Goal: Task Accomplishment & Management: Manage account settings

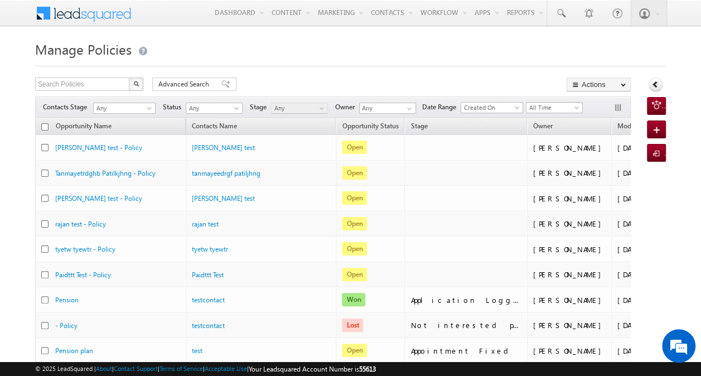
click at [545, 107] on span "All Time" at bounding box center [553, 108] width 53 height 10
click at [561, 131] on link "Custom" at bounding box center [556, 130] width 56 height 10
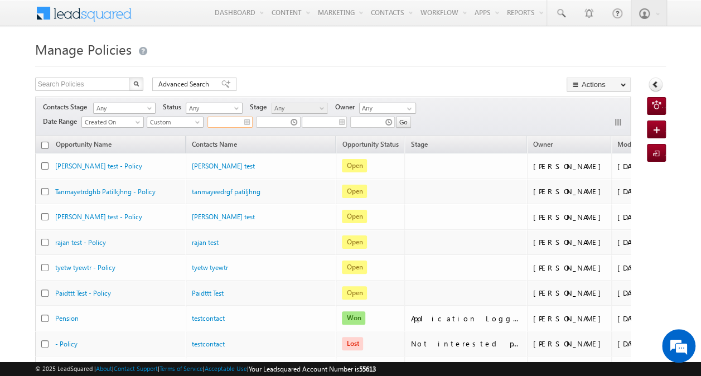
type input "__/__/____"
click at [247, 124] on input "__/__/____" at bounding box center [229, 122] width 45 height 11
click at [477, 88] on div "Search Policies X 103897 results found Advanced Search Advanced search results …" at bounding box center [333, 86] width 596 height 16
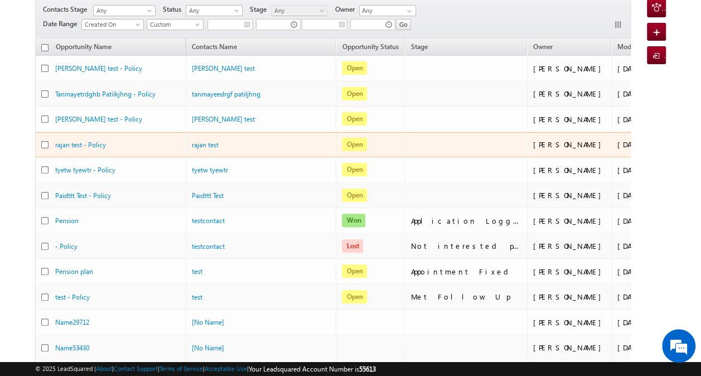
scroll to position [120, 0]
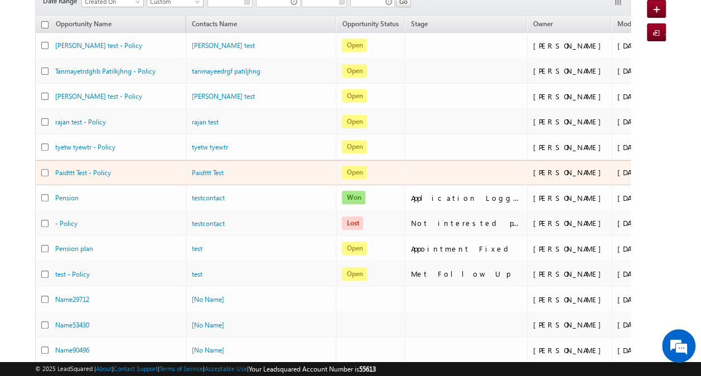
click at [47, 169] on input "checkbox" at bounding box center [44, 172] width 7 height 7
checkbox input "true"
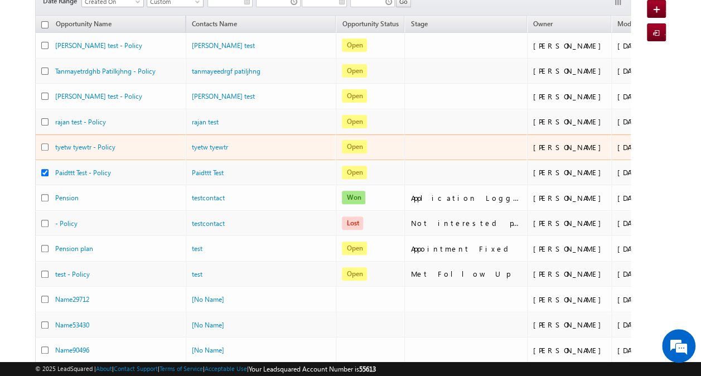
click at [41, 143] on input "checkbox" at bounding box center [44, 146] width 7 height 7
checkbox input "false"
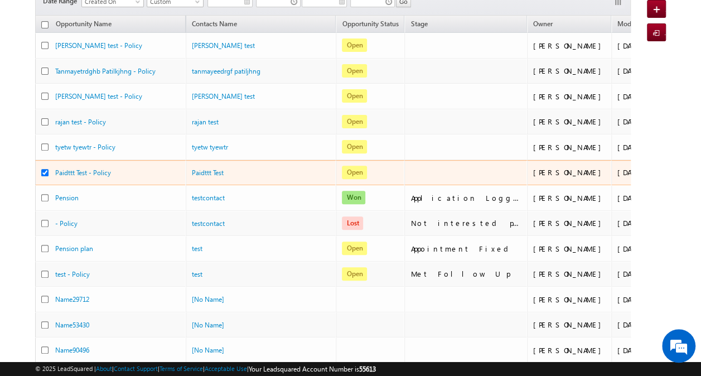
click at [45, 167] on div at bounding box center [48, 172] width 14 height 11
click at [52, 167] on div at bounding box center [48, 172] width 14 height 11
click at [46, 169] on input "checkbox" at bounding box center [44, 172] width 7 height 7
checkbox input "false"
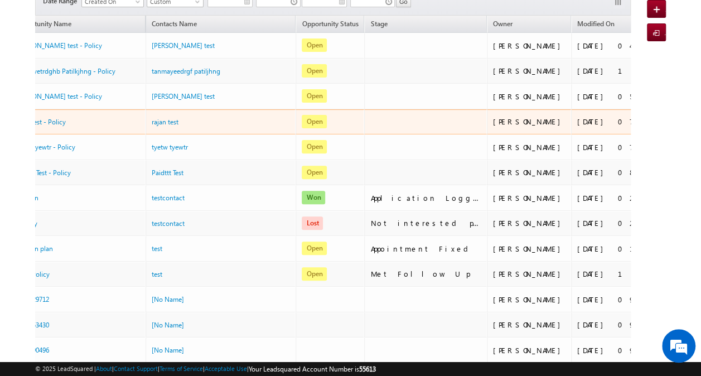
scroll to position [0, 0]
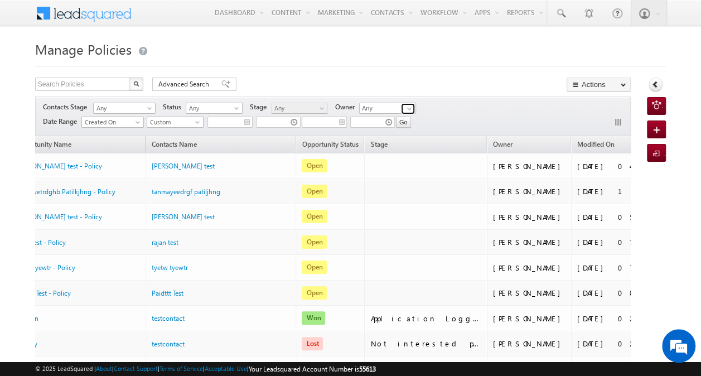
click at [411, 105] on span at bounding box center [409, 108] width 9 height 9
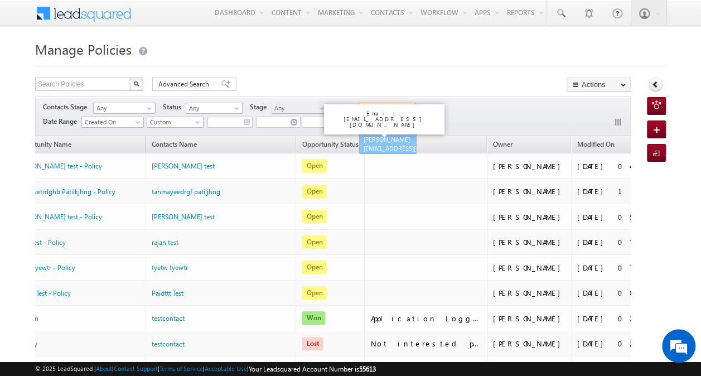
click at [385, 147] on link "Bhushan Kurangale bhushan.kurangale-v@adityabirlacapital.com" at bounding box center [387, 143] width 57 height 21
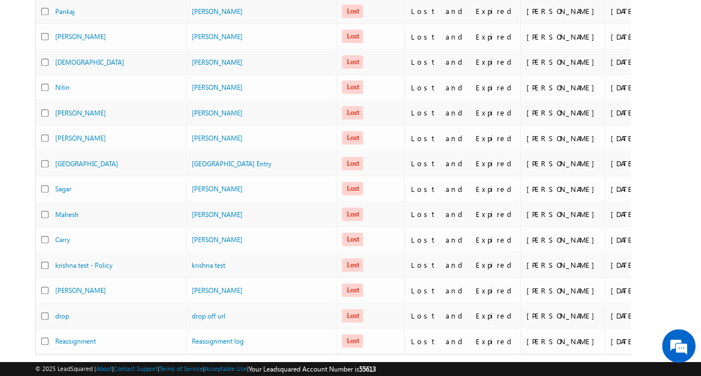
scroll to position [499, 0]
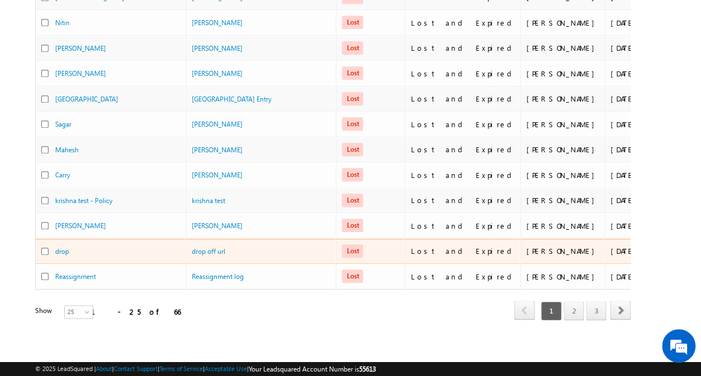
type input "[PERSON_NAME]"
click at [44, 248] on input "checkbox" at bounding box center [44, 251] width 7 height 7
checkbox input "true"
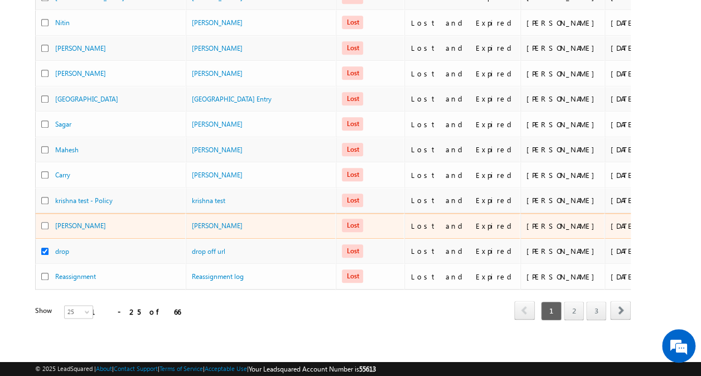
click at [44, 222] on input "checkbox" at bounding box center [44, 225] width 7 height 7
checkbox input "true"
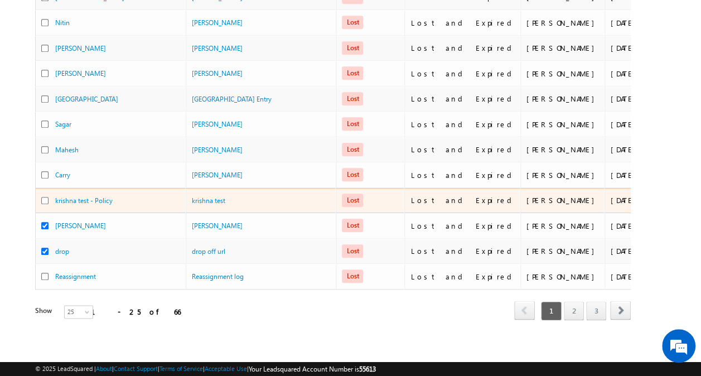
click at [46, 197] on input "checkbox" at bounding box center [44, 200] width 7 height 7
checkbox input "true"
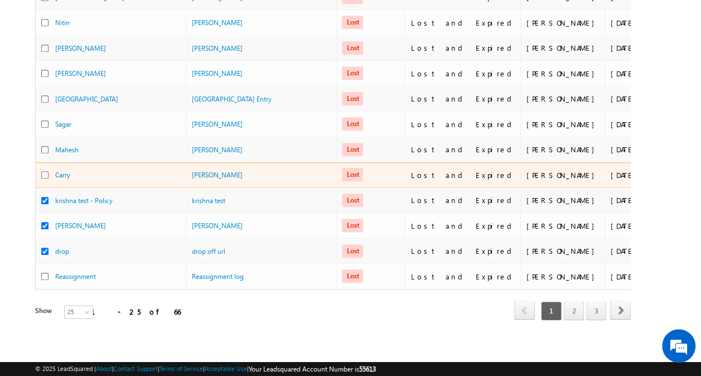
click at [42, 171] on input "checkbox" at bounding box center [44, 174] width 7 height 7
checkbox input "true"
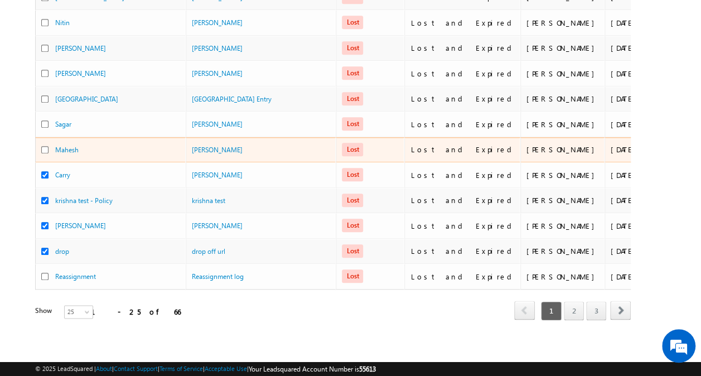
click at [45, 144] on div at bounding box center [48, 149] width 14 height 11
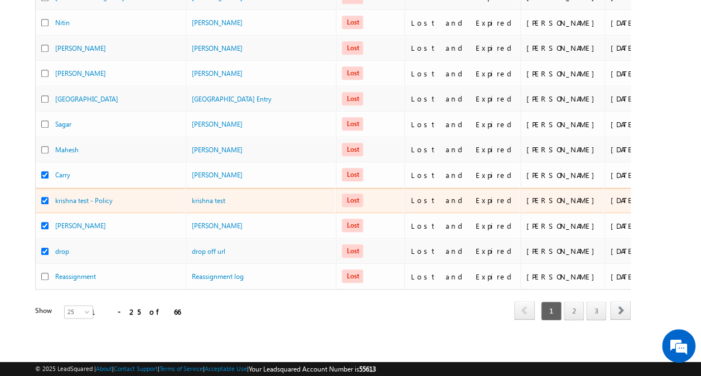
click at [45, 197] on input "checkbox" at bounding box center [44, 200] width 7 height 7
checkbox input "false"
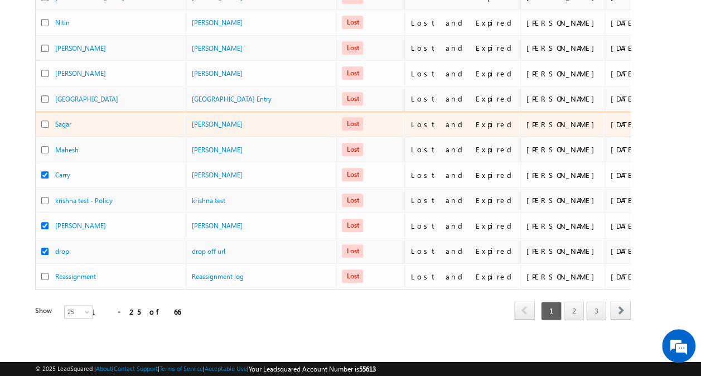
click at [45, 120] on input "checkbox" at bounding box center [44, 123] width 7 height 7
checkbox input "true"
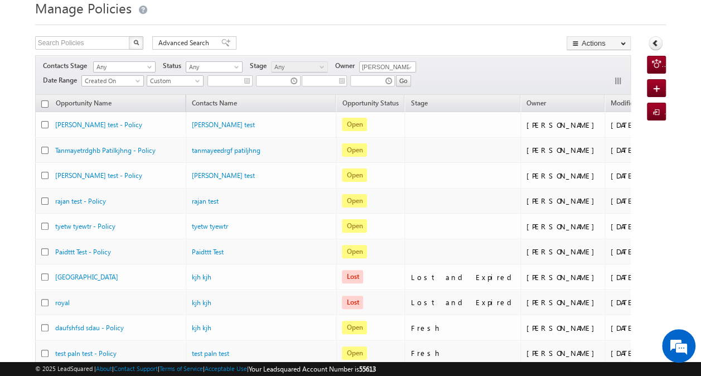
scroll to position [0, 0]
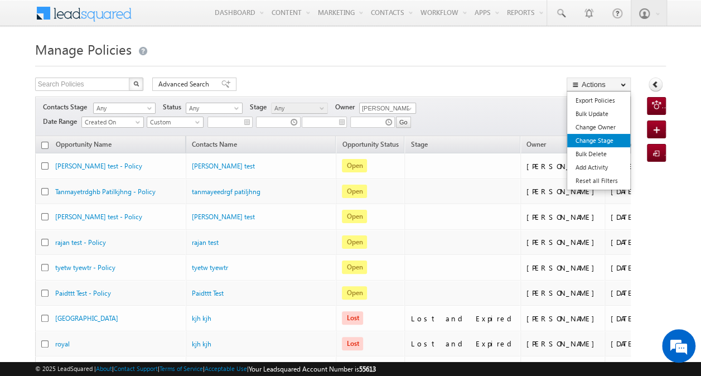
click at [613, 142] on link "Change Stage" at bounding box center [598, 140] width 63 height 13
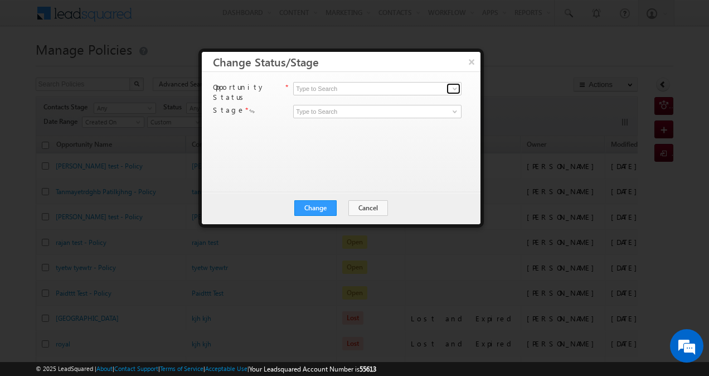
click at [455, 90] on span at bounding box center [455, 88] width 9 height 9
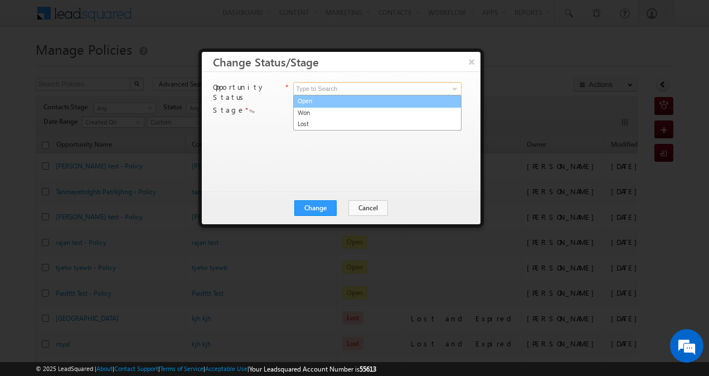
click at [425, 102] on link "Open" at bounding box center [377, 101] width 168 height 13
type input "Open"
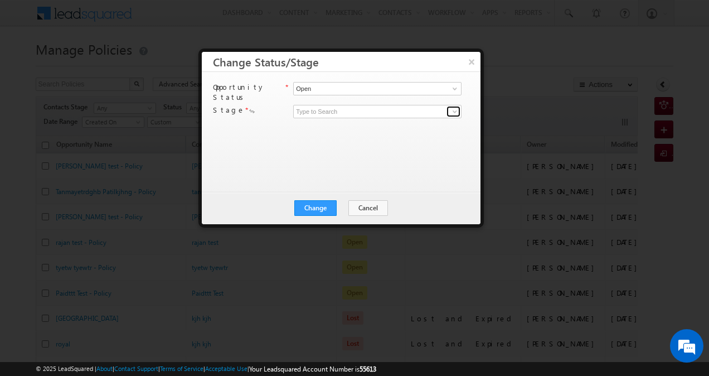
click at [452, 107] on span at bounding box center [455, 111] width 9 height 9
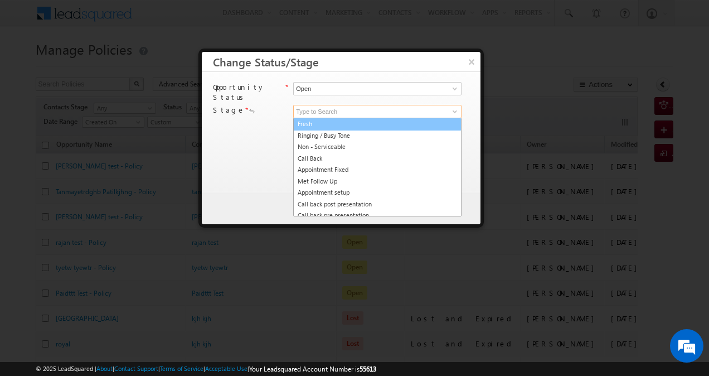
click at [411, 121] on link "Fresh" at bounding box center [377, 124] width 168 height 13
type input "Fresh"
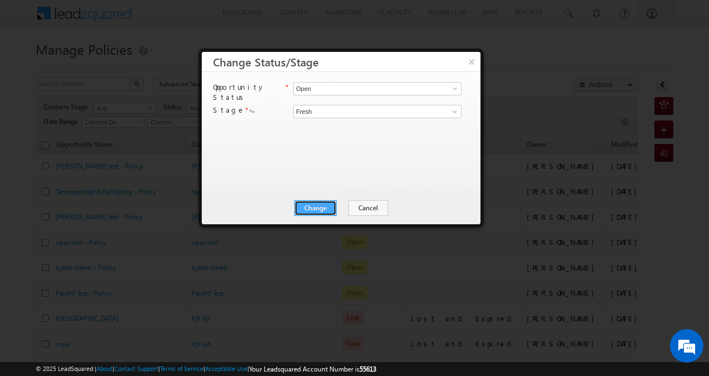
click at [326, 206] on button "Change" at bounding box center [316, 208] width 42 height 16
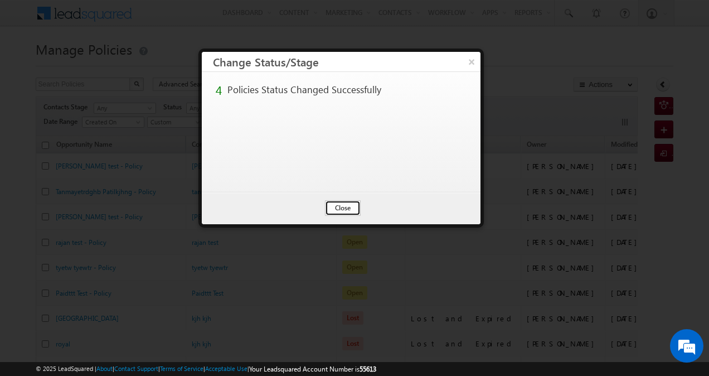
click at [349, 206] on button "Close" at bounding box center [343, 208] width 36 height 16
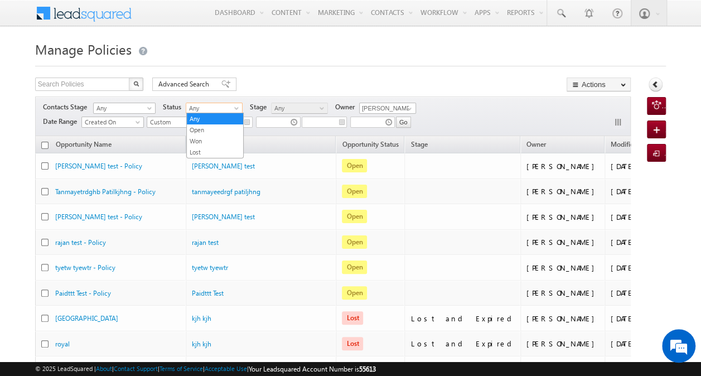
click at [235, 109] on span at bounding box center [237, 110] width 9 height 9
click at [228, 127] on link "Open" at bounding box center [215, 130] width 56 height 10
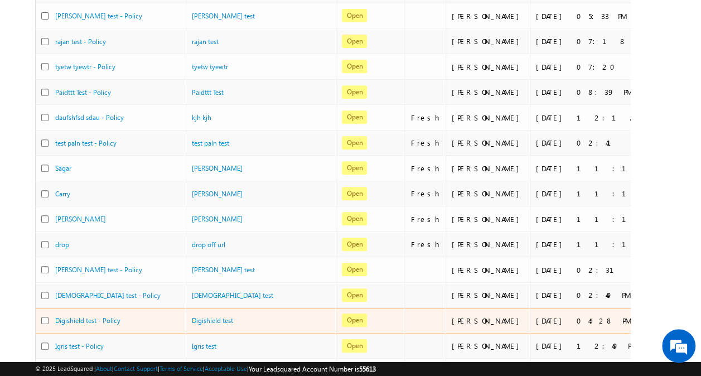
scroll to position [200, 0]
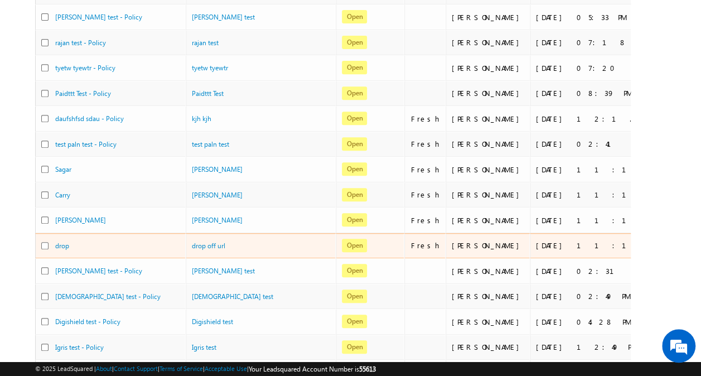
click at [46, 242] on input "checkbox" at bounding box center [44, 245] width 7 height 7
checkbox input "true"
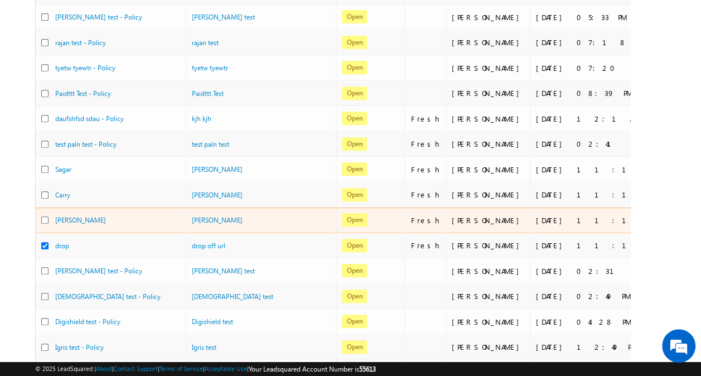
click at [42, 216] on input "checkbox" at bounding box center [44, 219] width 7 height 7
checkbox input "true"
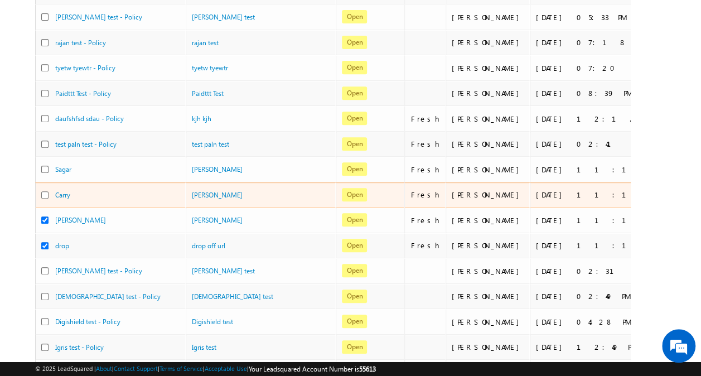
click at [42, 191] on input "checkbox" at bounding box center [44, 194] width 7 height 7
checkbox input "true"
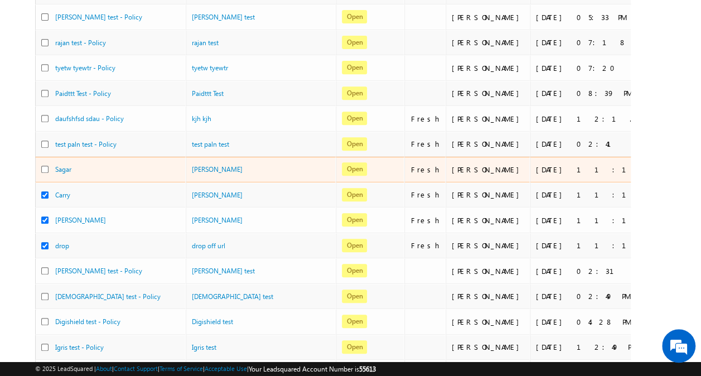
click at [44, 164] on div at bounding box center [48, 169] width 14 height 11
click at [47, 166] on input "checkbox" at bounding box center [44, 169] width 7 height 7
checkbox input "true"
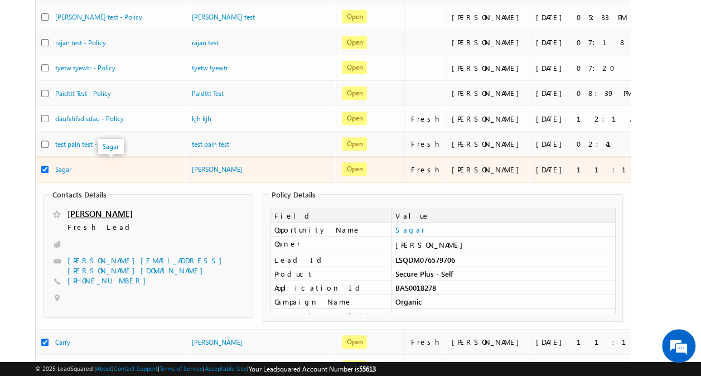
click at [94, 166] on div "Sagar" at bounding box center [111, 169] width 112 height 11
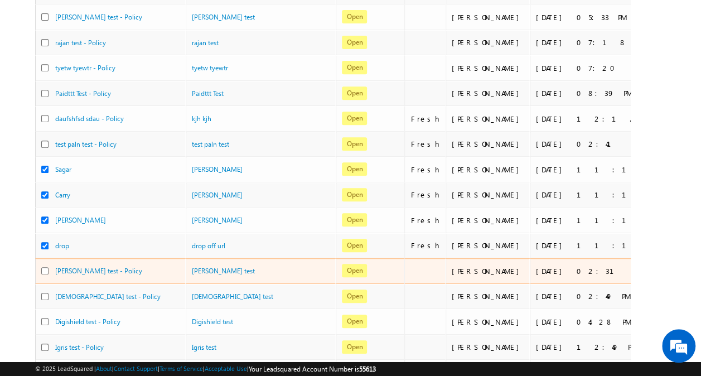
click at [45, 267] on input "checkbox" at bounding box center [44, 270] width 7 height 7
checkbox input "true"
click at [49, 265] on div at bounding box center [48, 270] width 14 height 11
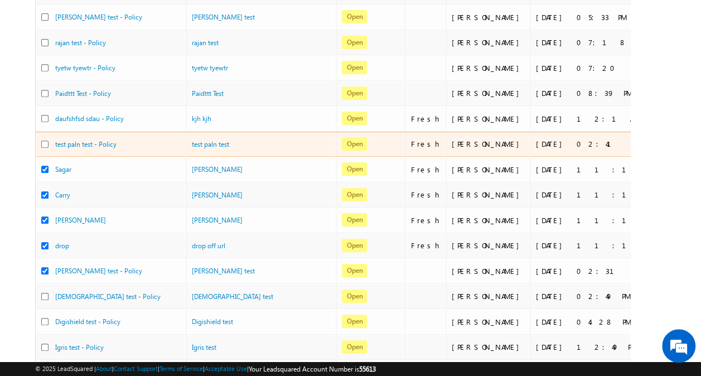
click at [45, 141] on input "checkbox" at bounding box center [44, 144] width 7 height 7
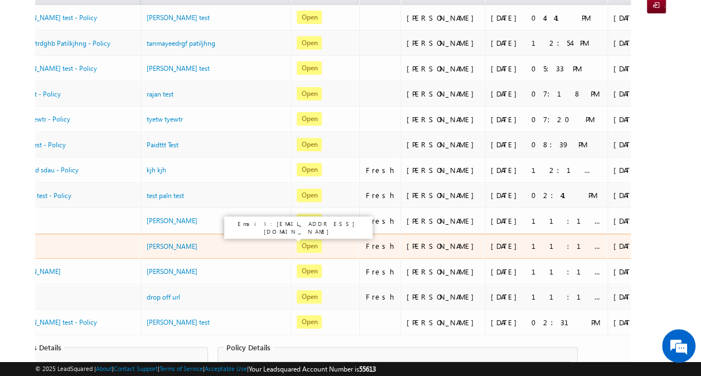
scroll to position [0, 0]
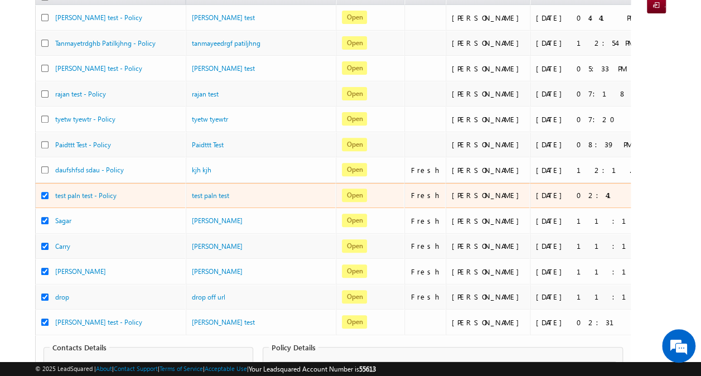
click at [45, 192] on input "checkbox" at bounding box center [44, 195] width 7 height 7
checkbox input "false"
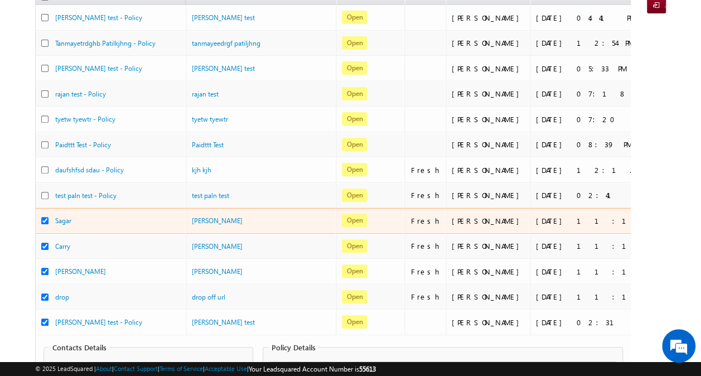
click at [45, 217] on input "checkbox" at bounding box center [44, 220] width 7 height 7
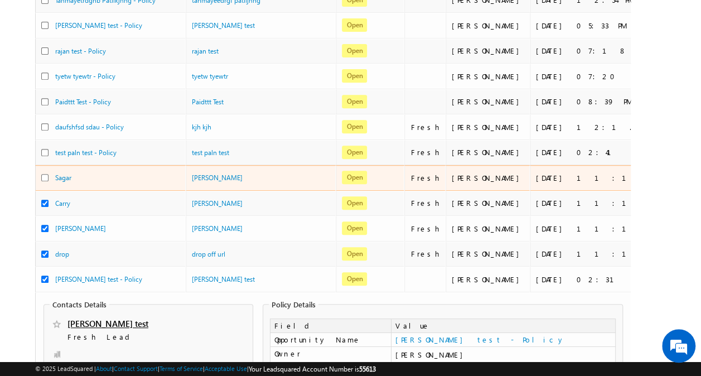
click at [45, 174] on input "checkbox" at bounding box center [44, 177] width 7 height 7
checkbox input "true"
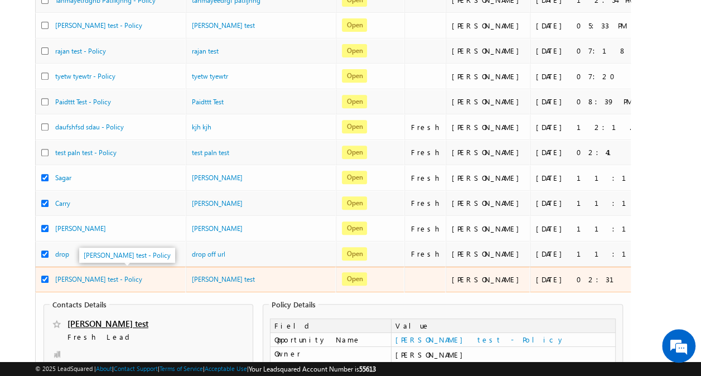
click at [131, 274] on div "omkar test - Policy" at bounding box center [111, 279] width 112 height 11
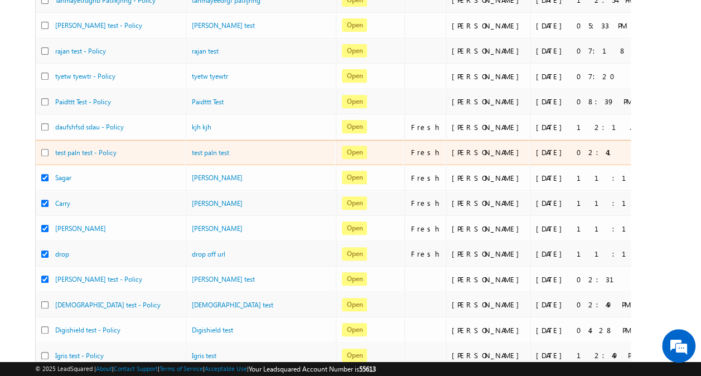
click at [46, 149] on input "checkbox" at bounding box center [44, 152] width 7 height 7
checkbox input "true"
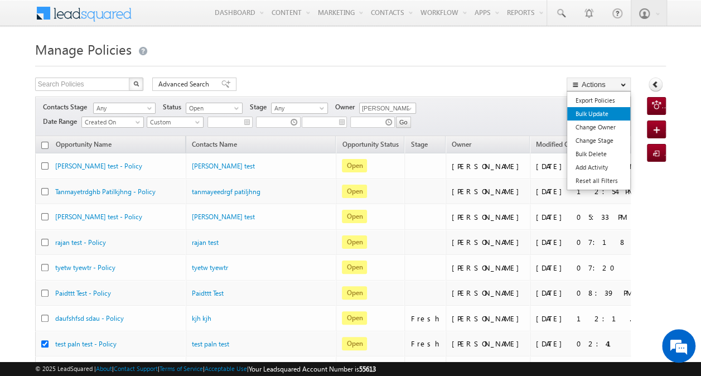
click at [610, 116] on link "Bulk Update" at bounding box center [598, 113] width 63 height 13
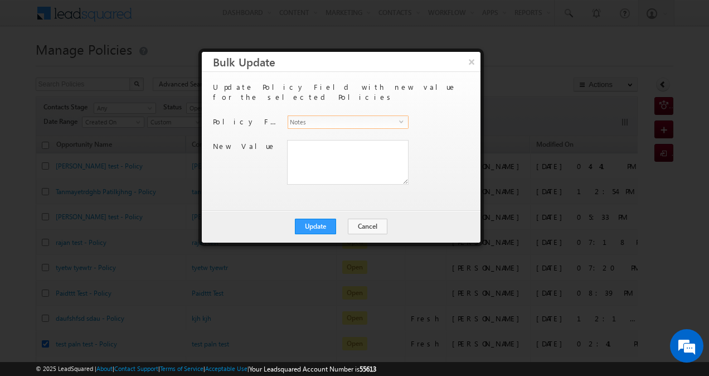
click at [405, 119] on span "select" at bounding box center [403, 121] width 9 height 5
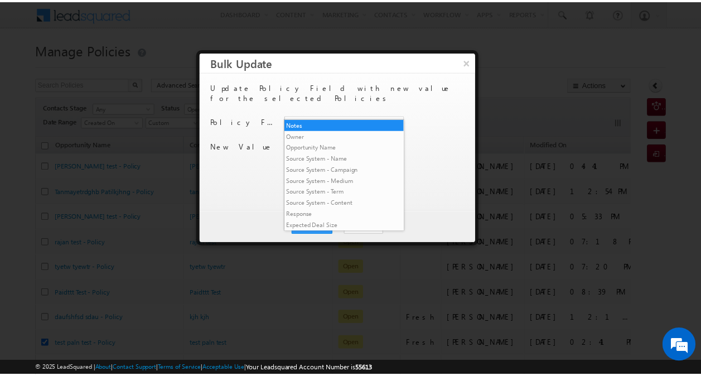
scroll to position [2415, 0]
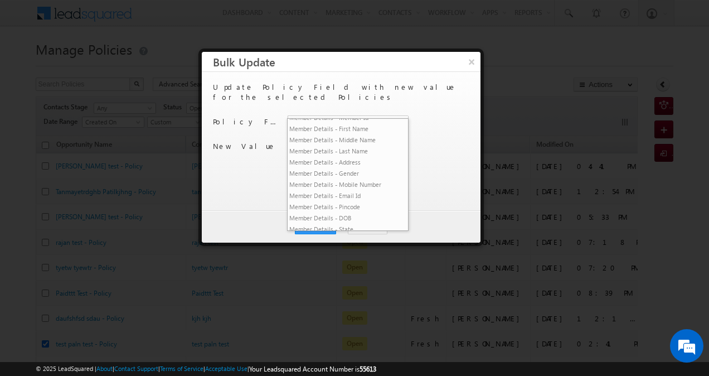
click at [367, 91] on li "VRM Basic Fields - Re-Churn" at bounding box center [348, 85] width 120 height 11
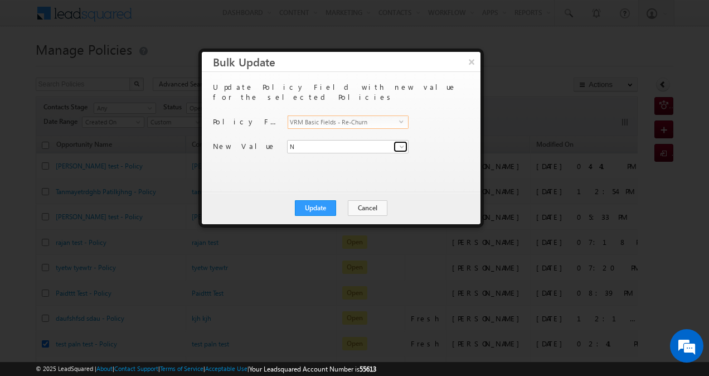
click at [402, 142] on span at bounding box center [402, 146] width 9 height 9
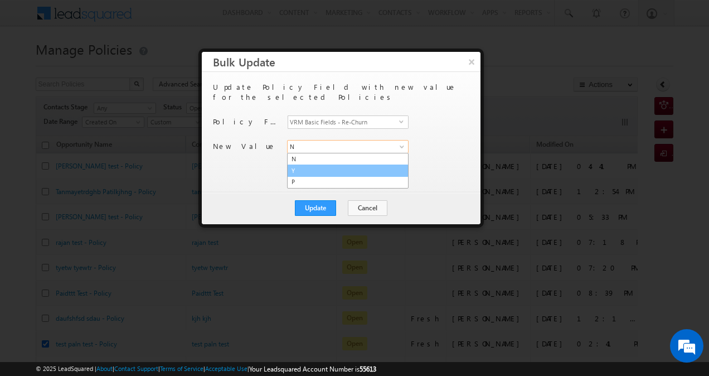
click at [366, 165] on link "Y" at bounding box center [348, 171] width 122 height 13
type input "Y"
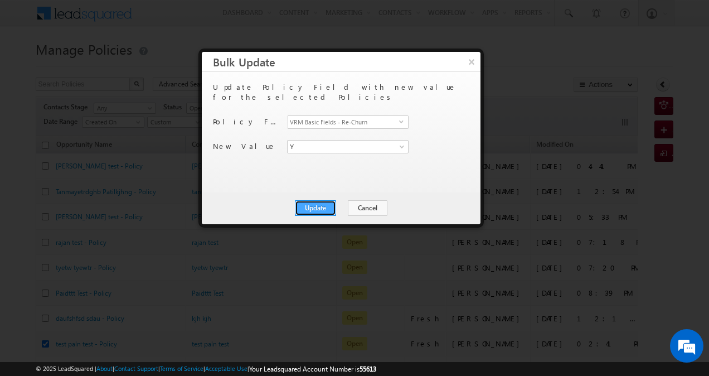
click at [320, 207] on button "Update" at bounding box center [315, 208] width 41 height 16
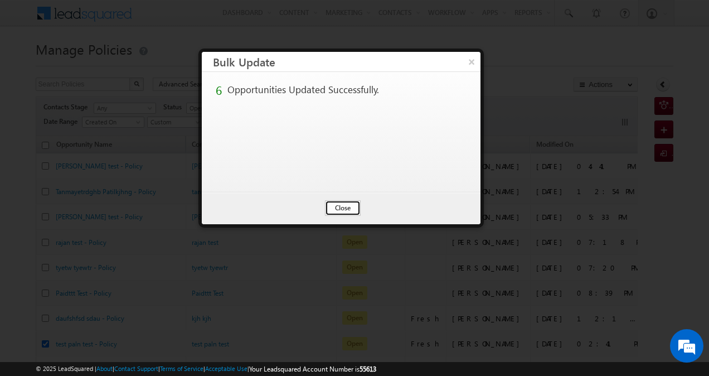
click at [344, 207] on button "Close" at bounding box center [343, 208] width 36 height 16
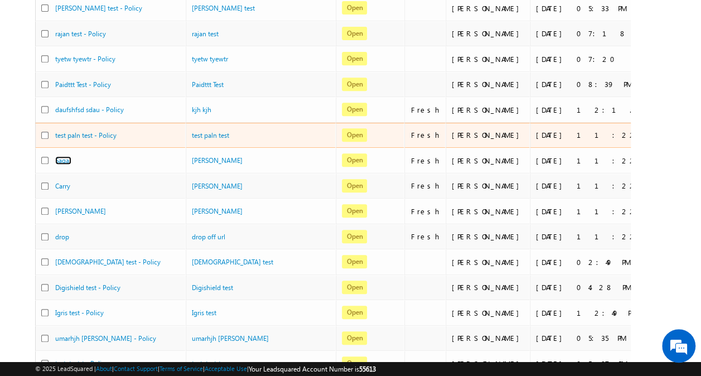
scroll to position [0, 0]
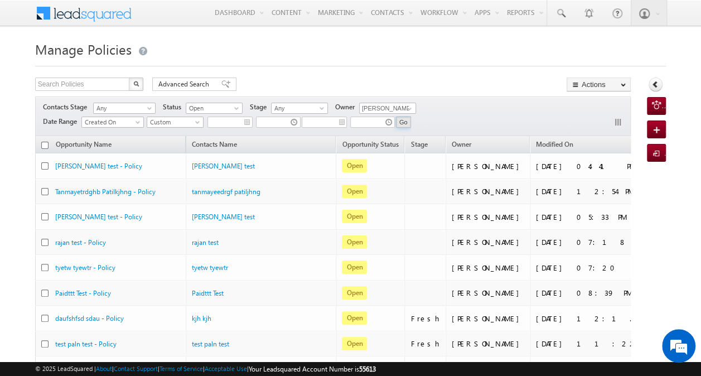
click at [405, 120] on input "Go" at bounding box center [403, 122] width 15 height 11
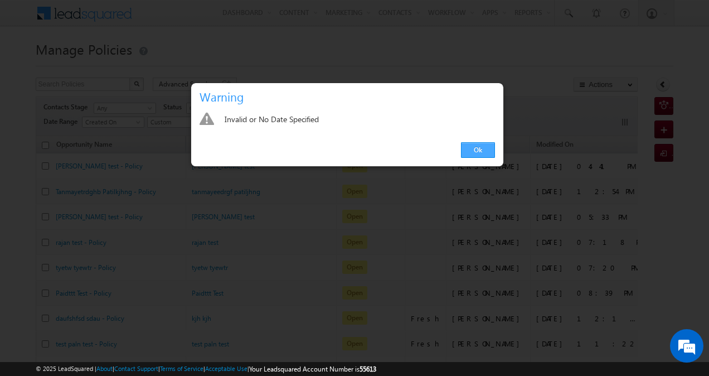
click at [477, 151] on link "Ok" at bounding box center [478, 150] width 34 height 16
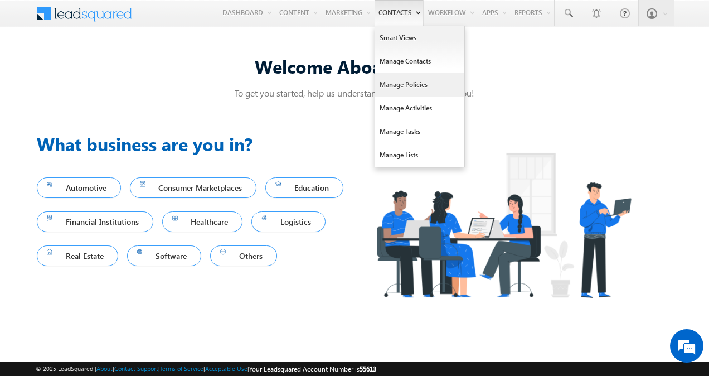
click at [412, 83] on link "Manage Policies" at bounding box center [419, 84] width 89 height 23
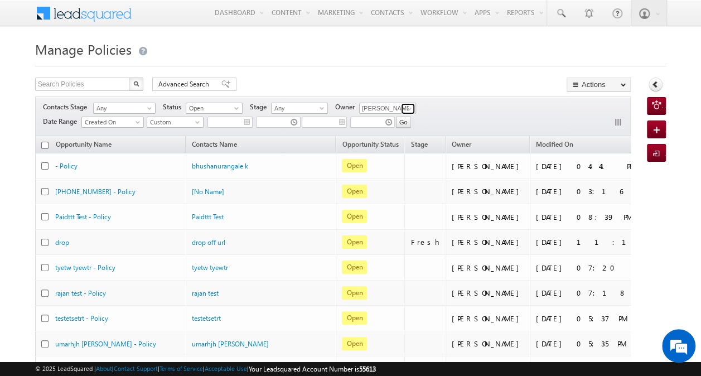
click at [407, 107] on span at bounding box center [409, 108] width 9 height 9
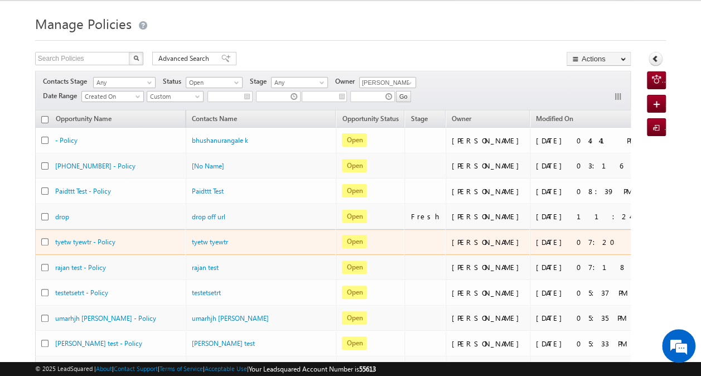
scroll to position [26, 0]
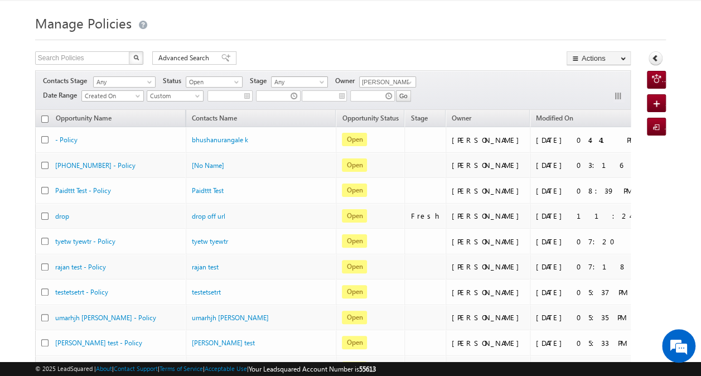
click at [315, 77] on span "Any" at bounding box center [298, 82] width 53 height 10
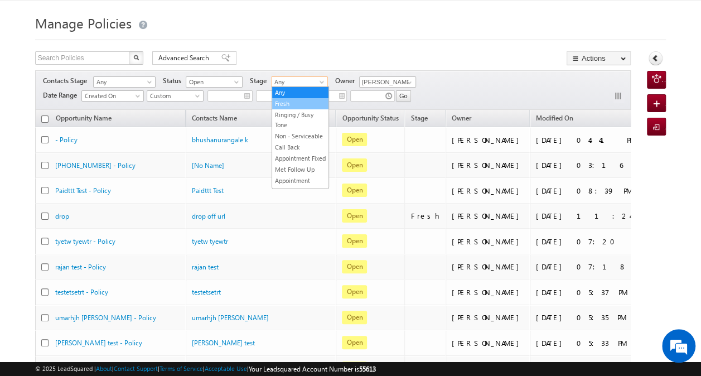
click at [305, 101] on link "Fresh" at bounding box center [300, 104] width 56 height 10
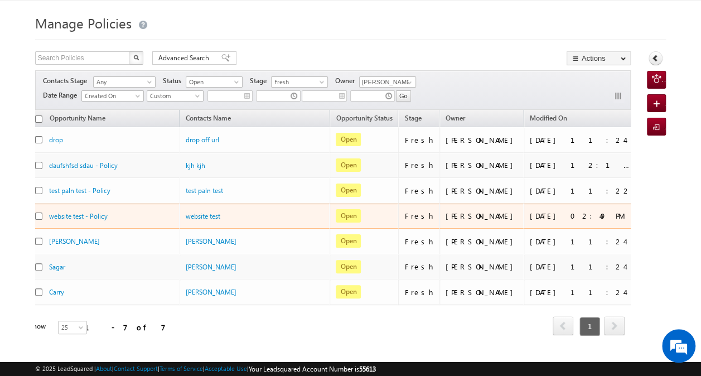
scroll to position [0, 0]
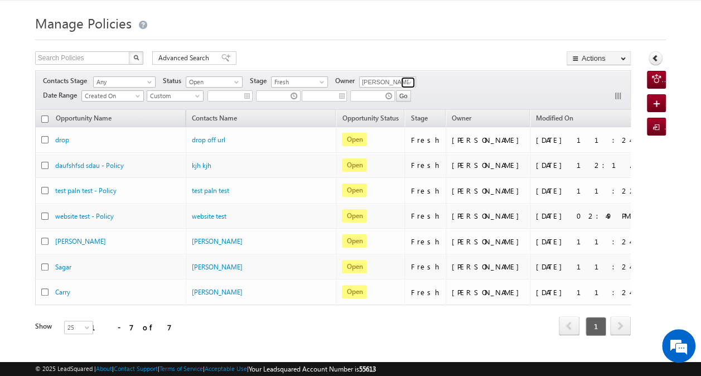
click at [403, 80] on link at bounding box center [408, 82] width 14 height 11
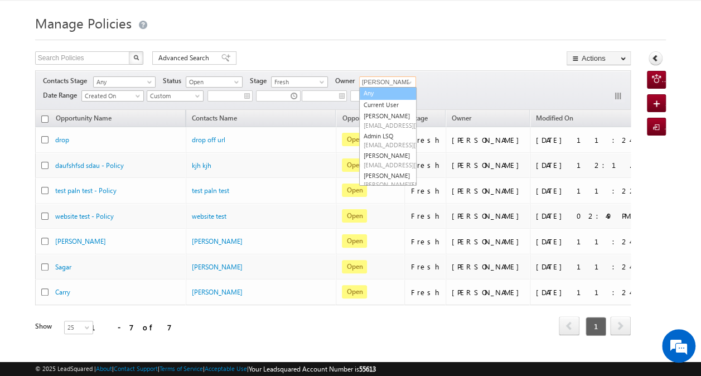
click at [392, 91] on link "Any" at bounding box center [387, 93] width 57 height 13
type input "Any"
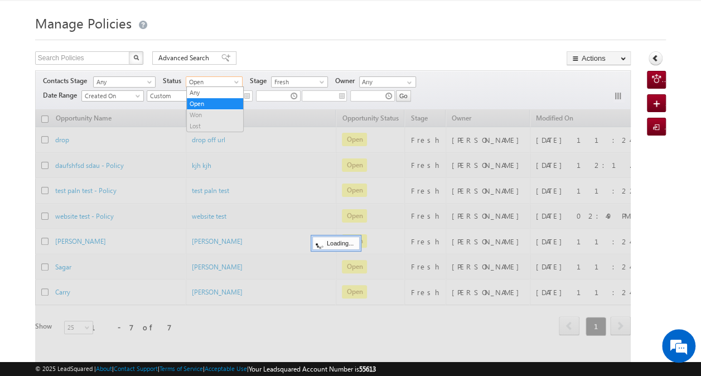
click at [236, 83] on span at bounding box center [237, 84] width 9 height 9
click at [229, 91] on link "Any" at bounding box center [215, 93] width 56 height 10
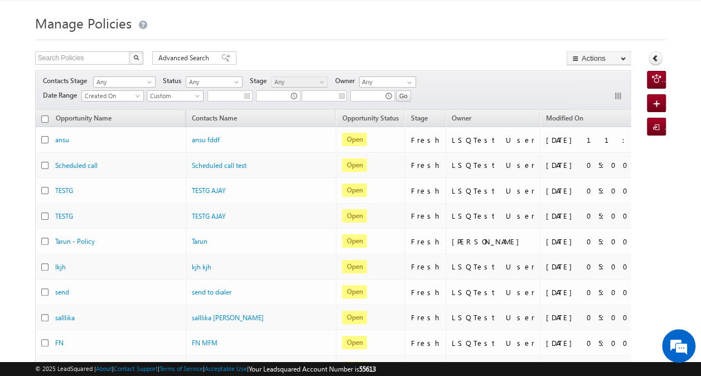
click at [322, 81] on span at bounding box center [322, 84] width 9 height 9
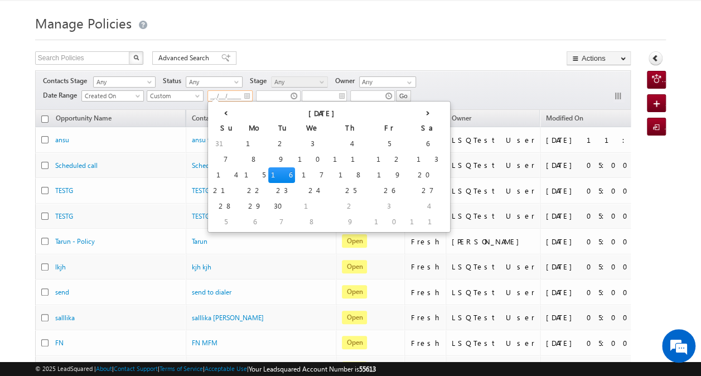
click at [244, 96] on input "__/__/____" at bounding box center [229, 95] width 45 height 11
click at [295, 143] on td "3" at bounding box center [312, 144] width 35 height 16
type input "09/03/2025"
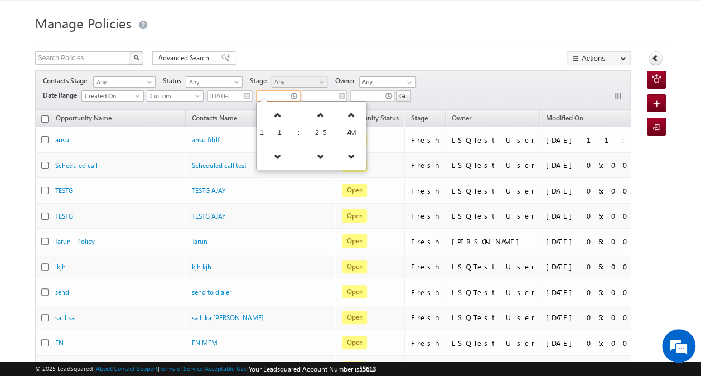
click at [288, 96] on input "text" at bounding box center [278, 95] width 45 height 11
click at [274, 116] on icon at bounding box center [278, 115] width 8 height 8
click at [274, 116] on icon at bounding box center [273, 115] width 8 height 8
click at [274, 116] on icon at bounding box center [271, 115] width 8 height 8
click at [335, 155] on icon at bounding box center [339, 156] width 8 height 8
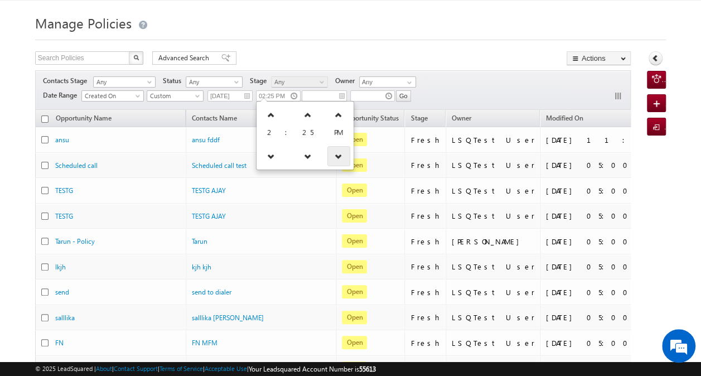
type input "02:25 AM"
click at [318, 51] on div "Search Policies X 103897 results found Advanced Search Advanced search results …" at bounding box center [333, 59] width 596 height 16
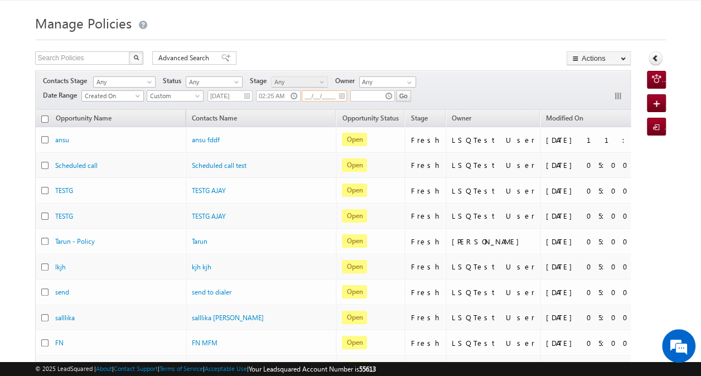
click at [329, 99] on input "__/__/____" at bounding box center [324, 95] width 45 height 11
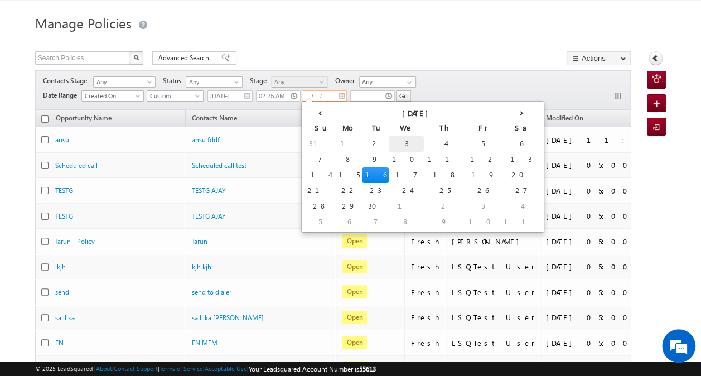
click at [389, 139] on td "3" at bounding box center [406, 144] width 35 height 16
type input "09/03/2025"
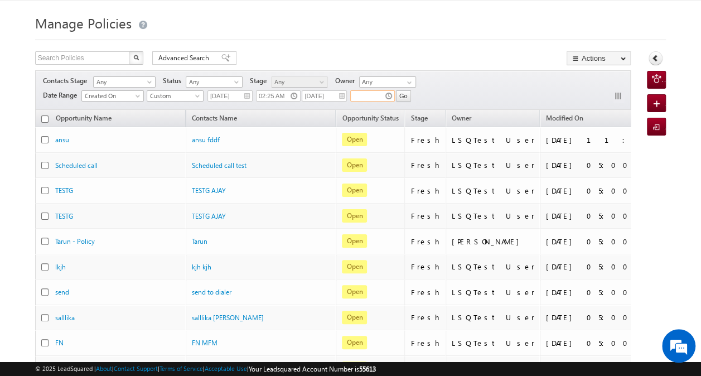
click at [368, 94] on input "text" at bounding box center [372, 95] width 45 height 11
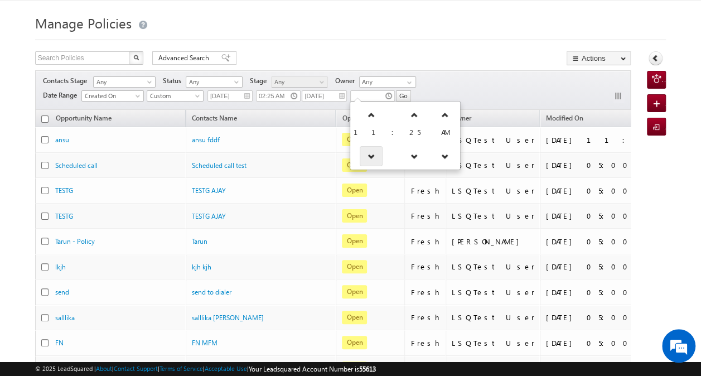
click at [370, 158] on link at bounding box center [371, 156] width 23 height 20
click at [370, 158] on link at bounding box center [368, 156] width 23 height 20
click at [370, 158] on link at bounding box center [365, 156] width 23 height 20
click at [428, 114] on icon at bounding box center [432, 115] width 8 height 8
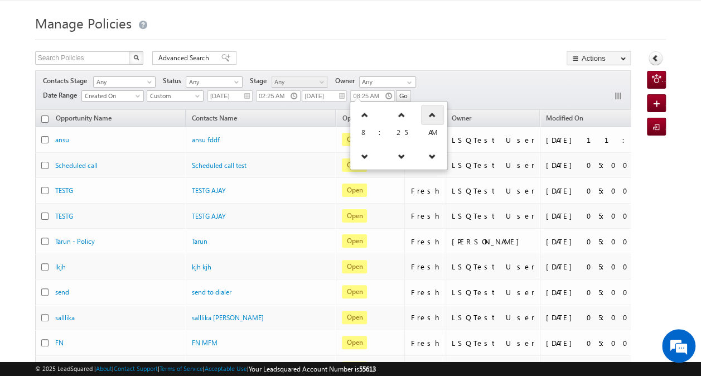
click at [428, 114] on icon at bounding box center [432, 115] width 8 height 8
type input "08:25 PM"
click at [423, 83] on div "Contacts Stage Any Any Activity Type Policy Policy Status Any Open Won Lost Any…" at bounding box center [333, 90] width 596 height 40
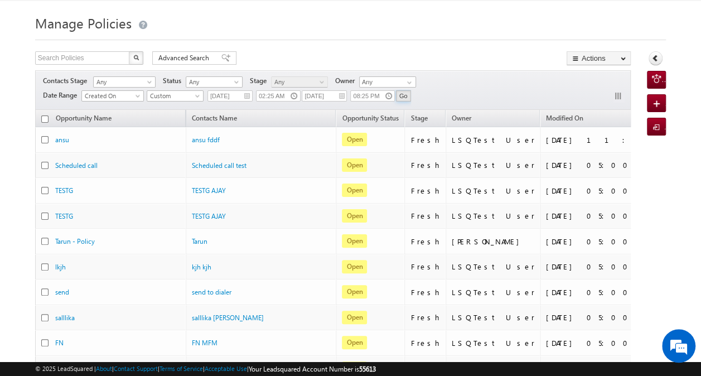
click at [406, 93] on input "Go" at bounding box center [403, 95] width 15 height 11
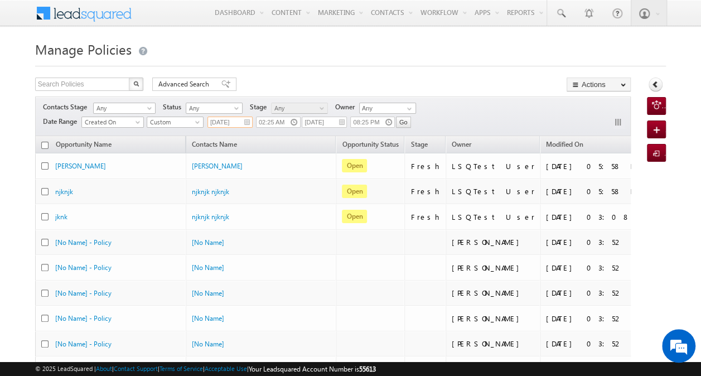
click at [238, 120] on input "09/03/2025" at bounding box center [229, 122] width 45 height 11
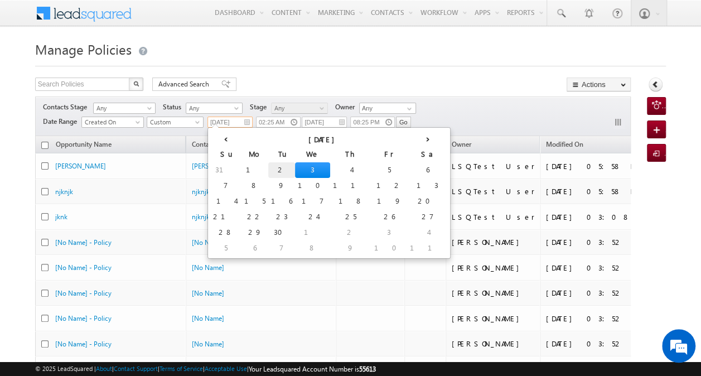
click at [268, 169] on td "2" at bounding box center [281, 170] width 27 height 16
type input "09/02/2025"
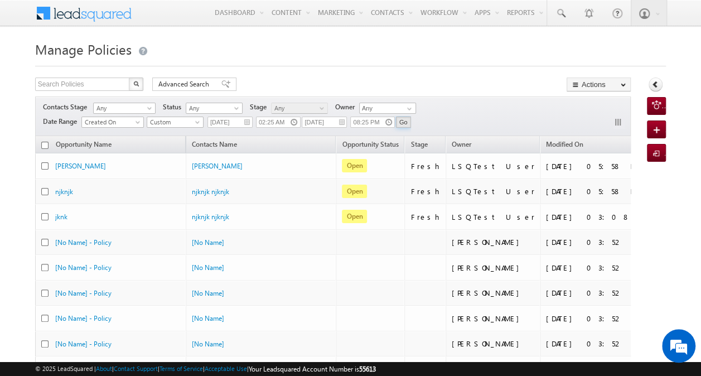
click at [405, 121] on input "Go" at bounding box center [403, 122] width 15 height 11
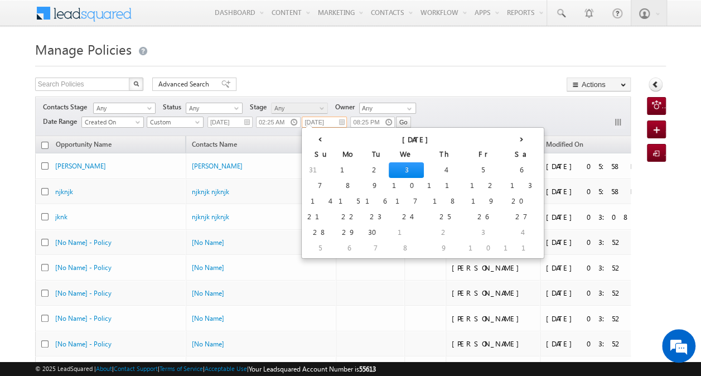
click at [327, 120] on input "09/03/2025" at bounding box center [324, 122] width 45 height 11
click at [362, 167] on td "2" at bounding box center [375, 170] width 27 height 16
type input "09/02/2025"
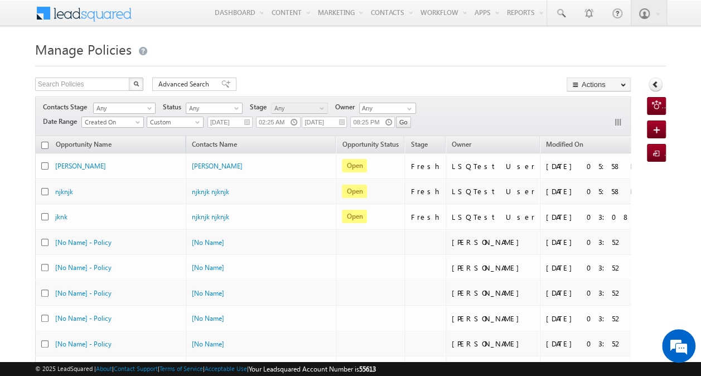
click at [445, 113] on div "Contacts Stage Any Any Activity Type Policy Policy Status Any Open Won Lost Any…" at bounding box center [333, 116] width 596 height 40
click at [404, 120] on input "Go" at bounding box center [403, 122] width 15 height 11
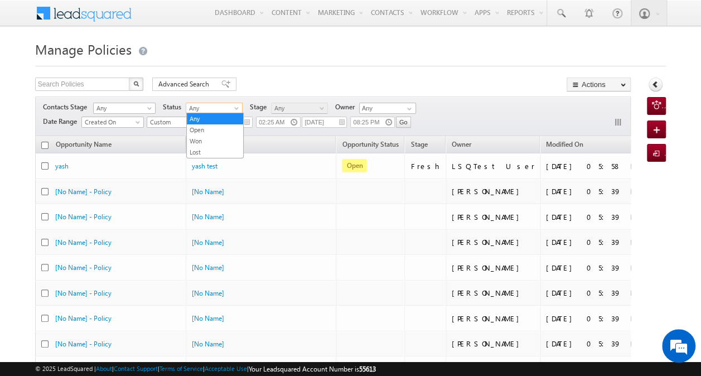
click at [235, 110] on span at bounding box center [237, 110] width 9 height 9
click at [225, 127] on link "Open" at bounding box center [215, 130] width 56 height 10
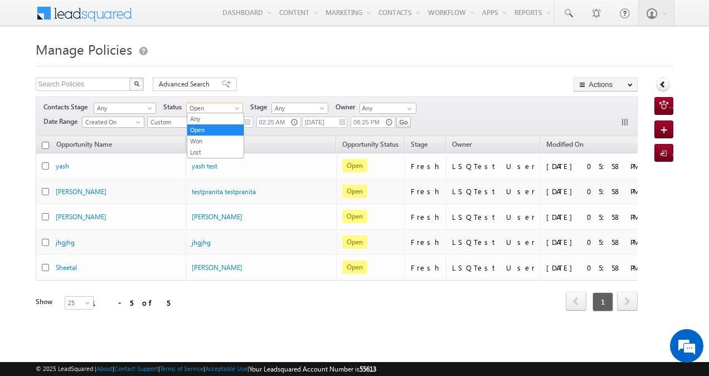
click at [239, 106] on span at bounding box center [238, 110] width 9 height 9
click at [229, 116] on link "Any" at bounding box center [215, 119] width 56 height 10
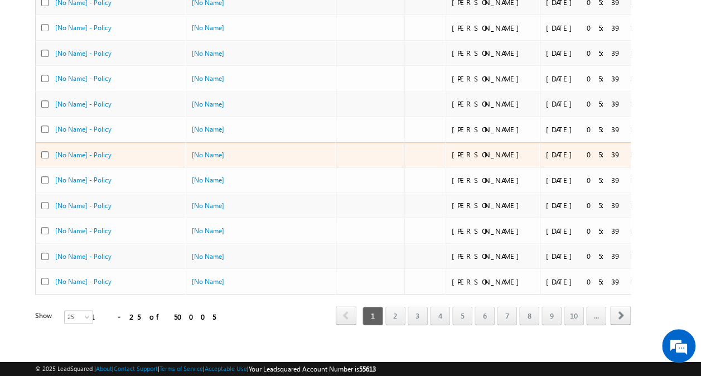
scroll to position [499, 0]
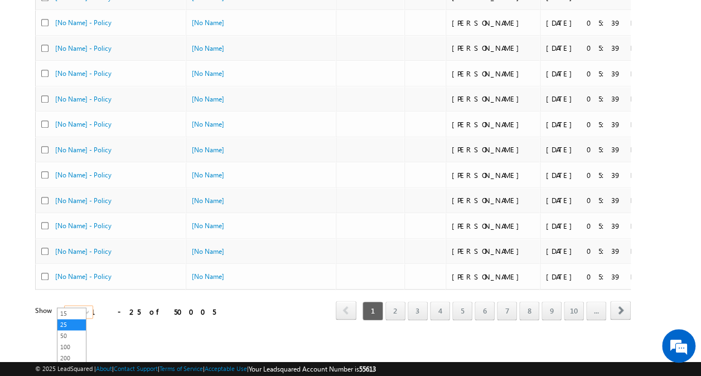
click at [84, 310] on span at bounding box center [88, 314] width 9 height 9
click at [71, 347] on link "100" at bounding box center [71, 347] width 28 height 10
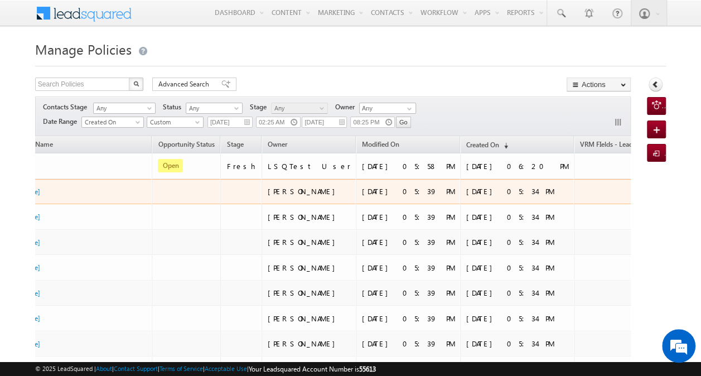
scroll to position [0, 0]
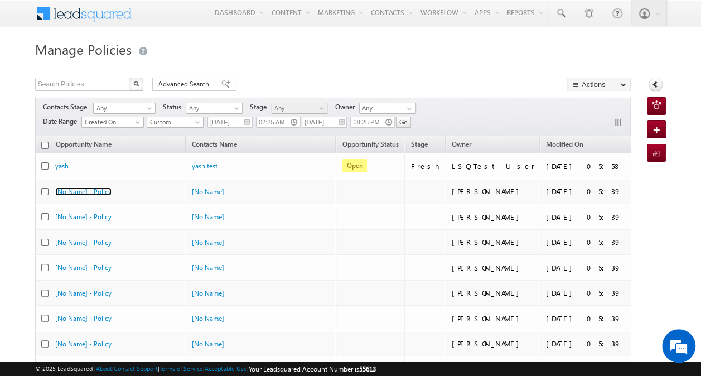
click at [44, 146] on input "checkbox" at bounding box center [44, 145] width 7 height 7
checkbox input "true"
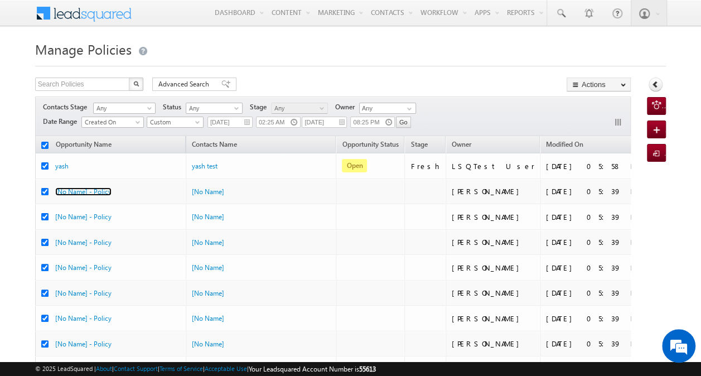
checkbox input "true"
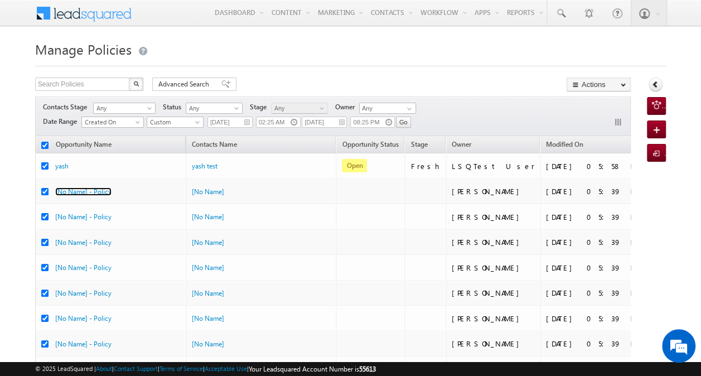
checkbox input "true"
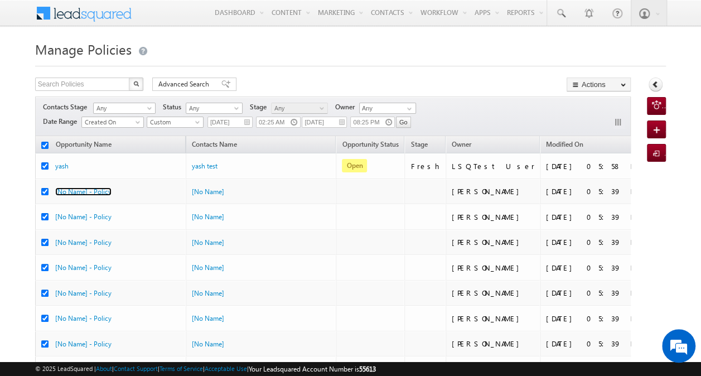
checkbox input "true"
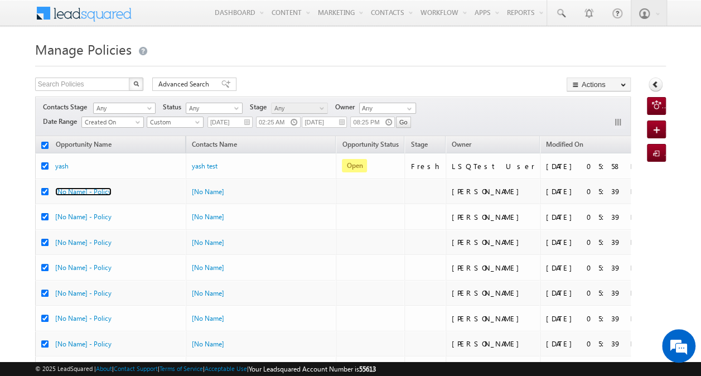
checkbox input "true"
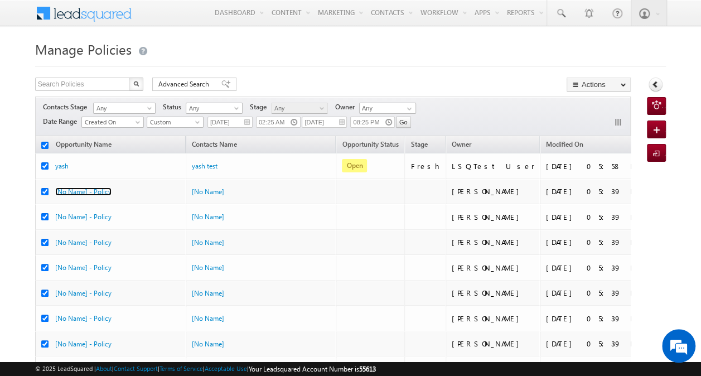
checkbox input "true"
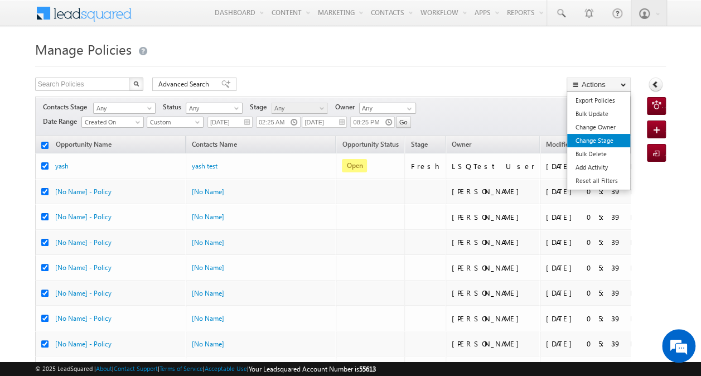
click at [611, 143] on link "Change Stage" at bounding box center [598, 140] width 63 height 13
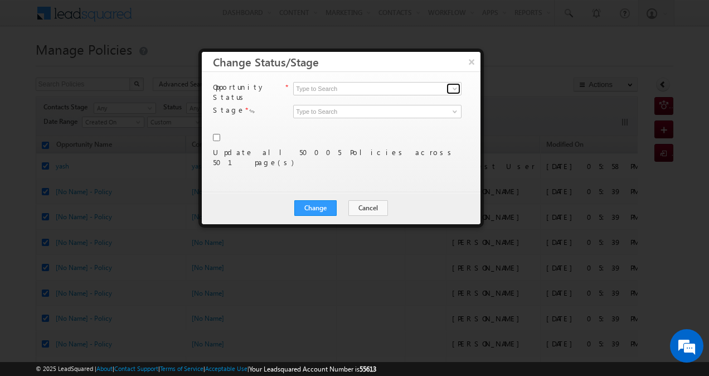
click at [455, 93] on link at bounding box center [454, 88] width 14 height 11
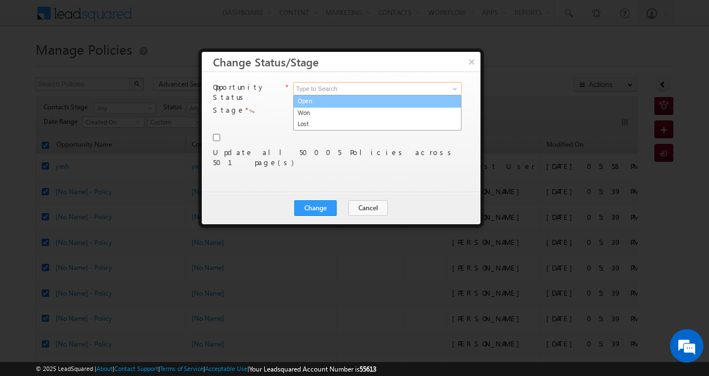
click at [427, 100] on link "Open" at bounding box center [377, 101] width 168 height 13
type input "Open"
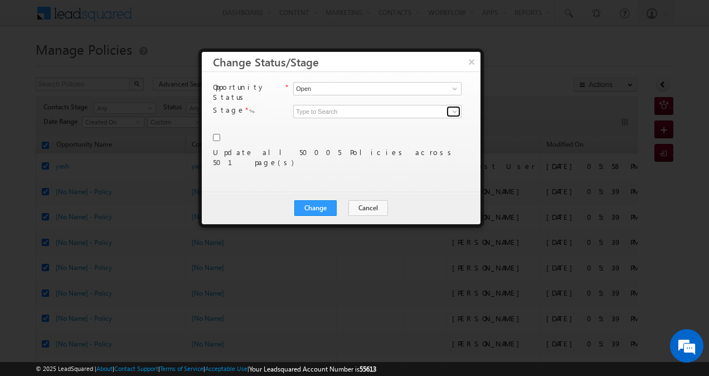
click at [452, 108] on link at bounding box center [454, 111] width 14 height 11
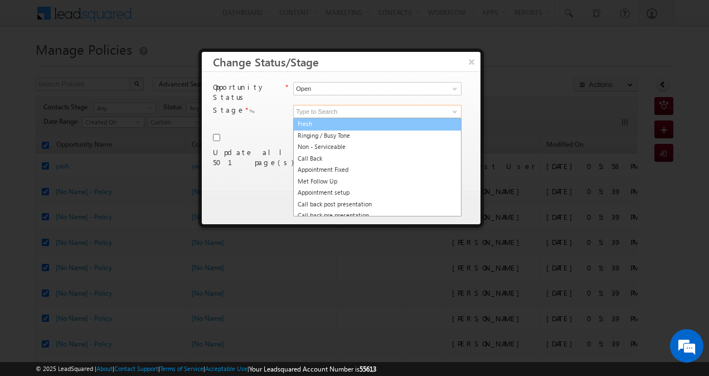
click at [416, 118] on link "Fresh" at bounding box center [377, 124] width 168 height 13
type input "Fresh"
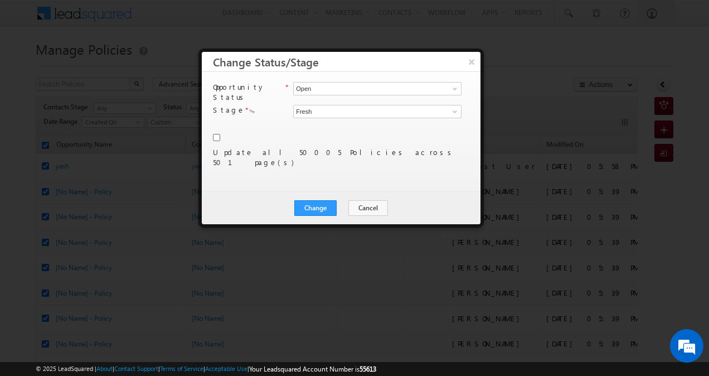
click at [211, 126] on div "Opportunity Status * Open Won Lost Open 3 results are available, use up and dow…" at bounding box center [341, 132] width 279 height 120
click at [213, 134] on input "checkbox" at bounding box center [216, 137] width 7 height 7
checkbox input "true"
click at [321, 207] on button "Change" at bounding box center [316, 208] width 42 height 16
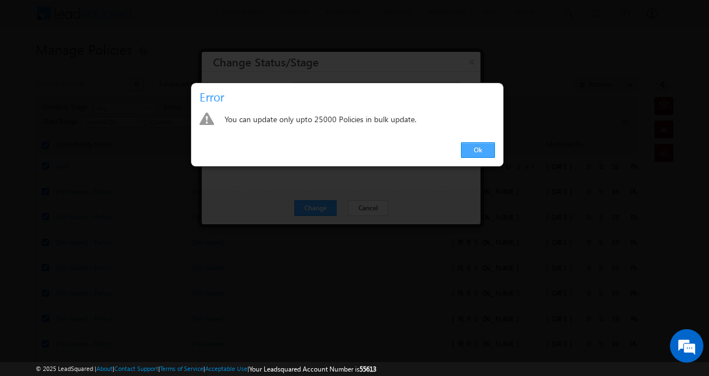
click at [478, 149] on link "Ok" at bounding box center [478, 150] width 34 height 16
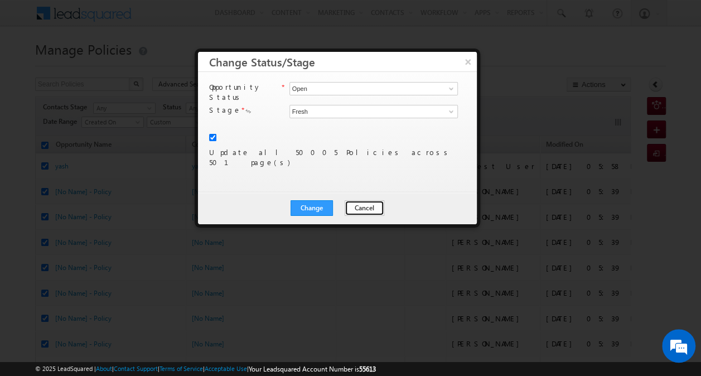
click at [369, 210] on button "Cancel" at bounding box center [365, 208] width 40 height 16
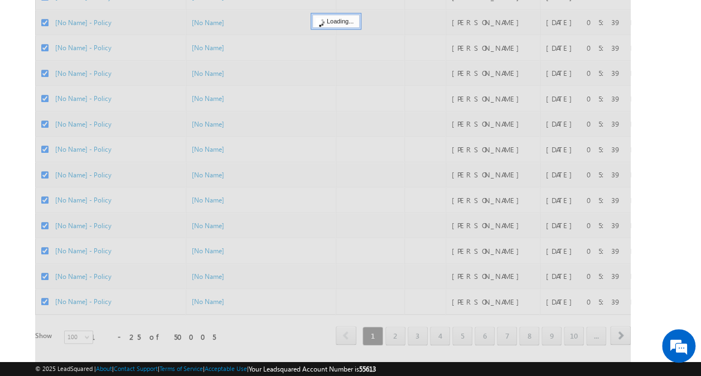
scroll to position [499, 0]
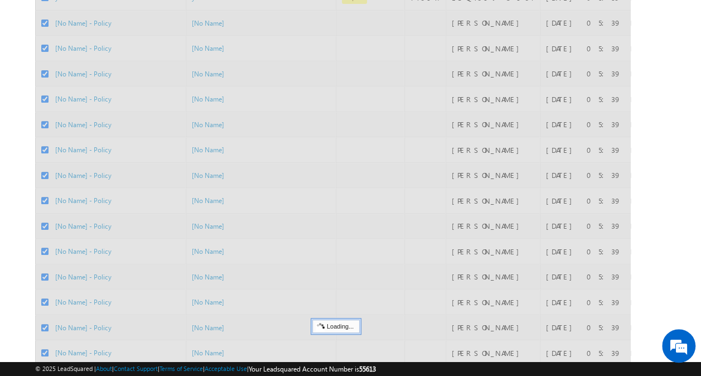
scroll to position [0, 0]
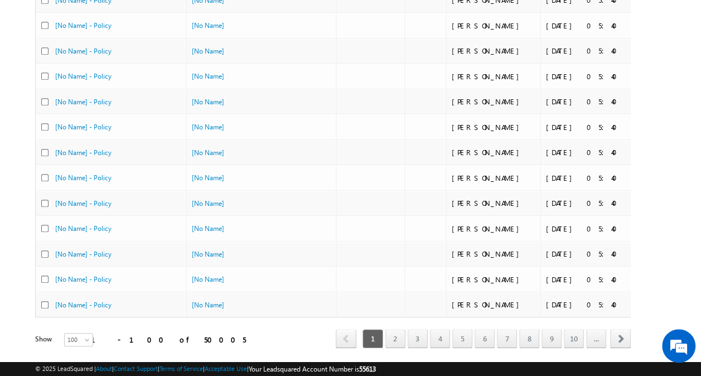
scroll to position [2367, 0]
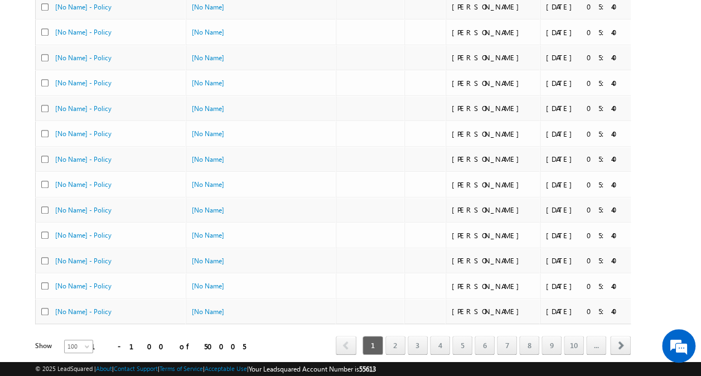
click at [84, 344] on span at bounding box center [88, 348] width 9 height 9
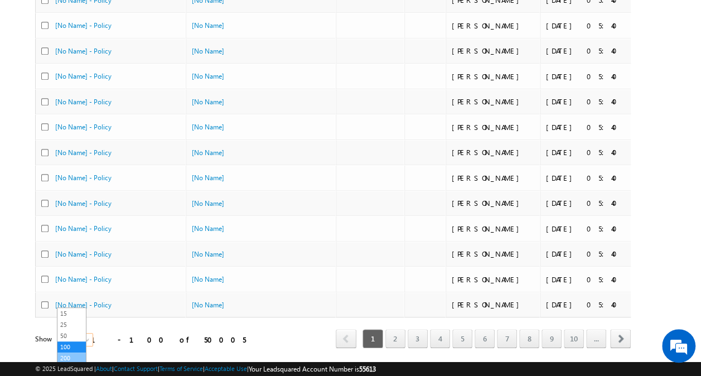
click at [72, 354] on link "200" at bounding box center [71, 358] width 28 height 10
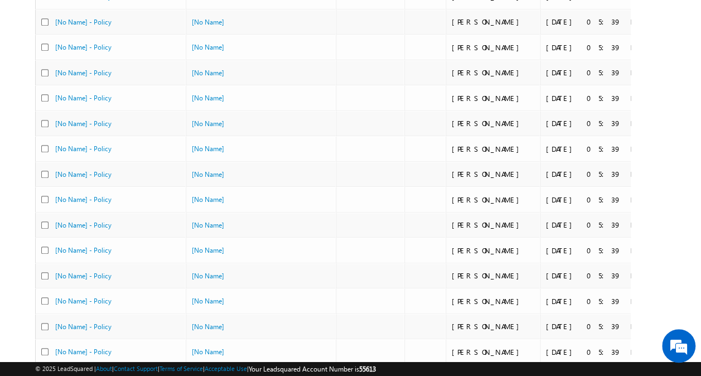
scroll to position [0, 0]
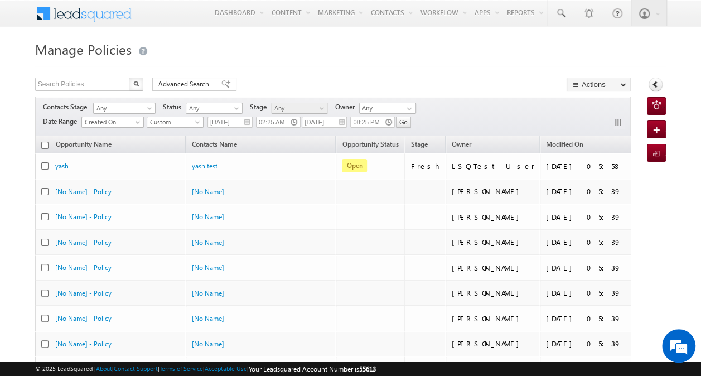
click at [44, 144] on input "checkbox" at bounding box center [44, 145] width 7 height 7
checkbox input "true"
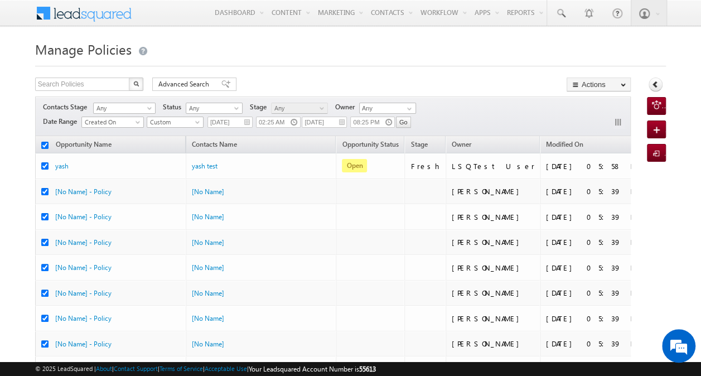
checkbox input "true"
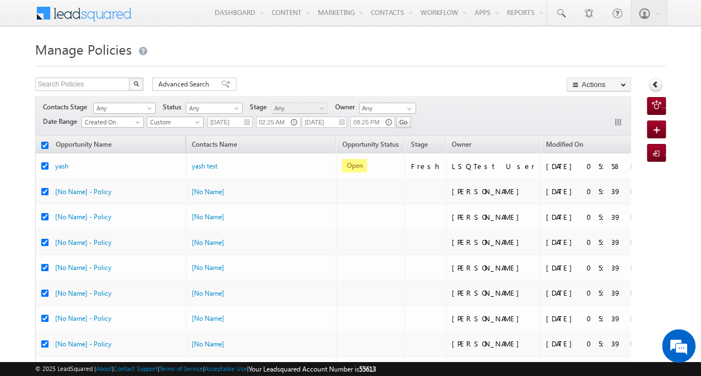
checkbox input "true"
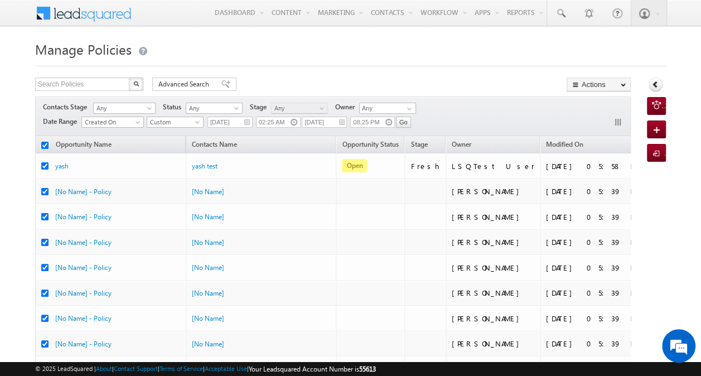
checkbox input "true"
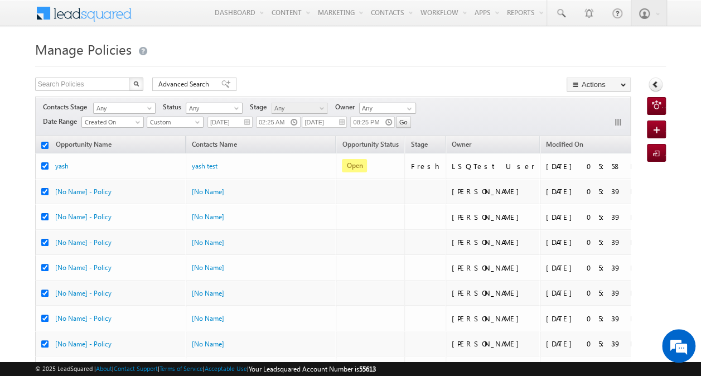
checkbox input "true"
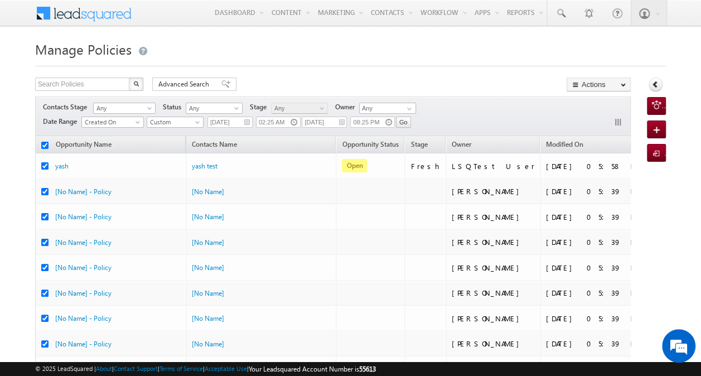
checkbox input "true"
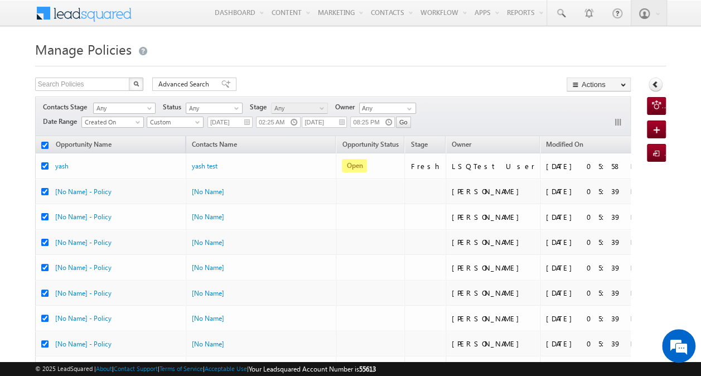
checkbox input "true"
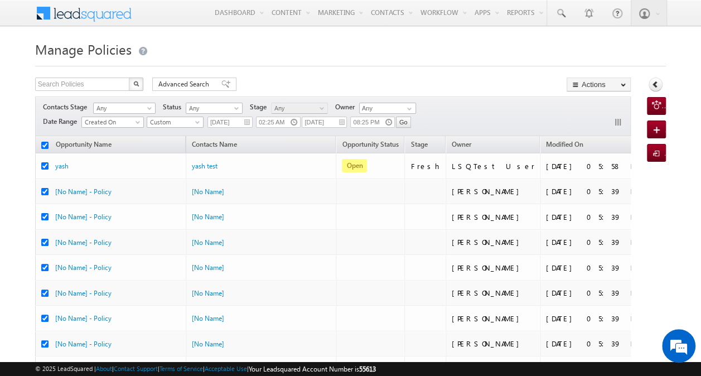
checkbox input "true"
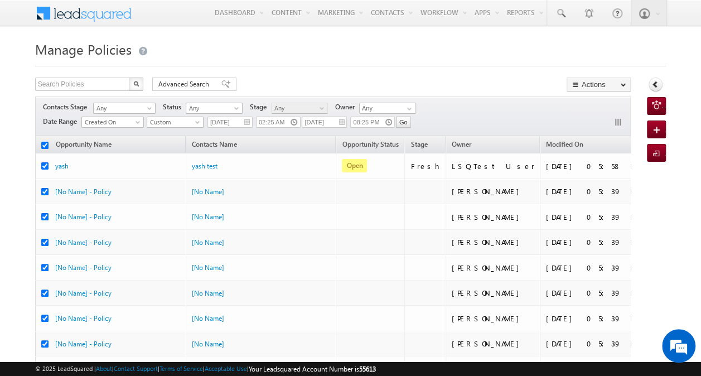
checkbox input "true"
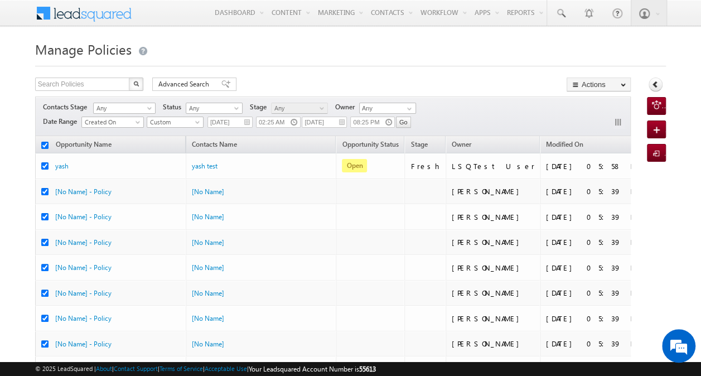
checkbox input "true"
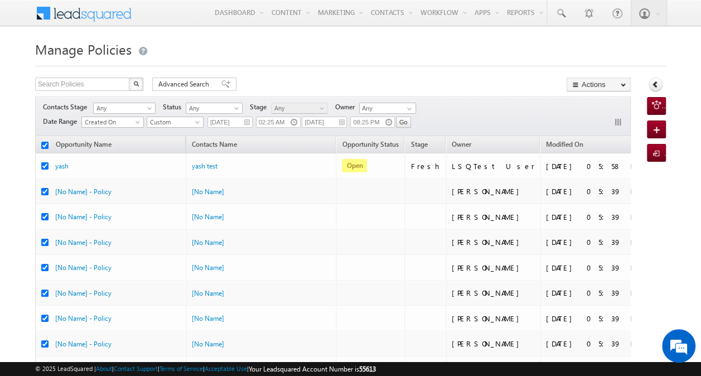
checkbox input "true"
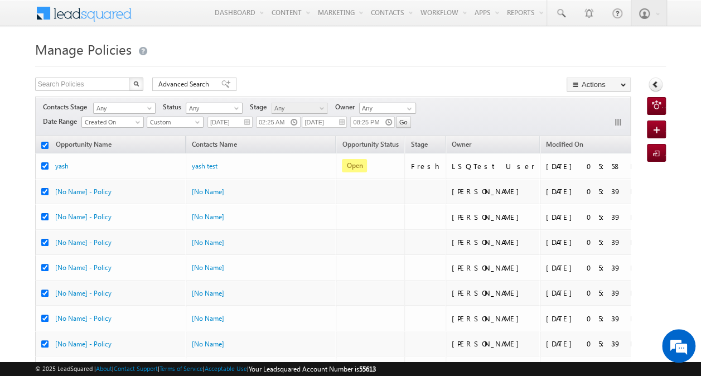
checkbox input "true"
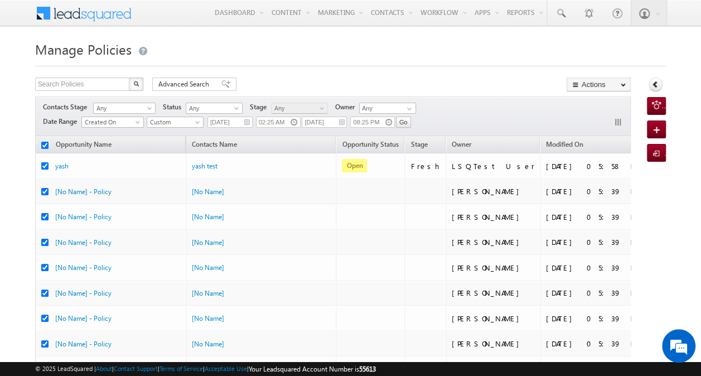
checkbox input "true"
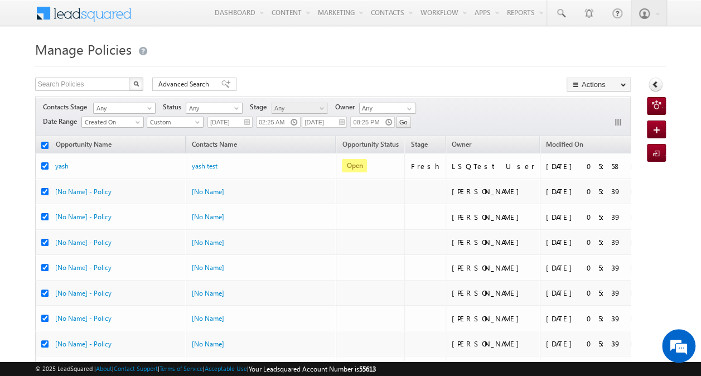
checkbox input "true"
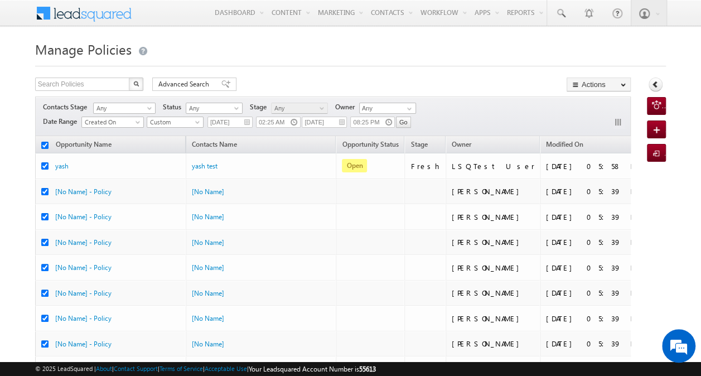
checkbox input "true"
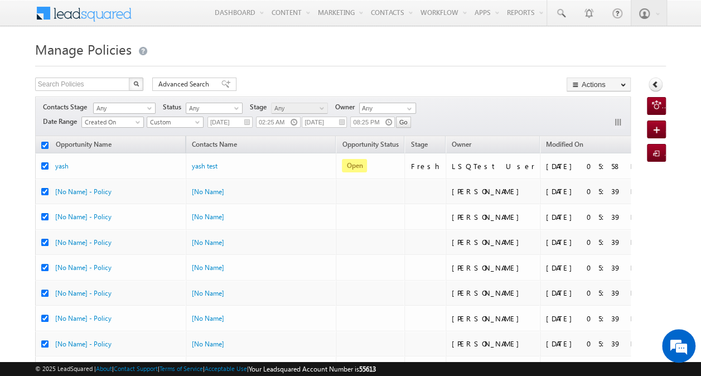
checkbox input "true"
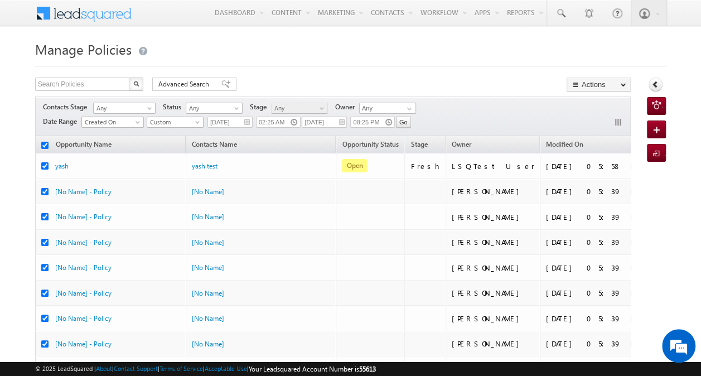
checkbox input "true"
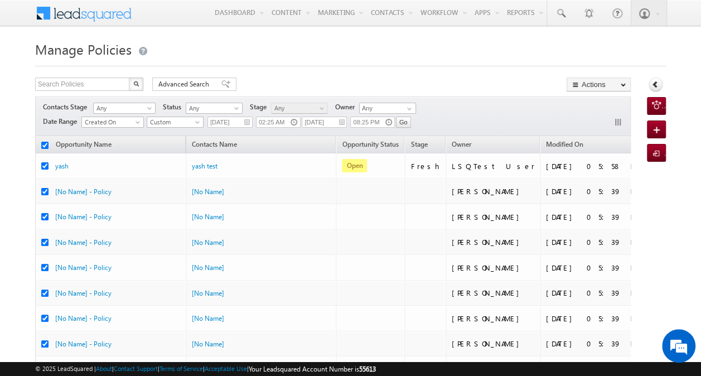
checkbox input "true"
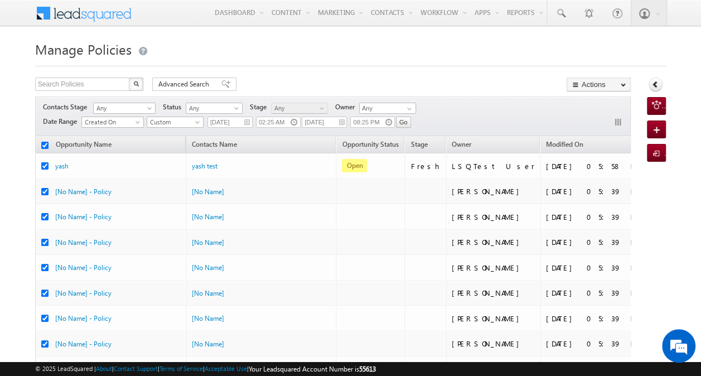
checkbox input "true"
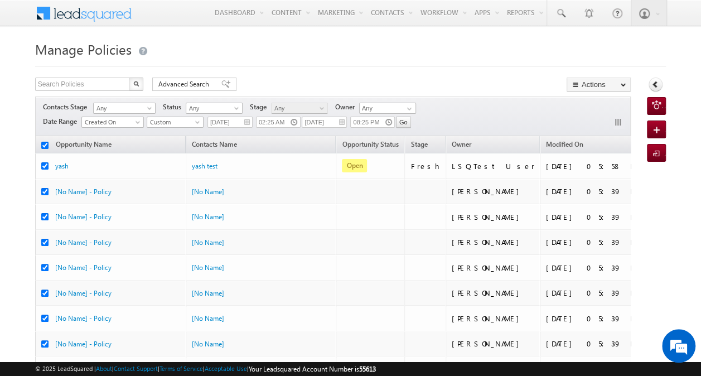
checkbox input "true"
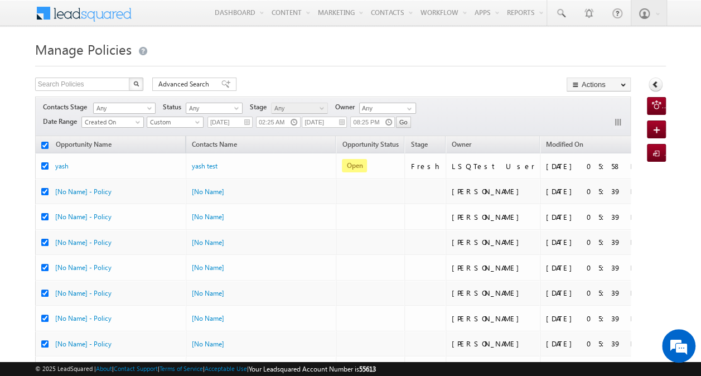
checkbox input "true"
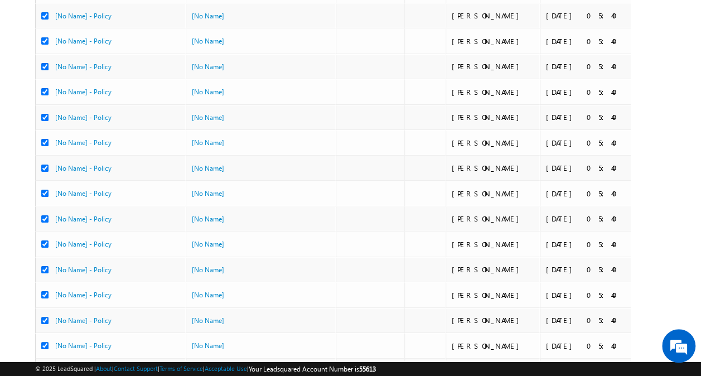
scroll to position [2374, 0]
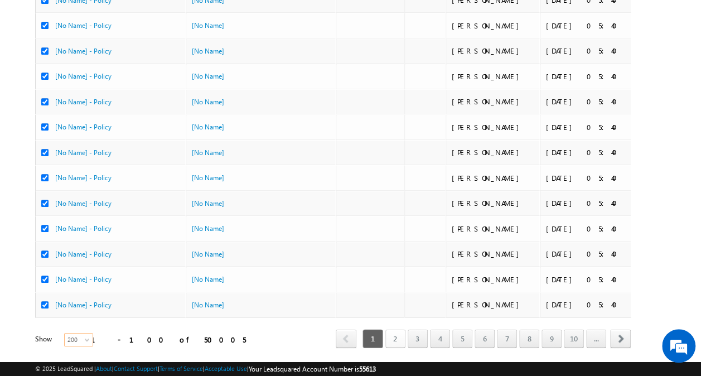
click at [401, 329] on link "2" at bounding box center [395, 338] width 20 height 19
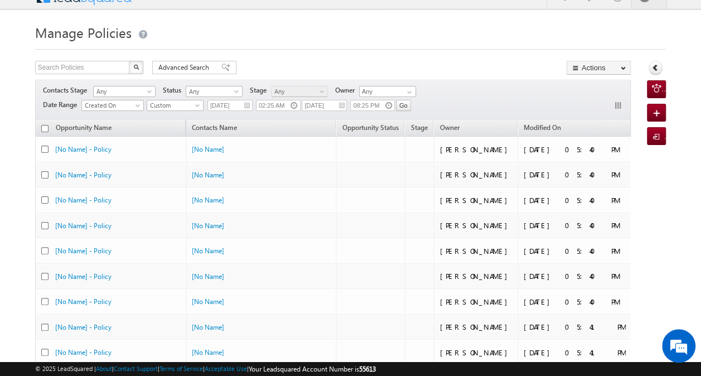
scroll to position [0, 0]
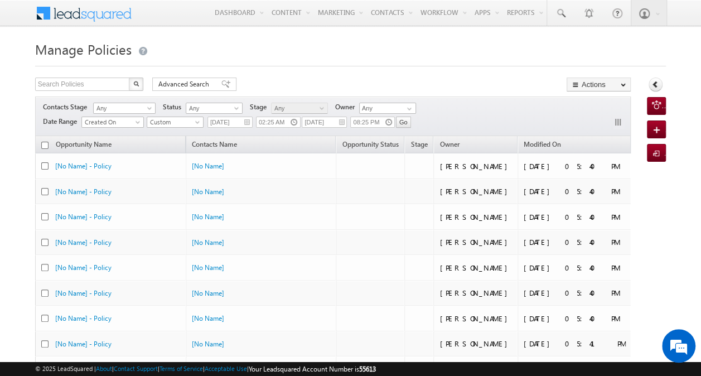
click at [45, 143] on input "checkbox" at bounding box center [44, 145] width 7 height 7
checkbox input "true"
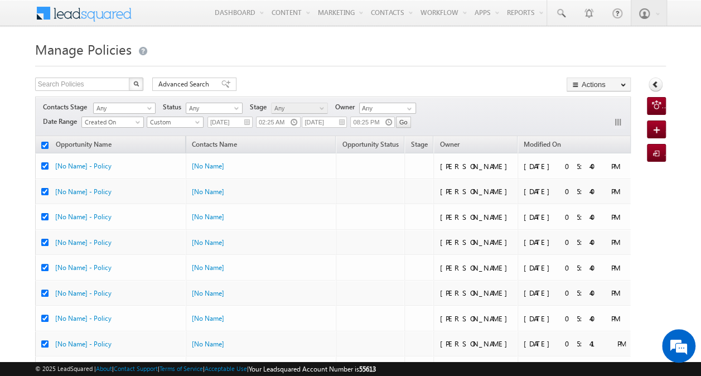
checkbox input "true"
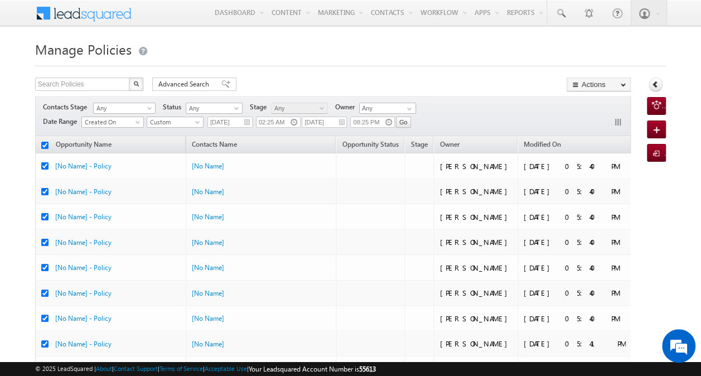
checkbox input "true"
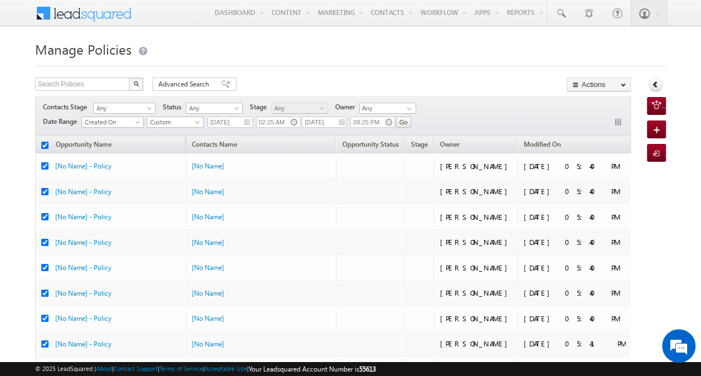
checkbox input "true"
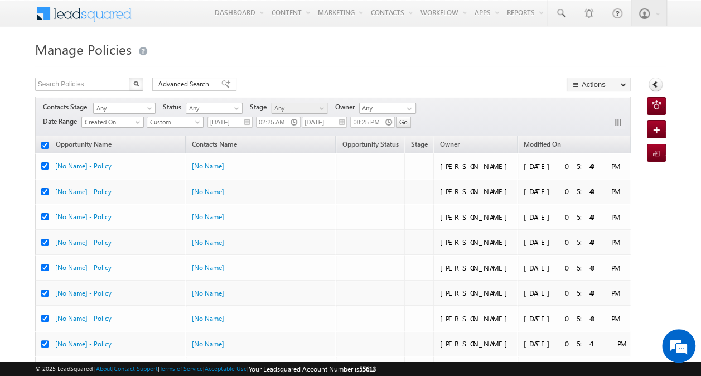
checkbox input "true"
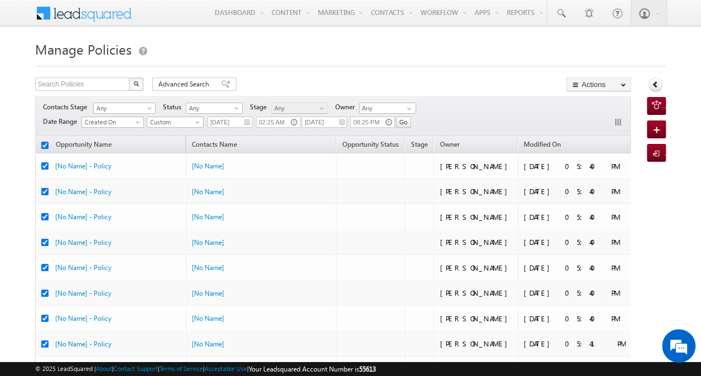
checkbox input "true"
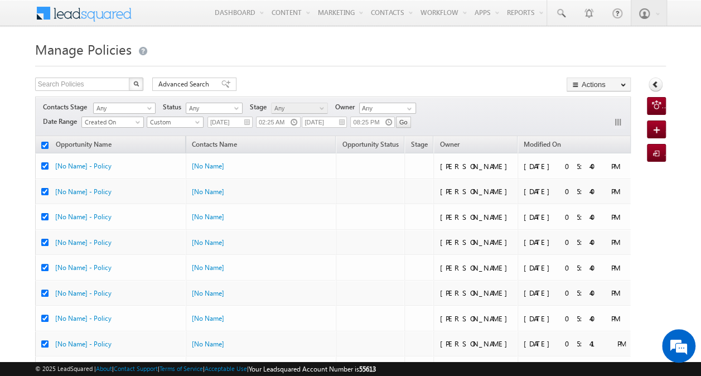
checkbox input "true"
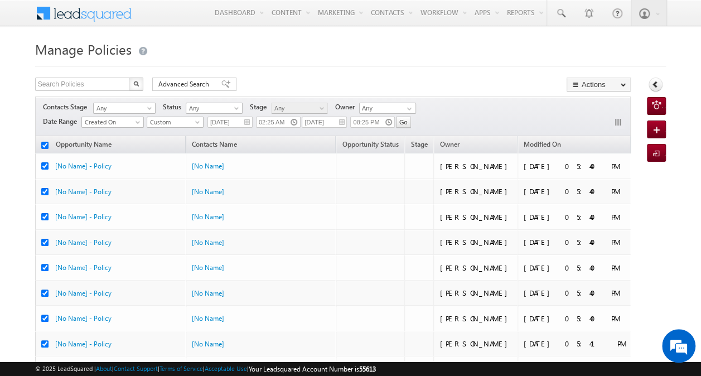
checkbox input "true"
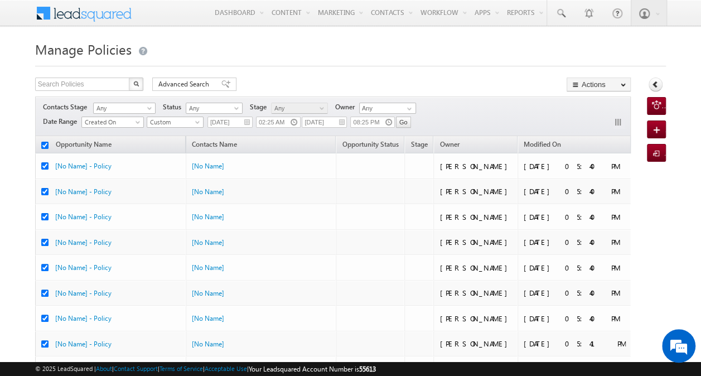
checkbox input "true"
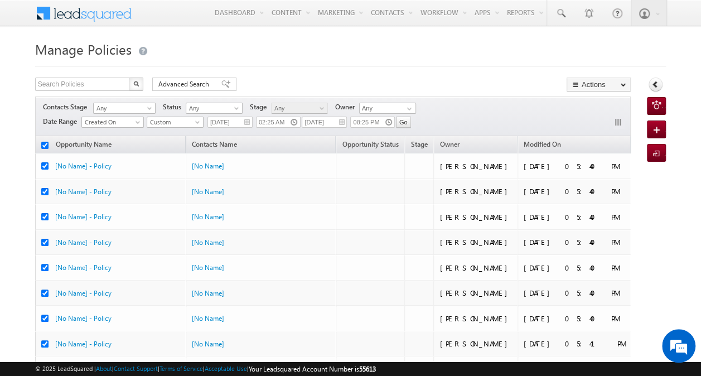
checkbox input "true"
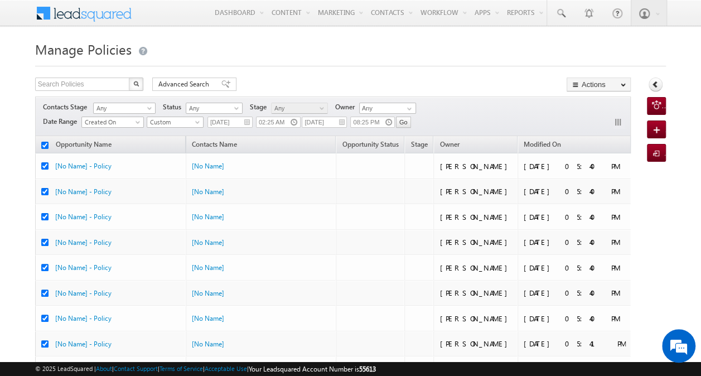
checkbox input "true"
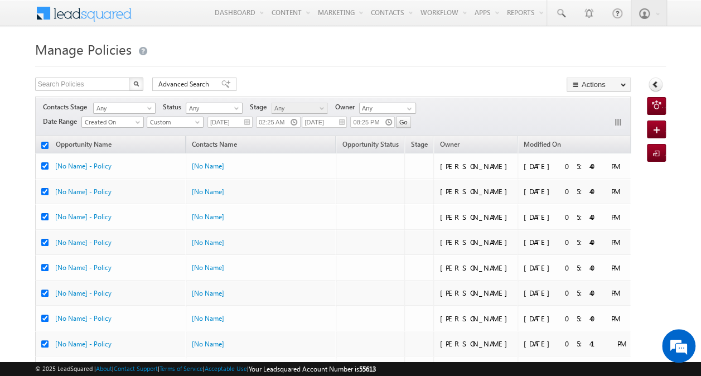
checkbox input "true"
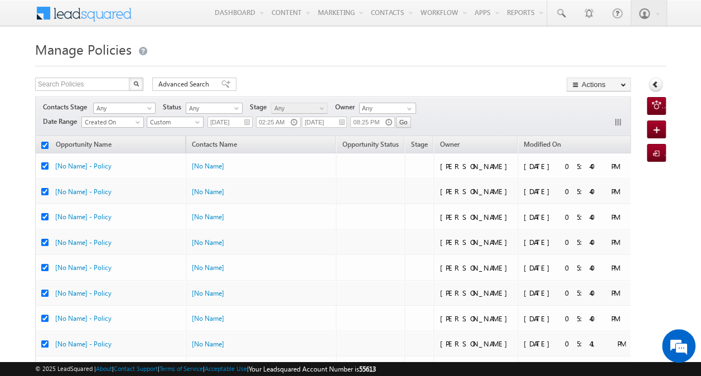
checkbox input "true"
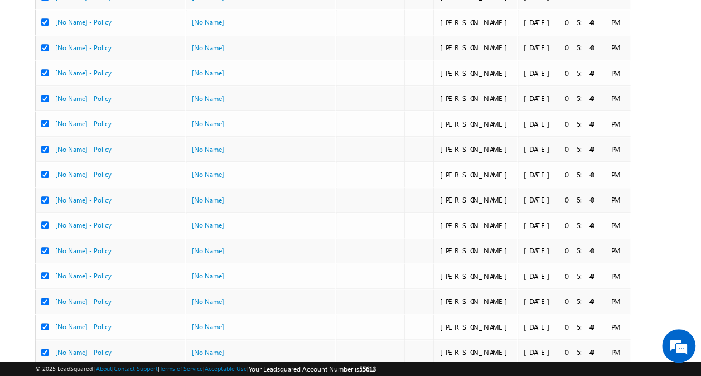
scroll to position [4875, 0]
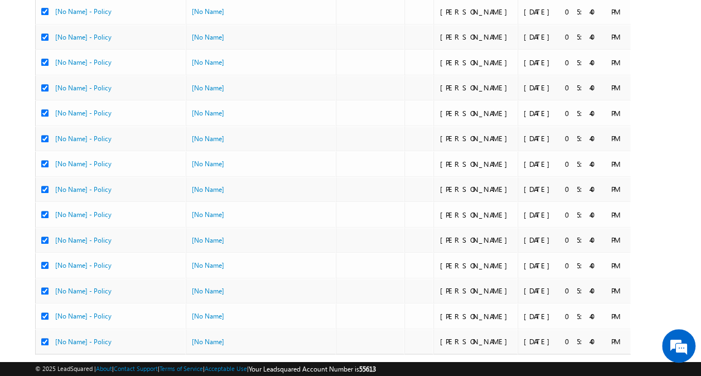
click at [426, 366] on link "3" at bounding box center [418, 375] width 20 height 19
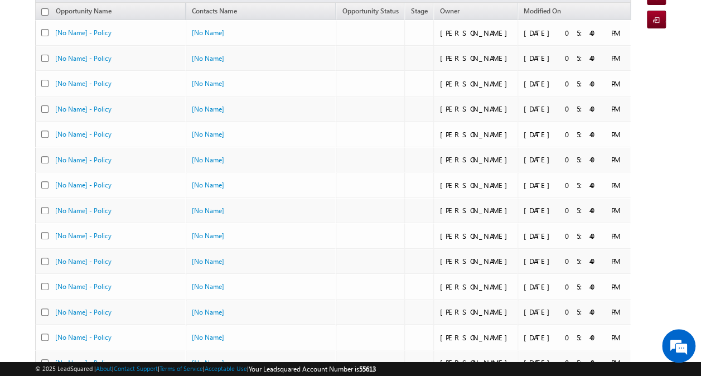
scroll to position [0, 0]
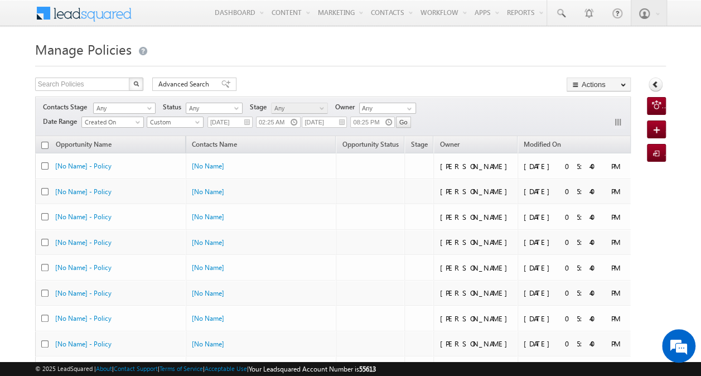
click at [42, 142] on input "checkbox" at bounding box center [44, 145] width 7 height 7
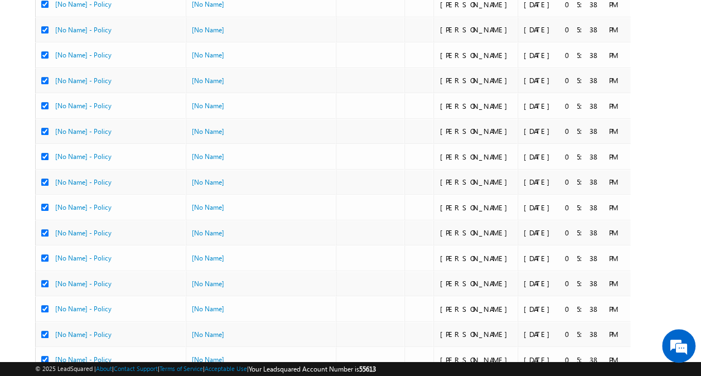
scroll to position [4875, 0]
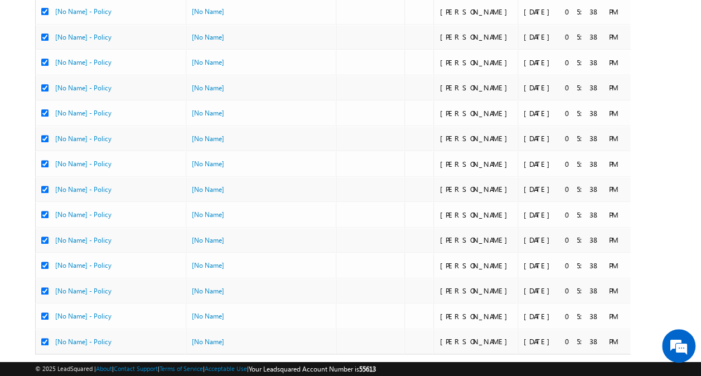
click at [446, 366] on link "4" at bounding box center [440, 375] width 20 height 19
click at [444, 366] on link "4" at bounding box center [440, 375] width 20 height 19
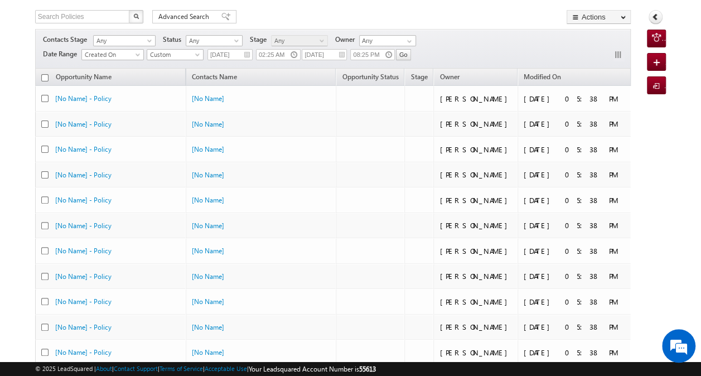
scroll to position [0, 0]
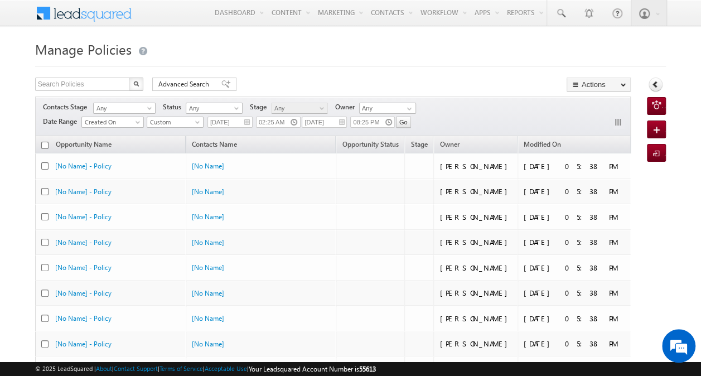
click at [42, 144] on input "checkbox" at bounding box center [44, 145] width 7 height 7
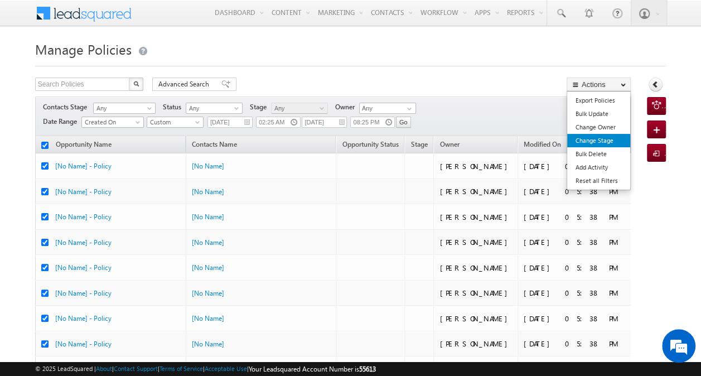
click at [615, 140] on link "Change Stage" at bounding box center [598, 140] width 63 height 13
click at [590, 142] on link "Change Stage" at bounding box center [598, 140] width 63 height 13
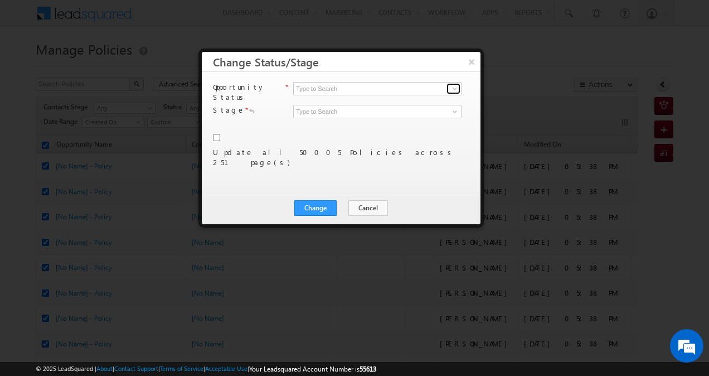
click at [451, 89] on span at bounding box center [455, 88] width 9 height 9
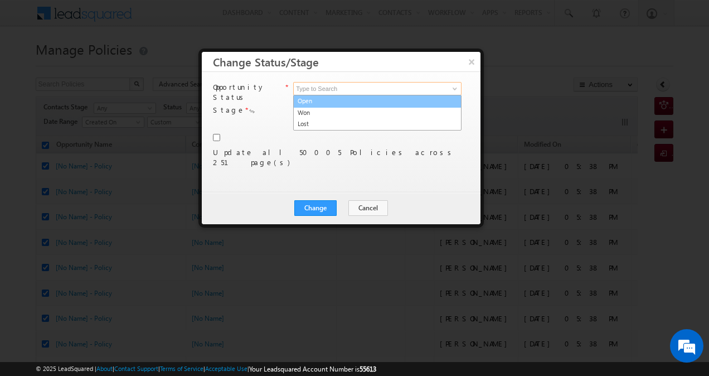
click at [404, 104] on link "Open" at bounding box center [377, 101] width 168 height 13
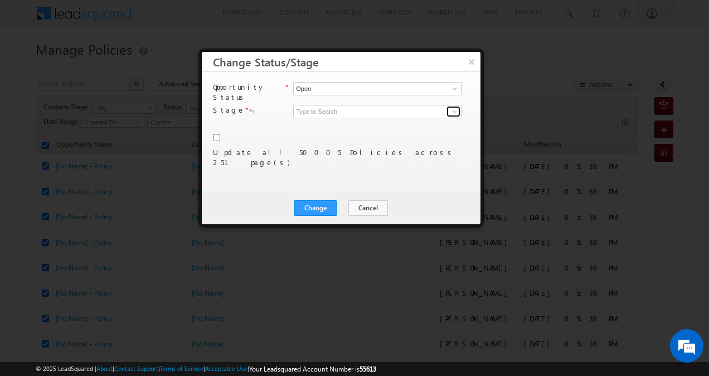
click at [454, 107] on span at bounding box center [455, 111] width 9 height 9
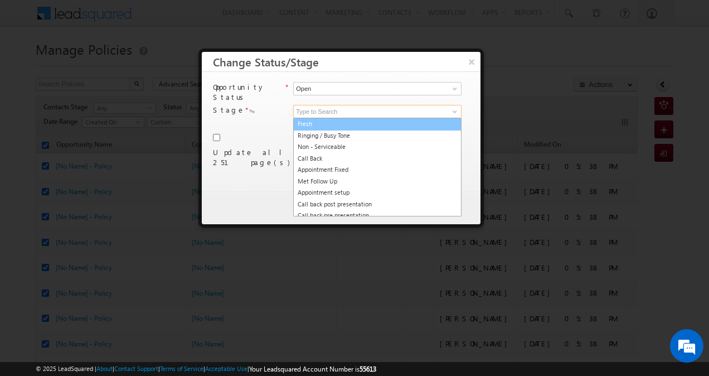
click at [392, 118] on link "Fresh" at bounding box center [377, 124] width 168 height 13
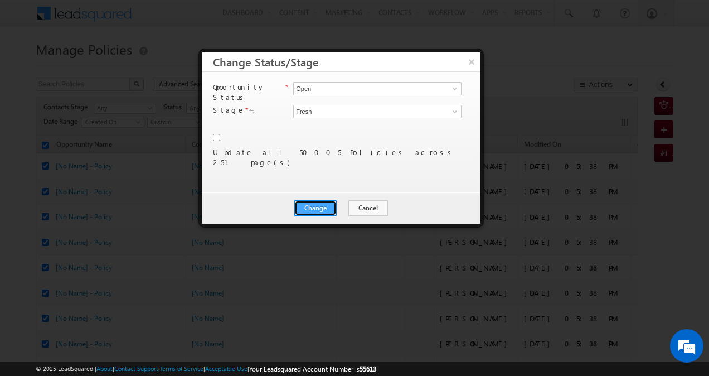
click at [322, 211] on button "Change" at bounding box center [316, 208] width 42 height 16
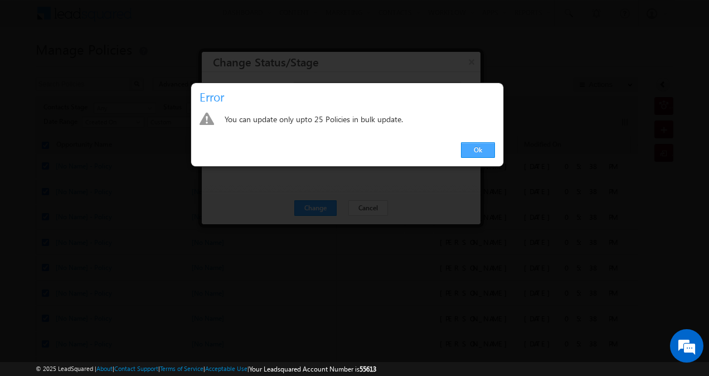
click at [474, 152] on link "Ok" at bounding box center [478, 150] width 34 height 16
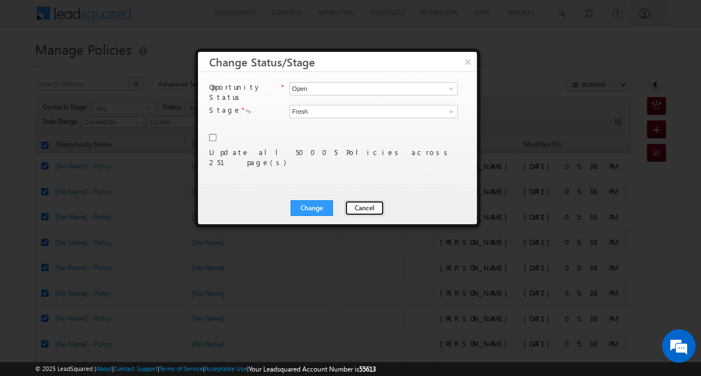
click at [360, 212] on button "Cancel" at bounding box center [365, 208] width 40 height 16
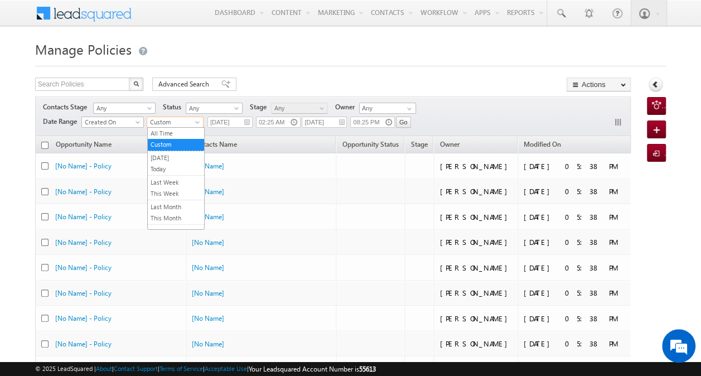
click at [194, 123] on span at bounding box center [198, 124] width 9 height 9
click at [184, 131] on link "All Time" at bounding box center [176, 133] width 56 height 10
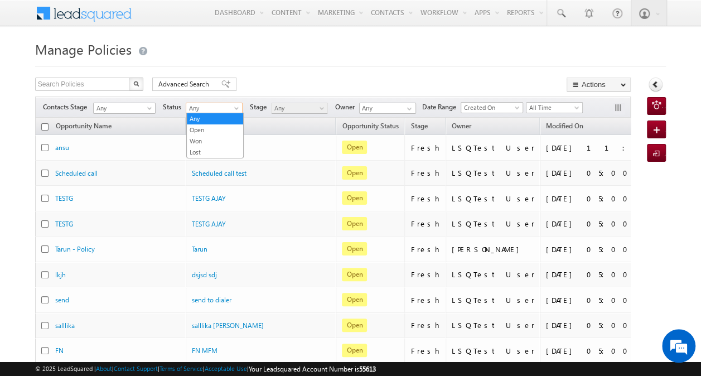
click at [234, 109] on span at bounding box center [237, 110] width 9 height 9
click at [223, 127] on link "Open" at bounding box center [215, 130] width 56 height 10
click at [412, 107] on span at bounding box center [409, 108] width 9 height 9
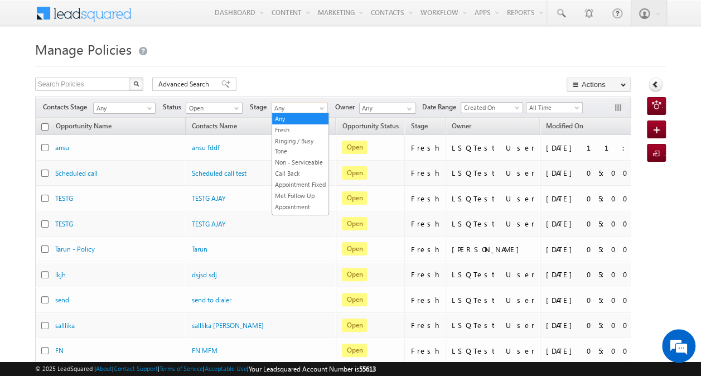
click at [320, 104] on span "Any" at bounding box center [298, 108] width 53 height 10
click at [306, 131] on link "Fresh" at bounding box center [300, 130] width 56 height 10
click at [320, 105] on span "Fresh" at bounding box center [298, 108] width 53 height 10
click at [306, 118] on link "Any" at bounding box center [300, 119] width 56 height 10
click at [315, 106] on span "Any" at bounding box center [298, 108] width 53 height 10
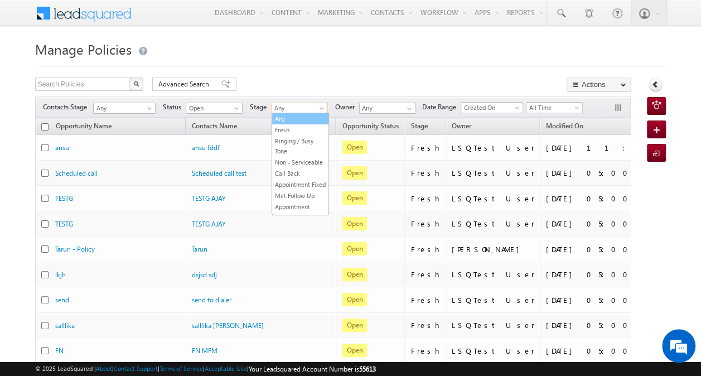
drag, startPoint x: 298, startPoint y: 128, endPoint x: 299, endPoint y: 117, distance: 10.7
click at [299, 117] on ul "Any Fresh Ringing / Busy Tone Non - Serviceable Call Back Appointment Fixed Met…" at bounding box center [300, 164] width 57 height 103
click at [314, 106] on span "Any" at bounding box center [298, 108] width 53 height 10
click at [299, 120] on link "Any" at bounding box center [300, 119] width 56 height 10
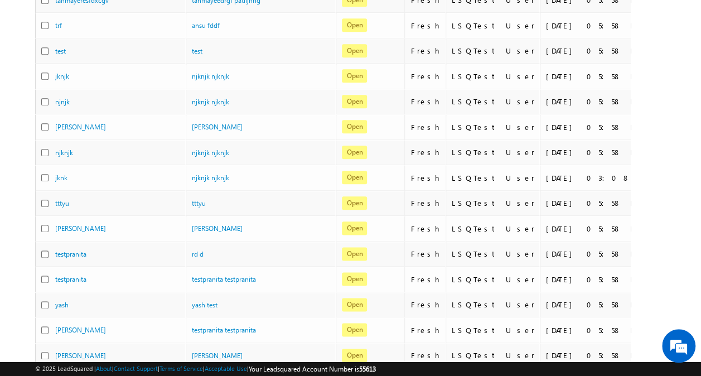
scroll to position [2624, 0]
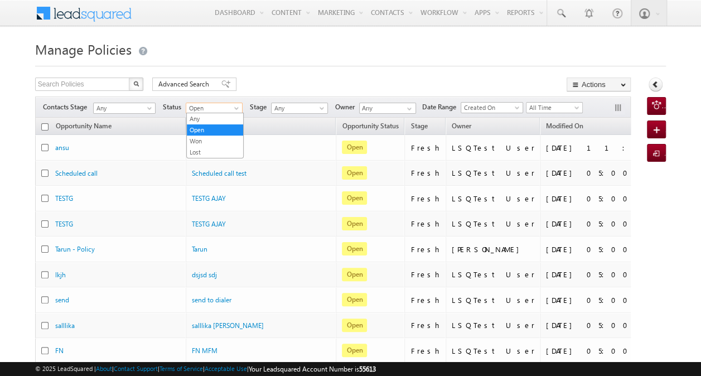
click at [236, 109] on span at bounding box center [237, 110] width 9 height 9
click at [224, 118] on link "Any" at bounding box center [215, 119] width 56 height 10
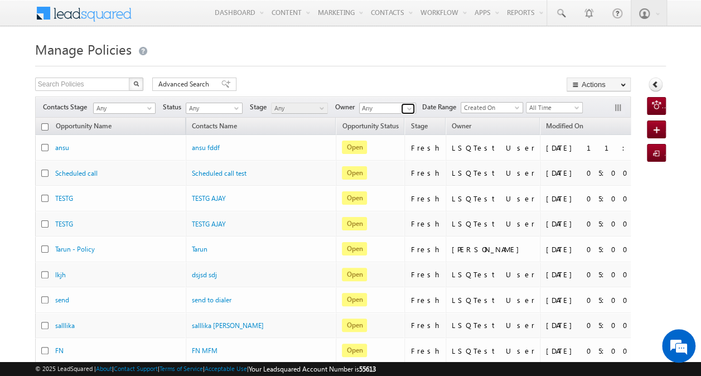
click at [411, 108] on span at bounding box center [409, 108] width 9 height 9
click at [236, 110] on span at bounding box center [237, 110] width 9 height 9
click at [219, 148] on link "Lost" at bounding box center [215, 152] width 56 height 10
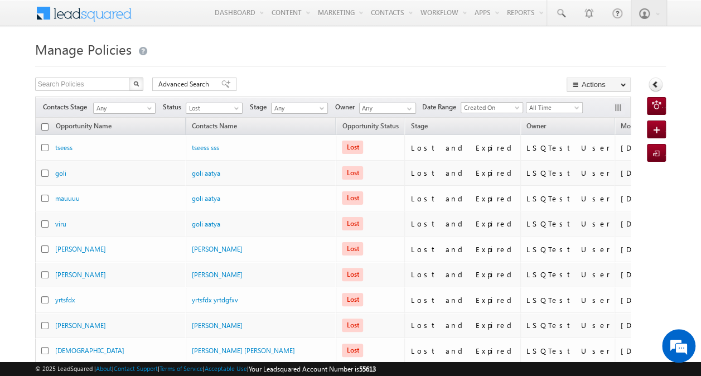
click at [42, 126] on input "checkbox" at bounding box center [44, 126] width 7 height 7
checkbox input "true"
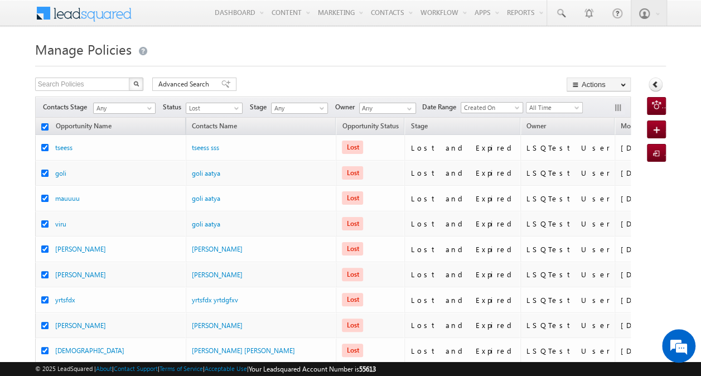
checkbox input "true"
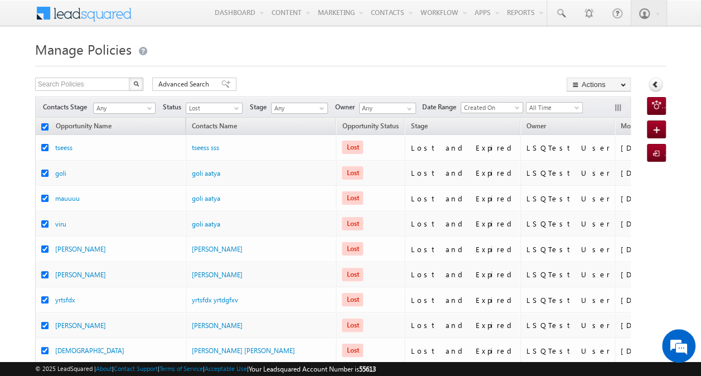
checkbox input "true"
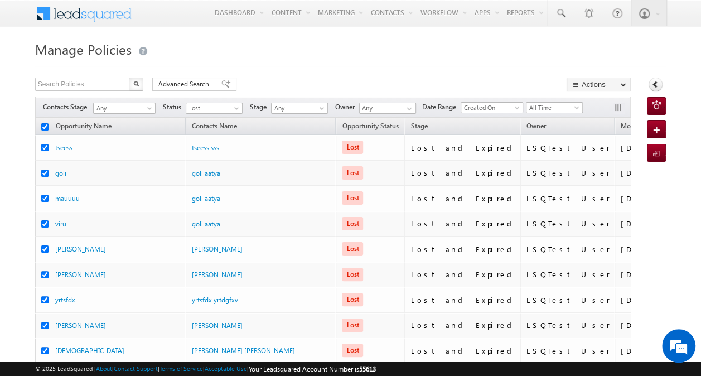
checkbox input "true"
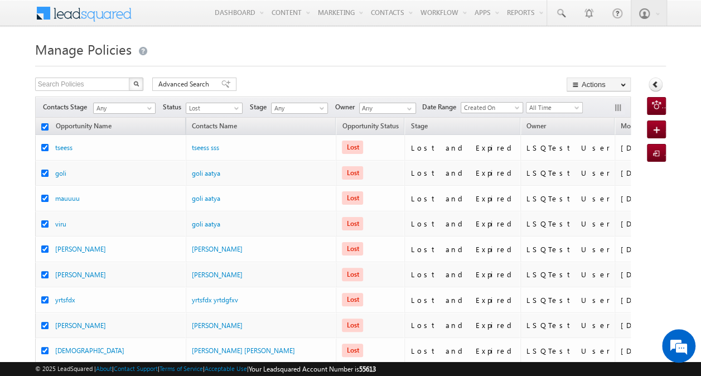
checkbox input "true"
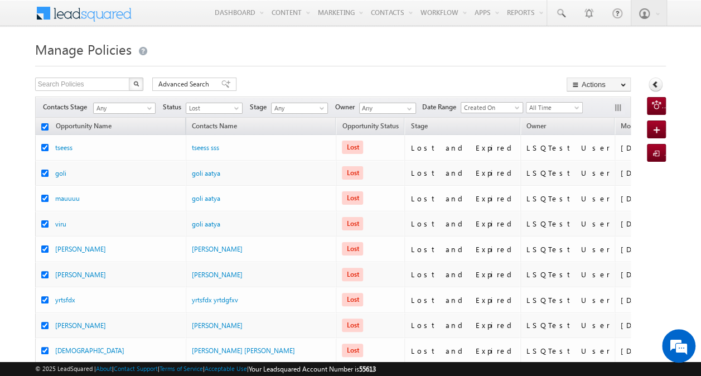
checkbox input "true"
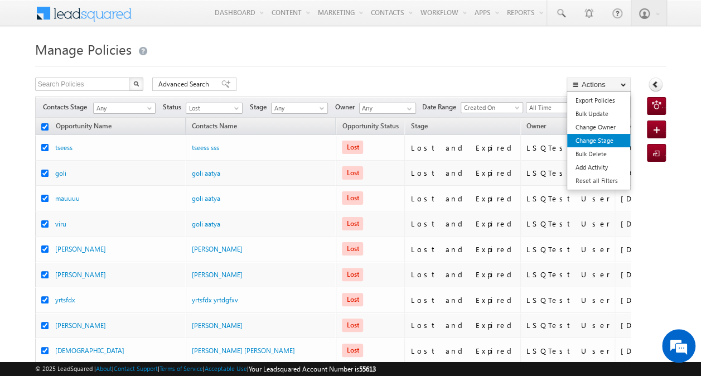
click at [615, 139] on link "Change Stage" at bounding box center [598, 140] width 63 height 13
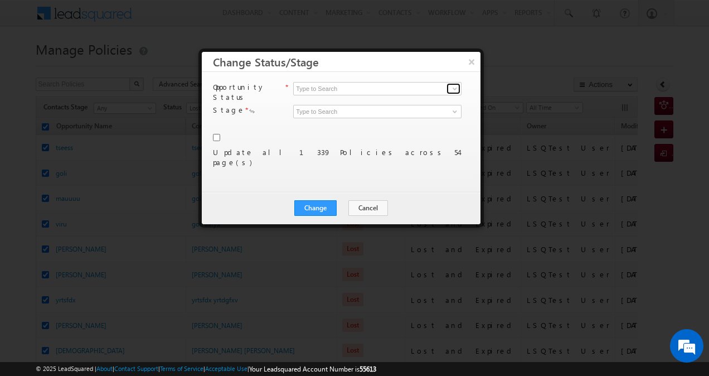
click at [454, 91] on span at bounding box center [455, 88] width 9 height 9
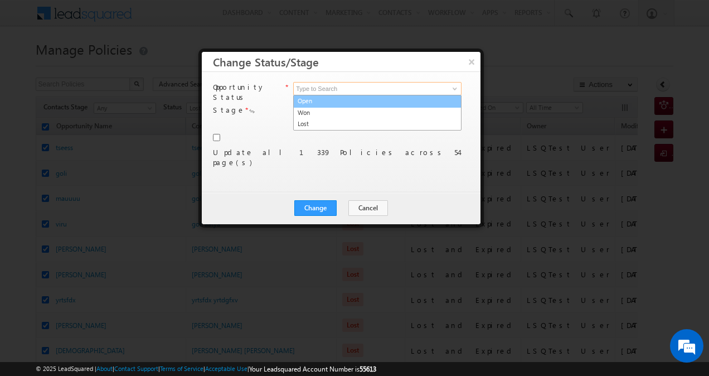
click at [425, 98] on link "Open" at bounding box center [377, 101] width 168 height 13
type input "Open"
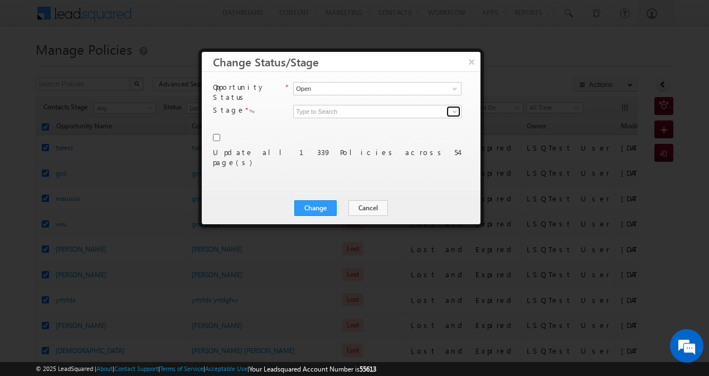
click at [452, 107] on span at bounding box center [455, 111] width 9 height 9
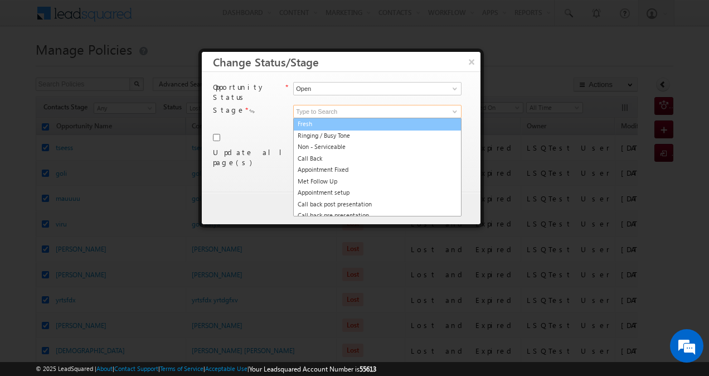
click at [412, 118] on link "Fresh" at bounding box center [377, 124] width 168 height 13
type input "Fresh"
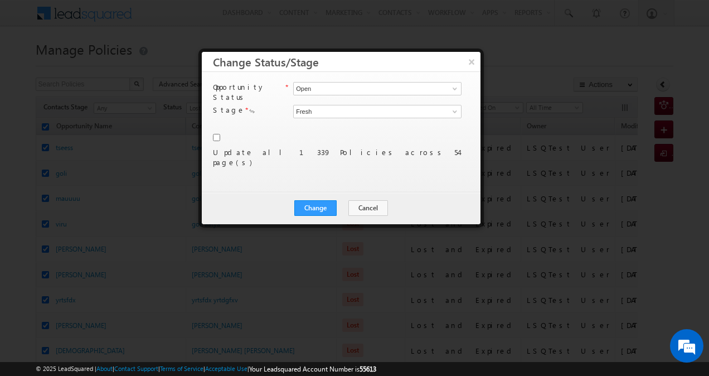
click at [216, 134] on input "checkbox" at bounding box center [216, 137] width 7 height 7
checkbox input "true"
click at [325, 206] on button "Change" at bounding box center [316, 208] width 42 height 16
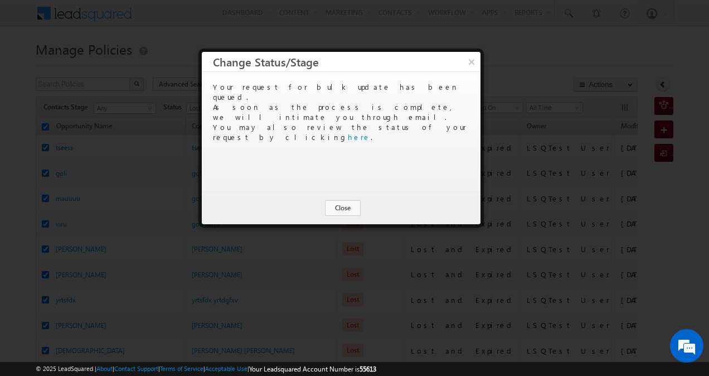
click at [391, 100] on div "Your request for bulk update has been queued. As soon as the process is complet…" at bounding box center [340, 112] width 254 height 60
click at [371, 132] on link "here" at bounding box center [359, 136] width 23 height 9
click at [347, 213] on button "Close" at bounding box center [343, 208] width 36 height 16
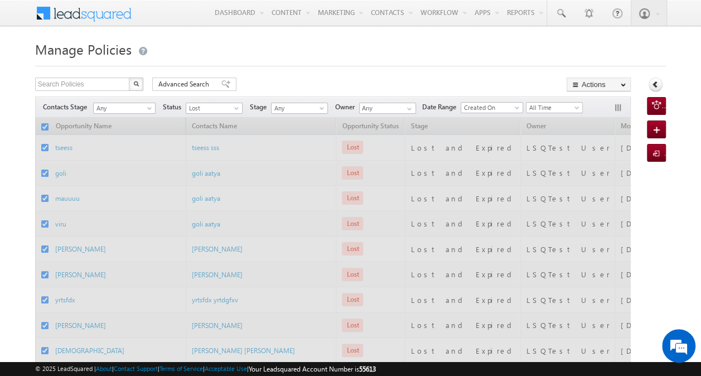
checkbox input "false"
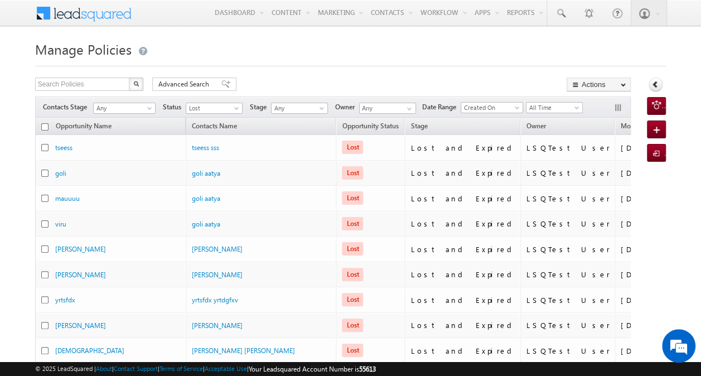
click at [329, 108] on div "Contacts Stage Any Any Activity Type Policy Policy Status Any Open Won Lost Los…" at bounding box center [333, 106] width 596 height 21
click at [320, 108] on span at bounding box center [322, 110] width 9 height 9
click at [303, 118] on link "Any" at bounding box center [300, 119] width 56 height 10
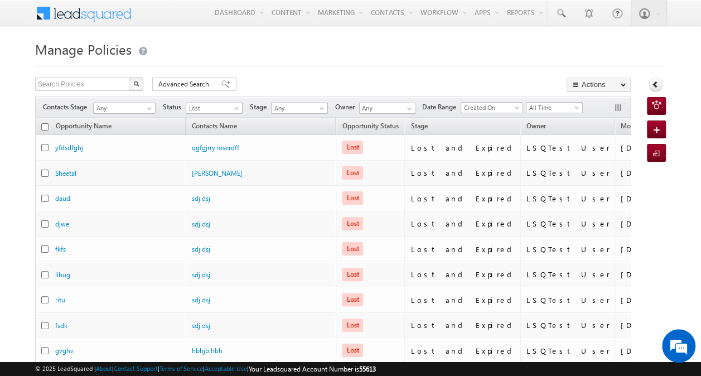
click at [316, 108] on span "Any" at bounding box center [298, 108] width 53 height 10
click at [231, 112] on span "Lost" at bounding box center [212, 108] width 53 height 10
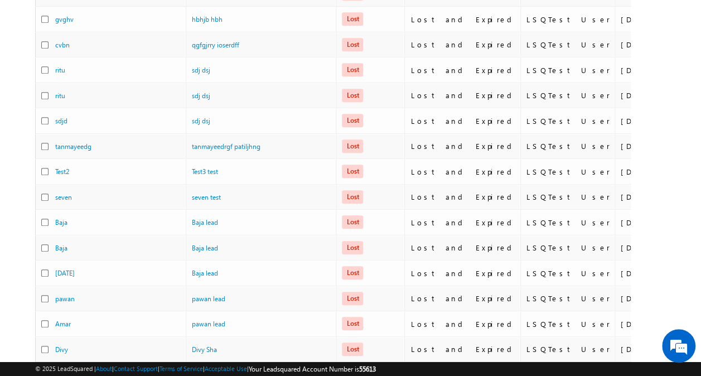
scroll to position [481, 0]
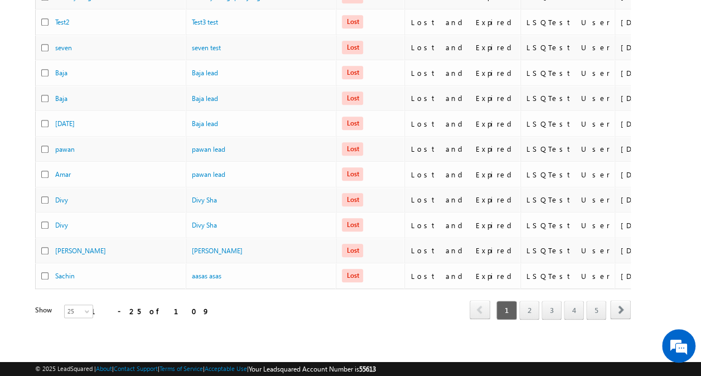
click at [356, 299] on div "Refresh first prev 1 2 3 4 5 next last 1 - 25 of 109" at bounding box center [333, 305] width 596 height 32
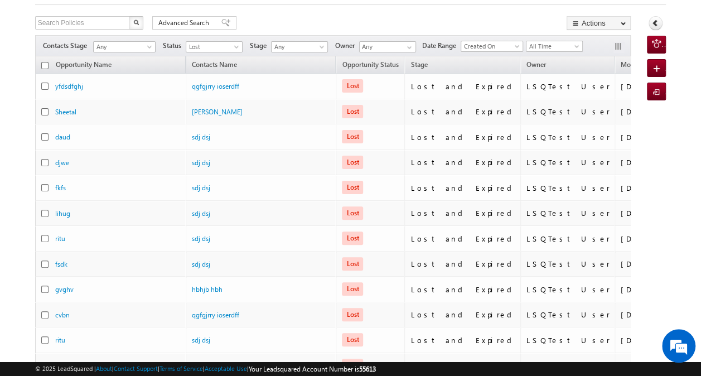
scroll to position [0, 0]
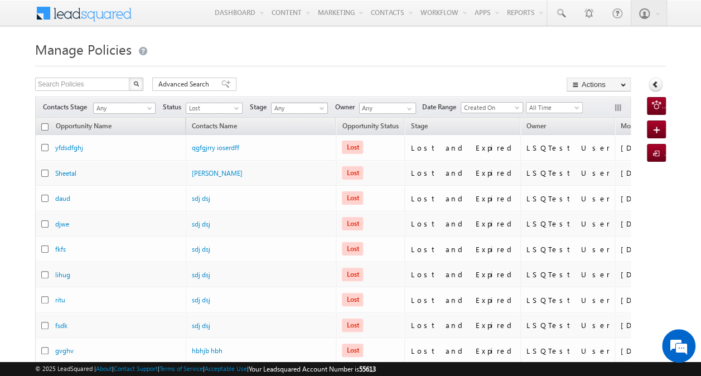
click at [314, 107] on span "Any" at bounding box center [298, 108] width 53 height 10
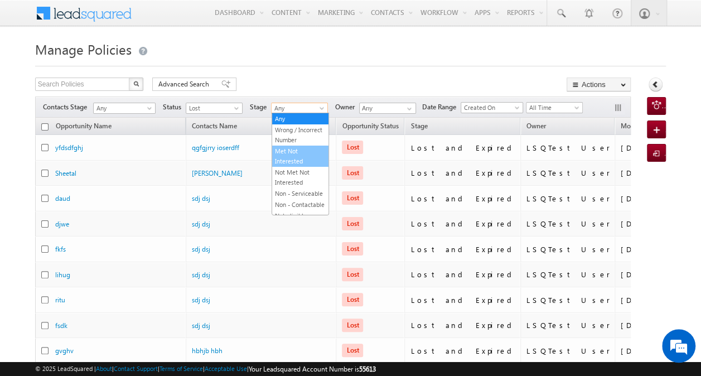
scroll to position [149, 0]
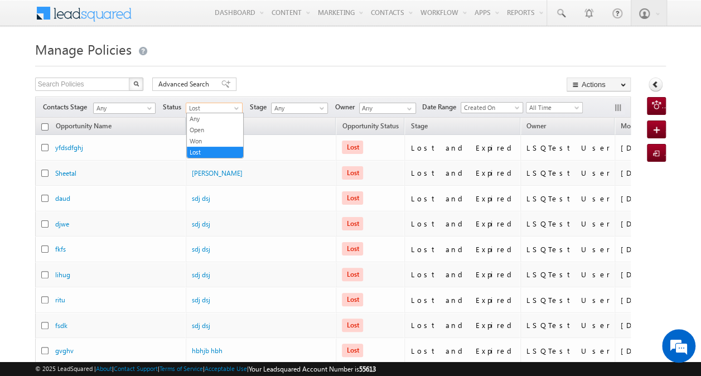
click at [235, 107] on span at bounding box center [237, 110] width 9 height 9
click at [218, 128] on link "Open" at bounding box center [215, 130] width 56 height 10
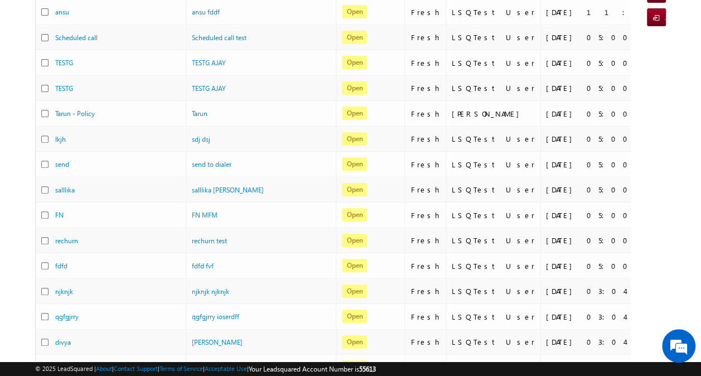
scroll to position [0, 0]
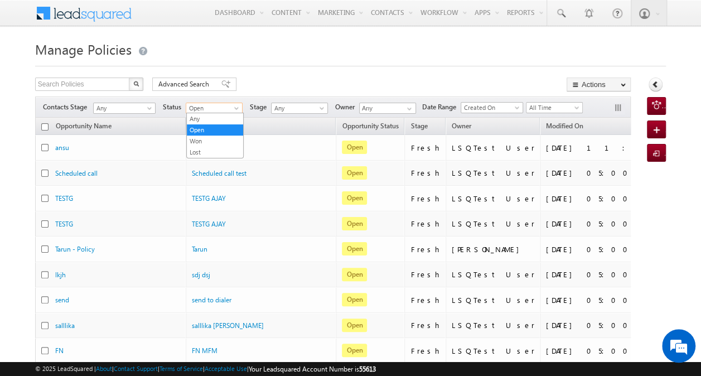
click at [236, 108] on span at bounding box center [237, 110] width 9 height 9
click at [210, 149] on link "Lost" at bounding box center [215, 152] width 56 height 10
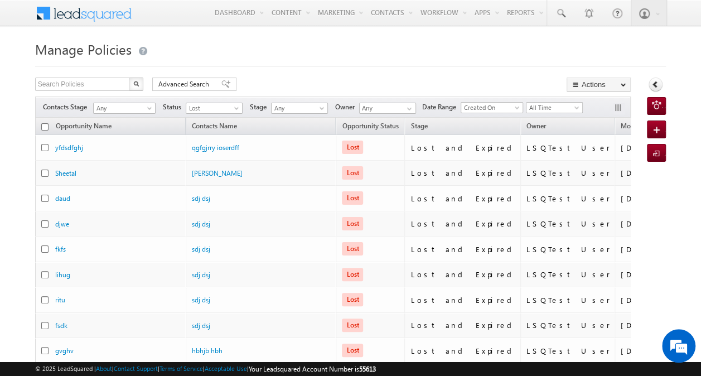
click at [44, 128] on input "checkbox" at bounding box center [44, 126] width 7 height 7
checkbox input "true"
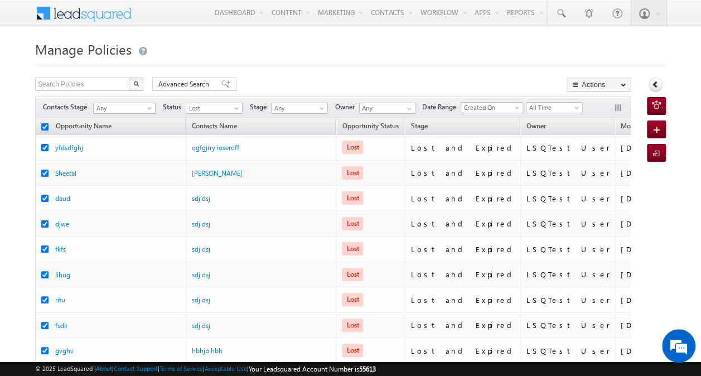
checkbox input "true"
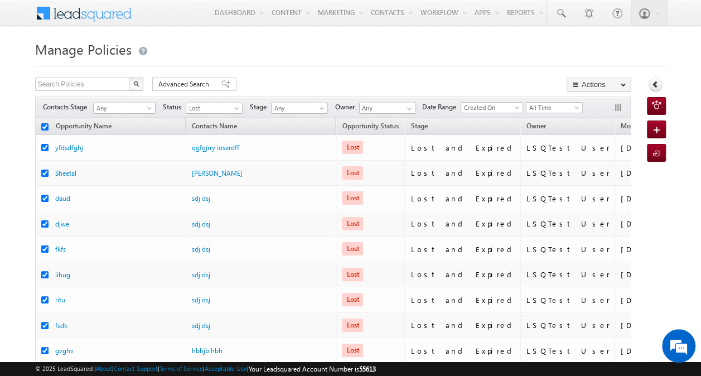
checkbox input "true"
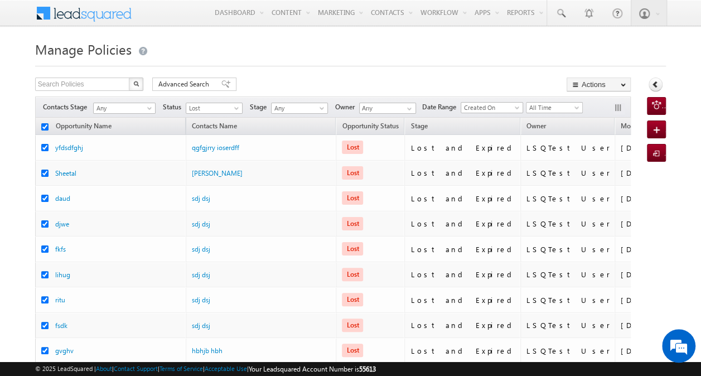
checkbox input "true"
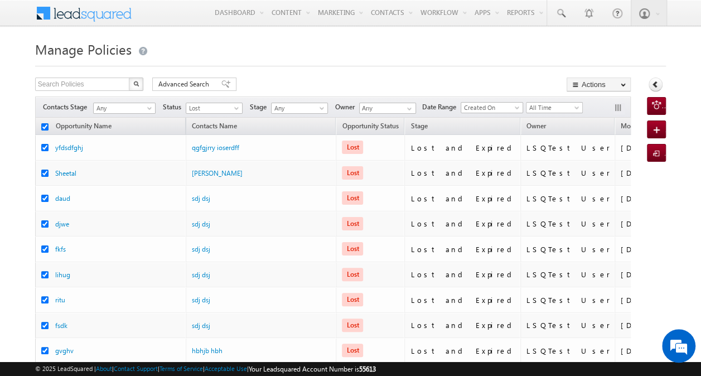
checkbox input "true"
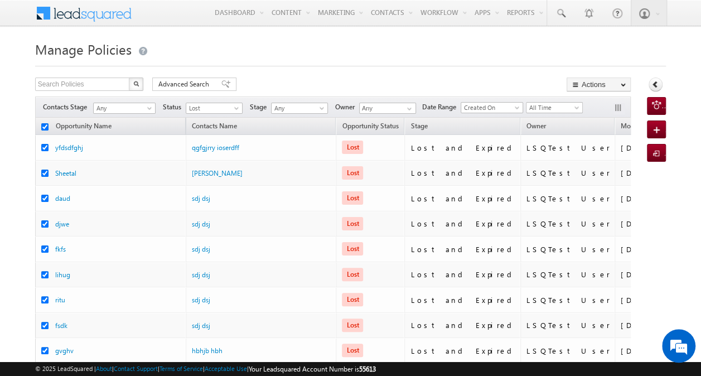
checkbox input "true"
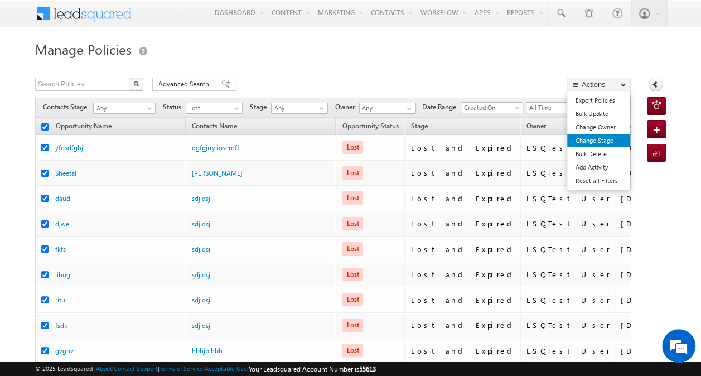
click at [611, 143] on link "Change Stage" at bounding box center [598, 140] width 63 height 13
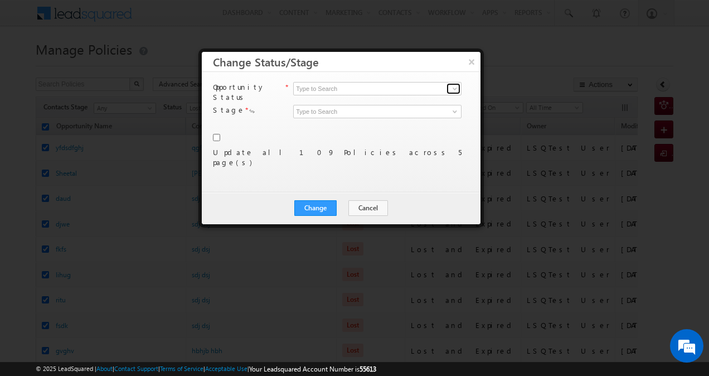
click at [455, 90] on span at bounding box center [455, 88] width 9 height 9
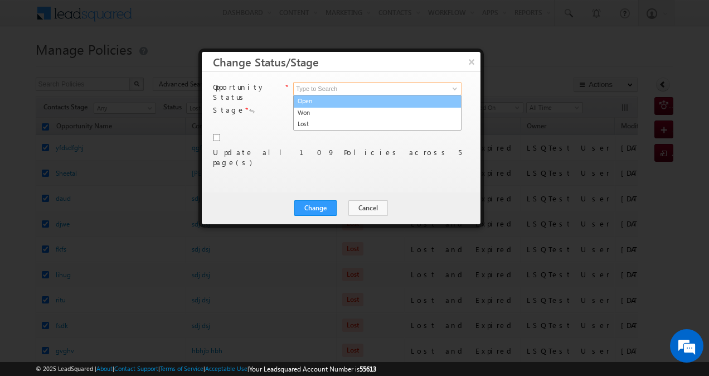
click at [427, 102] on link "Open" at bounding box center [377, 101] width 168 height 13
type input "Open"
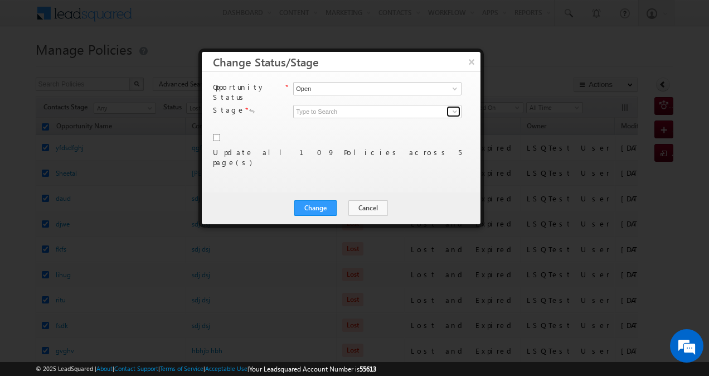
click at [450, 106] on link at bounding box center [454, 111] width 14 height 11
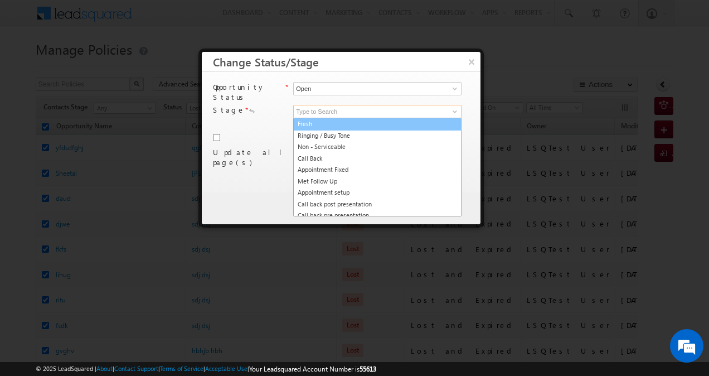
click at [409, 118] on link "Fresh" at bounding box center [377, 124] width 168 height 13
type input "Fresh"
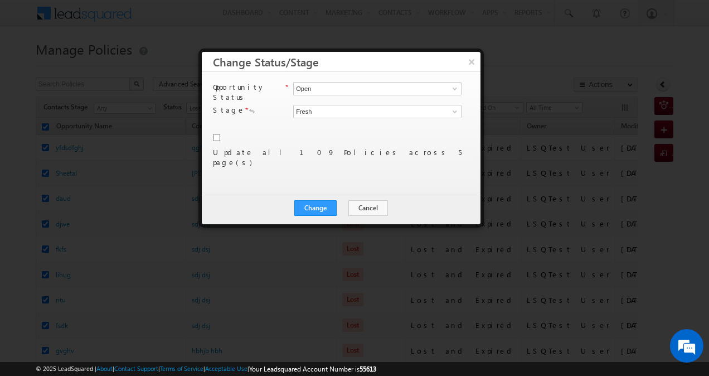
click at [220, 132] on div "Update all 109 Policies across 5 page(s)" at bounding box center [340, 152] width 254 height 41
click at [216, 134] on input "checkbox" at bounding box center [216, 137] width 7 height 7
checkbox input "true"
click at [314, 207] on button "Change" at bounding box center [316, 208] width 42 height 16
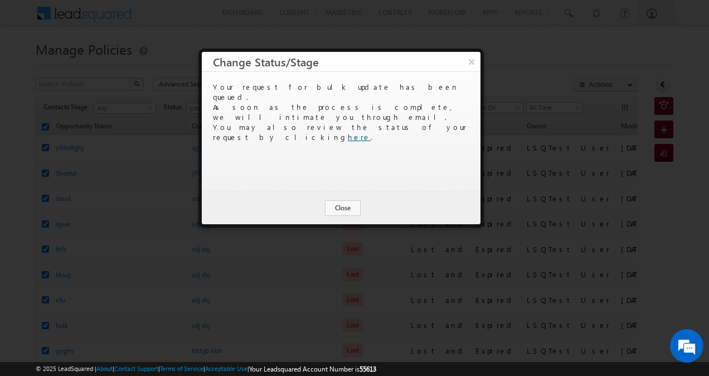
click at [371, 132] on link "here" at bounding box center [359, 136] width 23 height 9
click at [349, 210] on button "Close" at bounding box center [343, 208] width 36 height 16
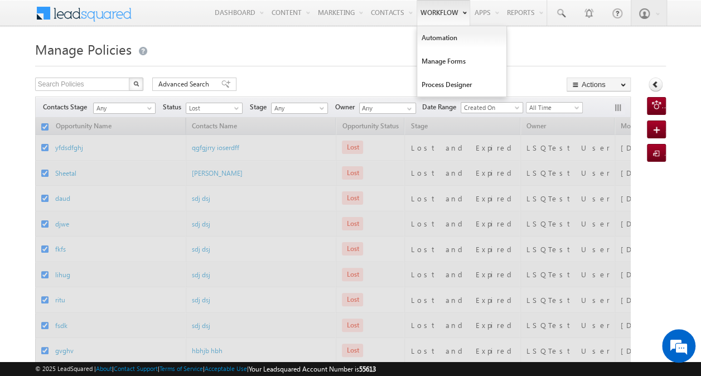
checkbox input "false"
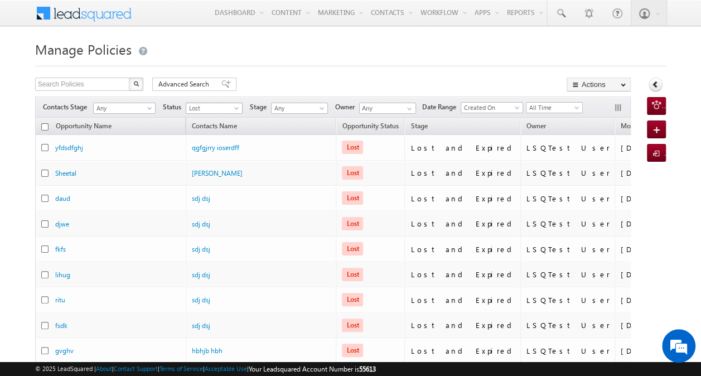
click at [229, 110] on span "Lost" at bounding box center [212, 108] width 53 height 10
click at [221, 127] on link "Open" at bounding box center [215, 130] width 56 height 10
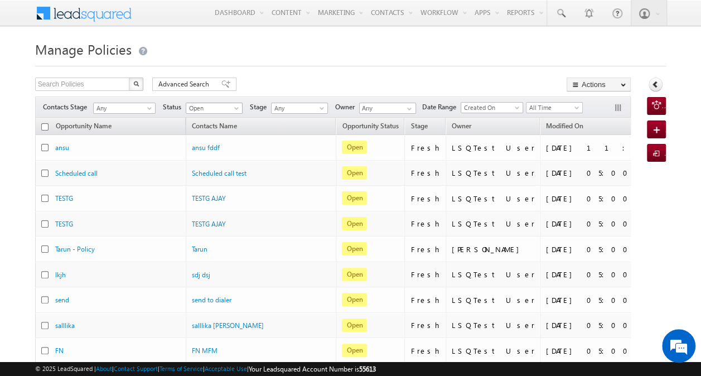
click at [234, 106] on span at bounding box center [237, 110] width 9 height 9
click at [216, 148] on link "Lost" at bounding box center [215, 152] width 56 height 10
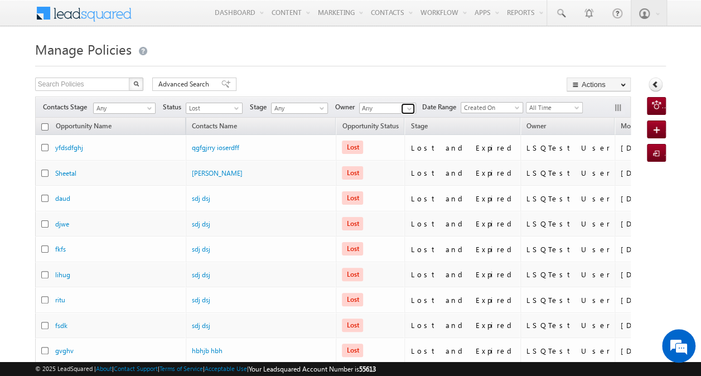
click at [408, 107] on span at bounding box center [409, 108] width 9 height 9
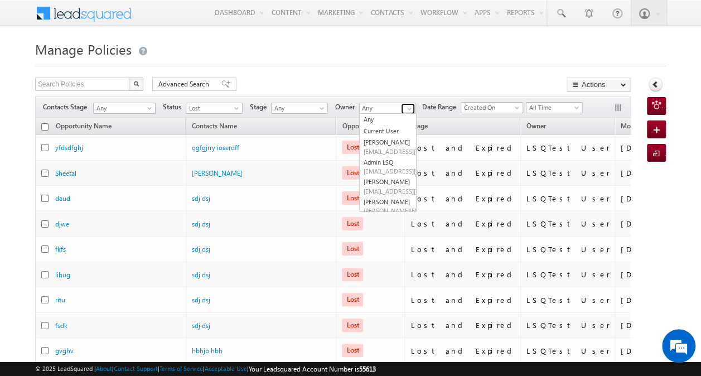
click at [408, 107] on span at bounding box center [409, 108] width 9 height 9
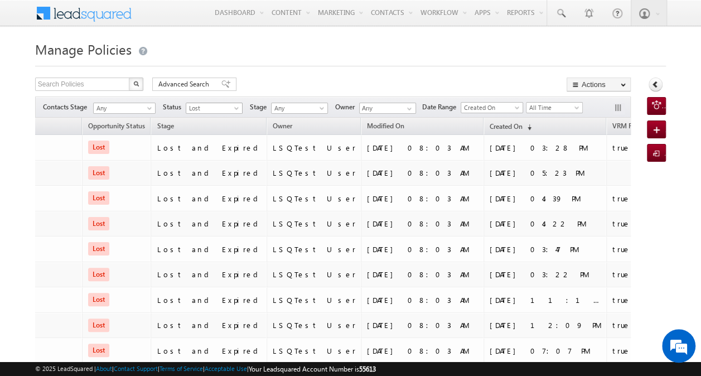
click at [238, 110] on span at bounding box center [237, 110] width 9 height 9
click at [223, 130] on link "Open" at bounding box center [215, 130] width 56 height 10
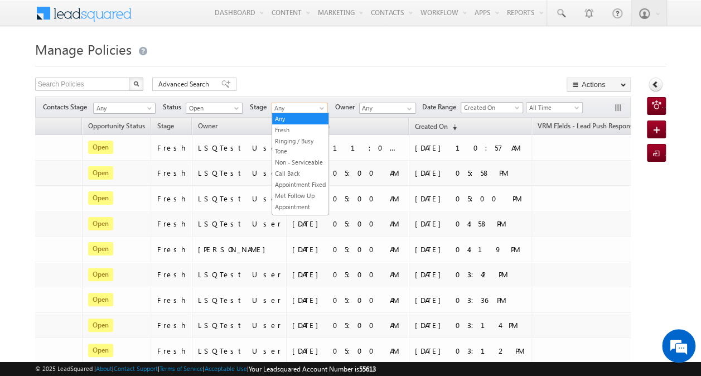
click at [320, 109] on span at bounding box center [322, 110] width 9 height 9
click at [304, 129] on link "Fresh" at bounding box center [300, 130] width 56 height 10
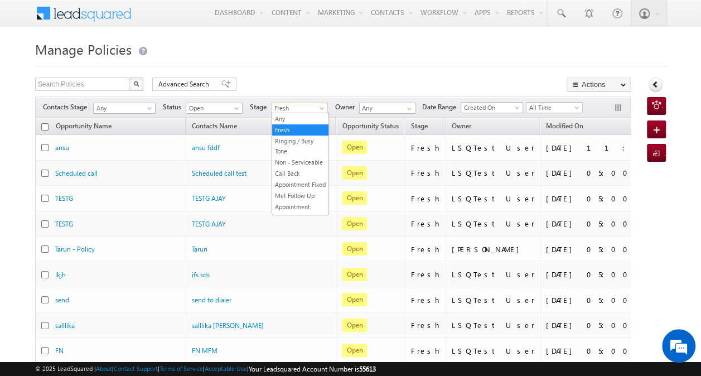
click at [315, 109] on span "Fresh" at bounding box center [298, 108] width 53 height 10
click at [308, 143] on link "Ringing / Busy Tone" at bounding box center [300, 146] width 56 height 20
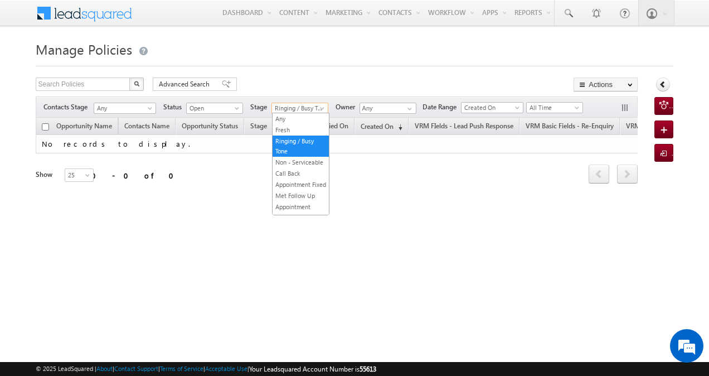
click at [317, 104] on span "Ringing / Busy Tone" at bounding box center [298, 108] width 53 height 10
click at [298, 163] on link "Non - Serviceable" at bounding box center [301, 162] width 56 height 10
click at [320, 108] on span at bounding box center [323, 110] width 9 height 9
click at [306, 178] on link "Call Back" at bounding box center [301, 173] width 56 height 10
click at [321, 108] on span at bounding box center [323, 110] width 9 height 9
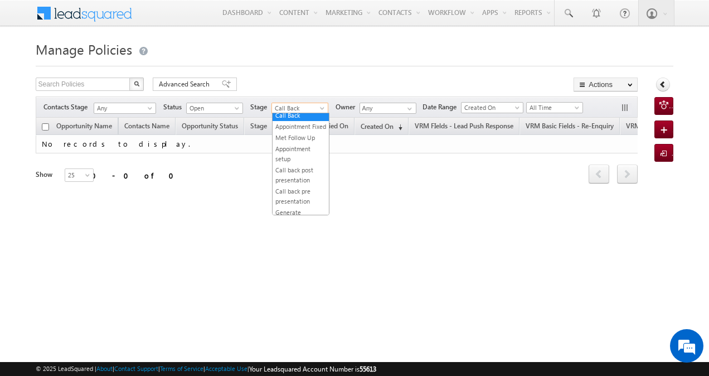
scroll to position [62, 0]
click at [302, 128] on link "Appointment Fixed" at bounding box center [301, 123] width 56 height 10
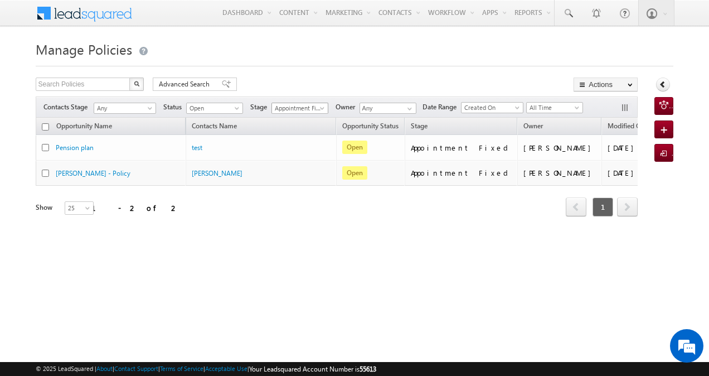
click at [324, 110] on span at bounding box center [323, 110] width 9 height 9
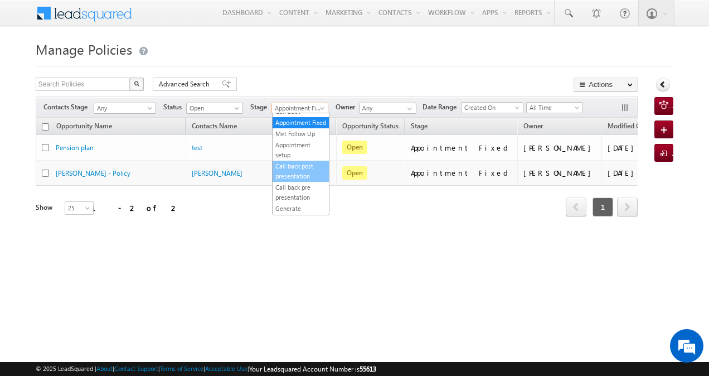
click at [303, 181] on link "Call back post presentation" at bounding box center [301, 171] width 56 height 20
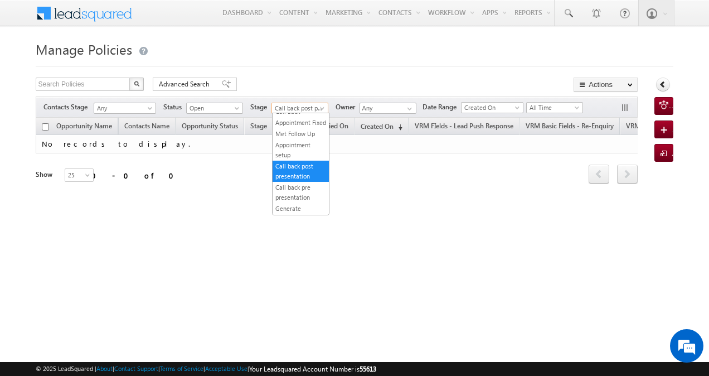
click at [322, 106] on span at bounding box center [323, 110] width 9 height 9
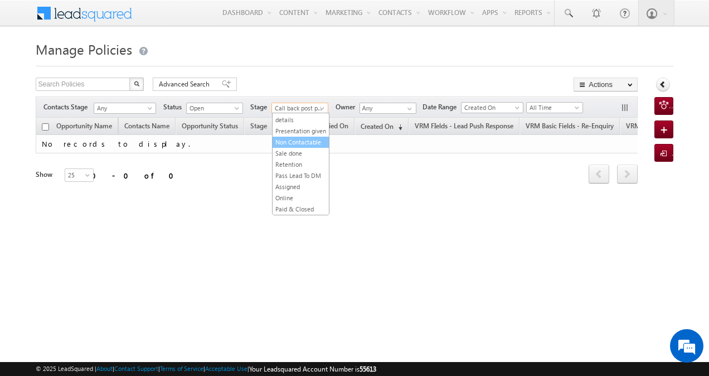
scroll to position [319, 0]
click at [305, 171] on link "Pass Lead To DM" at bounding box center [301, 176] width 56 height 10
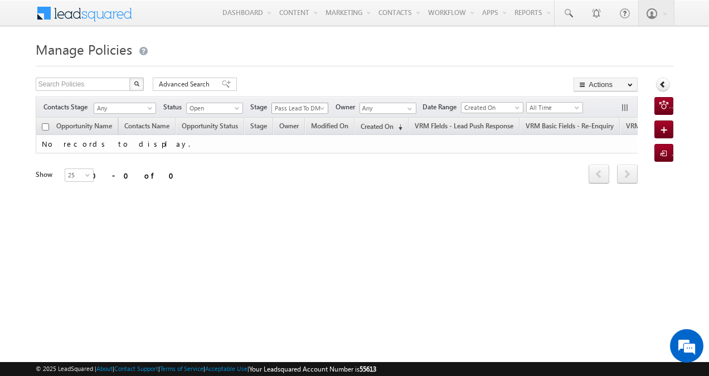
click at [318, 111] on span "Pass Lead To DM" at bounding box center [298, 108] width 53 height 10
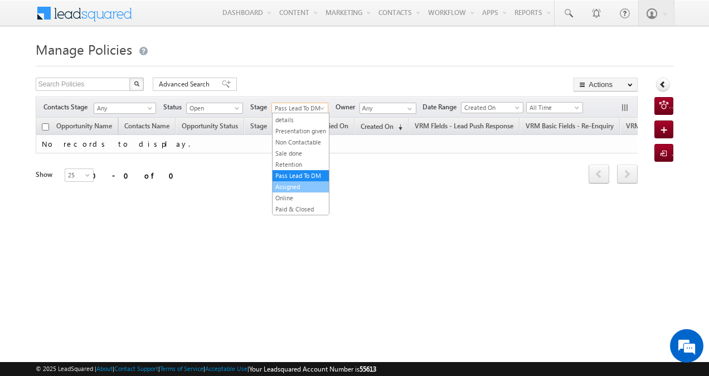
click at [304, 189] on link "Assigned" at bounding box center [301, 187] width 56 height 10
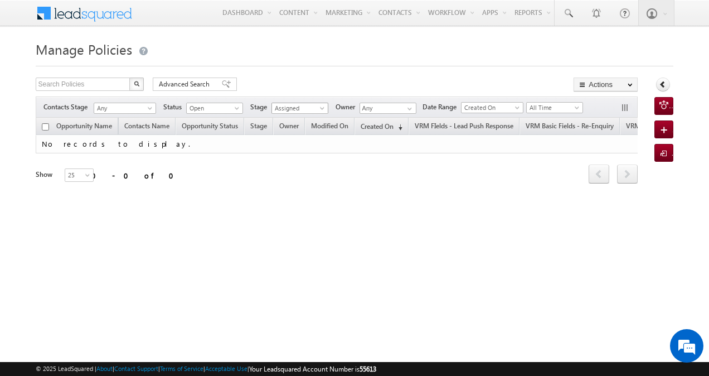
click at [319, 108] on span at bounding box center [323, 110] width 9 height 9
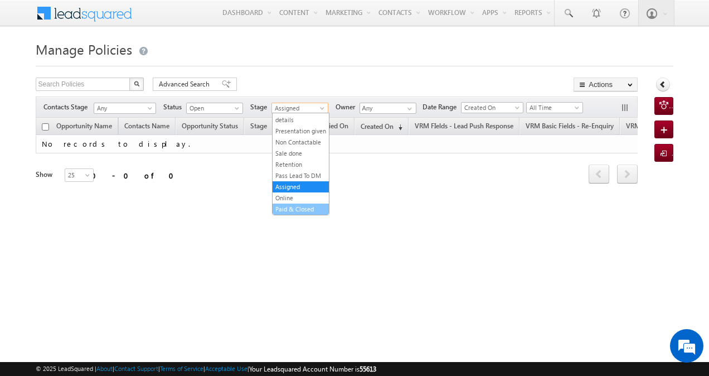
click at [299, 205] on link "Paid & Closed" at bounding box center [301, 209] width 56 height 10
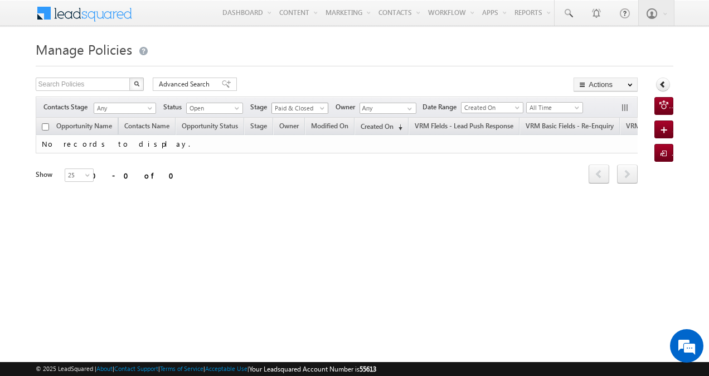
click at [315, 105] on span "Paid & Closed" at bounding box center [298, 108] width 53 height 10
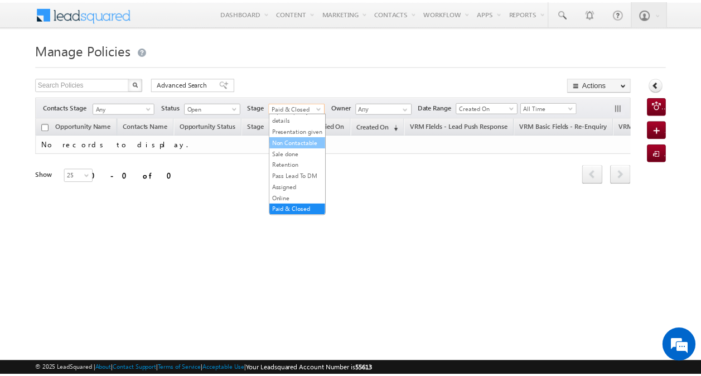
scroll to position [0, 0]
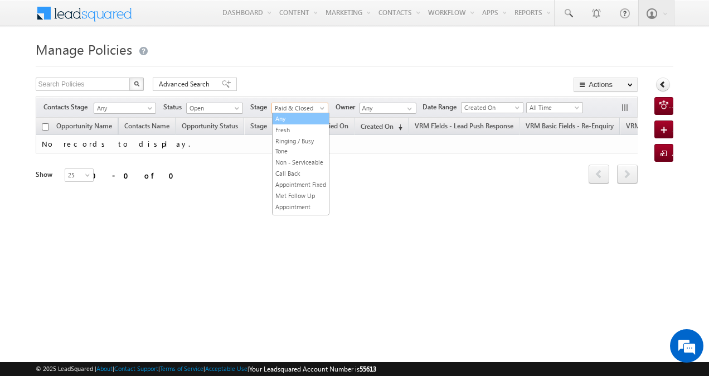
click at [296, 119] on link "Any" at bounding box center [301, 119] width 56 height 10
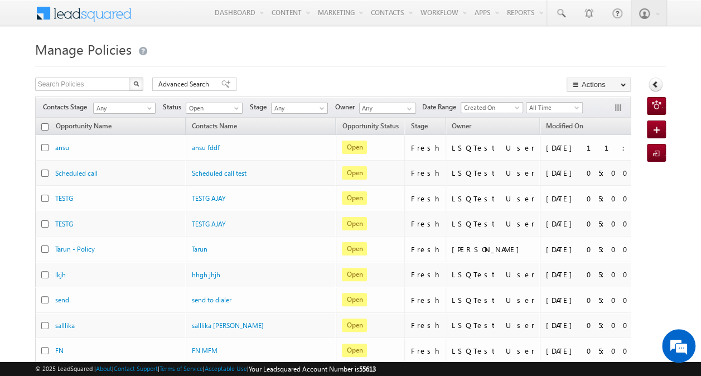
click at [327, 107] on span at bounding box center [322, 110] width 9 height 9
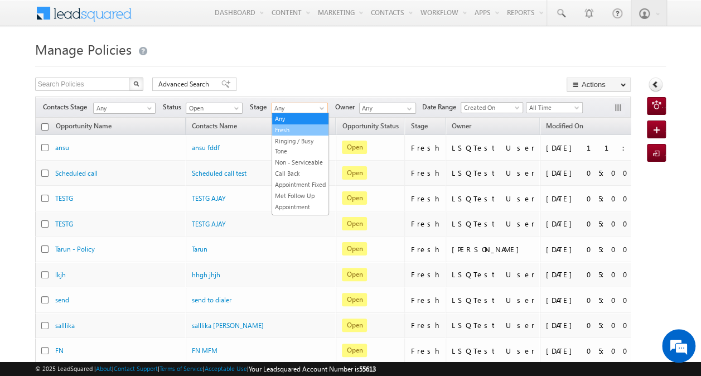
click at [307, 131] on link "Fresh" at bounding box center [300, 130] width 56 height 10
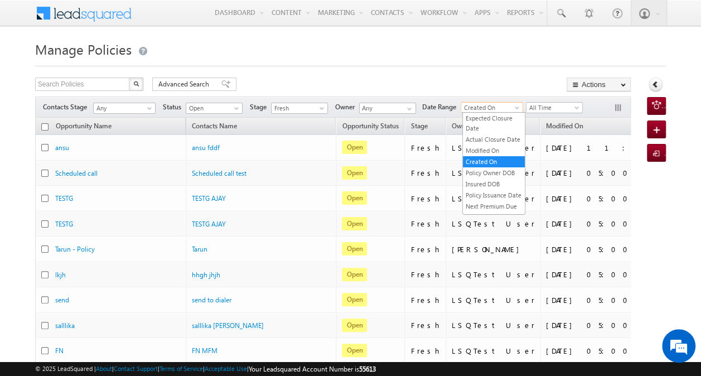
click at [510, 104] on span "Created On" at bounding box center [490, 108] width 58 height 10
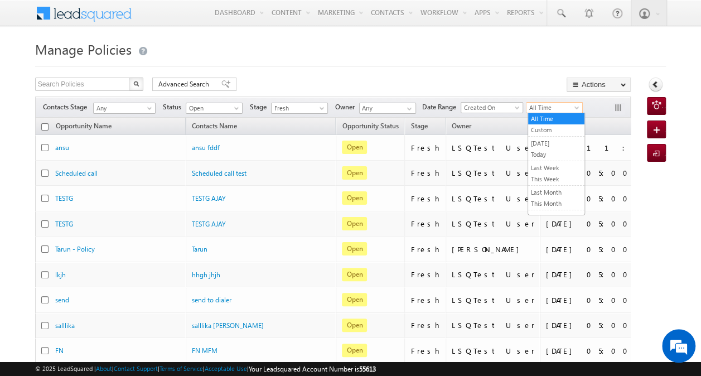
click at [563, 104] on span "All Time" at bounding box center [553, 108] width 53 height 10
click at [554, 127] on link "Custom" at bounding box center [556, 130] width 56 height 10
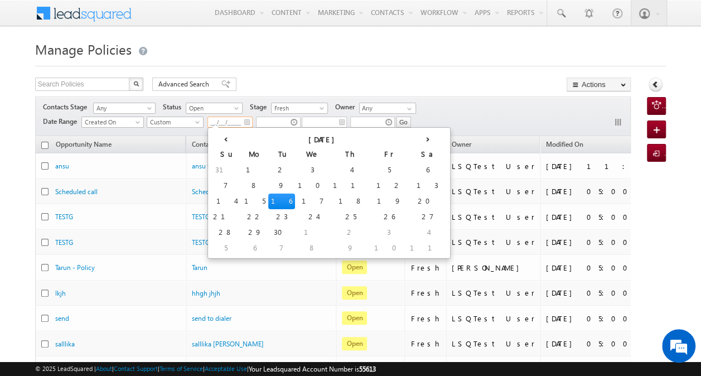
click at [233, 118] on input "__/__/____" at bounding box center [229, 122] width 45 height 11
click at [295, 168] on td "3" at bounding box center [312, 170] width 35 height 16
type input "09/03/2025"
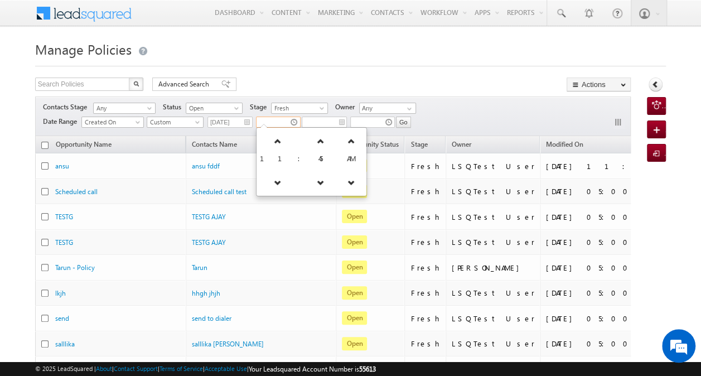
click at [284, 123] on input "text" at bounding box center [278, 122] width 45 height 11
click at [448, 104] on div "Contacts Stage Any Any Activity Type Policy Policy Status Any Open Won Lost Ope…" at bounding box center [333, 116] width 596 height 40
type input "11:45 AM"
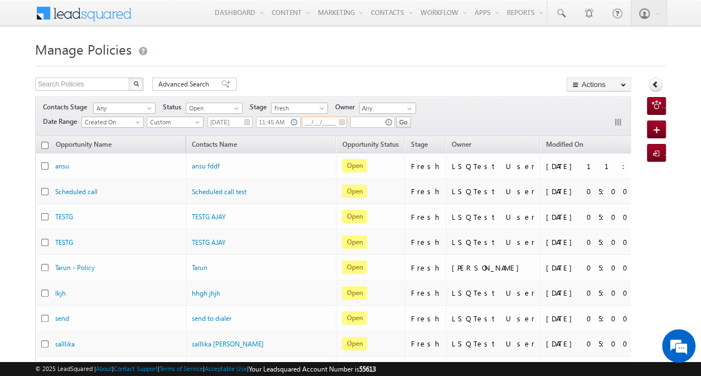
click at [331, 122] on input "__/__/____" at bounding box center [324, 122] width 45 height 11
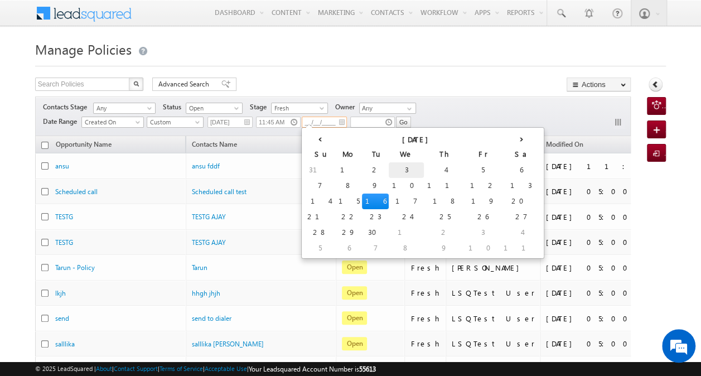
click at [389, 167] on td "3" at bounding box center [406, 170] width 35 height 16
type input "09/03/2025"
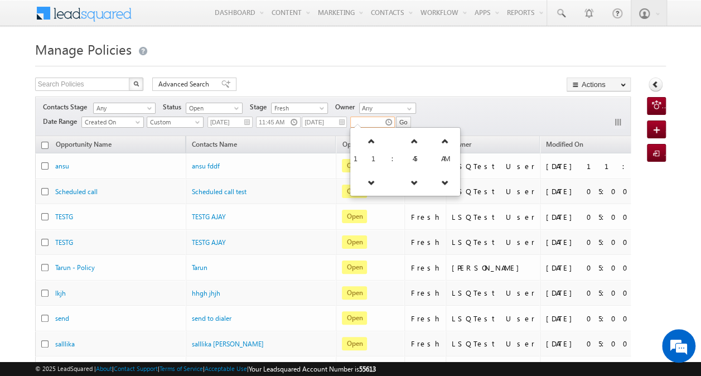
click at [373, 120] on input "text" at bounding box center [372, 122] width 45 height 11
click at [441, 141] on icon at bounding box center [445, 141] width 8 height 8
type input "11:45 PM"
click at [424, 108] on div "Contacts Stage Any Any Activity Type Policy Policy Status Any Open Won Lost Ope…" at bounding box center [333, 116] width 596 height 40
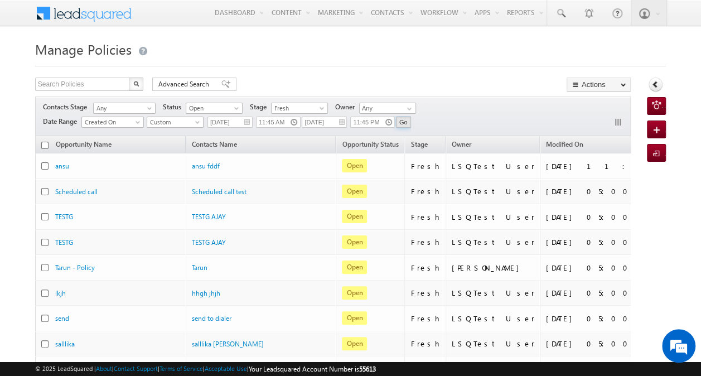
click at [405, 118] on input "Go" at bounding box center [403, 122] width 15 height 11
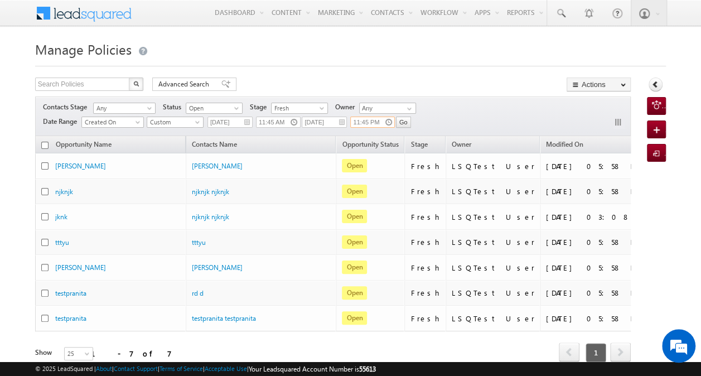
click at [371, 120] on input "11:45 PM" at bounding box center [372, 122] width 45 height 11
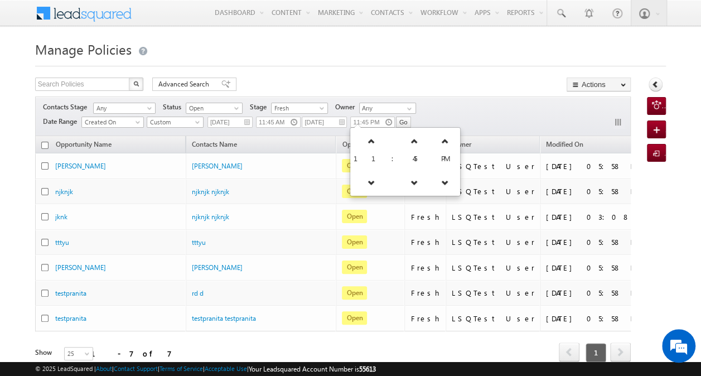
click at [438, 105] on div "Contacts Stage Any Any Activity Type Policy Policy Status Any Open Won Lost Ope…" at bounding box center [333, 116] width 596 height 40
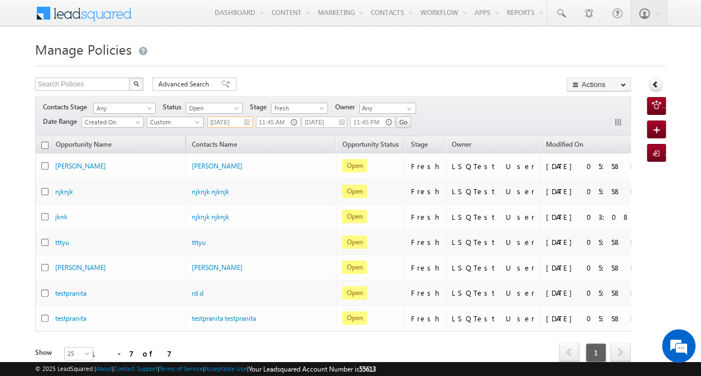
click at [239, 123] on input "09/03/2025" at bounding box center [229, 122] width 45 height 11
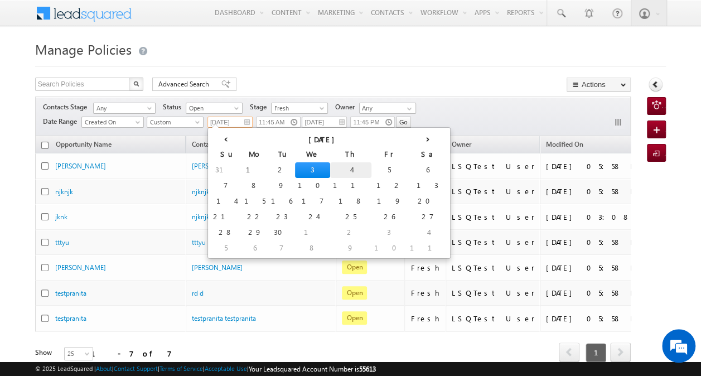
click at [330, 168] on td "4" at bounding box center [350, 170] width 41 height 16
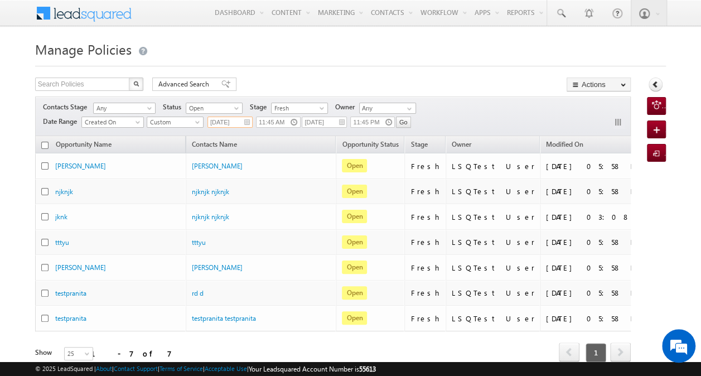
click at [225, 119] on input "09/04/2025" at bounding box center [229, 122] width 45 height 11
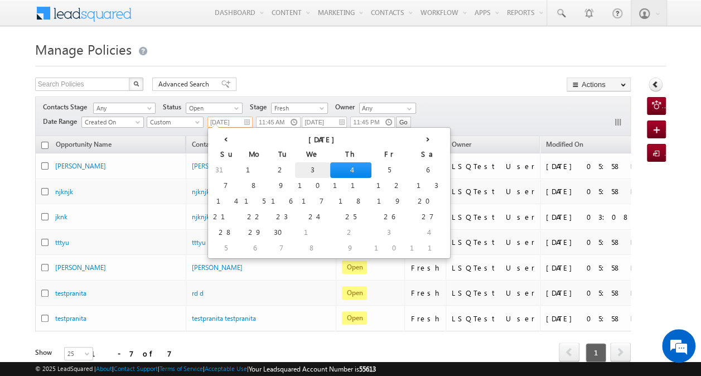
click at [295, 166] on td "3" at bounding box center [312, 170] width 35 height 16
type input "09/03/2025"
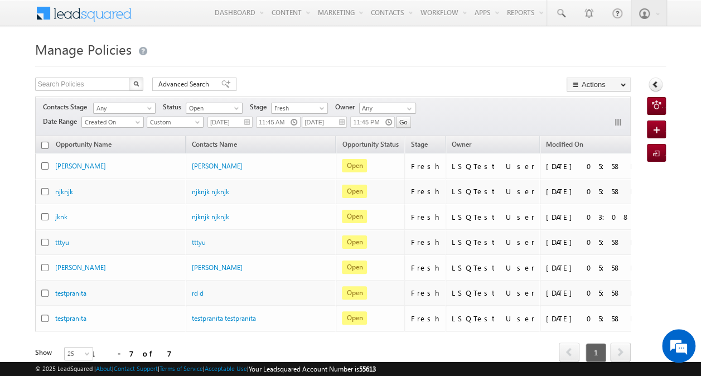
click at [317, 127] on div "Go 11:45 PM 09/03/2025 11:45 AM 09/03/2025 All Time Custom Yesterday Today Last…" at bounding box center [279, 124] width 264 height 17
click at [321, 124] on input "09/03/2025" at bounding box center [324, 122] width 45 height 11
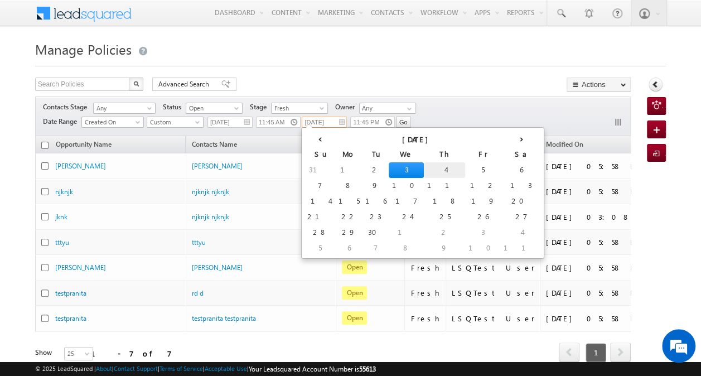
click at [424, 172] on td "4" at bounding box center [444, 170] width 41 height 16
type input "09/04/2025"
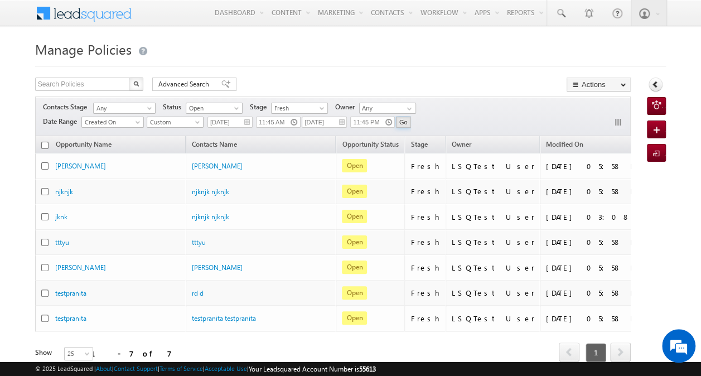
click at [403, 120] on input "Go" at bounding box center [403, 122] width 15 height 11
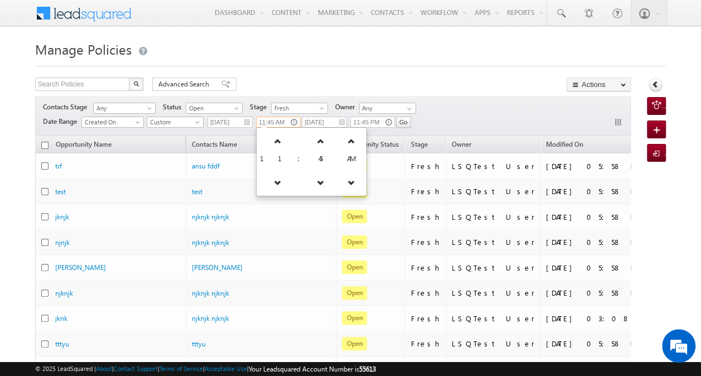
click at [279, 123] on input "11:45 AM" at bounding box center [278, 122] width 45 height 11
click at [232, 106] on span "Open" at bounding box center [212, 108] width 53 height 10
click at [219, 117] on link "Any" at bounding box center [215, 119] width 56 height 10
click at [451, 106] on div "Contacts Stage Any Any Activity Type Policy Policy Status Any Open Won Lost Any…" at bounding box center [333, 116] width 596 height 40
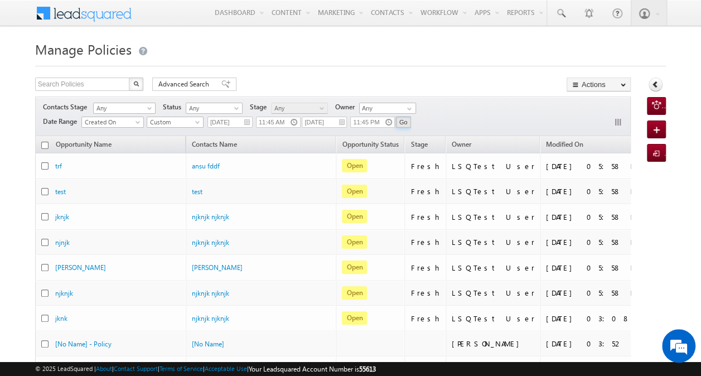
click at [402, 119] on input "Go" at bounding box center [403, 122] width 15 height 11
click at [236, 118] on input "09/03/2025" at bounding box center [229, 122] width 45 height 11
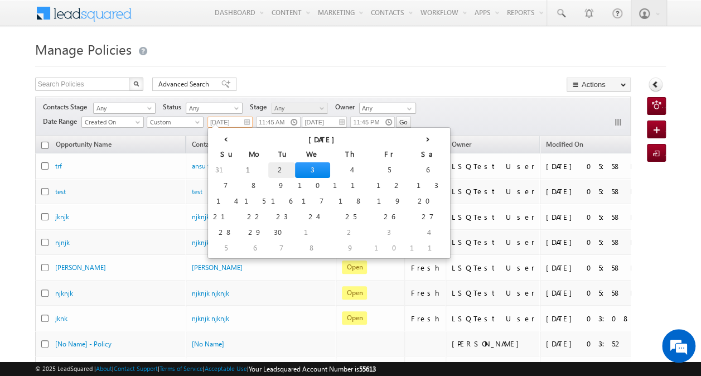
click at [268, 170] on td "2" at bounding box center [281, 170] width 27 height 16
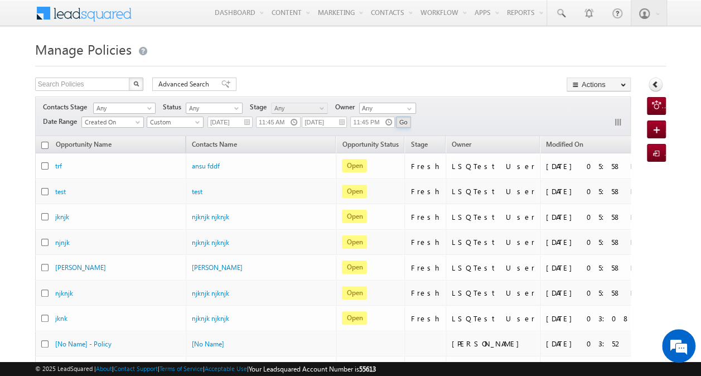
click at [398, 119] on input "Go" at bounding box center [403, 122] width 15 height 11
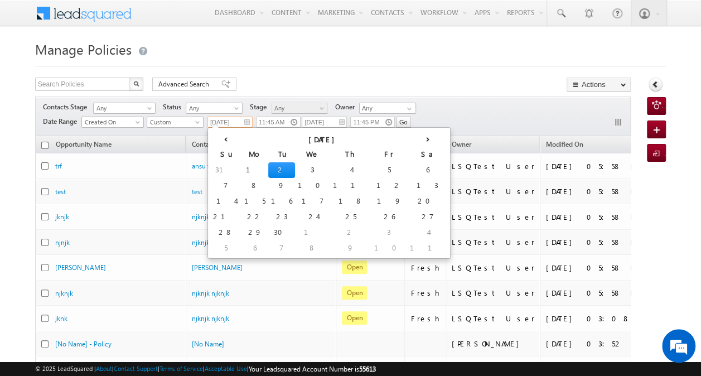
click at [230, 124] on input "09/02/2025" at bounding box center [229, 122] width 45 height 11
click at [295, 170] on td "3" at bounding box center [312, 170] width 35 height 16
type input "09/03/2025"
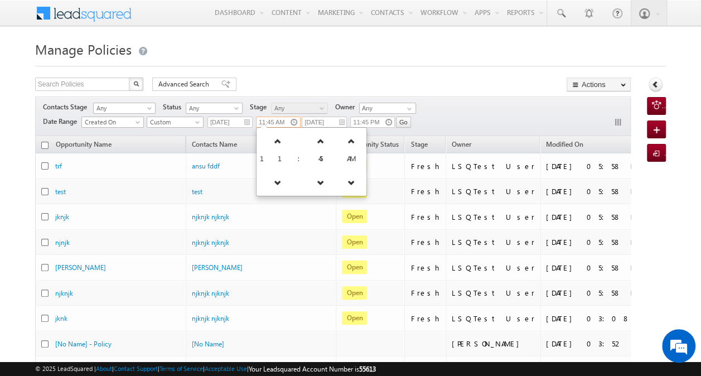
click at [278, 120] on input "11:45 AM" at bounding box center [278, 122] width 45 height 11
click at [340, 145] on link at bounding box center [351, 141] width 23 height 20
type input "11:45 PM"
click at [448, 78] on div "Search Policies X 18 results found Advanced Search Advanced search results Acti…" at bounding box center [333, 86] width 596 height 16
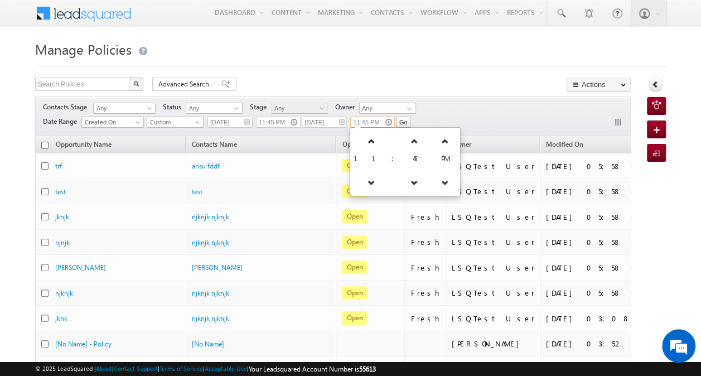
click at [377, 119] on input "11:45 PM" at bounding box center [372, 122] width 45 height 11
click at [368, 182] on icon at bounding box center [372, 182] width 8 height 8
click at [364, 182] on icon at bounding box center [368, 182] width 8 height 8
click at [363, 182] on icon at bounding box center [365, 182] width 8 height 8
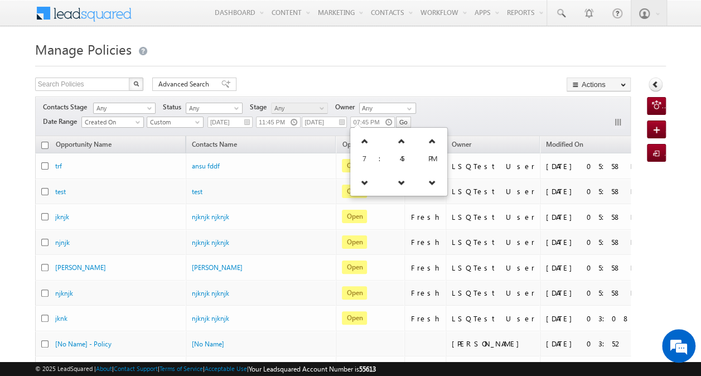
click at [452, 83] on div "Search Policies X 18 results found Advanced Search Advanced search results Acti…" at bounding box center [333, 86] width 596 height 16
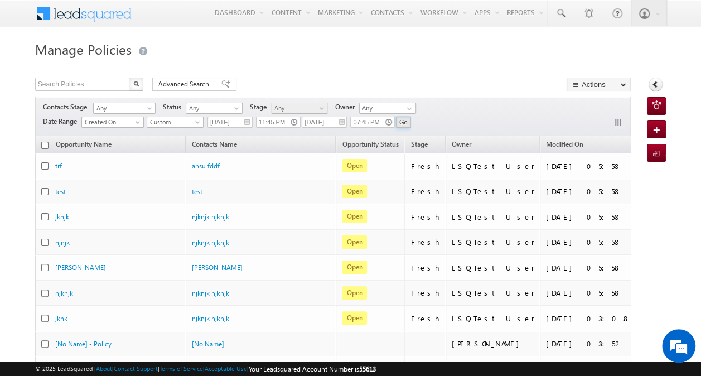
click at [404, 119] on input "Go" at bounding box center [403, 122] width 15 height 11
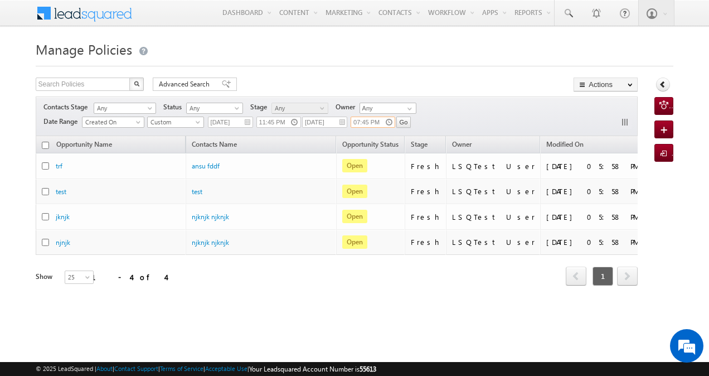
click at [375, 122] on input "07:45 PM" at bounding box center [373, 122] width 45 height 11
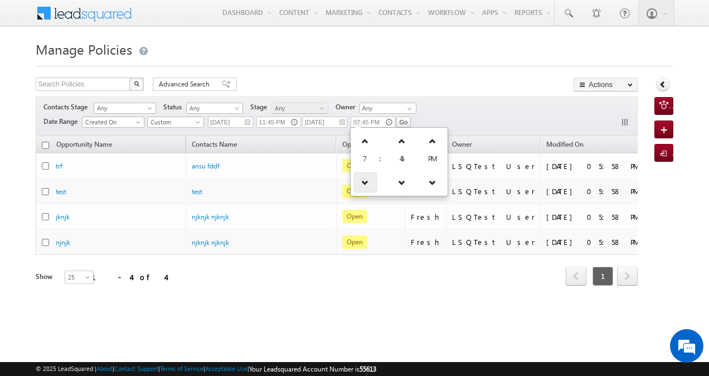
click at [368, 183] on icon at bounding box center [365, 182] width 8 height 8
click at [365, 142] on icon at bounding box center [365, 141] width 8 height 8
type input "08:45 PM"
click at [451, 94] on div "Search Policies X 4 results found Advanced Search Advanced search results Actio…" at bounding box center [337, 197] width 603 height 239
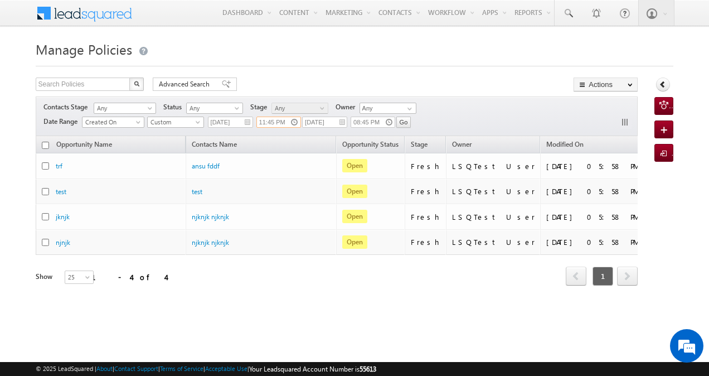
click at [276, 120] on input "11:45 PM" at bounding box center [279, 122] width 45 height 11
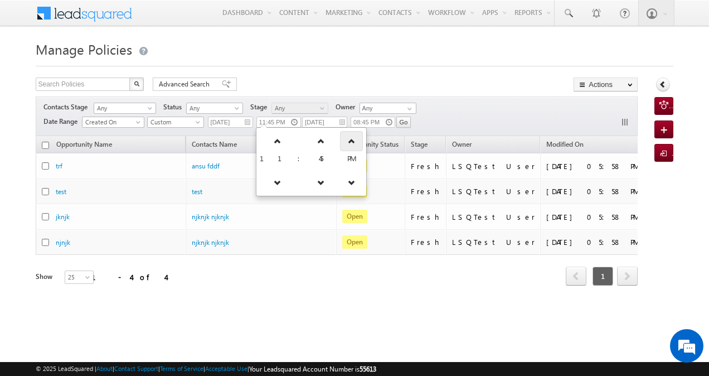
click at [348, 141] on icon at bounding box center [352, 141] width 8 height 8
type input "11:45 AM"
click at [444, 113] on div "Contacts Stage Any Any Activity Type Policy Policy Status Any Open Won Lost Any…" at bounding box center [337, 116] width 603 height 40
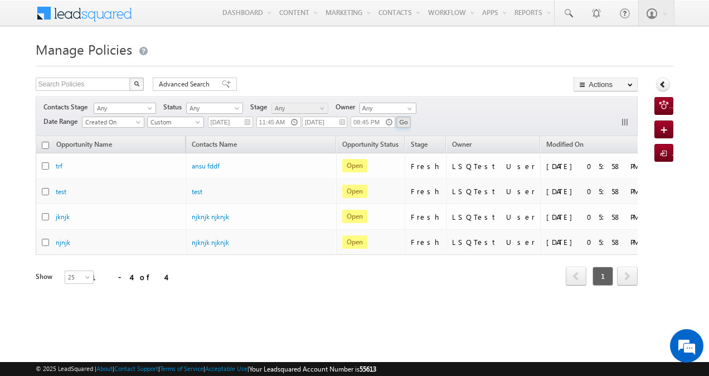
click at [406, 123] on input "Go" at bounding box center [404, 122] width 15 height 11
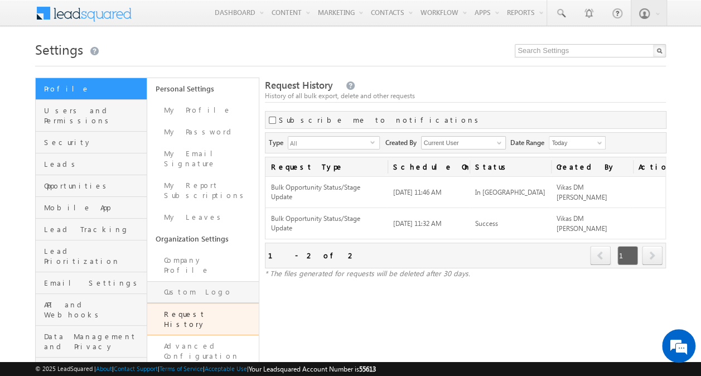
click at [210, 281] on link "Custom Logo" at bounding box center [203, 292] width 112 height 22
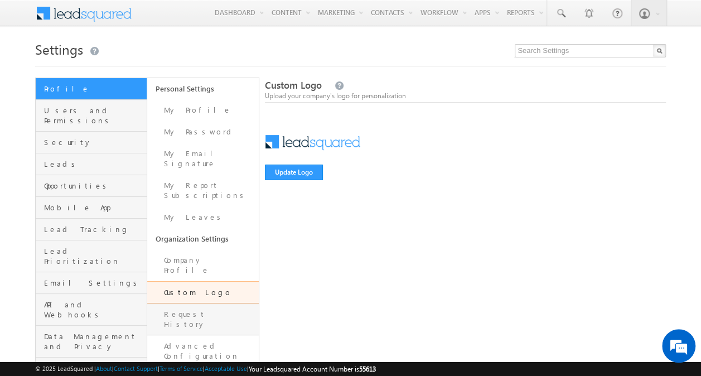
click at [229, 303] on link "Request History" at bounding box center [203, 319] width 112 height 32
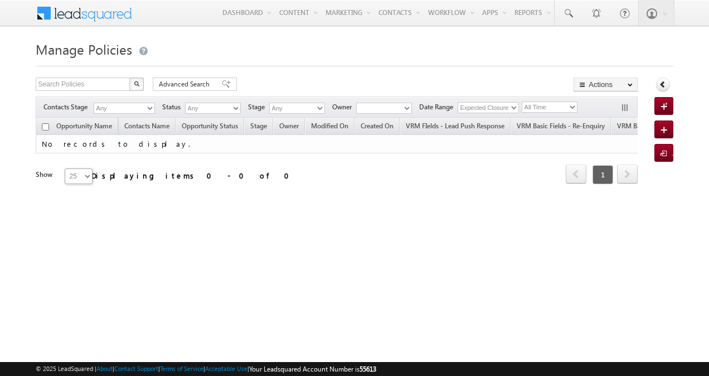
type input "08:45 PM"
type input "[DATE]"
type input "11:45 AM"
type input "[DATE]"
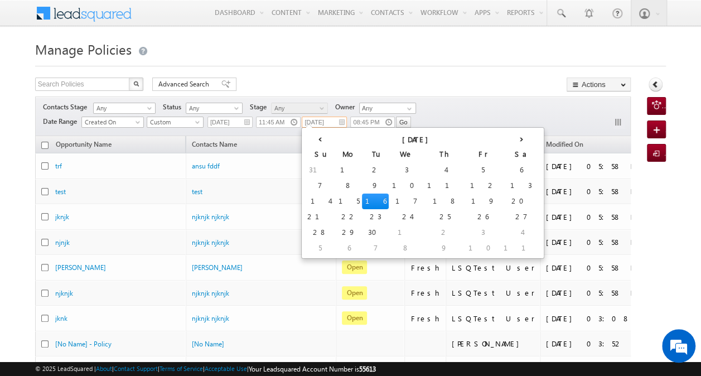
click at [317, 122] on input "[DATE]" at bounding box center [324, 122] width 45 height 11
click at [389, 170] on td "3" at bounding box center [406, 170] width 35 height 16
type input "[DATE]"
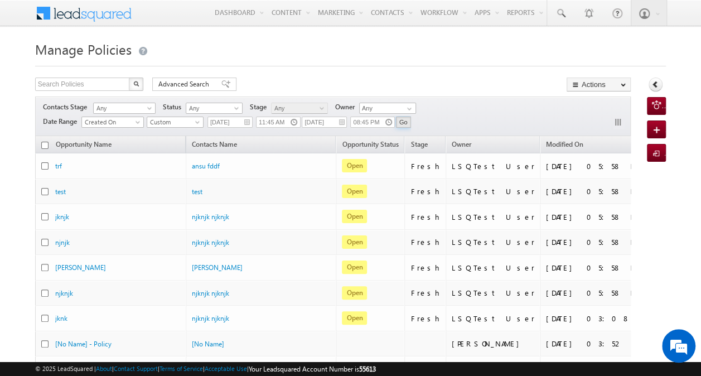
click at [405, 122] on input "Go" at bounding box center [403, 122] width 15 height 11
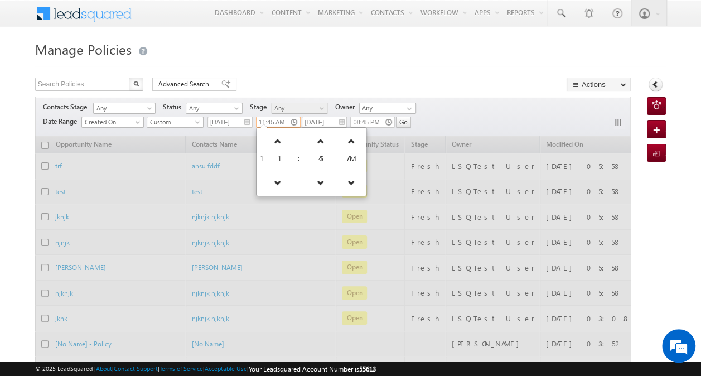
click at [286, 122] on input "11:45 AM" at bounding box center [278, 122] width 45 height 11
click at [273, 135] on link at bounding box center [277, 141] width 23 height 20
click at [270, 179] on icon at bounding box center [273, 182] width 8 height 8
click at [274, 179] on icon at bounding box center [278, 182] width 8 height 8
click at [271, 179] on icon at bounding box center [275, 182] width 8 height 8
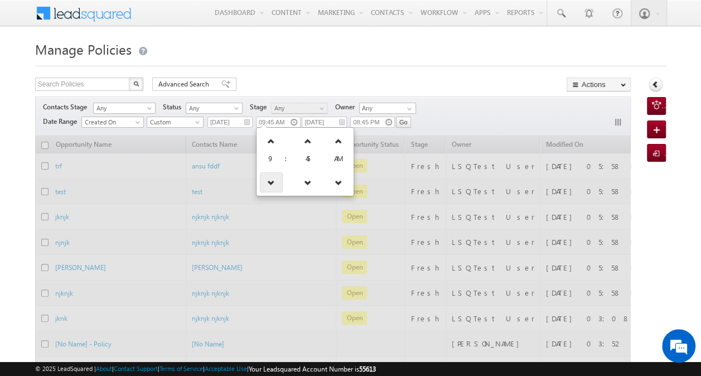
click at [270, 179] on icon at bounding box center [271, 182] width 8 height 8
type input "05:45 AM"
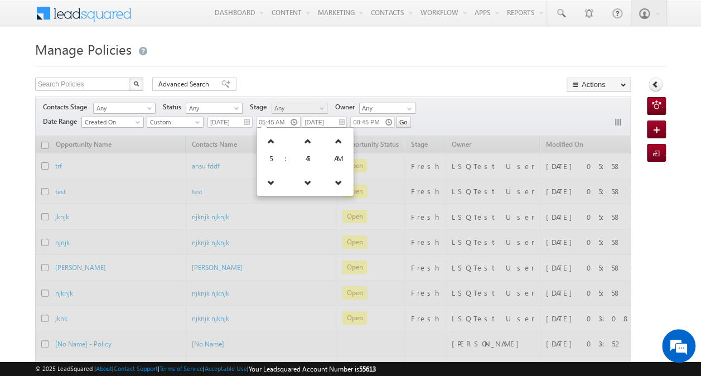
click at [390, 69] on div "Manage Policies Search Policies X 18 results found Advanced Search Advanced sea…" at bounding box center [350, 354] width 631 height 634
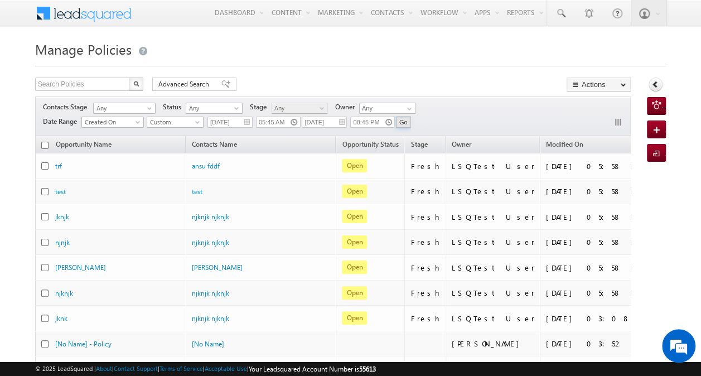
click at [402, 126] on input "Go" at bounding box center [403, 122] width 15 height 11
click at [316, 119] on input "09/03/2025" at bounding box center [324, 122] width 45 height 11
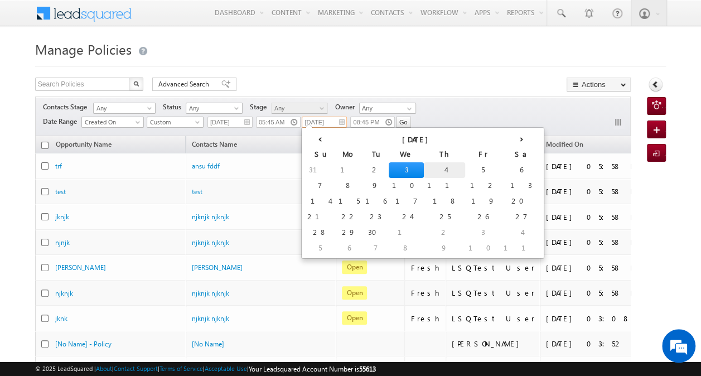
click at [424, 170] on td "4" at bounding box center [444, 170] width 41 height 16
type input "09/04/2025"
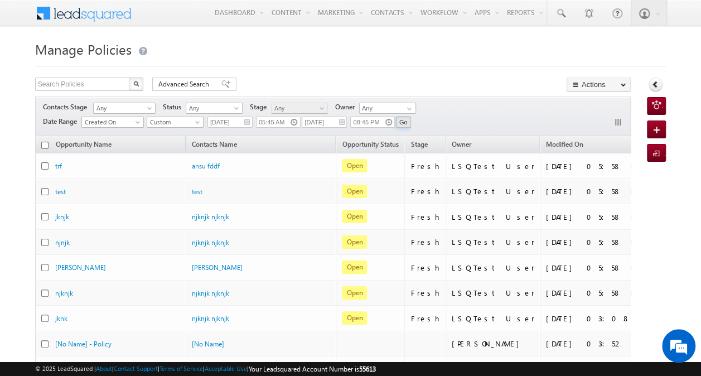
click at [401, 122] on input "Go" at bounding box center [403, 122] width 15 height 11
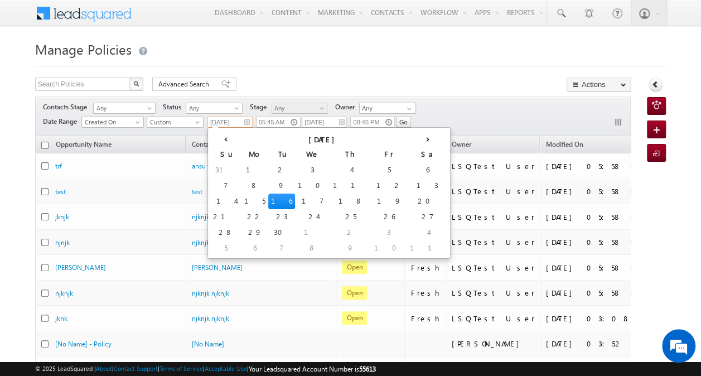
click at [236, 119] on input "09/03/2025" at bounding box center [229, 122] width 45 height 11
click at [268, 173] on td "2" at bounding box center [281, 170] width 27 height 16
type input "09/02/2025"
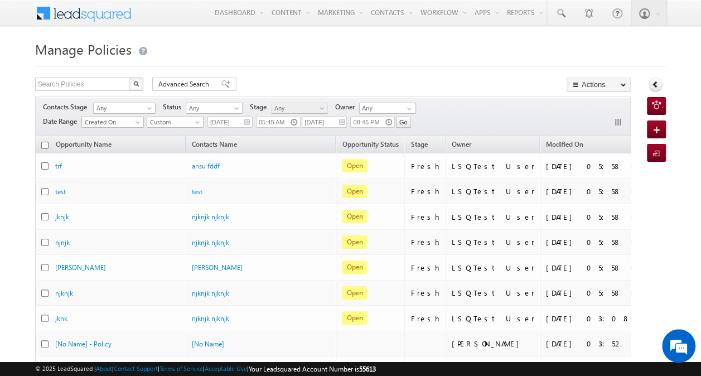
click at [411, 122] on div "Contacts Stage Any Any Activity Type Policy Policy Status Any Open Won Lost Any…" at bounding box center [333, 116] width 596 height 40
click at [403, 121] on input "Go" at bounding box center [403, 122] width 15 height 11
click at [229, 107] on span "Any" at bounding box center [212, 108] width 53 height 10
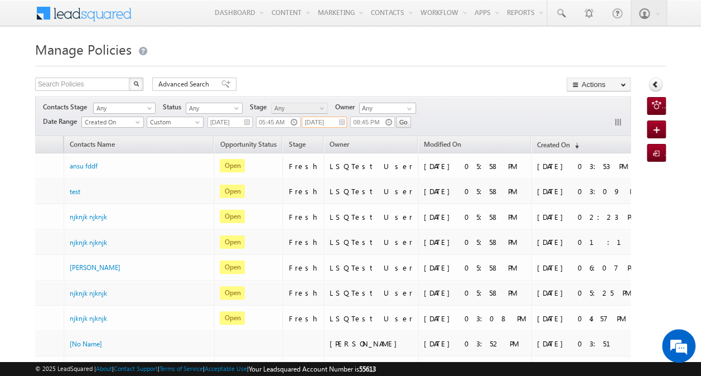
click at [314, 122] on input "09/04/2025" at bounding box center [324, 122] width 45 height 11
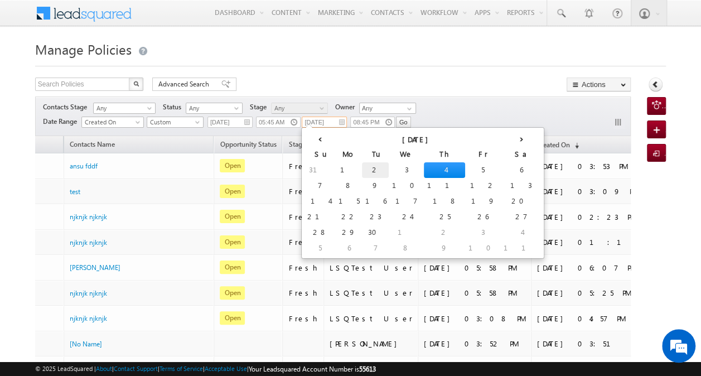
click at [362, 170] on td "2" at bounding box center [375, 170] width 27 height 16
type input "09/02/2025"
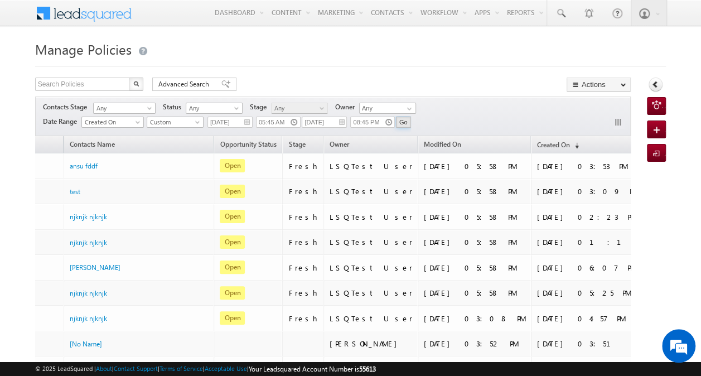
click at [402, 121] on input "Go" at bounding box center [403, 122] width 15 height 11
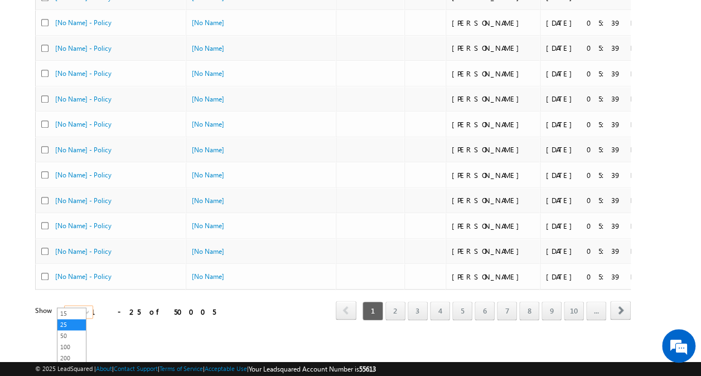
click at [74, 307] on span "25" at bounding box center [80, 312] width 30 height 10
click at [71, 358] on link "200" at bounding box center [71, 358] width 28 height 10
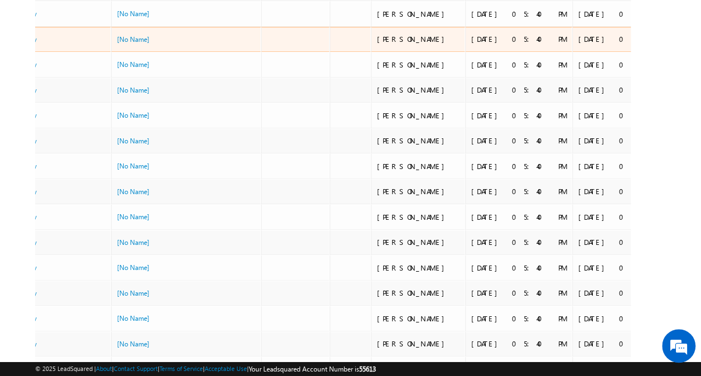
scroll to position [4875, 0]
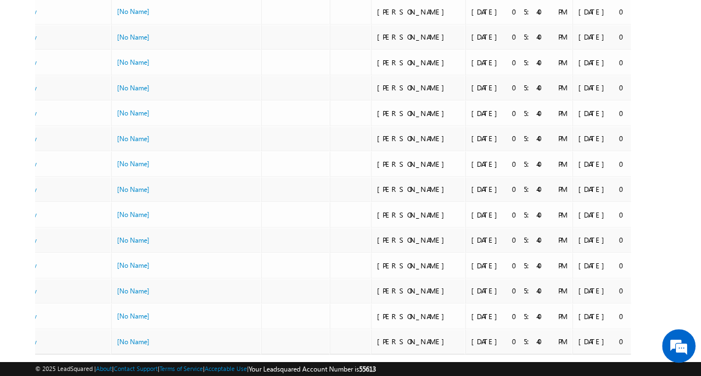
click at [368, 366] on link "4" at bounding box center [365, 375] width 20 height 19
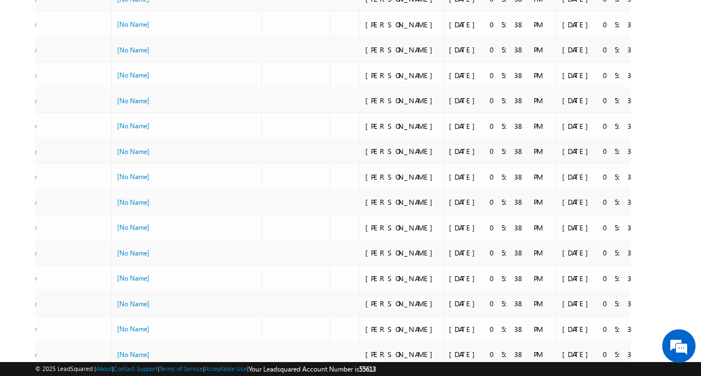
scroll to position [0, 0]
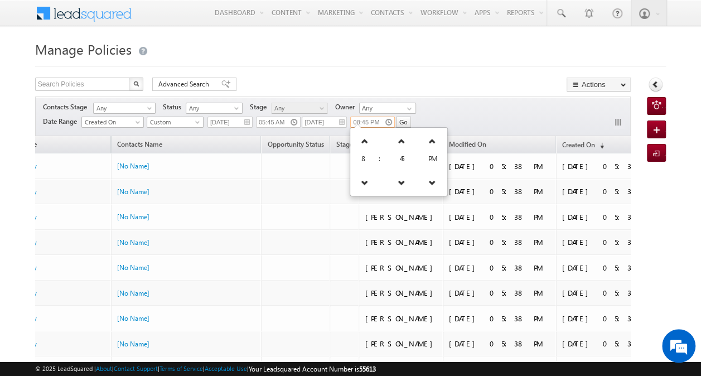
click at [374, 118] on input "08:45 PM" at bounding box center [372, 122] width 45 height 11
click at [361, 139] on icon at bounding box center [365, 141] width 8 height 8
click at [364, 181] on icon at bounding box center [365, 182] width 8 height 8
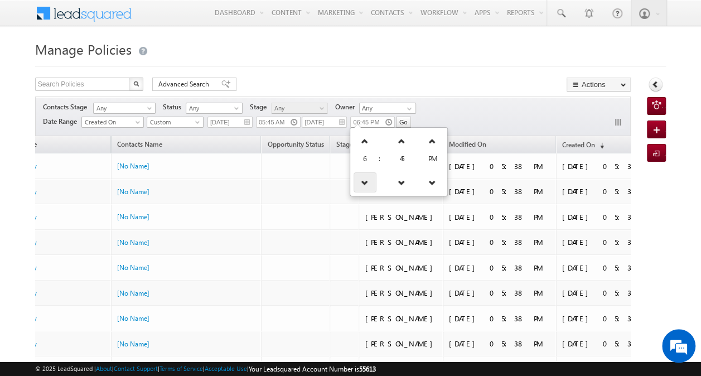
click at [364, 181] on icon at bounding box center [365, 182] width 8 height 8
click at [398, 182] on icon at bounding box center [402, 182] width 8 height 8
click at [398, 181] on icon at bounding box center [402, 182] width 8 height 8
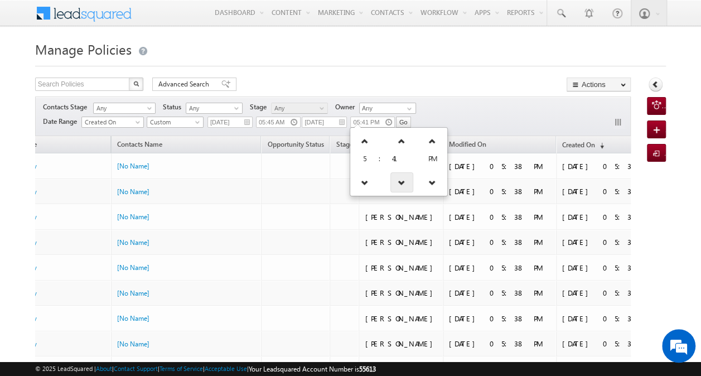
click at [398, 181] on icon at bounding box center [402, 182] width 8 height 8
click at [458, 114] on div "Contacts Stage Any Any Activity Type Policy Policy Status Any Open Won Lost Any…" at bounding box center [333, 116] width 596 height 40
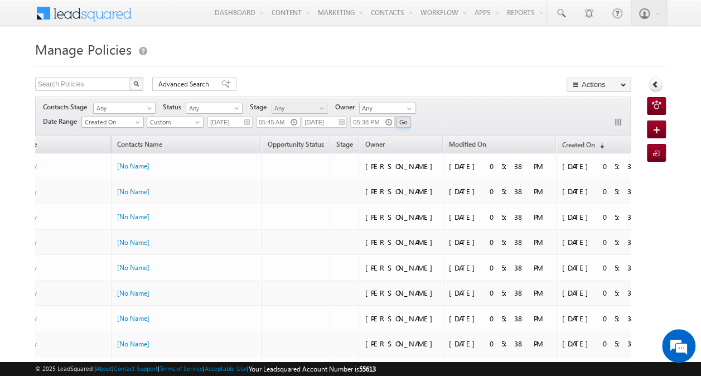
click at [402, 121] on input "Go" at bounding box center [403, 122] width 15 height 11
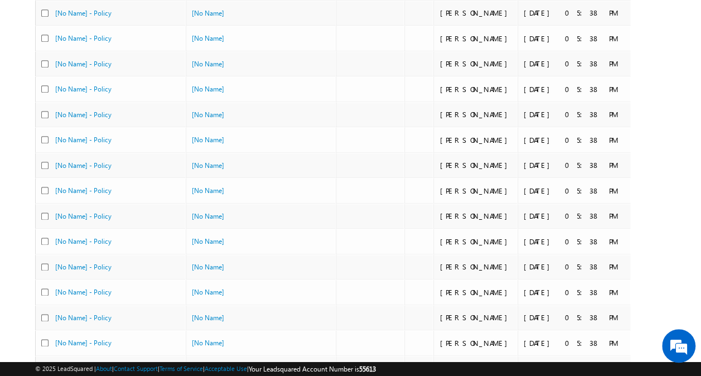
scroll to position [4875, 0]
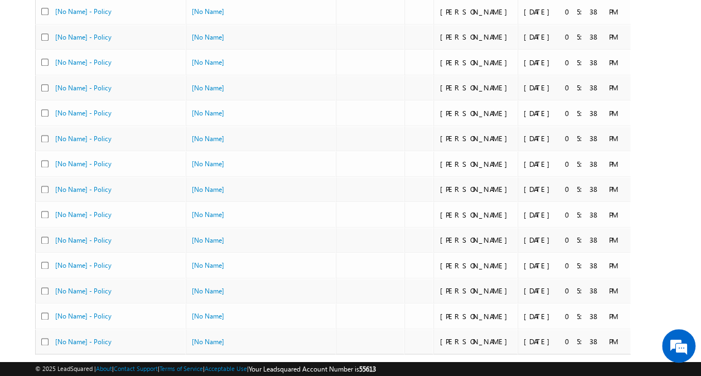
click at [376, 366] on link "1" at bounding box center [373, 375] width 20 height 19
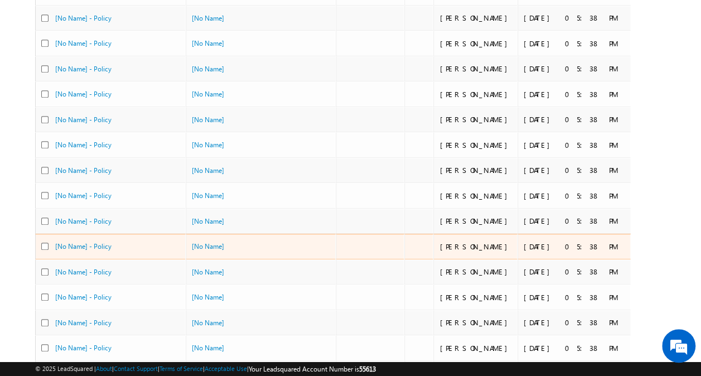
scroll to position [0, 0]
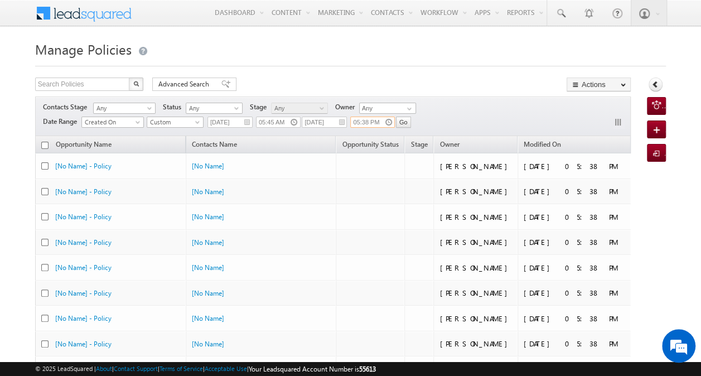
click at [376, 122] on input "05:38 PM" at bounding box center [372, 122] width 45 height 11
click at [398, 139] on icon at bounding box center [402, 141] width 8 height 8
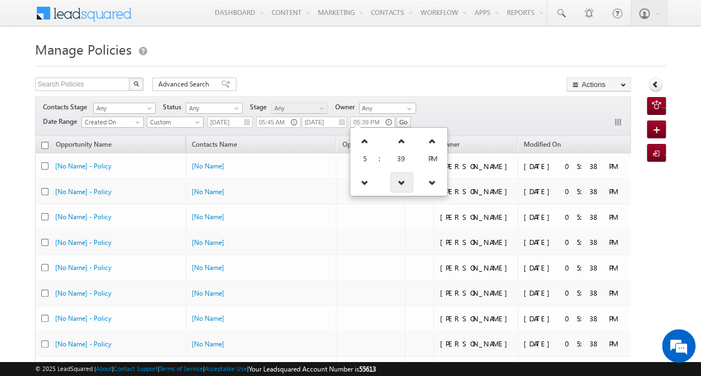
click at [398, 182] on icon at bounding box center [402, 182] width 8 height 8
click at [445, 115] on div "Contacts Stage Any Any Activity Type Policy Policy Status Any Open Won Lost Any…" at bounding box center [333, 116] width 596 height 40
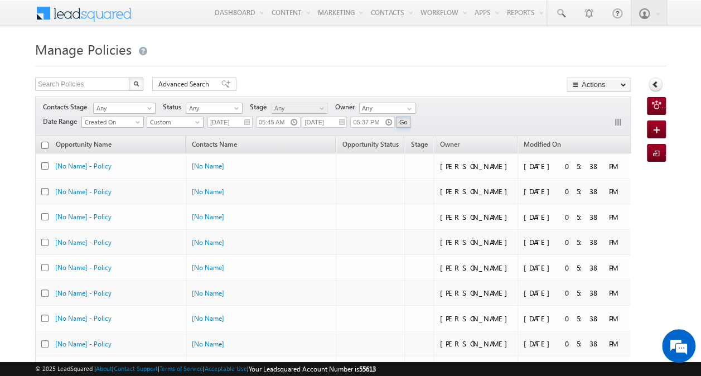
click at [407, 122] on input "Go" at bounding box center [403, 122] width 15 height 11
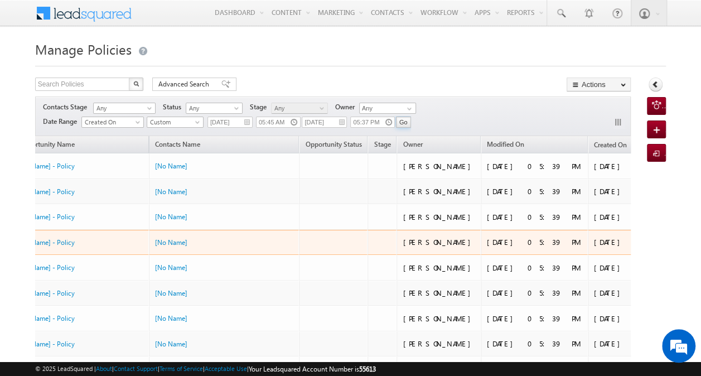
scroll to position [0, 44]
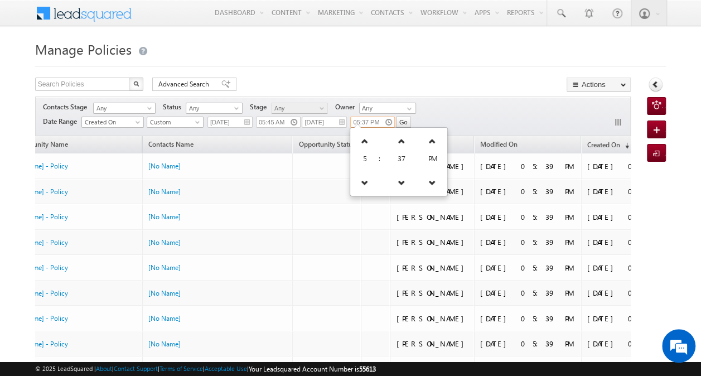
click at [369, 118] on input "05:37 PM" at bounding box center [372, 122] width 45 height 11
click at [398, 143] on icon at bounding box center [402, 141] width 8 height 8
click at [395, 176] on link at bounding box center [401, 182] width 23 height 20
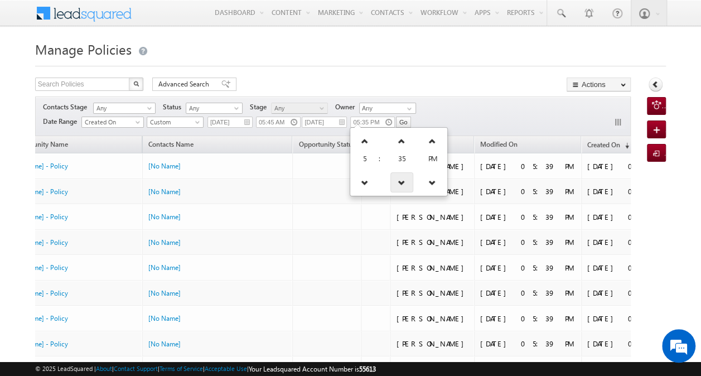
click at [395, 176] on link at bounding box center [401, 182] width 23 height 20
click at [442, 107] on div "Contacts Stage Any Any Activity Type Policy Policy Status Any Open Won Lost Any…" at bounding box center [333, 116] width 596 height 40
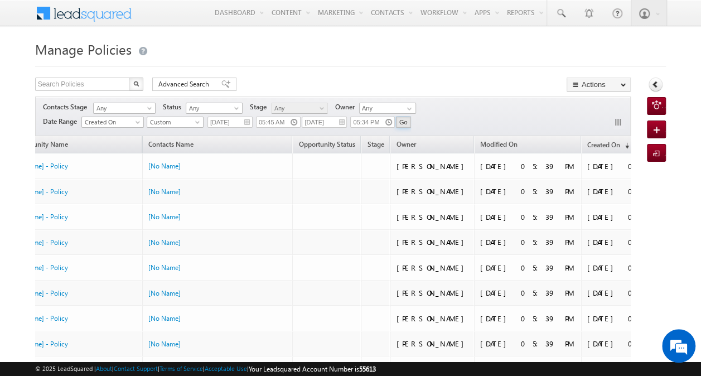
click at [404, 120] on input "Go" at bounding box center [403, 122] width 15 height 11
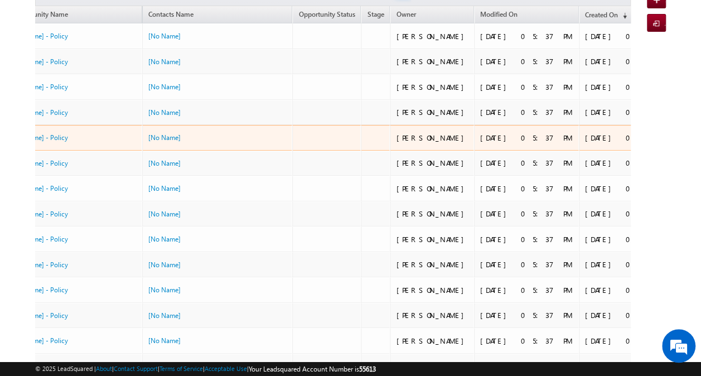
scroll to position [0, 0]
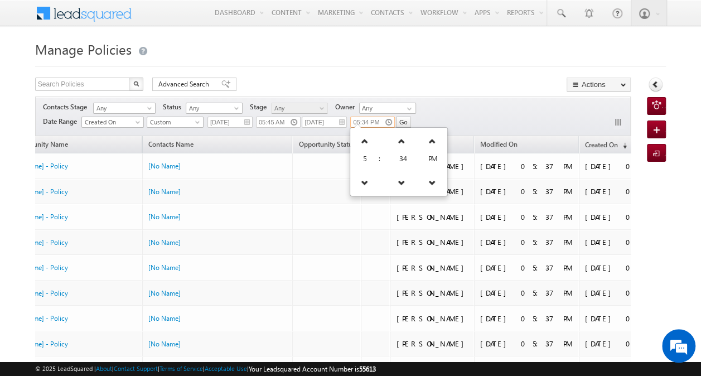
click at [380, 119] on input "05:34 PM" at bounding box center [372, 122] width 45 height 11
click at [398, 137] on icon at bounding box center [402, 141] width 8 height 8
click at [398, 184] on icon at bounding box center [402, 182] width 8 height 8
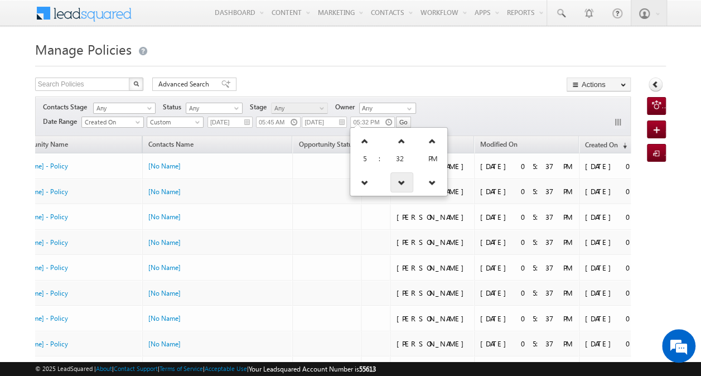
click at [398, 184] on icon at bounding box center [402, 182] width 8 height 8
click at [441, 109] on div "Contacts Stage Any Any Activity Type Policy Policy Status Any Open Won Lost Any…" at bounding box center [333, 116] width 596 height 40
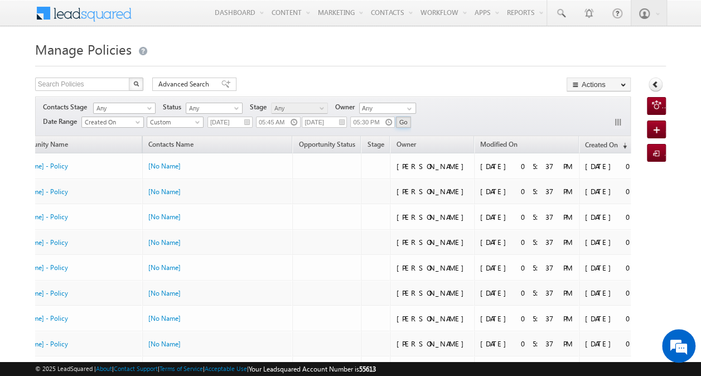
click at [405, 120] on input "Go" at bounding box center [403, 122] width 15 height 11
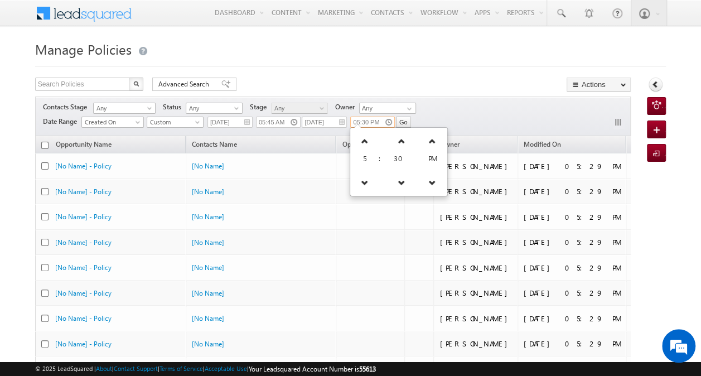
click at [376, 124] on input "05:30 PM" at bounding box center [372, 122] width 45 height 11
click at [398, 137] on icon at bounding box center [402, 141] width 8 height 8
click at [398, 182] on icon at bounding box center [402, 182] width 8 height 8
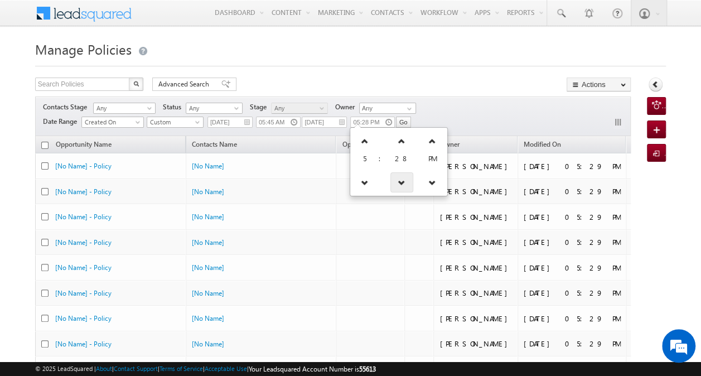
click at [398, 182] on icon at bounding box center [402, 182] width 8 height 8
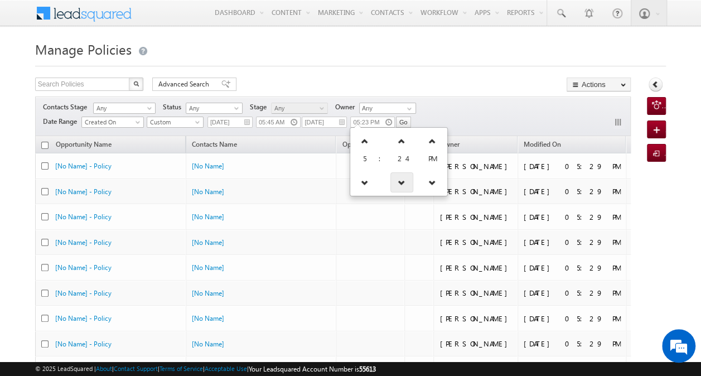
click at [398, 182] on icon at bounding box center [402, 182] width 8 height 8
click at [399, 182] on icon at bounding box center [403, 182] width 8 height 8
click at [467, 84] on div "Search Policies X 48504 results found Advanced Search Advanced search results A…" at bounding box center [333, 86] width 596 height 16
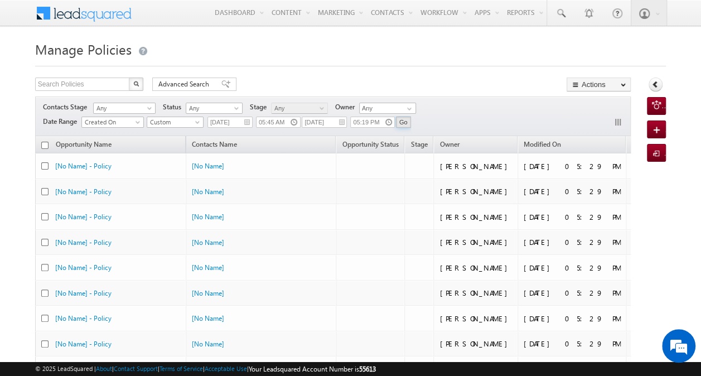
click at [403, 121] on input "Go" at bounding box center [403, 122] width 15 height 11
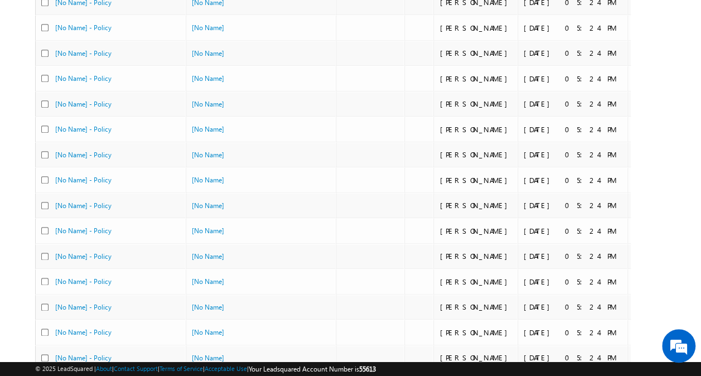
scroll to position [4875, 0]
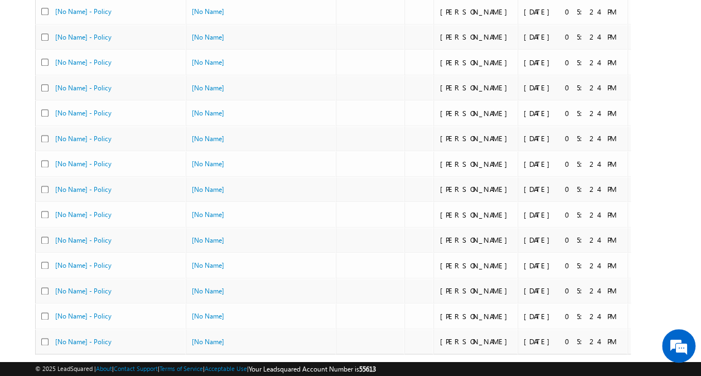
click at [69, 371] on span "200" at bounding box center [80, 376] width 30 height 10
click at [69, 315] on link "15" at bounding box center [71, 313] width 28 height 10
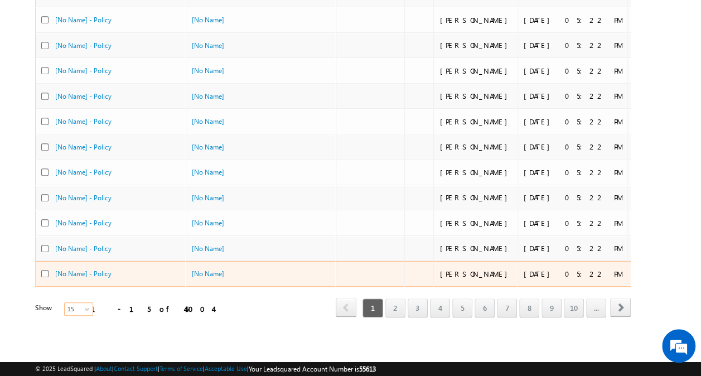
scroll to position [0, 0]
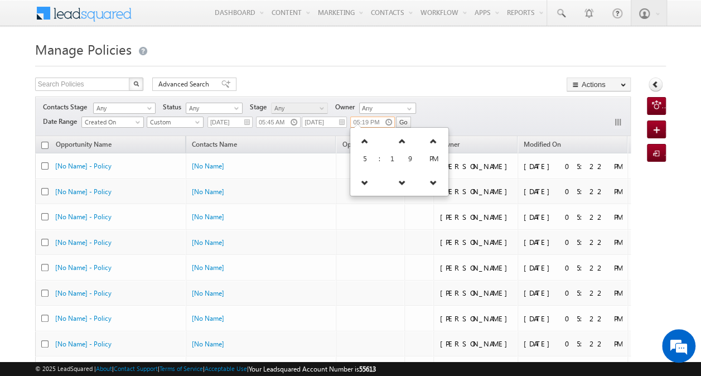
click at [377, 123] on input "05:19 PM" at bounding box center [372, 122] width 45 height 11
click at [369, 184] on link at bounding box center [365, 182] width 23 height 20
click at [458, 113] on div "Contacts Stage Any Any Activity Type Policy Policy Status Any Open Won Lost Any…" at bounding box center [333, 116] width 596 height 40
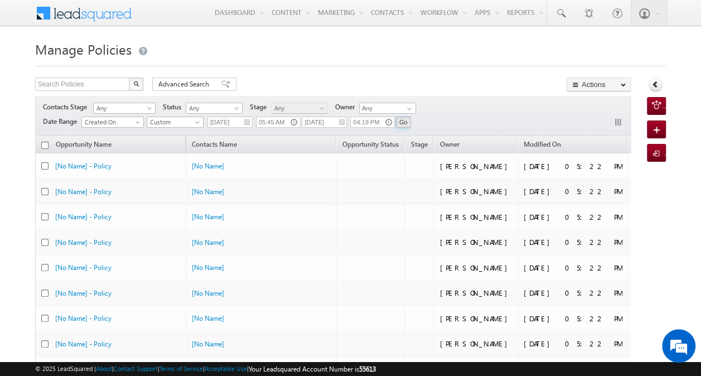
click at [404, 123] on input "Go" at bounding box center [403, 122] width 15 height 11
click at [374, 122] on input "04:19 PM" at bounding box center [372, 122] width 45 height 11
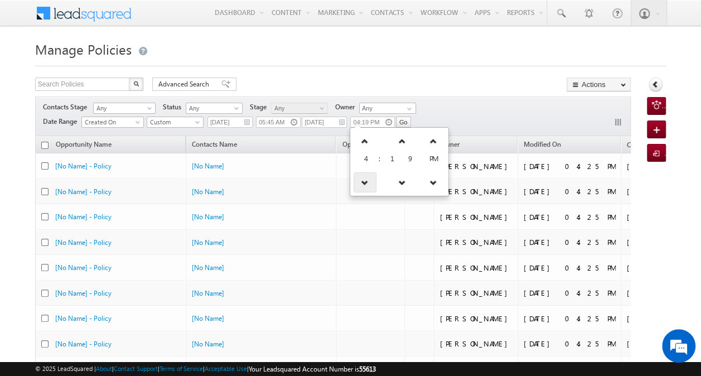
click at [367, 180] on icon at bounding box center [365, 182] width 8 height 8
click at [400, 121] on input "Go" at bounding box center [403, 122] width 15 height 11
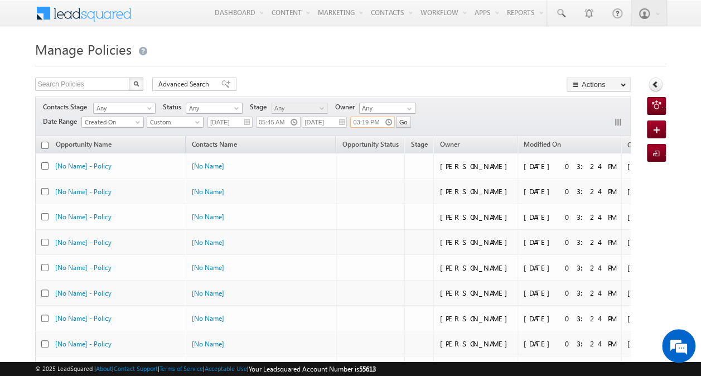
click at [365, 123] on input "03:19 PM" at bounding box center [372, 122] width 45 height 11
click at [398, 142] on icon at bounding box center [402, 141] width 8 height 8
click at [398, 141] on icon at bounding box center [402, 141] width 8 height 8
click at [399, 141] on icon at bounding box center [403, 141] width 8 height 8
click at [398, 141] on icon at bounding box center [402, 141] width 8 height 8
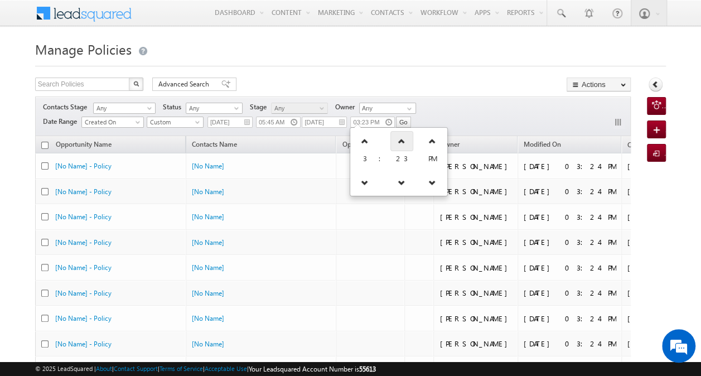
click at [398, 141] on icon at bounding box center [402, 141] width 8 height 8
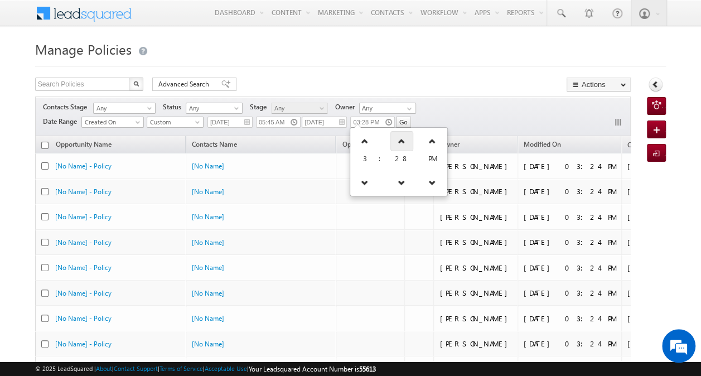
click at [398, 141] on icon at bounding box center [402, 141] width 8 height 8
click at [454, 119] on div "Contacts Stage Any Any Activity Type Policy Policy Status Any Open Won Lost Any…" at bounding box center [333, 116] width 596 height 40
click at [407, 120] on input "Go" at bounding box center [403, 122] width 15 height 11
click at [374, 120] on input "03:30 PM" at bounding box center [372, 122] width 45 height 11
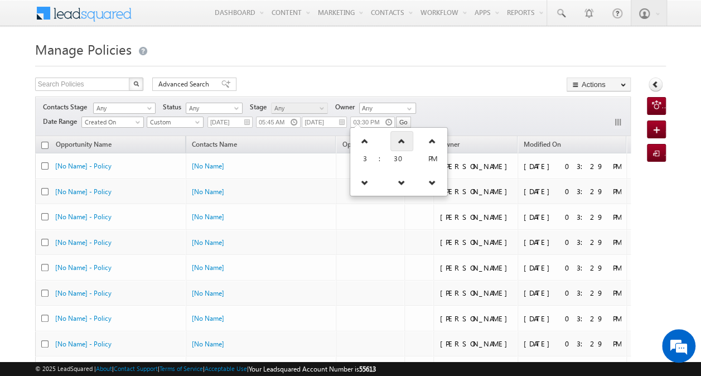
click at [398, 141] on icon at bounding box center [402, 141] width 8 height 8
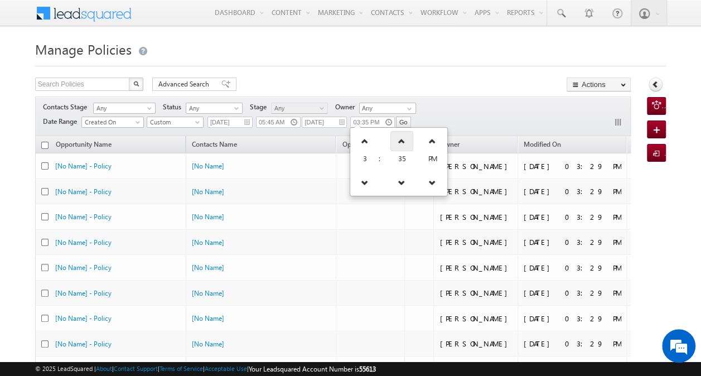
click at [398, 141] on icon at bounding box center [402, 141] width 8 height 8
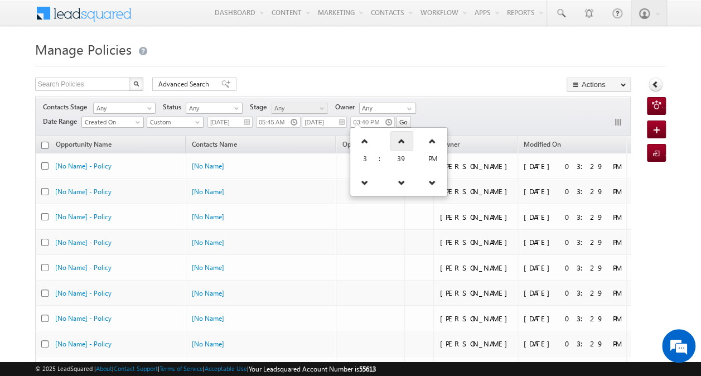
click at [398, 141] on icon at bounding box center [402, 141] width 8 height 8
click at [398, 140] on icon at bounding box center [402, 141] width 8 height 8
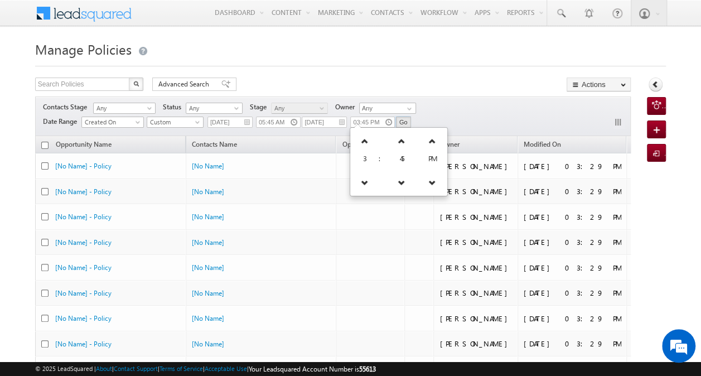
click at [400, 124] on input "Go" at bounding box center [403, 122] width 15 height 11
click at [368, 122] on input "03:45 PM" at bounding box center [372, 122] width 45 height 11
click at [398, 138] on icon at bounding box center [402, 141] width 8 height 8
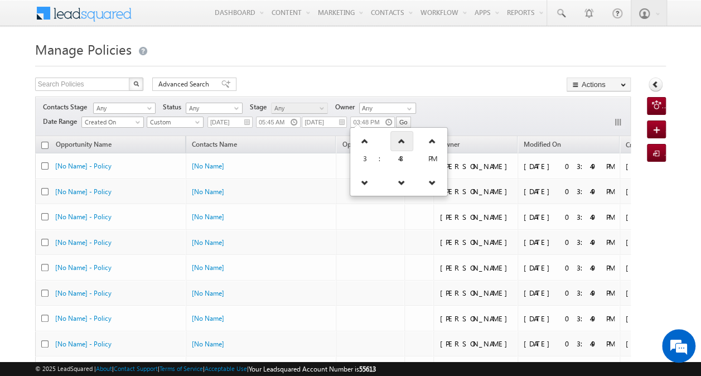
click at [398, 138] on icon at bounding box center [402, 141] width 8 height 8
type input "03:51 PM"
click at [402, 119] on input "Go" at bounding box center [403, 122] width 15 height 11
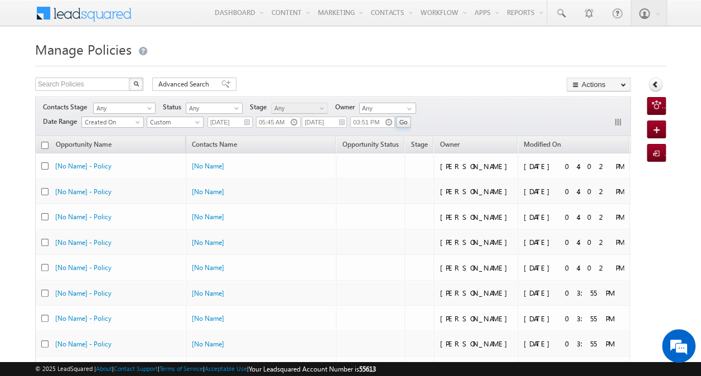
click at [46, 143] on input "checkbox" at bounding box center [44, 145] width 7 height 7
checkbox input "true"
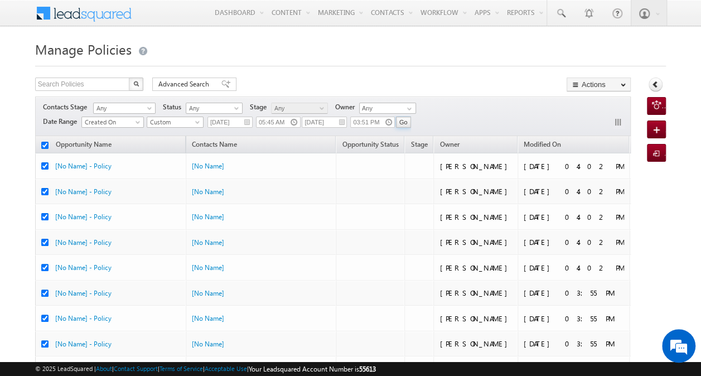
checkbox input "true"
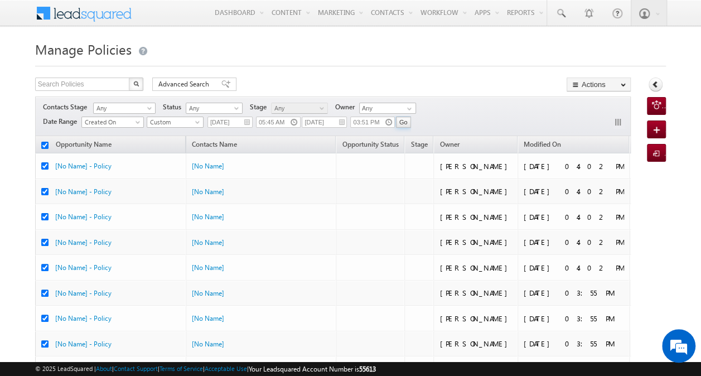
checkbox input "true"
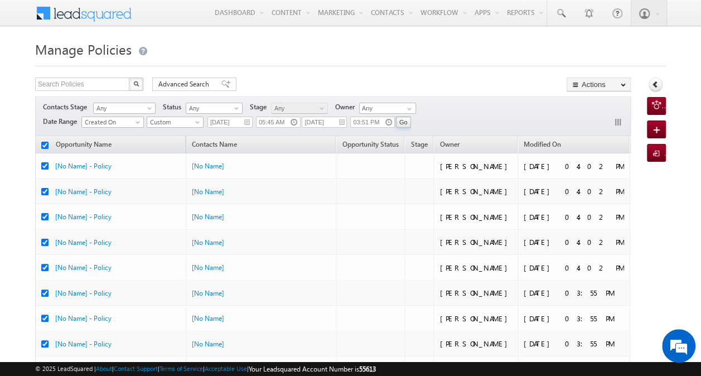
checkbox input "true"
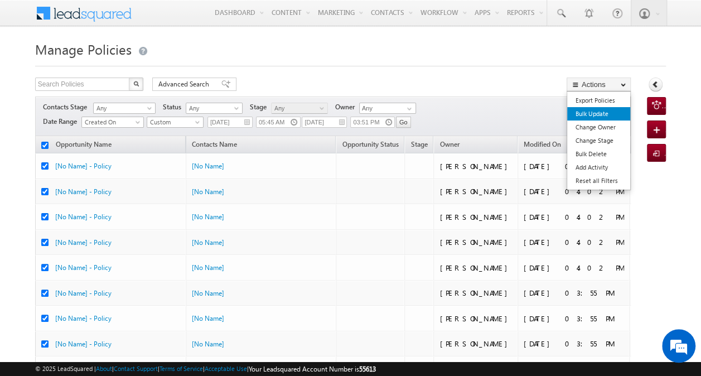
click at [604, 115] on link "Bulk Update" at bounding box center [598, 113] width 63 height 13
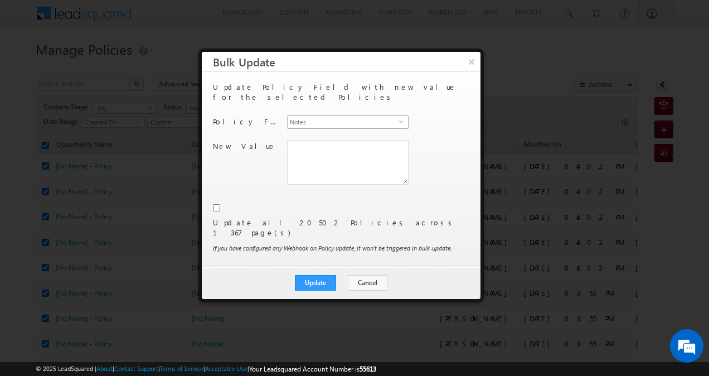
click at [395, 116] on span "Notes" at bounding box center [343, 122] width 111 height 12
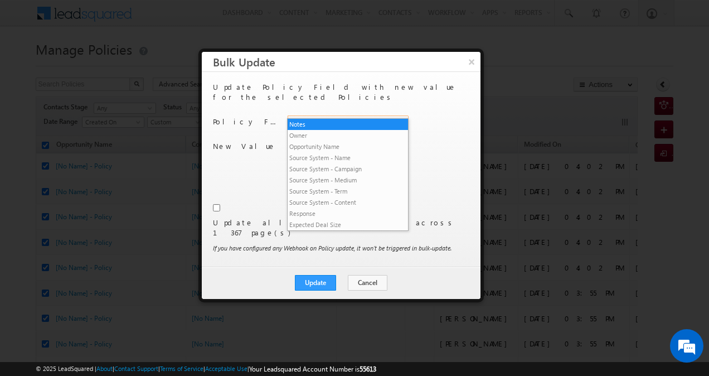
click at [397, 116] on span "Notes" at bounding box center [343, 122] width 111 height 12
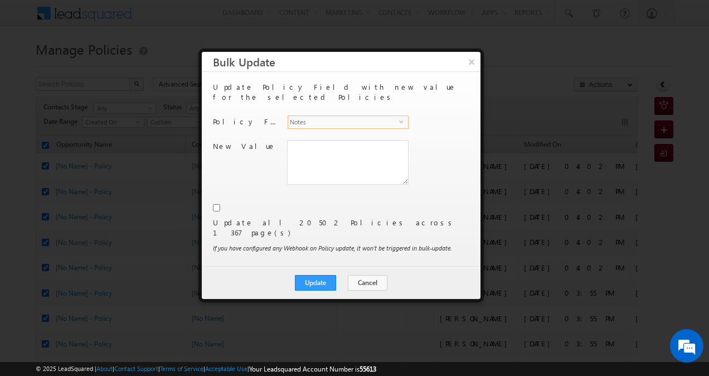
click at [397, 116] on span "Notes" at bounding box center [343, 122] width 111 height 12
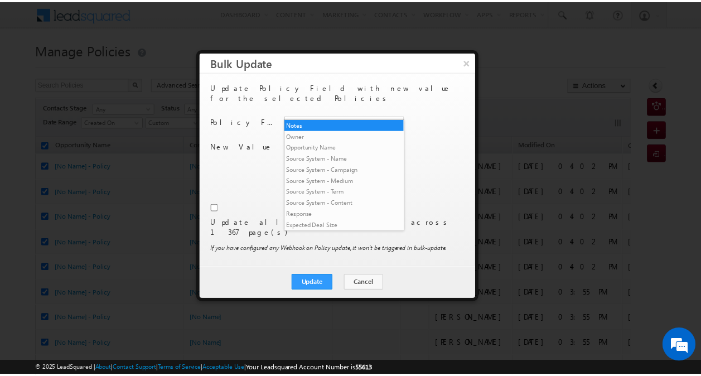
scroll to position [2415, 0]
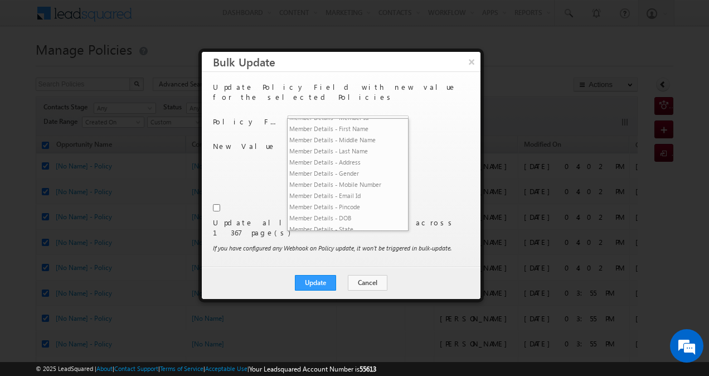
click at [345, 91] on li "VRM Basic Fields - Re-Churn" at bounding box center [348, 85] width 120 height 11
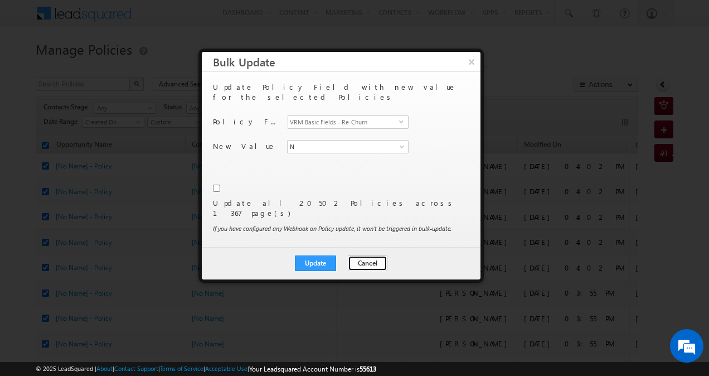
click at [366, 255] on button "Cancel" at bounding box center [368, 263] width 40 height 16
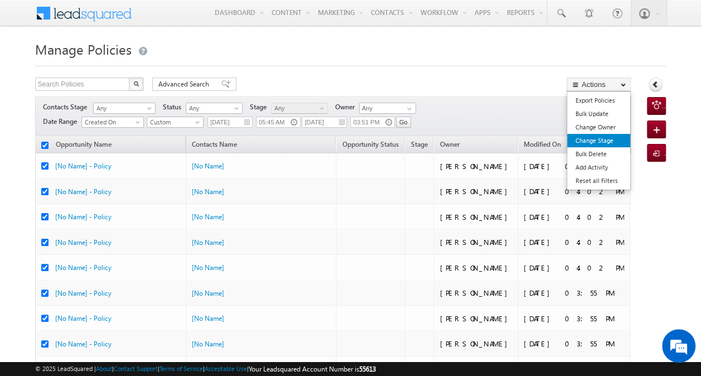
click at [610, 142] on link "Change Stage" at bounding box center [598, 140] width 63 height 13
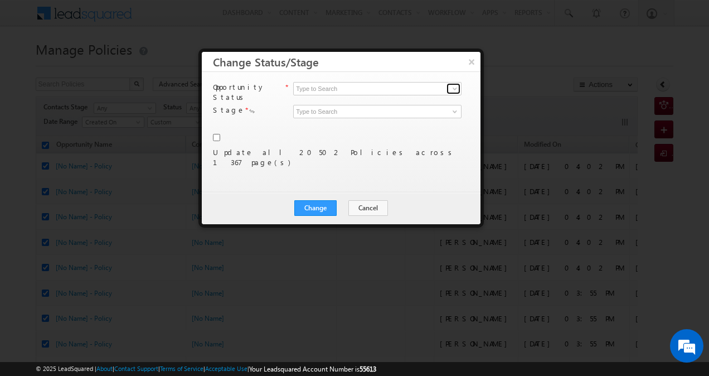
click at [447, 93] on link at bounding box center [454, 88] width 14 height 11
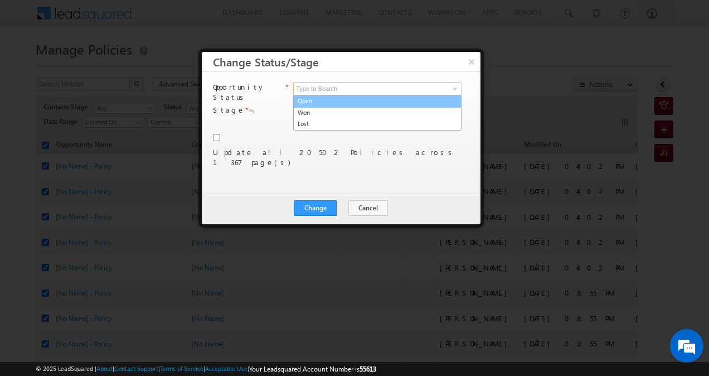
click at [435, 97] on link "Open" at bounding box center [377, 101] width 168 height 13
type input "Open"
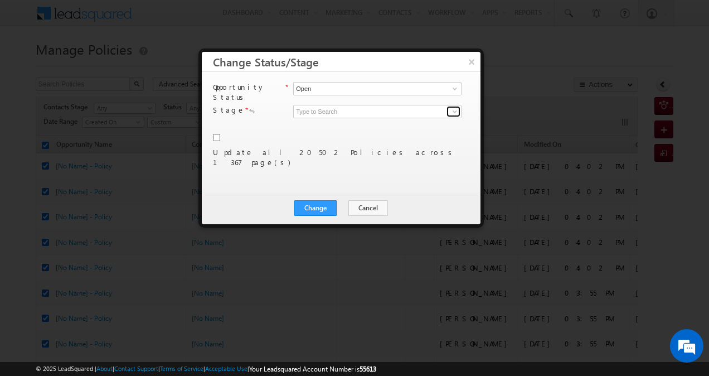
click at [451, 107] on span at bounding box center [455, 111] width 9 height 9
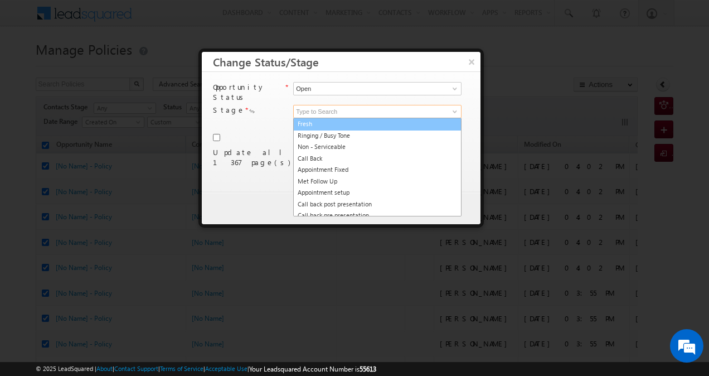
click at [423, 118] on link "Fresh" at bounding box center [377, 124] width 168 height 13
type input "Fresh"
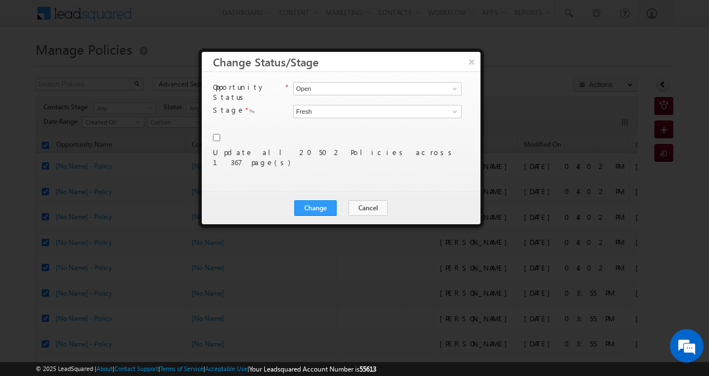
click at [218, 134] on input "checkbox" at bounding box center [216, 137] width 7 height 7
checkbox input "true"
click at [321, 209] on button "Change" at bounding box center [316, 208] width 42 height 16
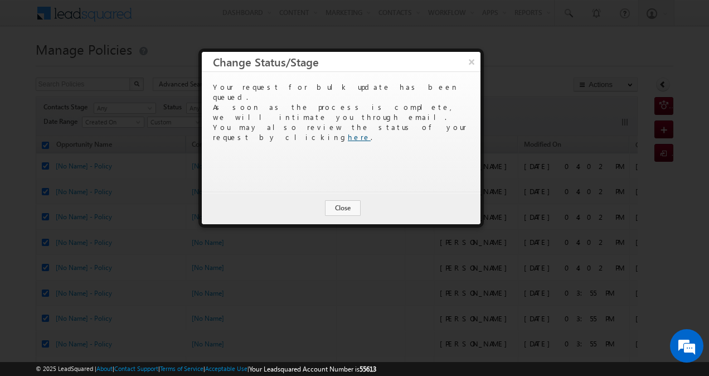
click at [371, 132] on link "here" at bounding box center [359, 136] width 23 height 9
click at [346, 206] on button "Close" at bounding box center [343, 208] width 36 height 16
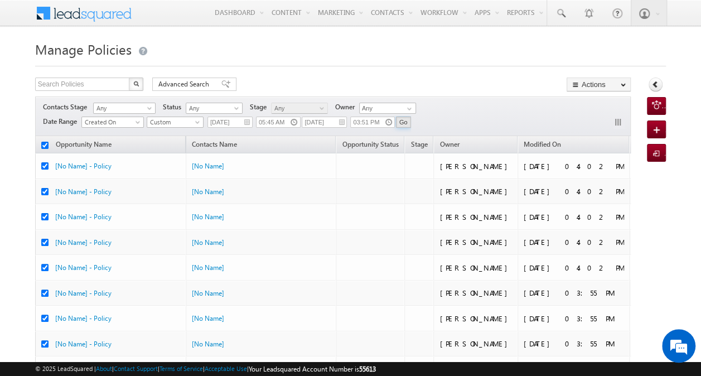
click at [402, 121] on input "Go" at bounding box center [403, 122] width 15 height 11
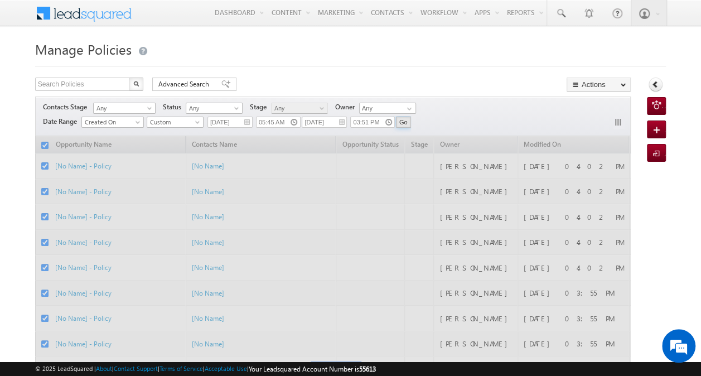
checkbox input "false"
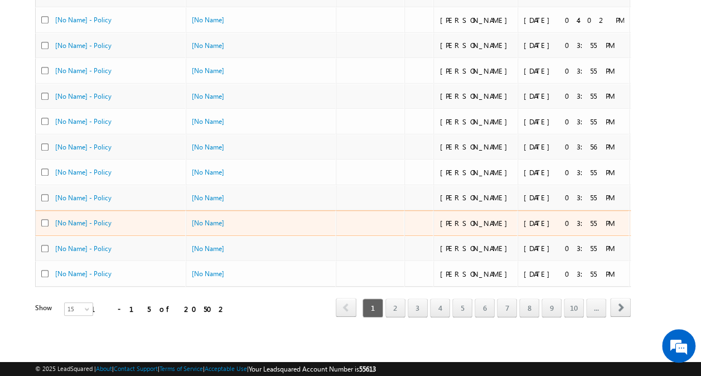
scroll to position [0, 0]
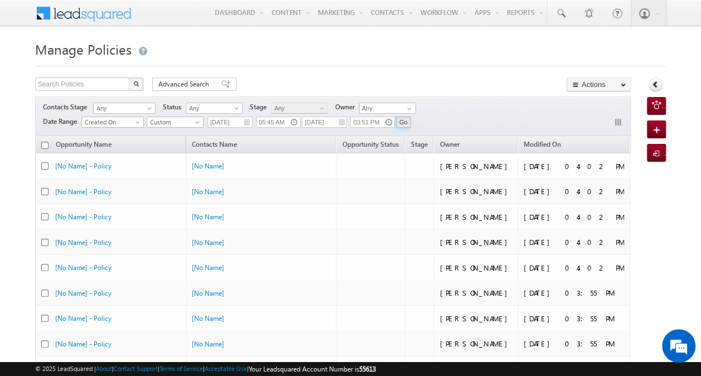
click at [403, 123] on input "Go" at bounding box center [403, 122] width 15 height 11
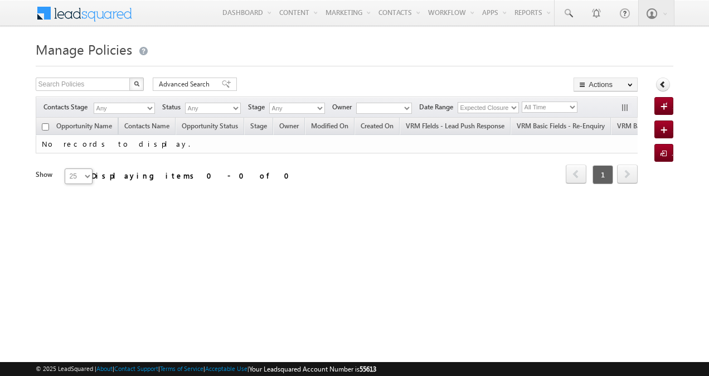
type input "08:45 PM"
type input "[DATE]"
type input "11:45 AM"
type input "[DATE]"
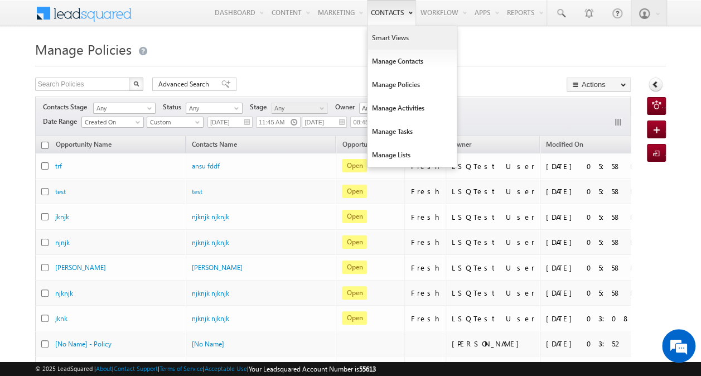
click at [400, 37] on link "Smart Views" at bounding box center [412, 37] width 89 height 23
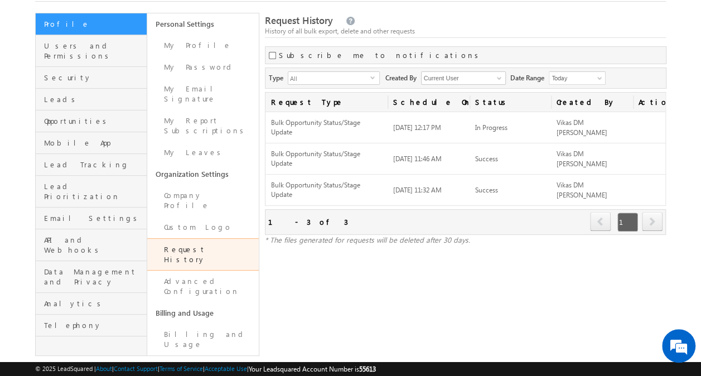
click at [411, 375] on html "Menu Vikas [PERSON_NAME] [PERSON_NAME] .nerk ar-v+ UAT@a ditya" at bounding box center [350, 167] width 701 height 465
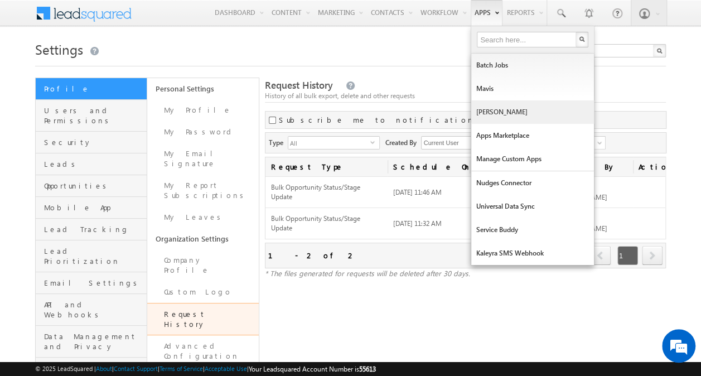
click at [494, 105] on link "[PERSON_NAME]" at bounding box center [532, 111] width 123 height 23
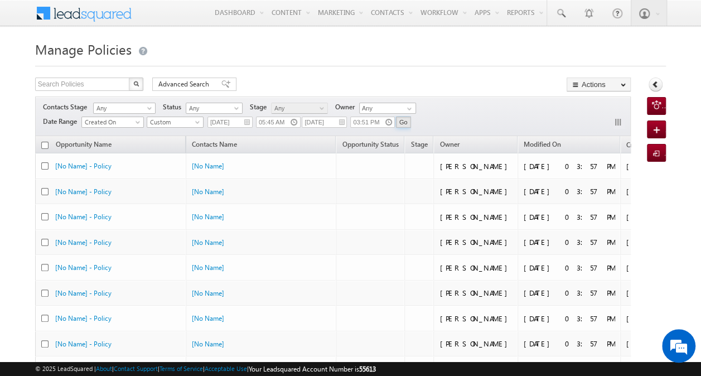
click at [400, 120] on input "Go" at bounding box center [403, 122] width 15 height 11
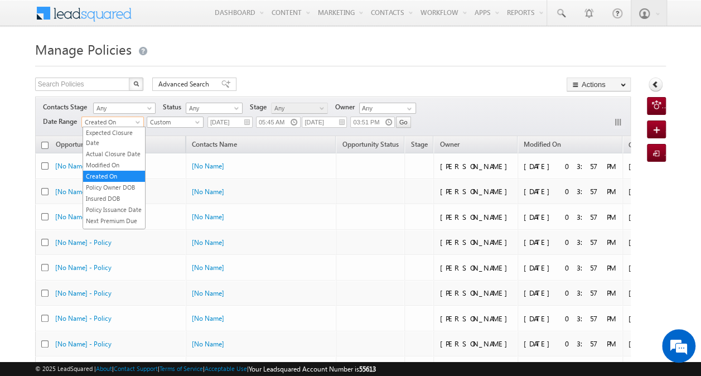
click at [136, 120] on span at bounding box center [138, 124] width 9 height 9
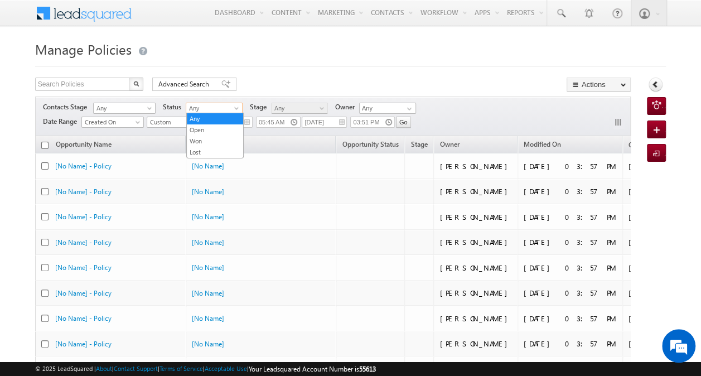
click at [238, 106] on span at bounding box center [237, 110] width 9 height 9
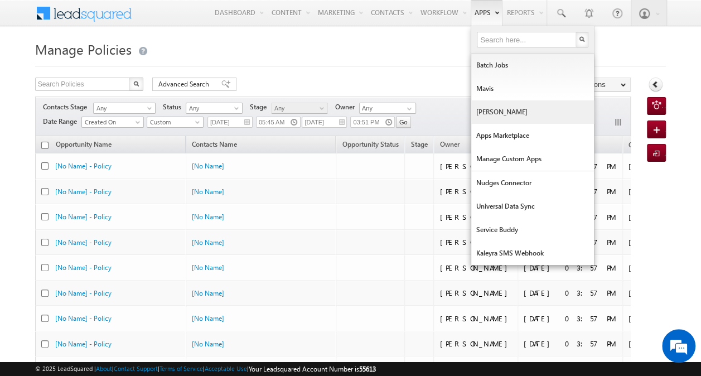
click at [511, 110] on link "[PERSON_NAME]" at bounding box center [532, 111] width 123 height 23
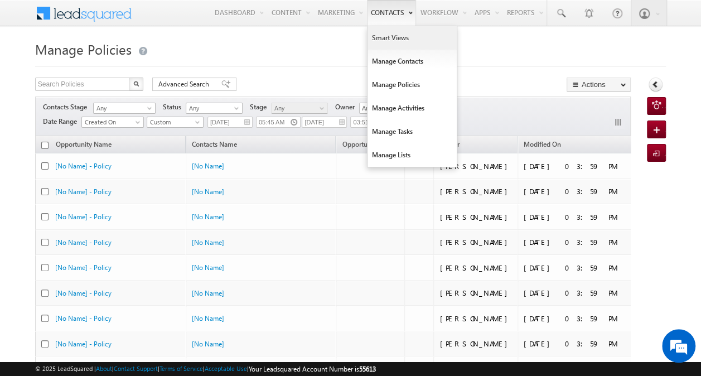
click at [403, 36] on link "Smart Views" at bounding box center [412, 37] width 89 height 23
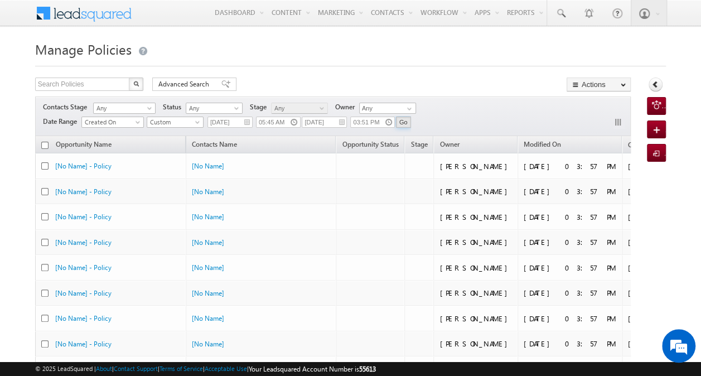
click at [406, 124] on input "Go" at bounding box center [403, 122] width 15 height 11
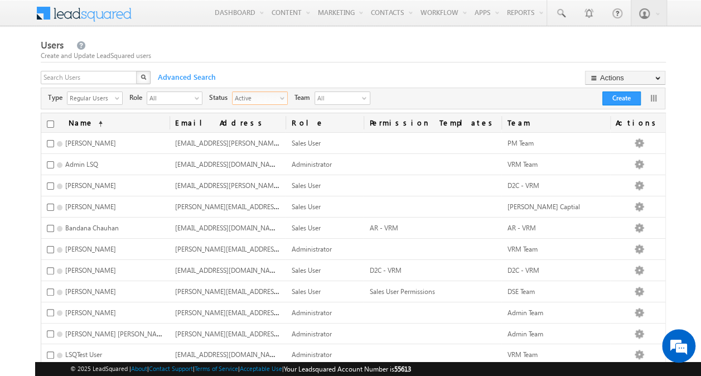
click at [260, 96] on span "Active" at bounding box center [256, 97] width 46 height 11
click at [257, 112] on li "All" at bounding box center [260, 110] width 55 height 11
click at [265, 98] on span "All" at bounding box center [256, 97] width 46 height 11
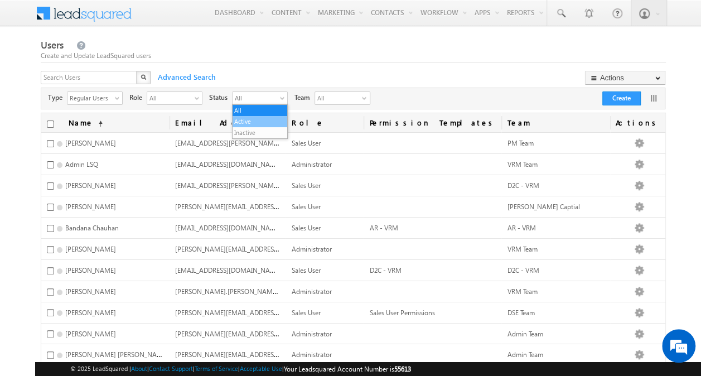
click at [260, 120] on li "Active" at bounding box center [260, 121] width 55 height 11
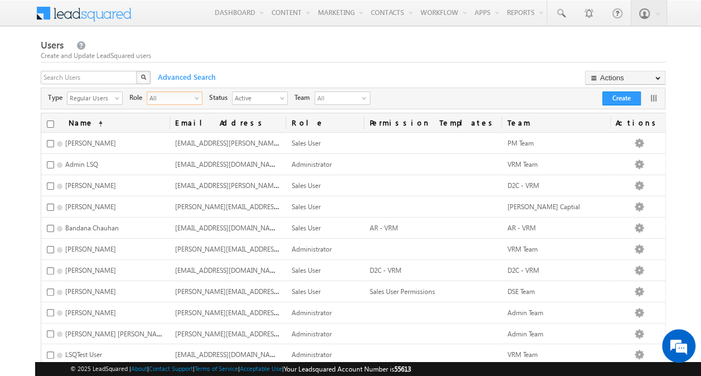
click at [197, 98] on span "select" at bounding box center [199, 98] width 9 height 6
click at [276, 54] on div "Create and Update LeadSquared users" at bounding box center [353, 56] width 625 height 10
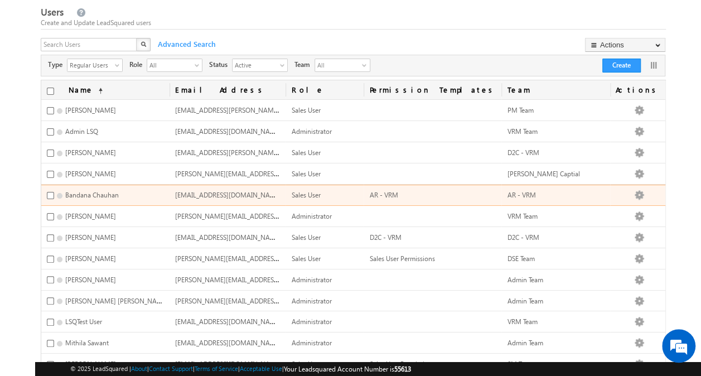
scroll to position [39, 0]
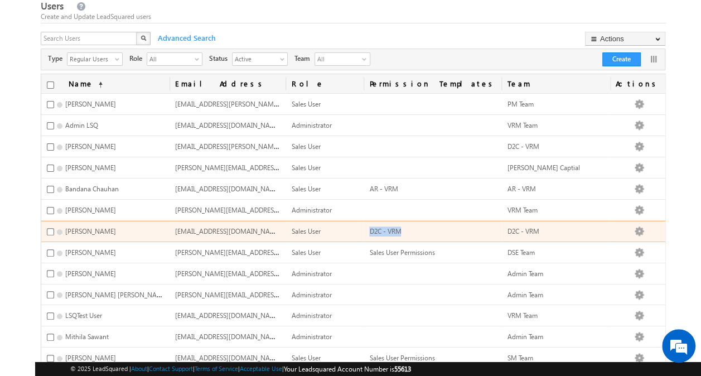
drag, startPoint x: 394, startPoint y: 225, endPoint x: 430, endPoint y: 227, distance: 35.7
click at [430, 227] on div "D2C - VRM" at bounding box center [402, 231] width 67 height 10
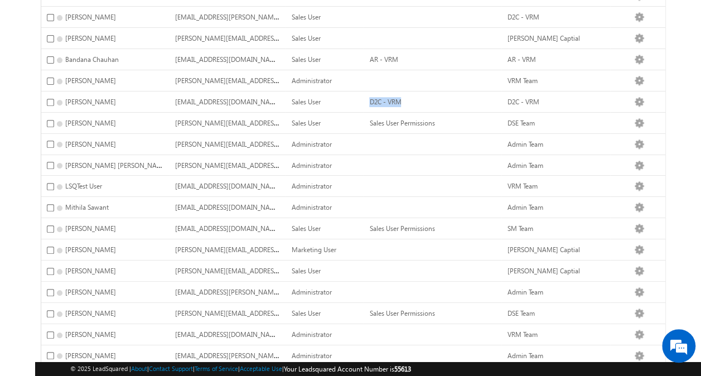
scroll to position [177, 0]
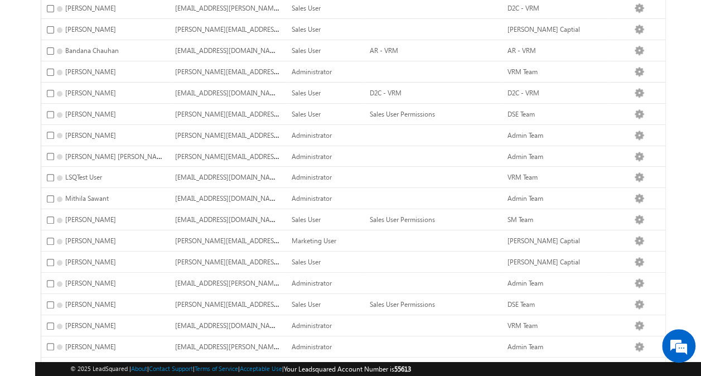
drag, startPoint x: 430, startPoint y: 227, endPoint x: 400, endPoint y: 127, distance: 104.3
click at [400, 127] on td at bounding box center [433, 135] width 138 height 21
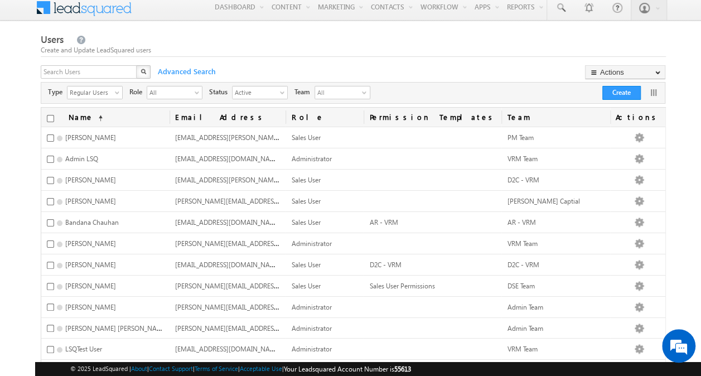
scroll to position [0, 0]
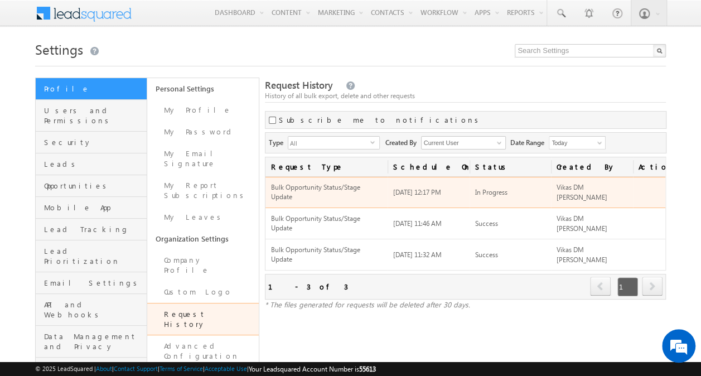
drag, startPoint x: 430, startPoint y: 187, endPoint x: 458, endPoint y: 186, distance: 27.9
click at [458, 187] on div "[DATE] 12:17 PM" at bounding box center [428, 192] width 70 height 10
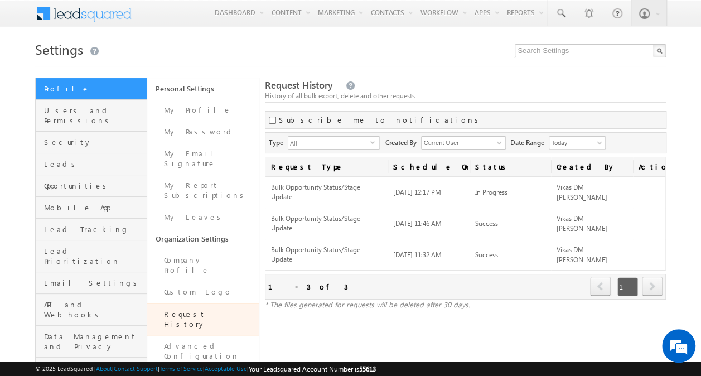
drag, startPoint x: 458, startPoint y: 186, endPoint x: 441, endPoint y: 46, distance: 141.6
click at [441, 46] on h1 "Settings" at bounding box center [350, 48] width 631 height 22
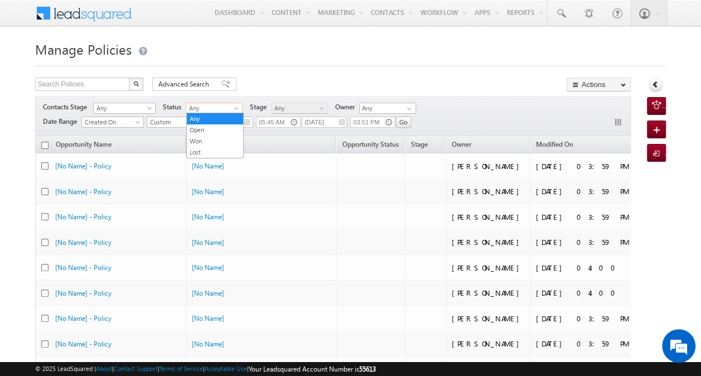
click at [229, 106] on span "Any" at bounding box center [212, 108] width 53 height 10
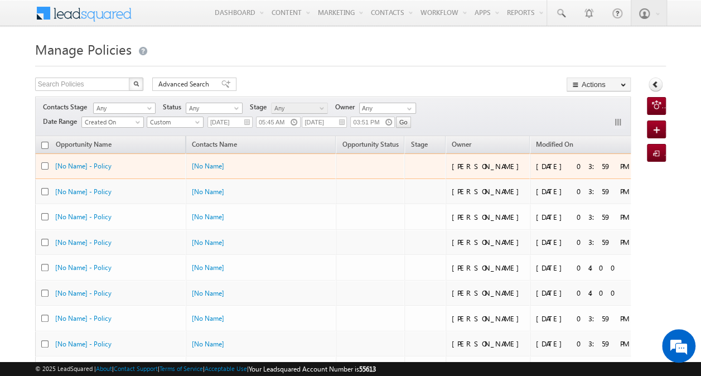
click at [41, 166] on input "checkbox" at bounding box center [44, 165] width 7 height 7
checkbox input "true"
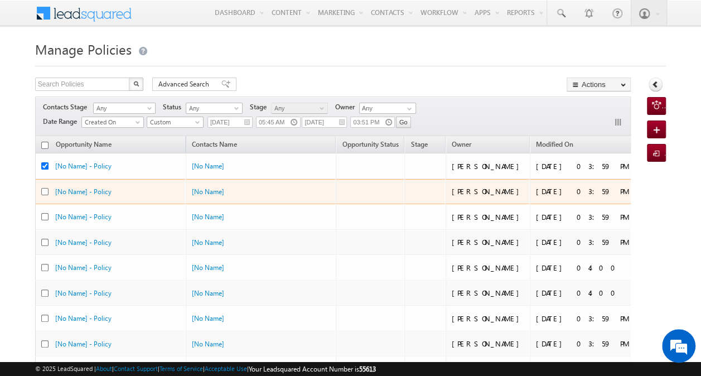
click at [44, 189] on input "checkbox" at bounding box center [44, 191] width 7 height 7
checkbox input "true"
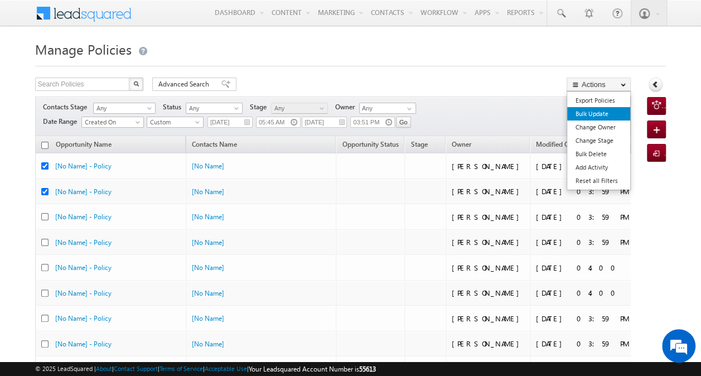
click at [603, 110] on link "Bulk Update" at bounding box center [598, 113] width 63 height 13
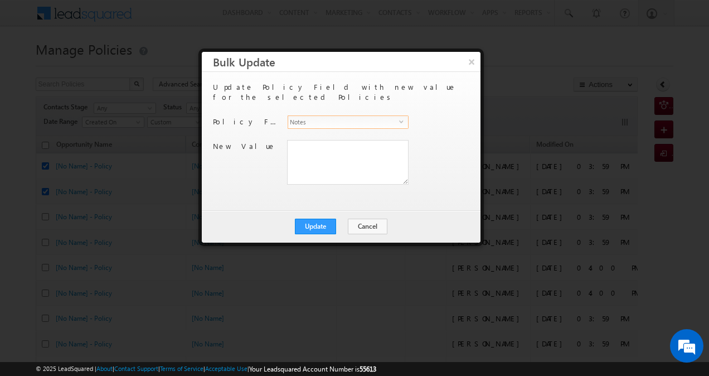
click at [403, 119] on span "select" at bounding box center [403, 121] width 9 height 5
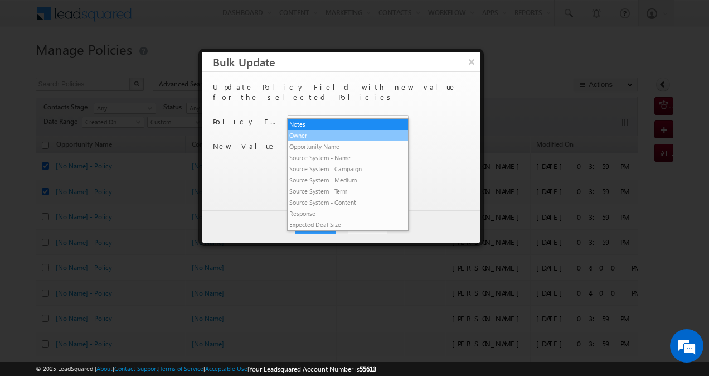
click at [349, 132] on li "Owner" at bounding box center [348, 135] width 120 height 11
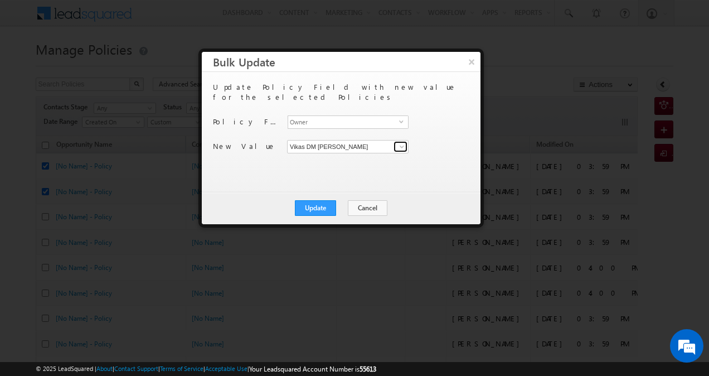
click at [400, 142] on span at bounding box center [402, 146] width 9 height 9
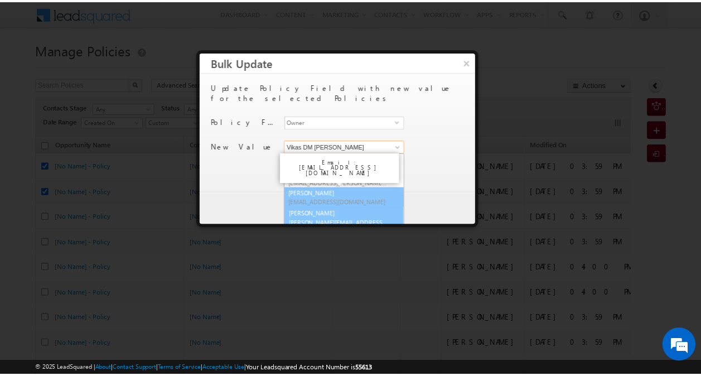
scroll to position [414, 0]
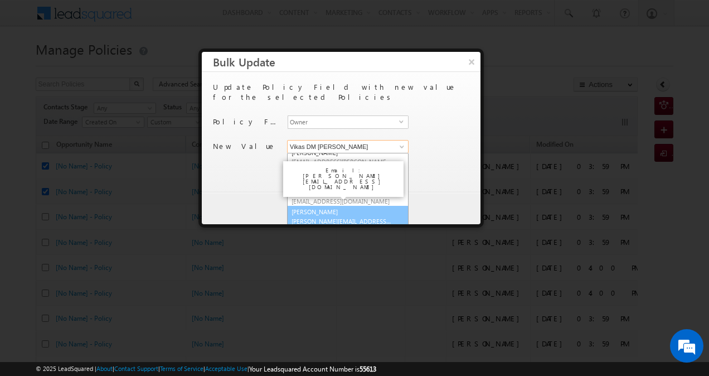
click at [361, 217] on span "[PERSON_NAME][EMAIL_ADDRESS][DOMAIN_NAME]" at bounding box center [342, 221] width 100 height 8
type input "[PERSON_NAME]"
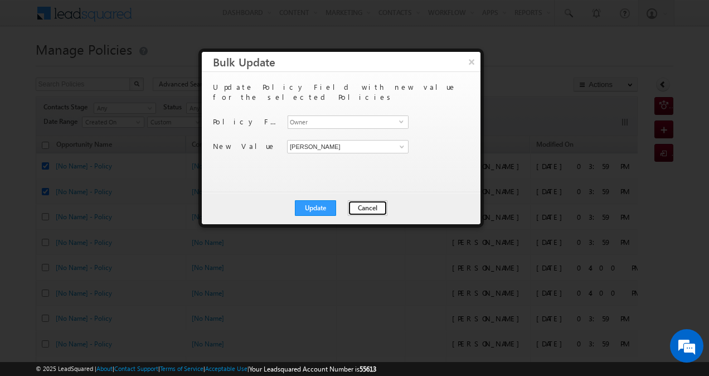
click at [371, 203] on button "Cancel" at bounding box center [368, 208] width 40 height 16
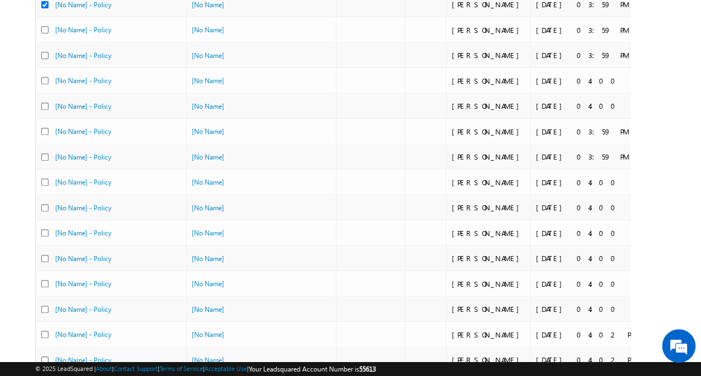
scroll to position [0, 0]
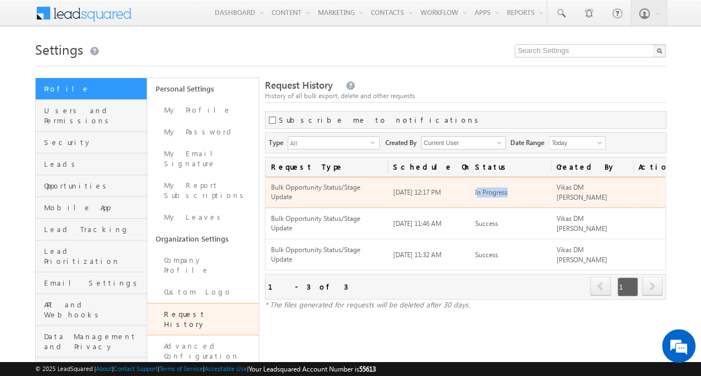
drag, startPoint x: 476, startPoint y: 191, endPoint x: 510, endPoint y: 194, distance: 34.2
click at [510, 194] on div "In Progress" at bounding box center [510, 192] width 70 height 10
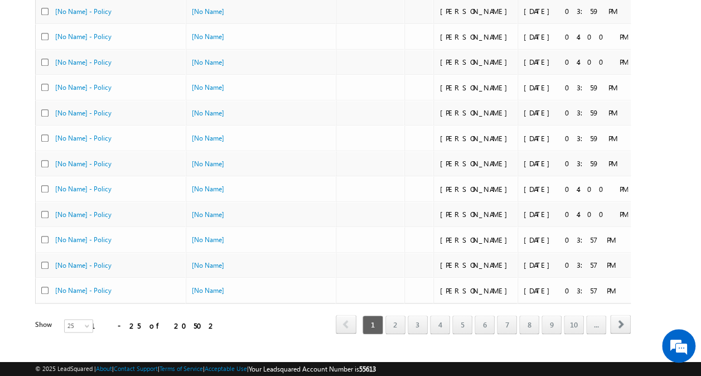
scroll to position [499, 0]
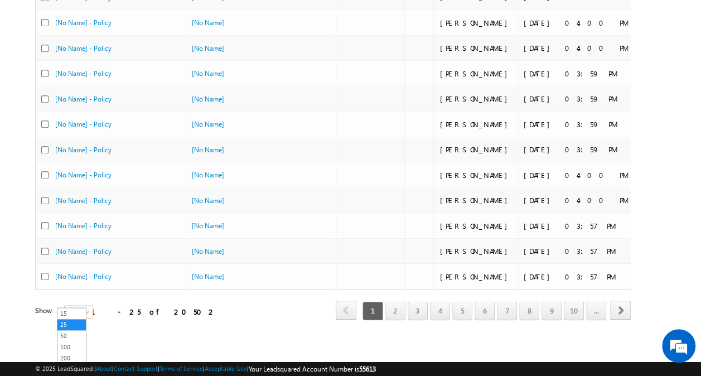
click at [84, 310] on span at bounding box center [88, 314] width 9 height 9
click at [73, 356] on link "200" at bounding box center [71, 358] width 28 height 10
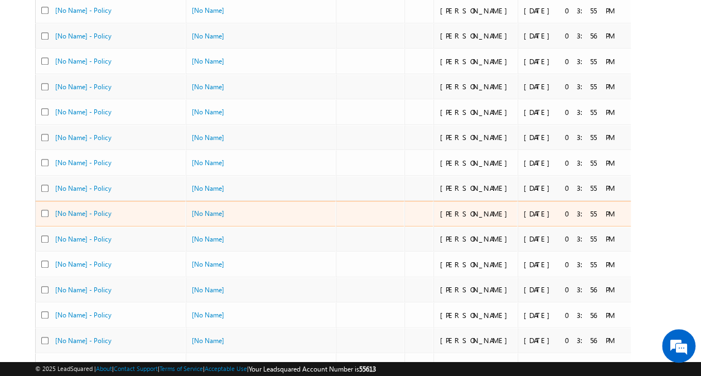
scroll to position [0, 0]
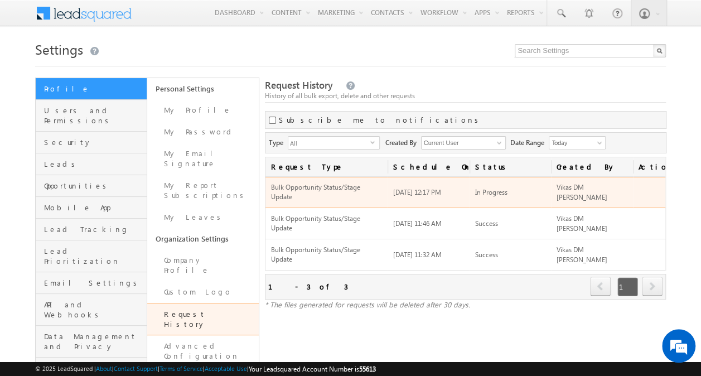
drag, startPoint x: 458, startPoint y: 190, endPoint x: 390, endPoint y: 190, distance: 68.1
click at [390, 190] on td "[DATE] 12:17 PM" at bounding box center [428, 192] width 81 height 31
copy span "[DATE] 12:17 PM"
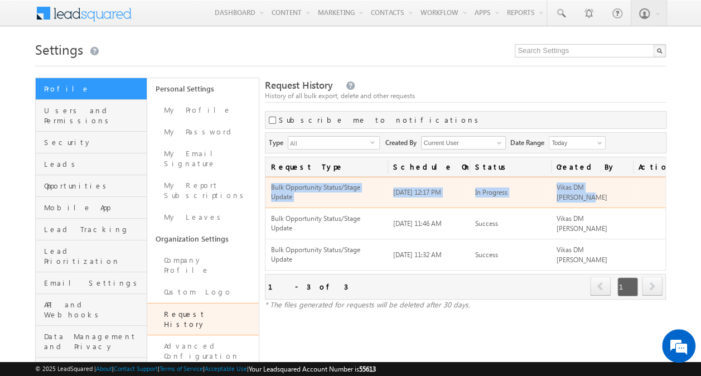
drag, startPoint x: 269, startPoint y: 184, endPoint x: 626, endPoint y: 184, distance: 357.5
click at [626, 184] on tr "Bulk Opportunity Status/Stage Update [DATE] 12:17 PM In Progress Vikas DM [PERS…" at bounding box center [465, 192] width 400 height 31
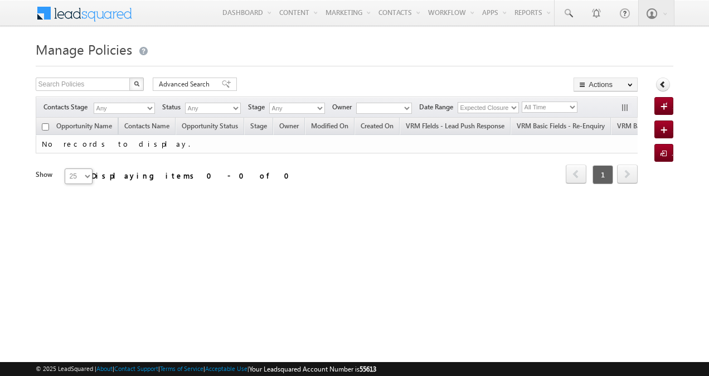
type input "03:51 PM"
type input "[DATE]"
type input "05:45 AM"
type input "[DATE]"
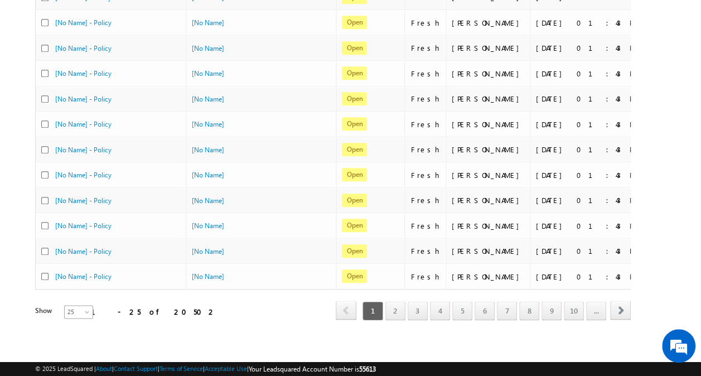
click at [84, 310] on span at bounding box center [88, 314] width 9 height 9
click at [69, 353] on link "200" at bounding box center [71, 358] width 28 height 10
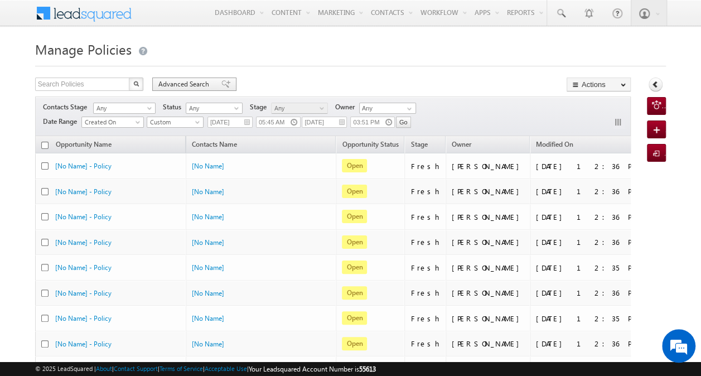
click at [183, 83] on span "Advanced Search" at bounding box center [185, 84] width 54 height 10
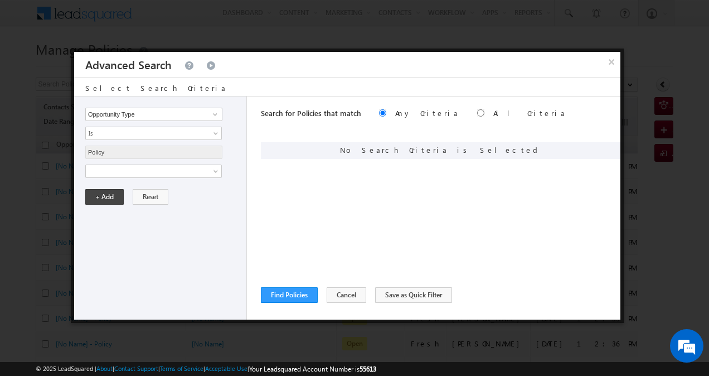
click at [611, 62] on button "×" at bounding box center [612, 62] width 18 height 20
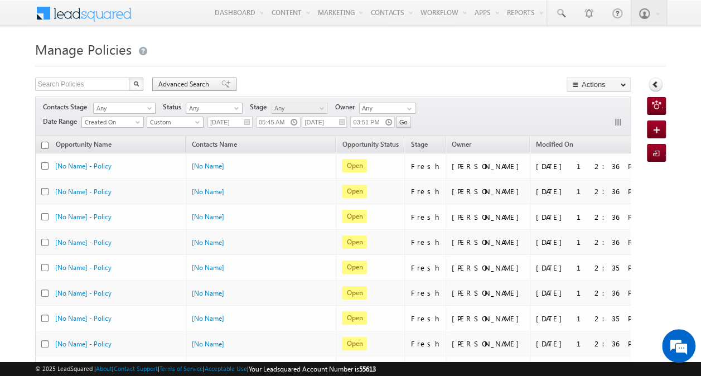
click at [194, 84] on span "Advanced Search" at bounding box center [185, 84] width 54 height 10
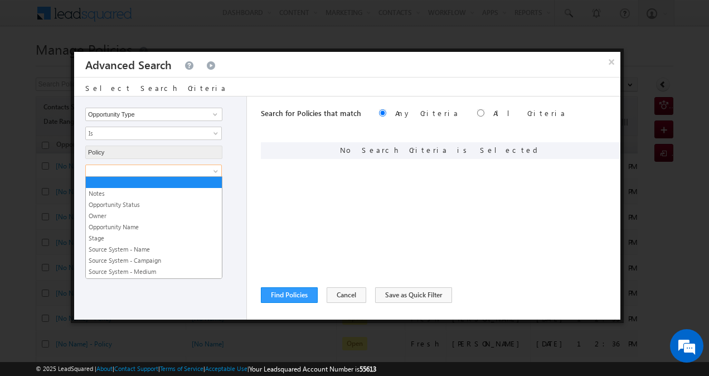
click at [211, 170] on link at bounding box center [153, 171] width 137 height 13
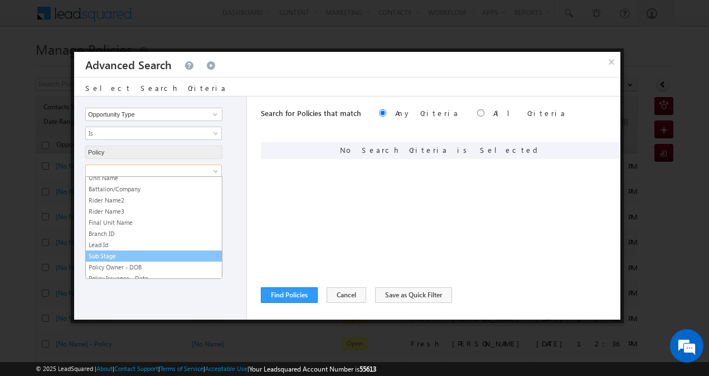
scroll to position [8, 0]
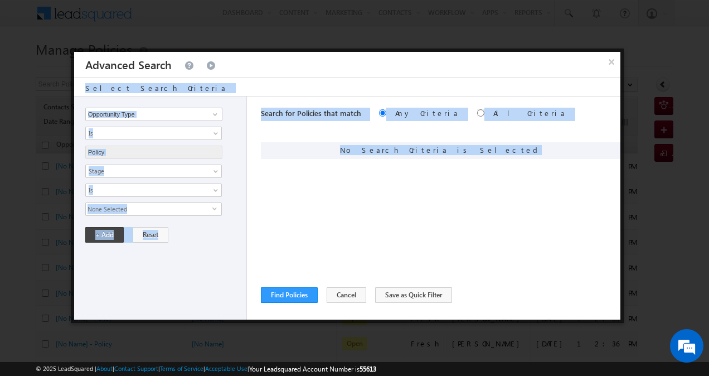
drag, startPoint x: 354, startPoint y: 62, endPoint x: 427, endPoint y: 183, distance: 141.1
click at [427, 183] on div "× Advanced Search Select Search Criteria Opportunity Type Lead Owner Sales Grou…" at bounding box center [347, 176] width 547 height 249
click at [614, 61] on button "×" at bounding box center [611, 62] width 18 height 20
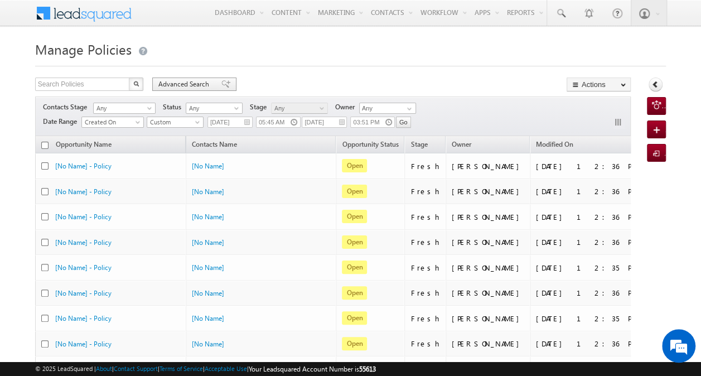
click at [173, 86] on span "Advanced Search" at bounding box center [185, 84] width 54 height 10
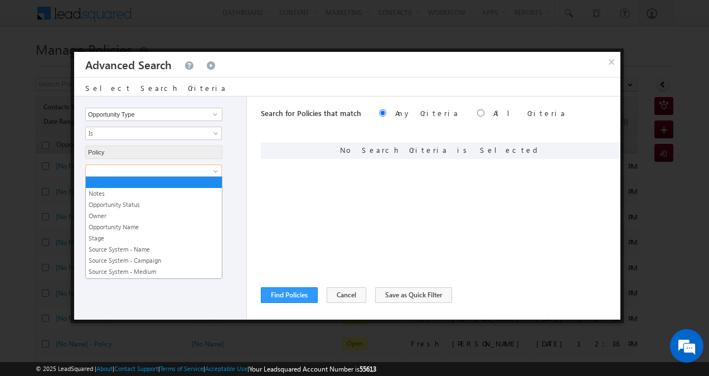
click at [206, 166] on span at bounding box center [146, 171] width 121 height 10
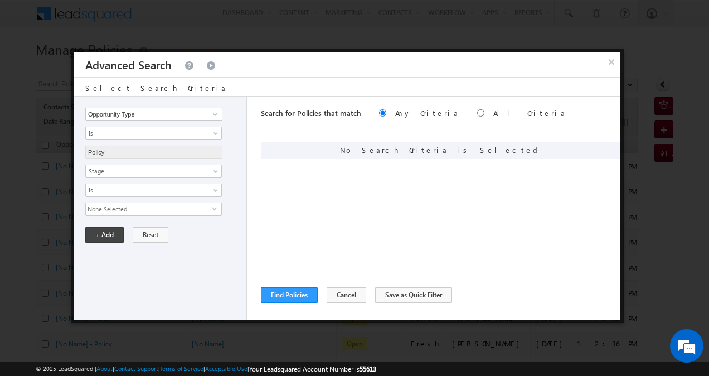
click at [213, 203] on span "select" at bounding box center [217, 212] width 9 height 19
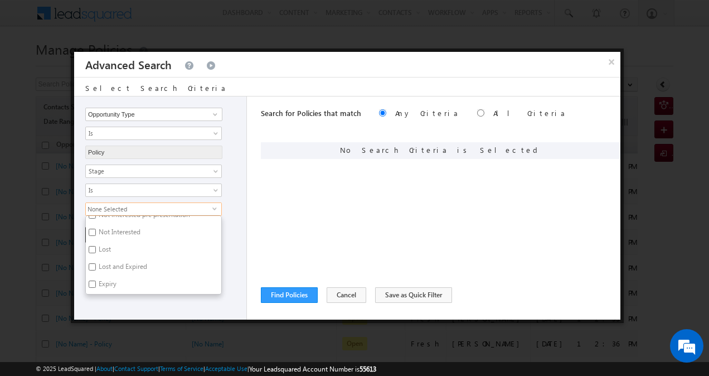
scroll to position [655, 0]
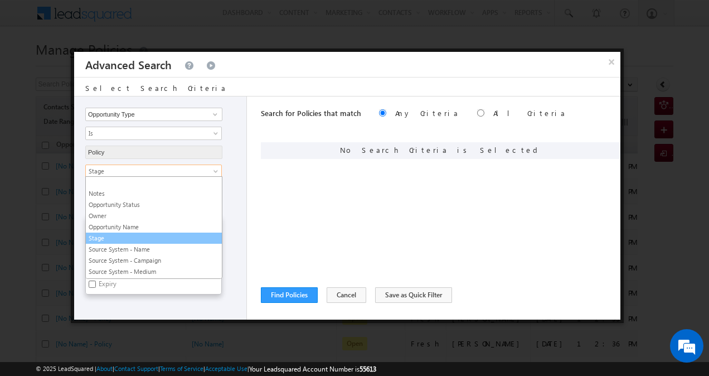
click at [213, 169] on span at bounding box center [217, 173] width 9 height 9
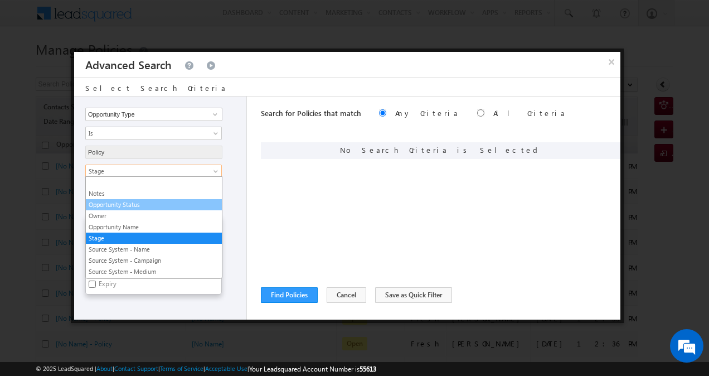
click at [167, 201] on link "Opportunity Status" at bounding box center [154, 205] width 136 height 10
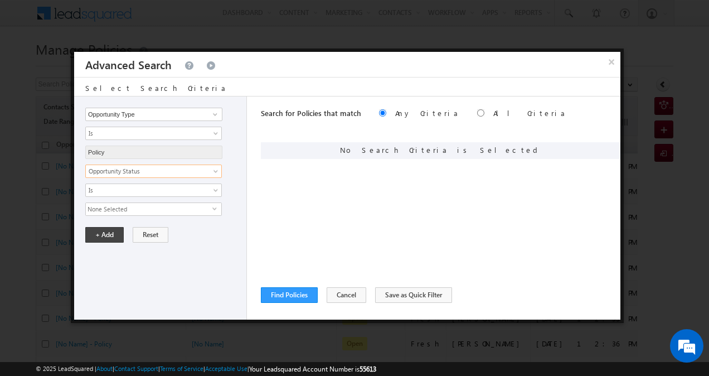
click at [186, 209] on span "None Selected" at bounding box center [149, 209] width 127 height 12
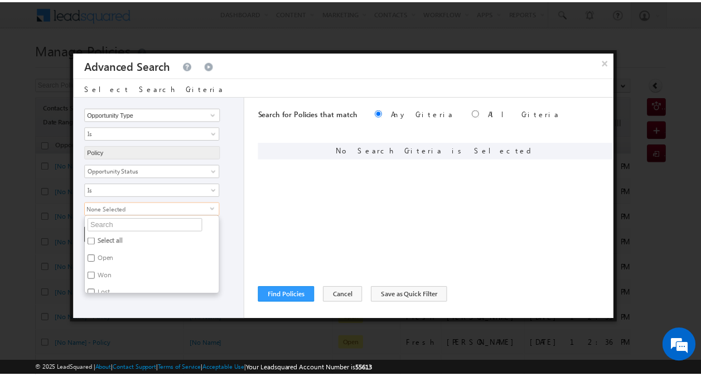
scroll to position [9, 0]
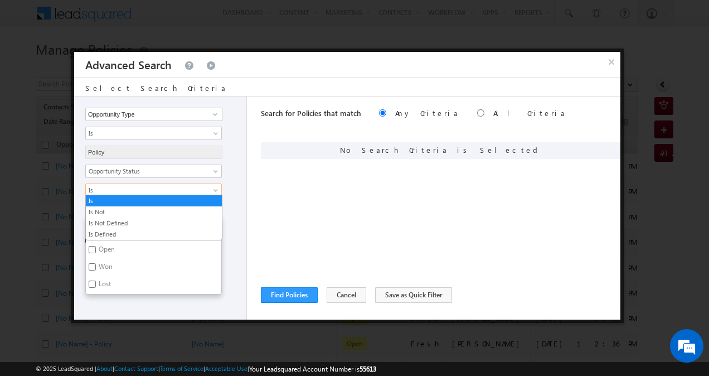
click at [210, 188] on link "Is" at bounding box center [153, 190] width 137 height 13
click at [165, 212] on link "Is Not" at bounding box center [154, 212] width 136 height 10
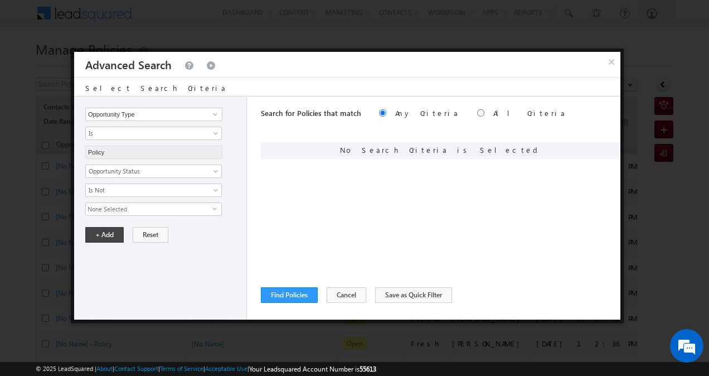
click at [163, 206] on span "None Selected" at bounding box center [149, 209] width 127 height 12
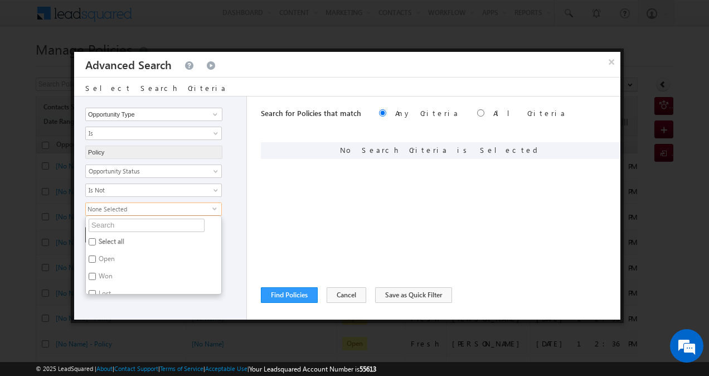
click at [91, 239] on input "Select all" at bounding box center [92, 241] width 7 height 7
checkbox input "true"
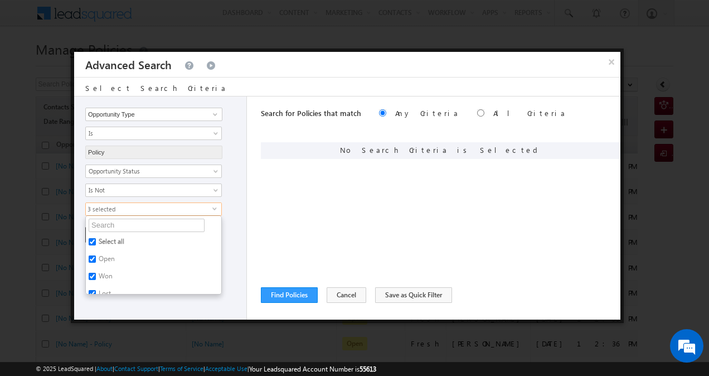
click at [235, 222] on div "Opportunity Type Lead Owner Sales Group Prospect Id Aadhar Number ABG Employee …" at bounding box center [160, 207] width 173 height 223
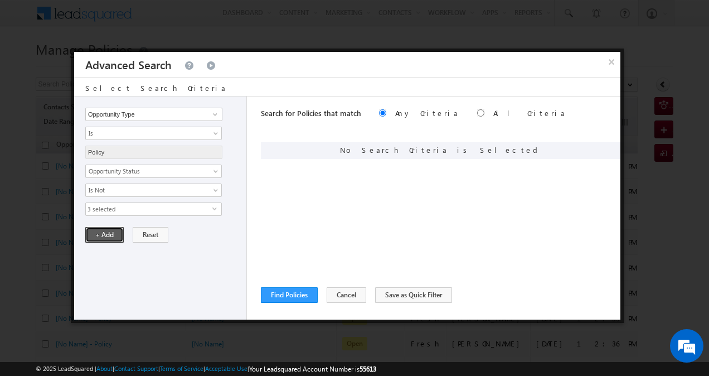
click at [108, 231] on button "+ Add" at bounding box center [104, 235] width 38 height 16
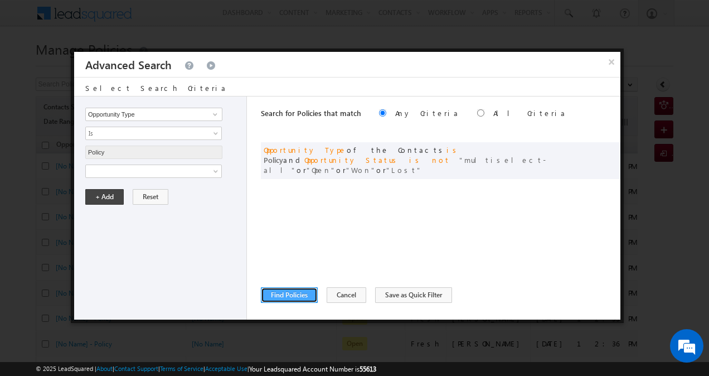
click at [297, 293] on button "Find Policies" at bounding box center [289, 295] width 57 height 16
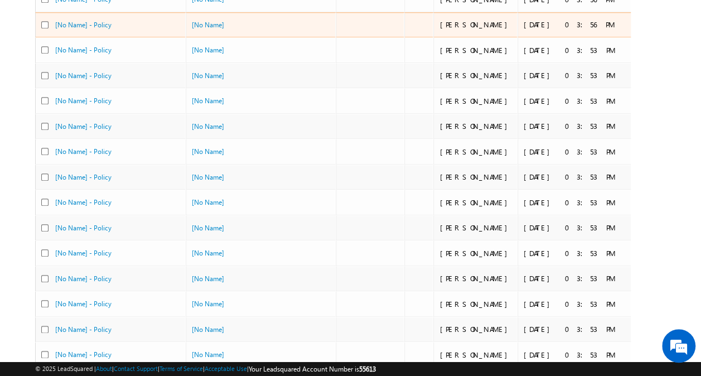
scroll to position [4875, 0]
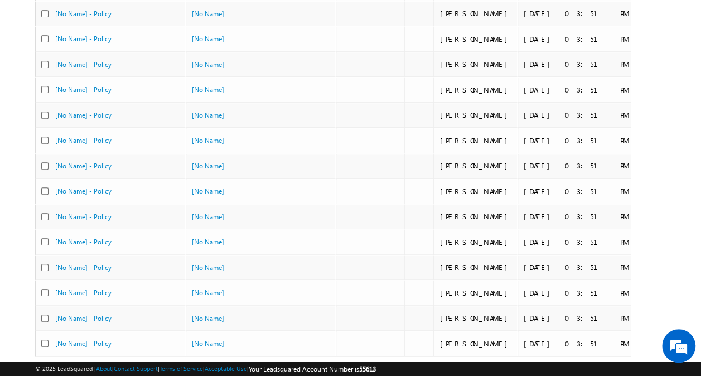
scroll to position [499, 0]
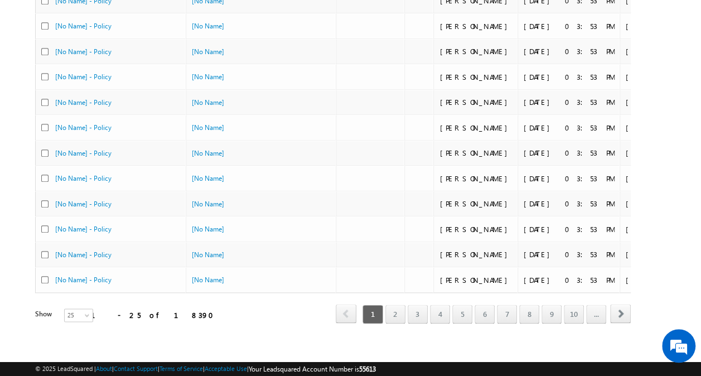
scroll to position [499, 0]
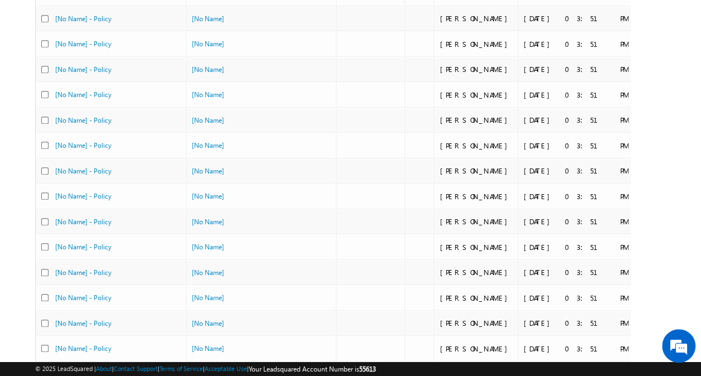
scroll to position [499, 0]
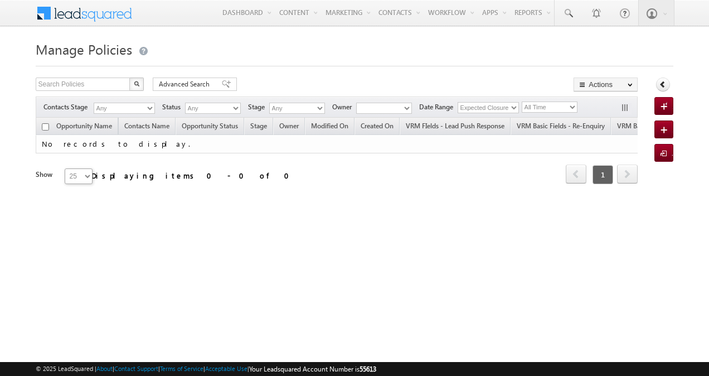
type input "03:51 PM"
type input "[DATE]"
type input "05:45 AM"
type input "[DATE]"
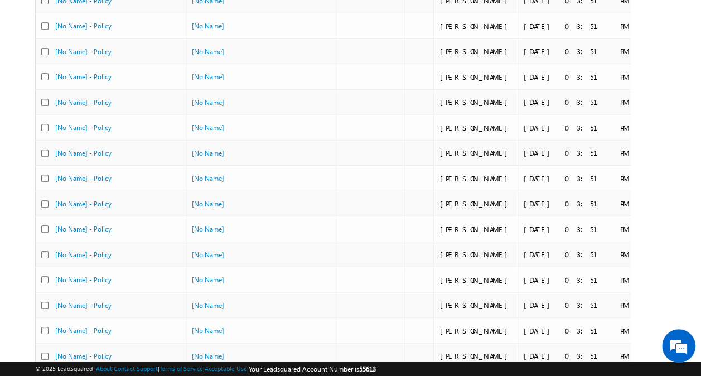
scroll to position [499, 0]
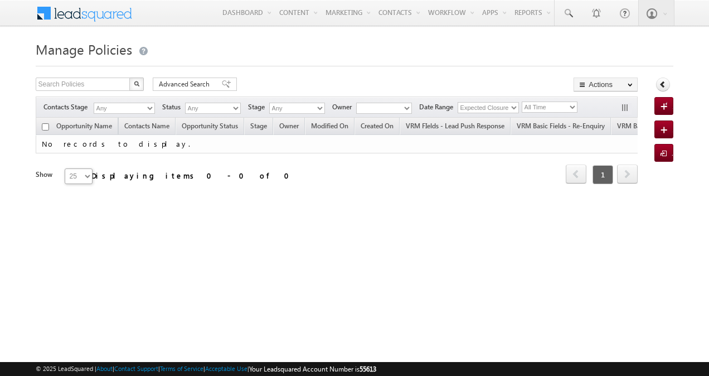
type input "03:51 PM"
type input "[DATE]"
type input "05:45 AM"
type input "[DATE]"
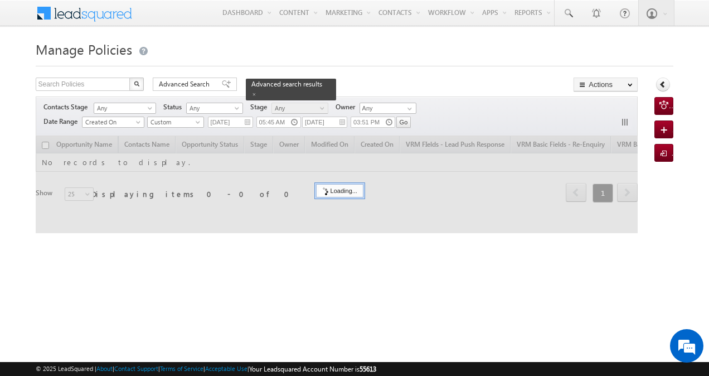
drag, startPoint x: 0, startPoint y: 0, endPoint x: 211, endPoint y: 177, distance: 275.9
click at [211, 177] on div at bounding box center [337, 184] width 603 height 97
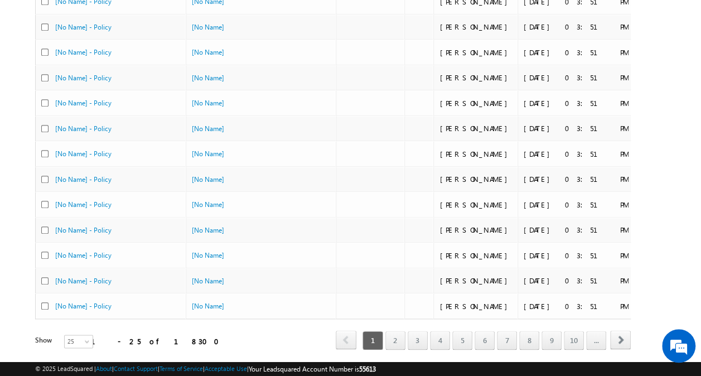
scroll to position [499, 0]
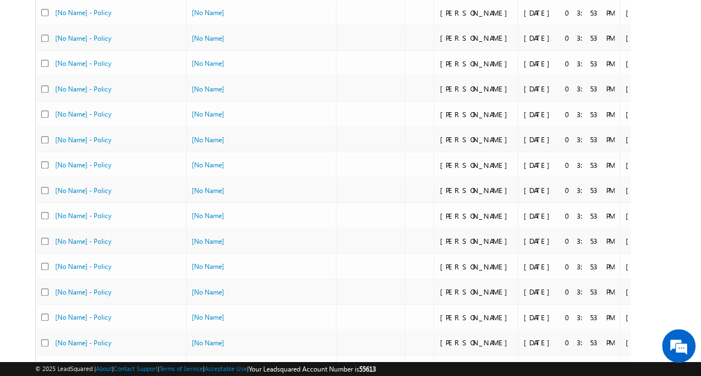
scroll to position [499, 0]
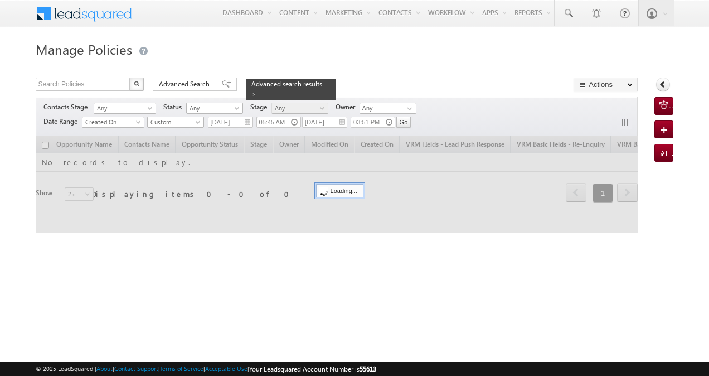
click at [276, 159] on div at bounding box center [337, 184] width 603 height 97
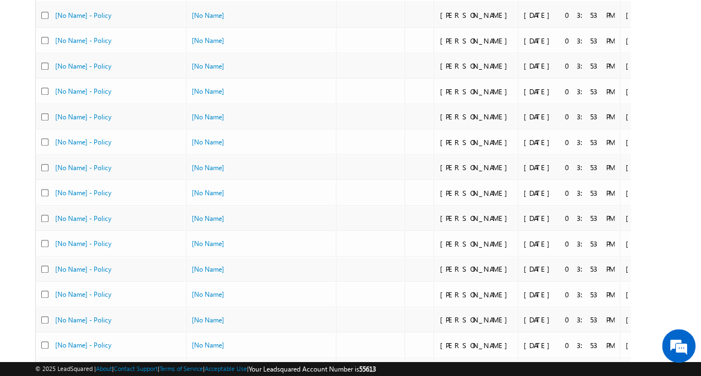
scroll to position [499, 0]
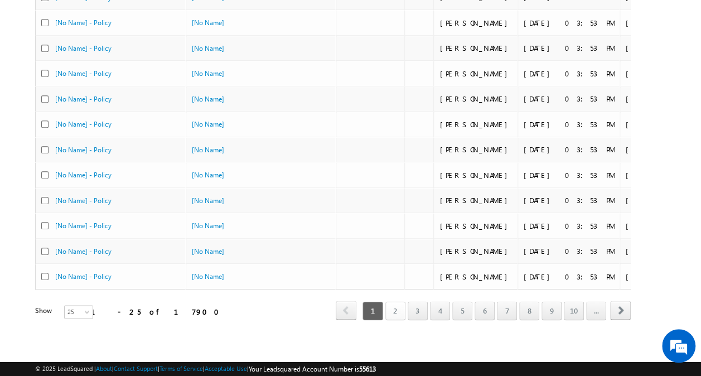
click at [398, 301] on link "2" at bounding box center [395, 310] width 20 height 19
click at [379, 301] on link "1" at bounding box center [373, 310] width 20 height 19
click at [74, 307] on span "25" at bounding box center [80, 312] width 30 height 10
click at [70, 334] on link "50" at bounding box center [71, 336] width 28 height 10
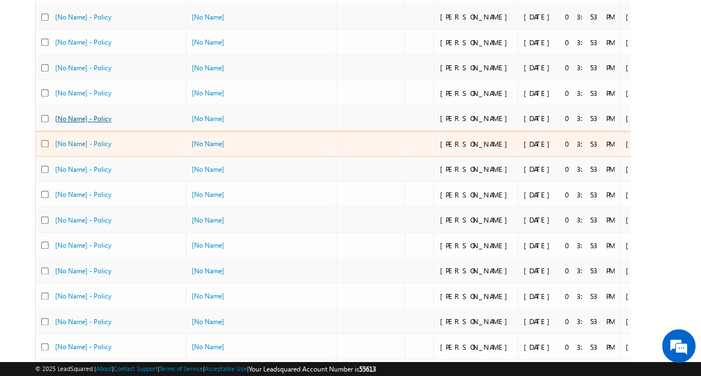
scroll to position [510, 0]
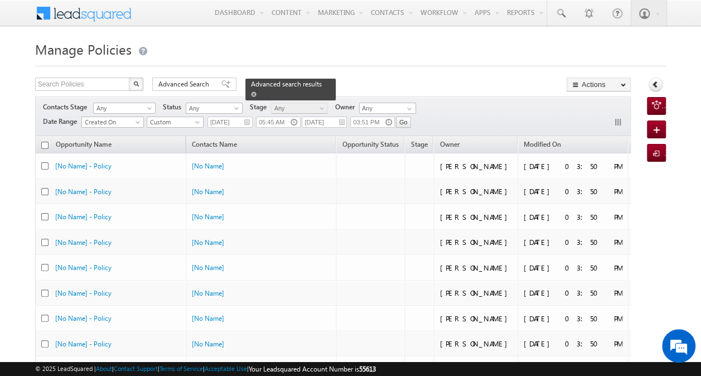
click at [257, 91] on span at bounding box center [254, 94] width 6 height 6
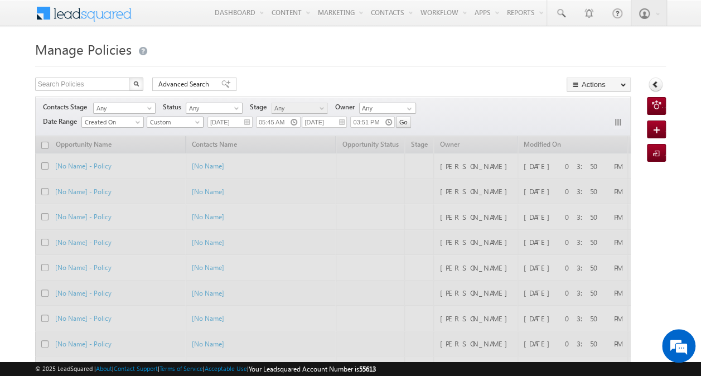
click at [192, 122] on span "Custom" at bounding box center [173, 122] width 53 height 10
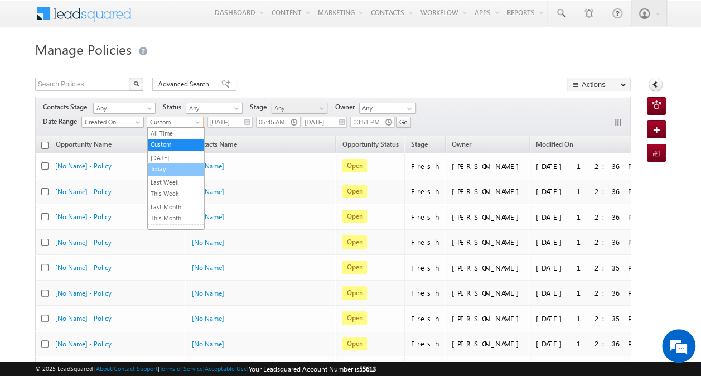
click at [174, 166] on link "Today" at bounding box center [176, 169] width 56 height 10
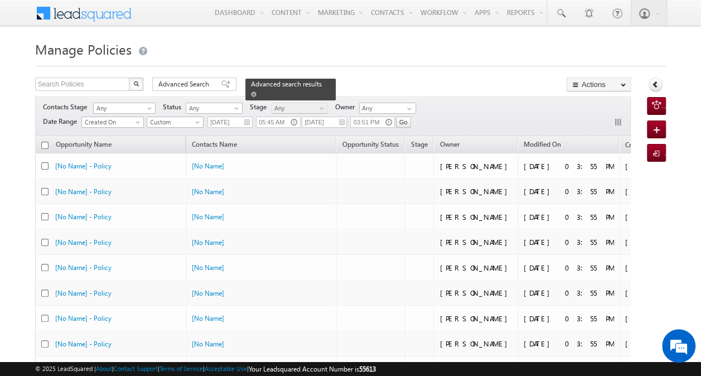
click at [257, 91] on span at bounding box center [254, 94] width 6 height 6
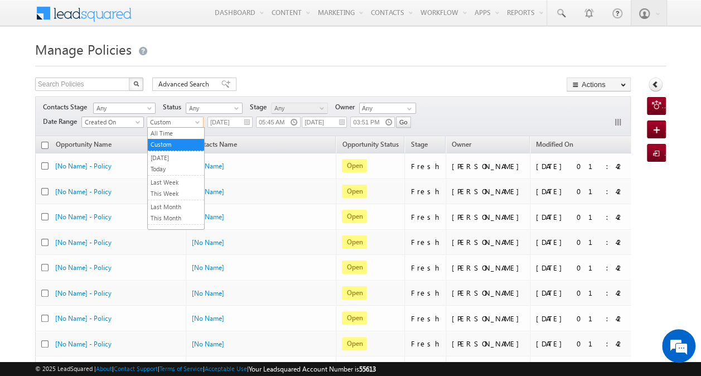
click at [181, 123] on span "Custom" at bounding box center [173, 122] width 53 height 10
click at [175, 128] on link "All Time" at bounding box center [176, 133] width 56 height 10
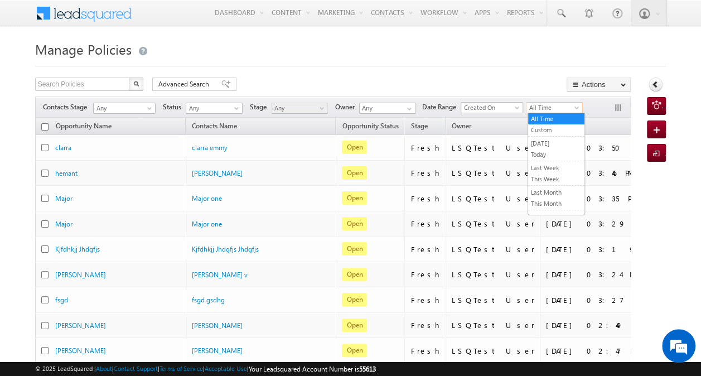
click at [538, 106] on span "All Time" at bounding box center [553, 108] width 53 height 10
click at [538, 152] on link "Today" at bounding box center [556, 154] width 56 height 10
click at [549, 110] on span "Today" at bounding box center [553, 108] width 53 height 10
click at [541, 129] on link "Custom" at bounding box center [556, 130] width 56 height 10
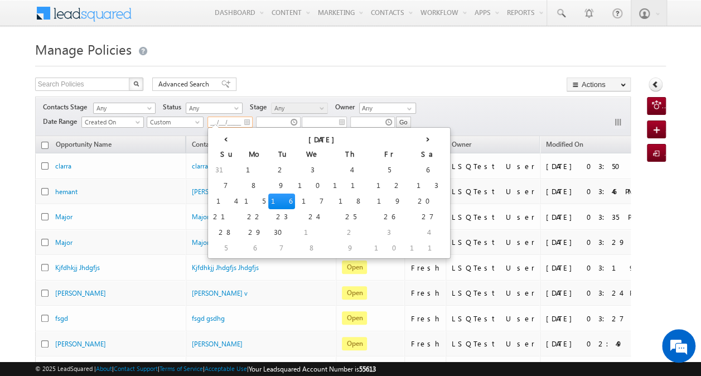
click at [222, 123] on input "__/__/____" at bounding box center [229, 122] width 45 height 11
click at [268, 168] on td "2" at bounding box center [281, 170] width 27 height 16
type input "[DATE]"
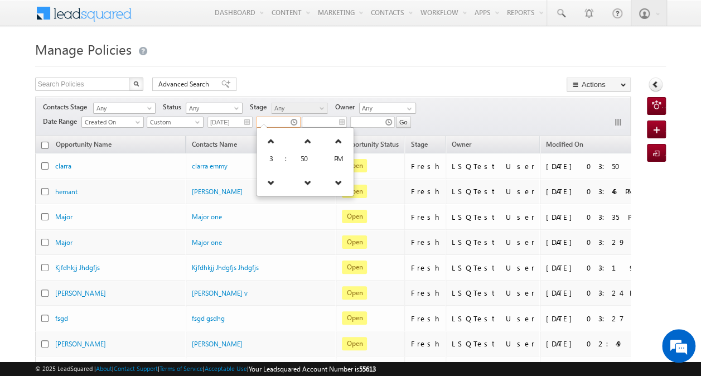
click at [277, 122] on input "text" at bounding box center [278, 122] width 45 height 11
click at [332, 141] on link at bounding box center [338, 141] width 23 height 20
type input "03:50 AM"
click at [327, 84] on div "Search Policies X 16 results found Advanced Search Advanced search results Acti…" at bounding box center [333, 86] width 596 height 16
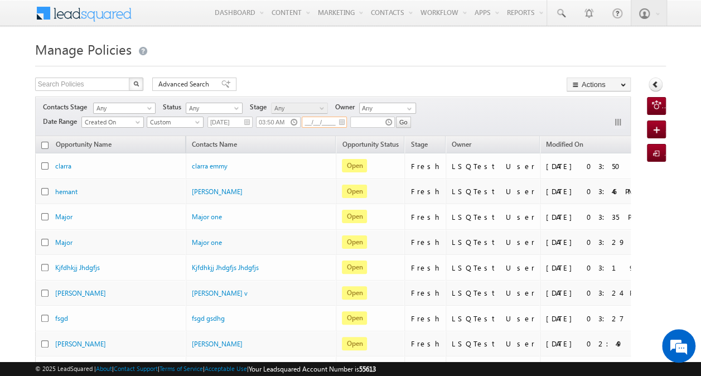
click at [327, 120] on input "__/__/____" at bounding box center [324, 122] width 45 height 11
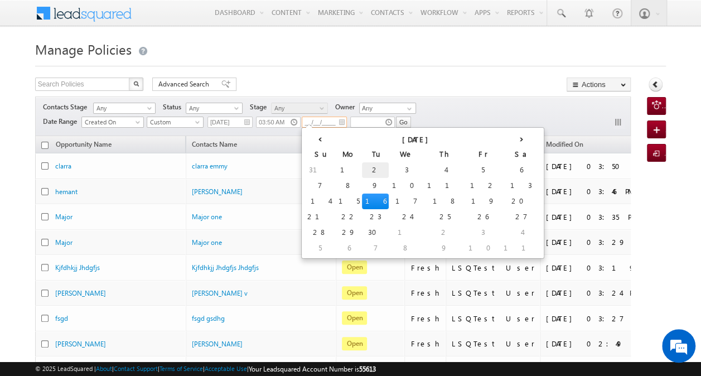
click at [362, 168] on td "2" at bounding box center [375, 170] width 27 height 16
type input "[DATE]"
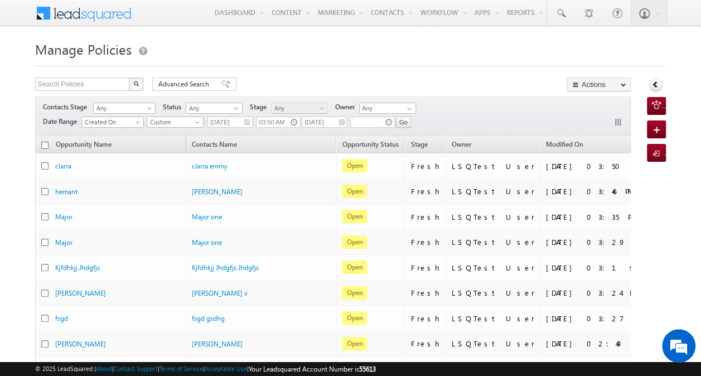
click at [431, 114] on div "Contacts Stage Any Any Activity Type Policy Policy Status Any Open Won Lost Any…" at bounding box center [333, 116] width 596 height 40
click at [367, 127] on div at bounding box center [371, 124] width 42 height 17
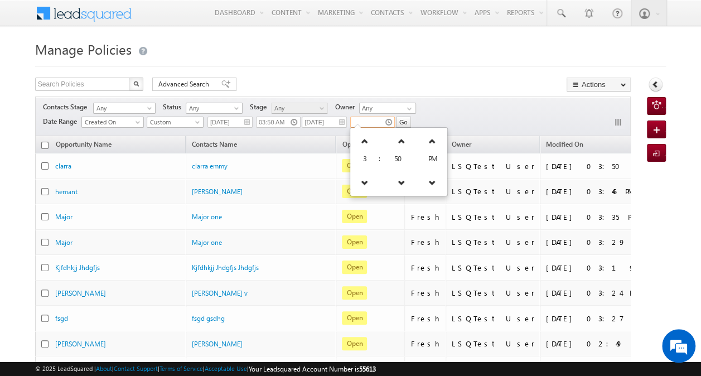
click at [369, 123] on input "text" at bounding box center [372, 122] width 45 height 11
click at [397, 144] on link at bounding box center [401, 141] width 23 height 20
type input "03:51 PM"
click at [451, 111] on div "Contacts Stage Any Any Activity Type Policy Policy Status Any Open Won Lost Any…" at bounding box center [333, 116] width 596 height 40
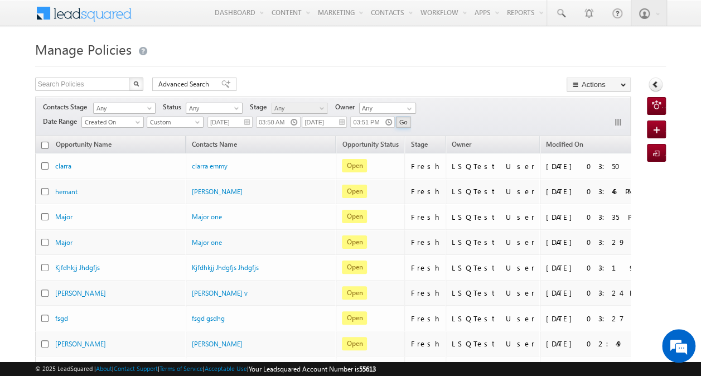
click at [401, 119] on input "Go" at bounding box center [403, 122] width 15 height 11
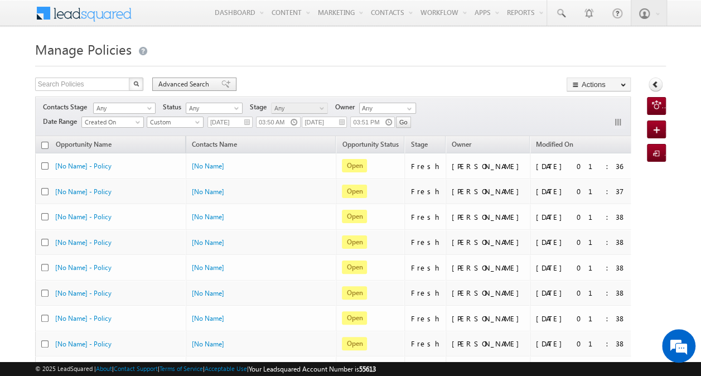
click at [201, 84] on span "Advanced Search" at bounding box center [185, 84] width 54 height 10
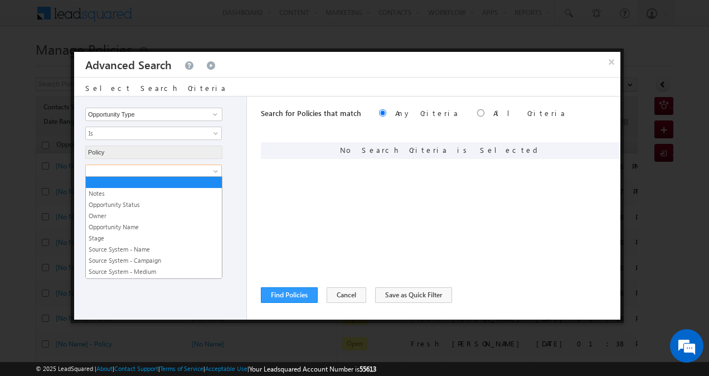
click at [207, 166] on link at bounding box center [153, 171] width 137 height 13
click at [174, 201] on link "Opportunity Status" at bounding box center [154, 205] width 136 height 10
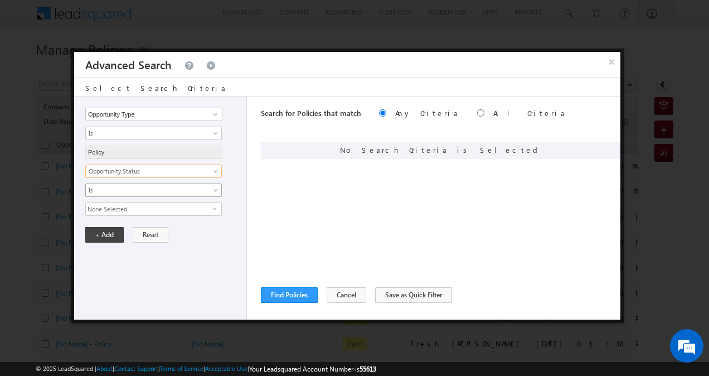
click at [210, 187] on link "Is" at bounding box center [153, 190] width 137 height 13
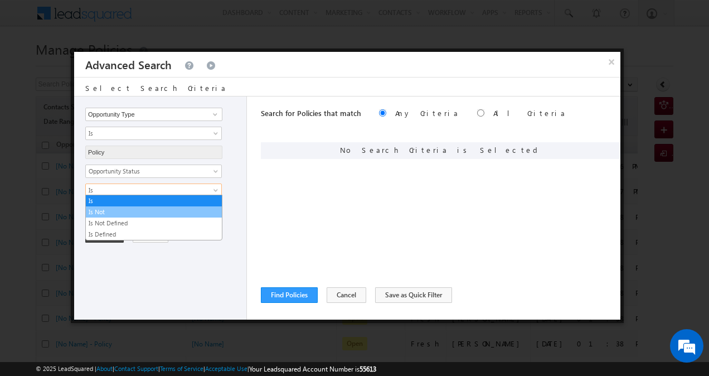
click at [190, 209] on link "Is Not" at bounding box center [154, 212] width 136 height 10
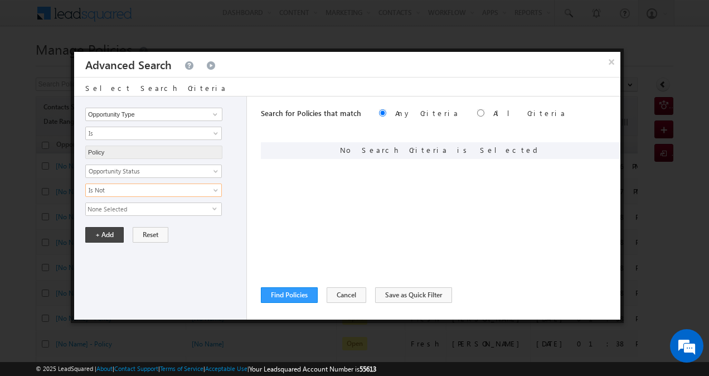
click at [208, 205] on span "None Selected" at bounding box center [149, 209] width 127 height 12
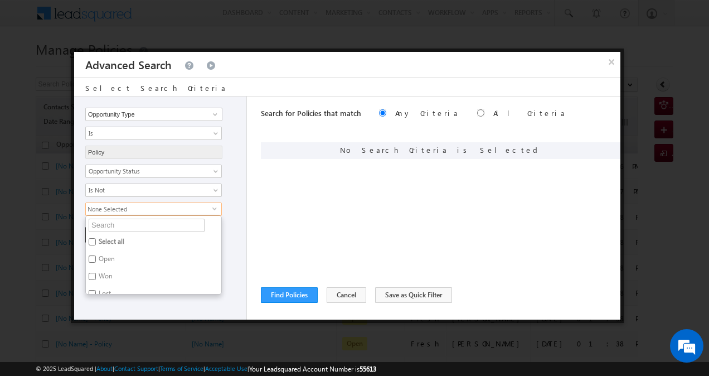
click at [93, 238] on input "Select all" at bounding box center [92, 241] width 7 height 7
checkbox input "true"
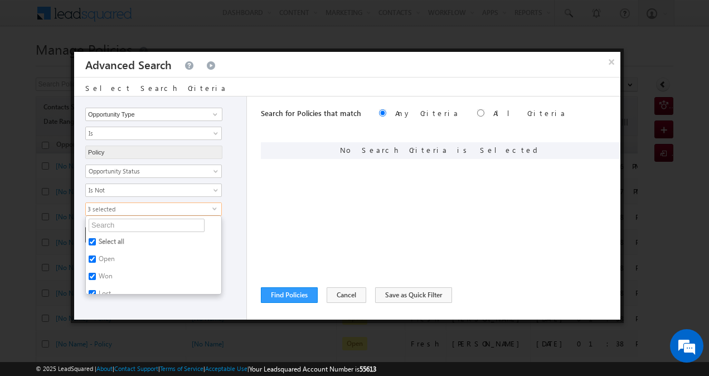
click at [229, 203] on div "3 selected select Select all Open Won Lost" at bounding box center [163, 208] width 156 height 13
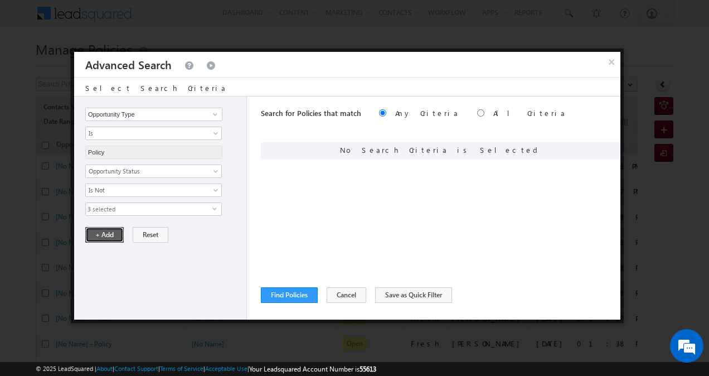
click at [110, 233] on button "+ Add" at bounding box center [104, 235] width 38 height 16
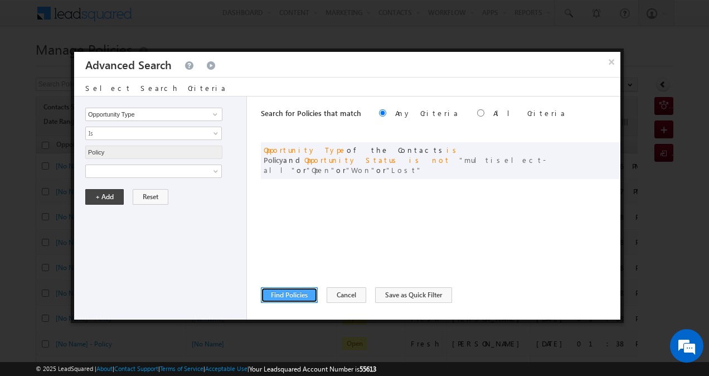
click at [287, 292] on button "Find Policies" at bounding box center [289, 295] width 57 height 16
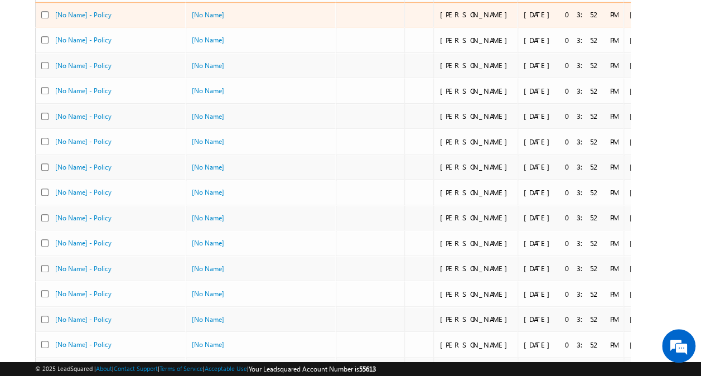
scroll to position [499, 0]
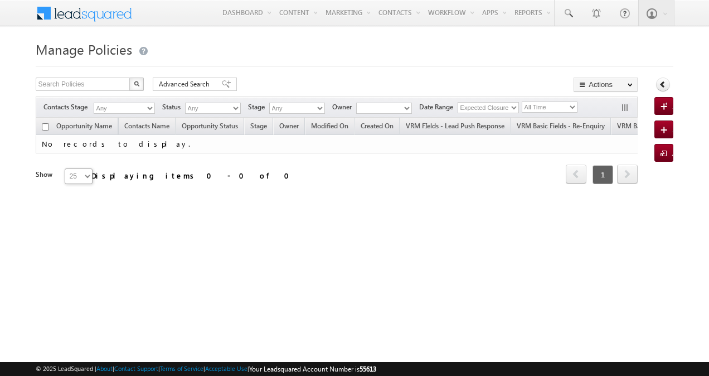
type input "03:51 PM"
type input "[DATE]"
type input "03:50 AM"
type input "[DATE]"
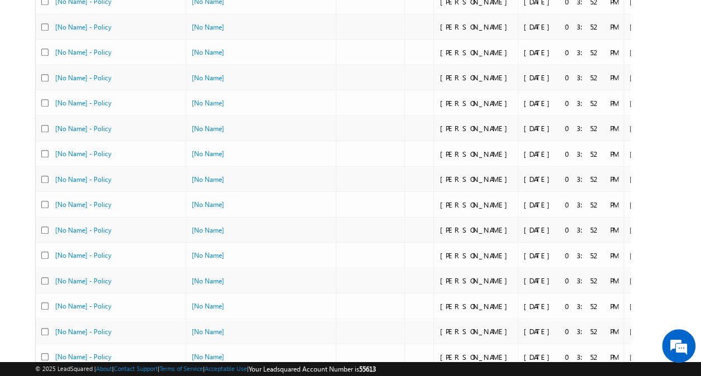
scroll to position [499, 0]
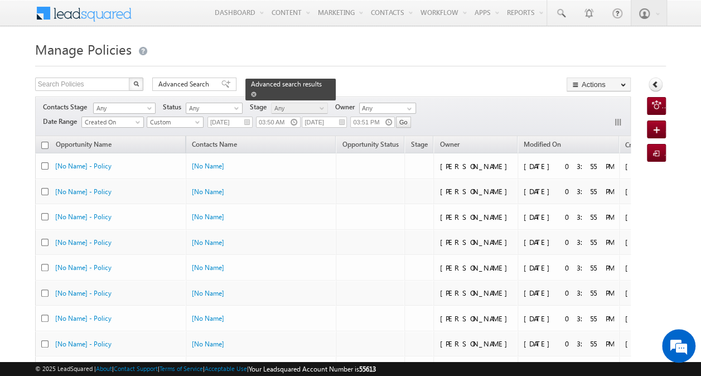
click at [257, 91] on span at bounding box center [254, 94] width 6 height 6
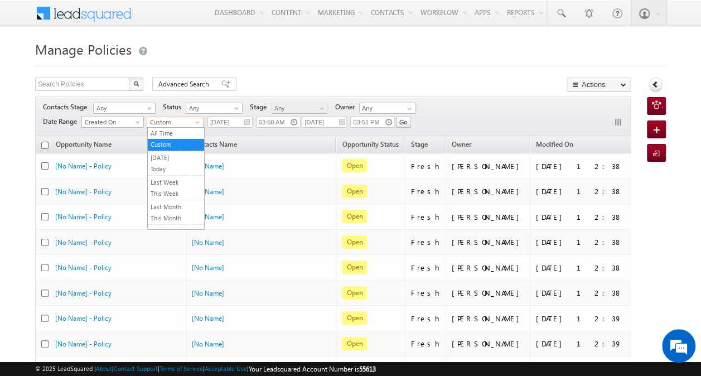
click at [194, 123] on span "Custom" at bounding box center [173, 122] width 53 height 10
click at [180, 133] on link "All Time" at bounding box center [176, 133] width 56 height 10
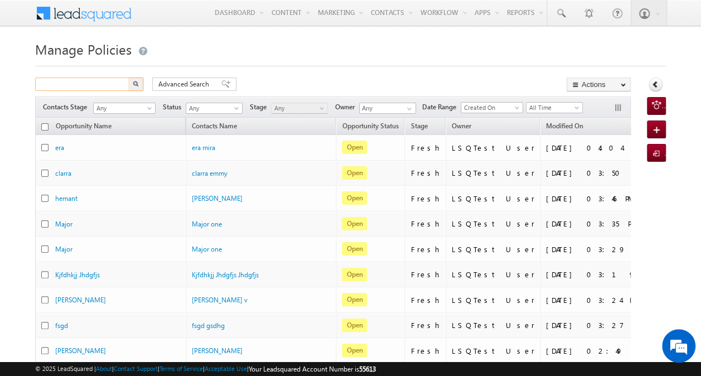
click at [97, 85] on input "text" at bounding box center [82, 84] width 95 height 13
paste input "8456376201"
click at [137, 83] on img "button" at bounding box center [136, 84] width 6 height 6
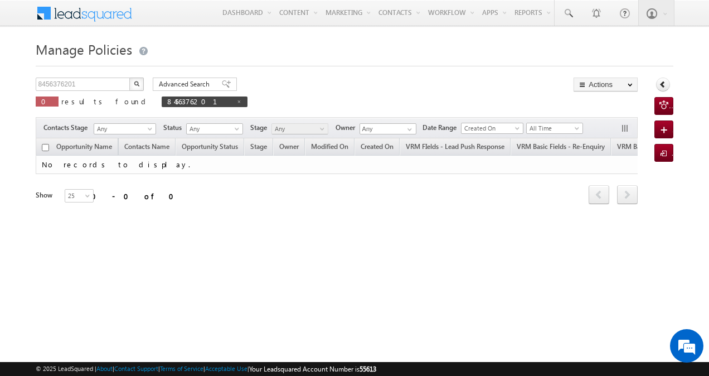
click at [137, 83] on img "button" at bounding box center [137, 84] width 6 height 6
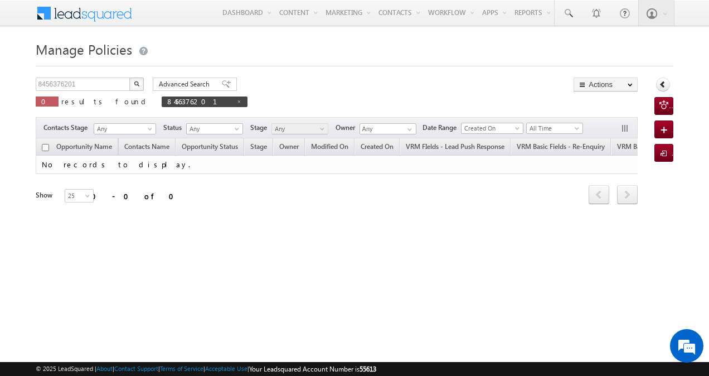
click at [137, 88] on button "button" at bounding box center [136, 84] width 15 height 13
click at [93, 86] on input "8456376201" at bounding box center [83, 84] width 95 height 13
click at [236, 99] on span at bounding box center [239, 102] width 6 height 6
type input "Search Policies"
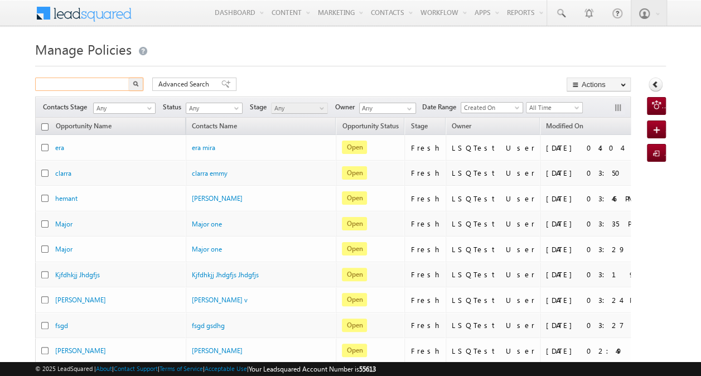
click at [102, 83] on input "text" at bounding box center [82, 84] width 95 height 13
paste input "8456376201"
type input "8456376201"
click at [134, 84] on img "button" at bounding box center [136, 84] width 6 height 6
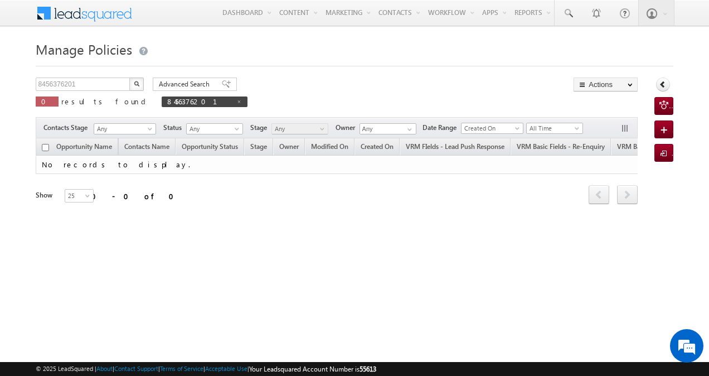
click at [137, 79] on button "button" at bounding box center [136, 84] width 15 height 13
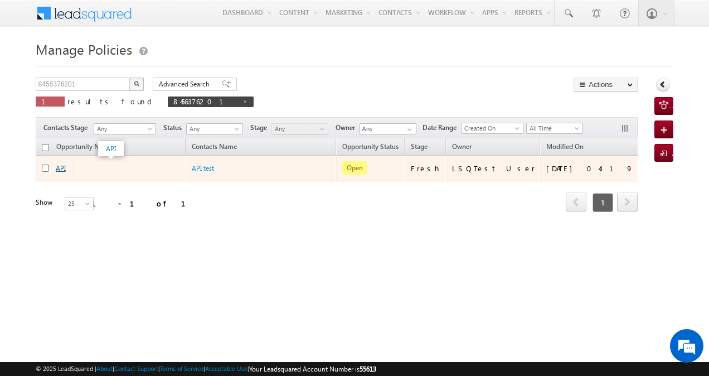
click at [62, 164] on link "API" at bounding box center [61, 168] width 10 height 8
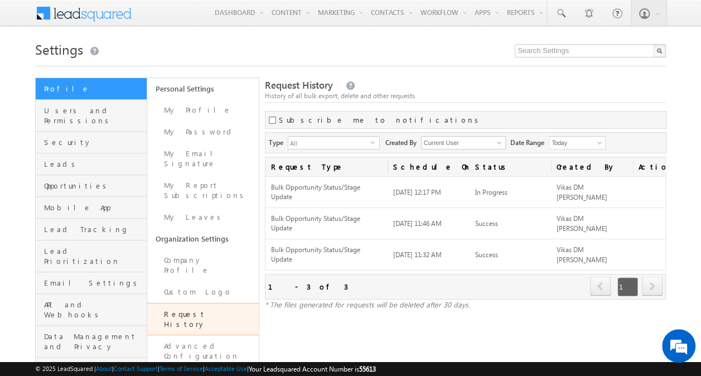
click at [447, 68] on div "Settings Profile Users and Permissions Security Leads Opportunities Mobile App …" at bounding box center [350, 228] width 631 height 383
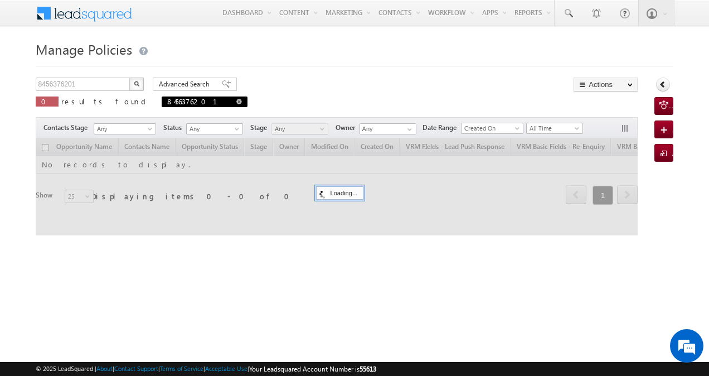
click at [162, 99] on span "8456376201" at bounding box center [205, 101] width 86 height 11
click at [236, 99] on span at bounding box center [239, 102] width 6 height 6
type input "Search Policies"
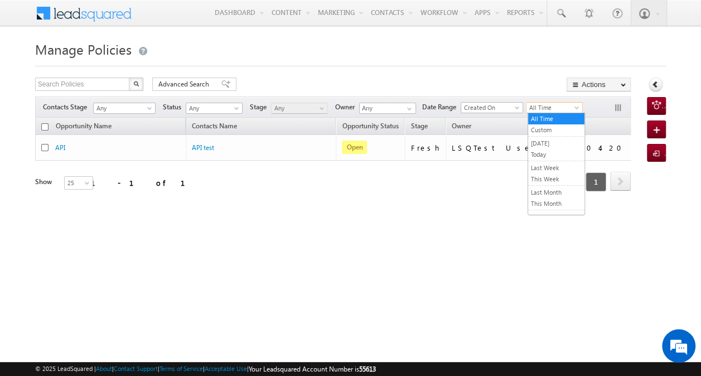
click at [544, 108] on span "All Time" at bounding box center [553, 108] width 53 height 10
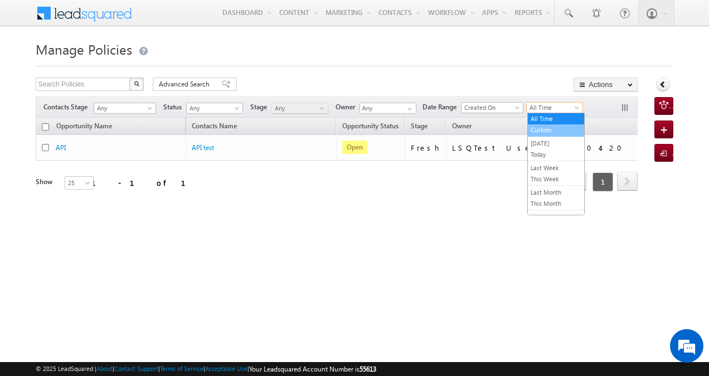
click at [549, 133] on link "Custom" at bounding box center [556, 130] width 56 height 10
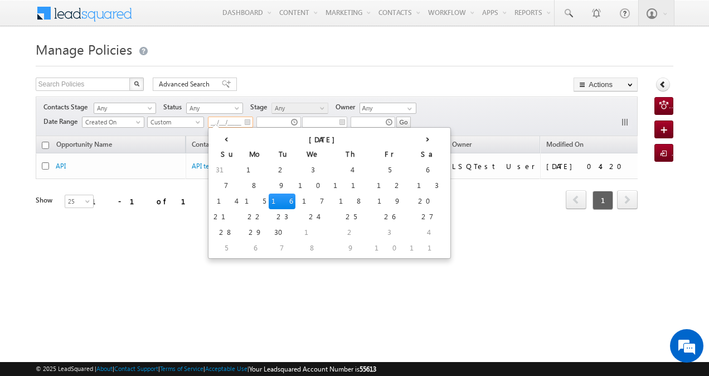
click at [227, 117] on input "__/__/____" at bounding box center [230, 122] width 45 height 11
click at [269, 165] on td "2" at bounding box center [282, 170] width 27 height 16
type input "09/02/2025"
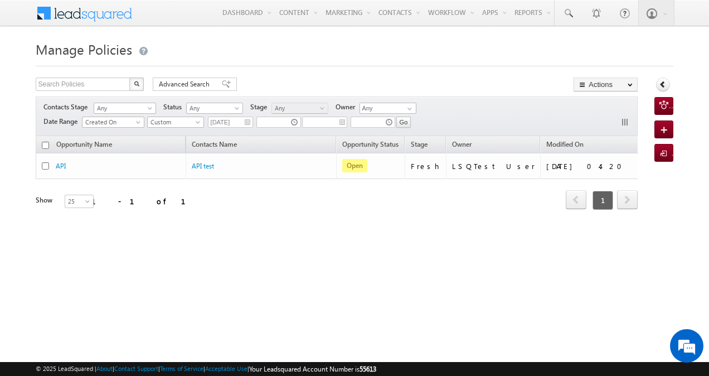
click at [272, 116] on div at bounding box center [278, 124] width 42 height 17
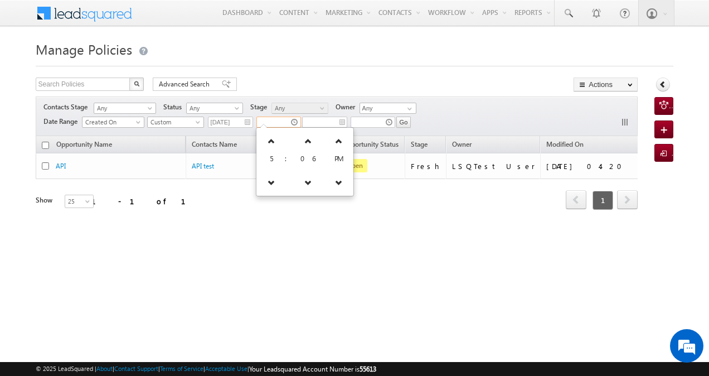
click at [278, 118] on input "text" at bounding box center [279, 122] width 45 height 11
click at [334, 142] on link at bounding box center [338, 141] width 23 height 20
type input "05:06 AM"
click at [341, 87] on div "Search Policies X 1 results found Advanced Search Advanced search results Actio…" at bounding box center [337, 86] width 603 height 16
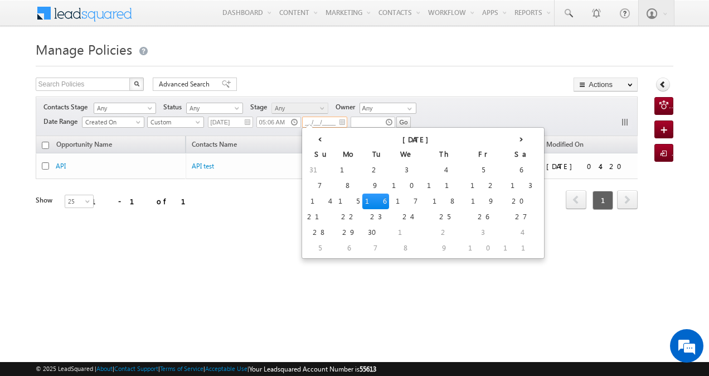
click at [329, 120] on input "__/__/____" at bounding box center [324, 122] width 45 height 11
click at [363, 171] on td "2" at bounding box center [376, 170] width 27 height 16
type input "09/02/2025"
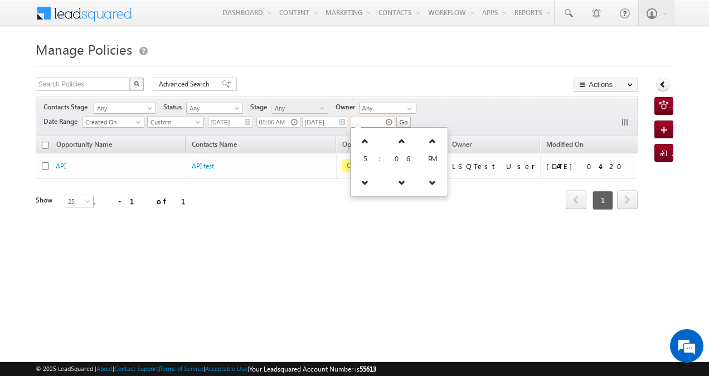
click at [365, 120] on input "text" at bounding box center [373, 122] width 45 height 11
click at [365, 141] on icon at bounding box center [365, 141] width 8 height 8
click at [365, 185] on icon at bounding box center [365, 182] width 8 height 8
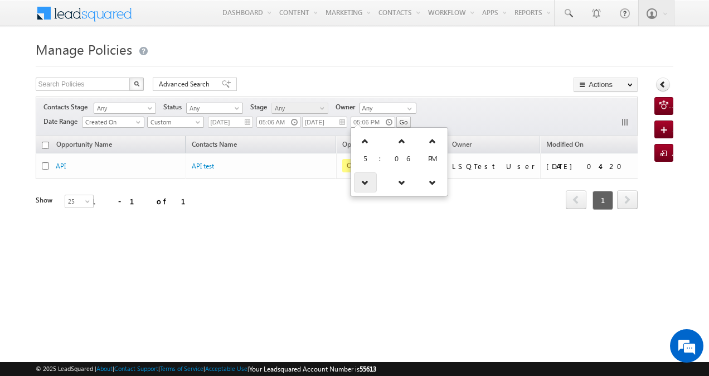
click at [365, 185] on icon at bounding box center [365, 182] width 8 height 8
click at [365, 143] on icon at bounding box center [365, 141] width 8 height 8
click at [364, 134] on link at bounding box center [365, 141] width 23 height 20
click at [365, 182] on icon at bounding box center [365, 182] width 8 height 8
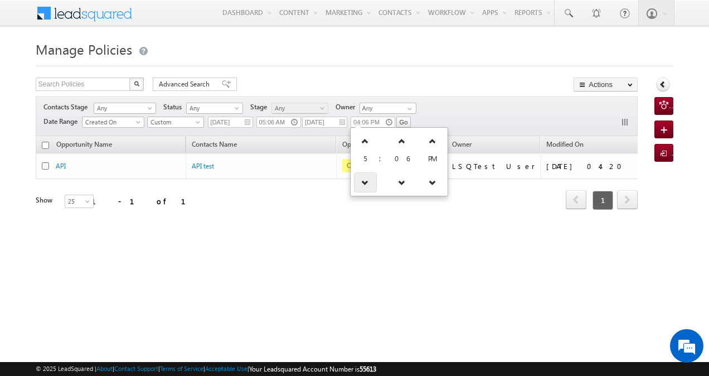
click at [365, 182] on icon at bounding box center [365, 182] width 8 height 8
click at [398, 137] on icon at bounding box center [402, 141] width 8 height 8
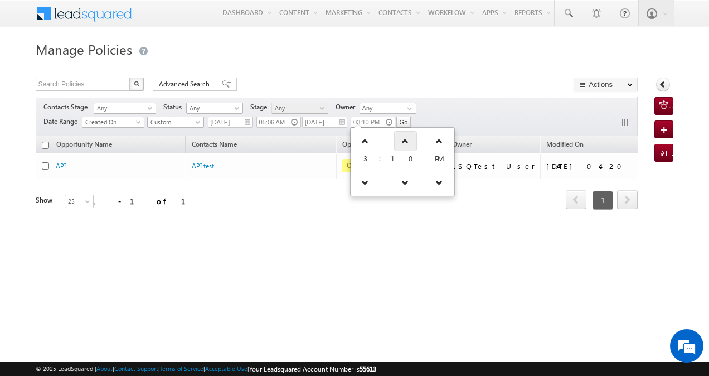
click at [402, 137] on icon at bounding box center [406, 141] width 8 height 8
click at [400, 137] on icon at bounding box center [404, 141] width 8 height 8
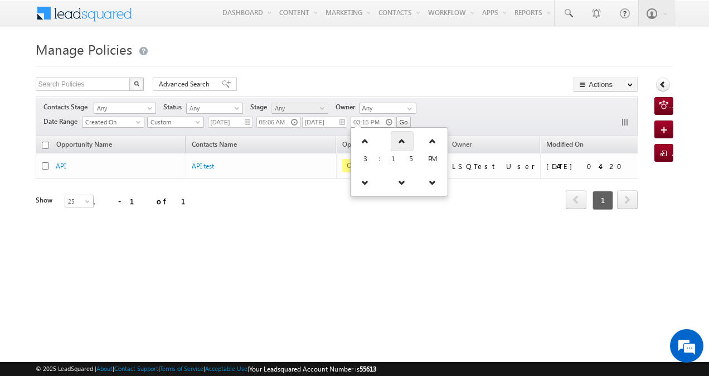
click at [398, 137] on icon at bounding box center [402, 141] width 8 height 8
click at [399, 137] on icon at bounding box center [403, 141] width 8 height 8
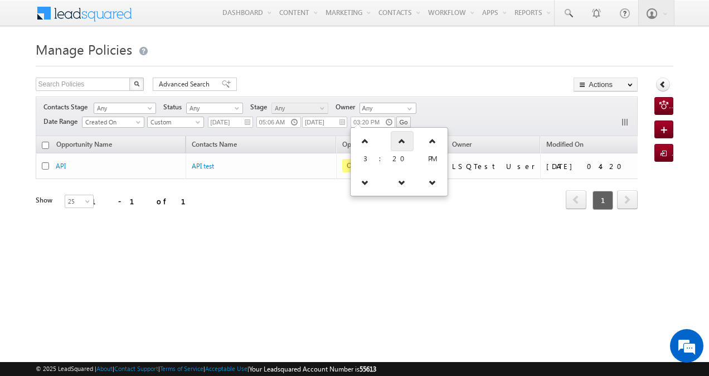
click at [398, 137] on icon at bounding box center [402, 141] width 8 height 8
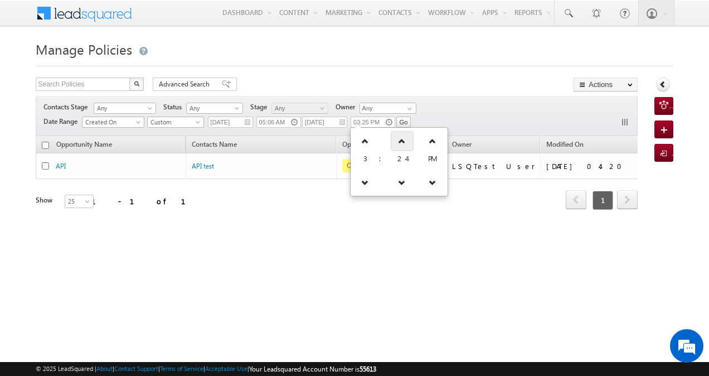
click at [398, 137] on icon at bounding box center [402, 141] width 8 height 8
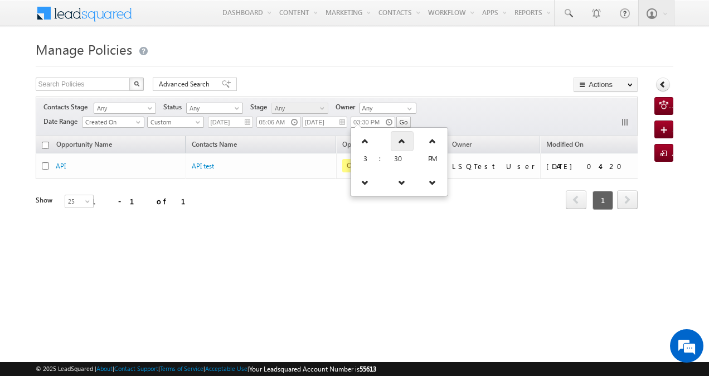
click at [398, 137] on icon at bounding box center [402, 141] width 8 height 8
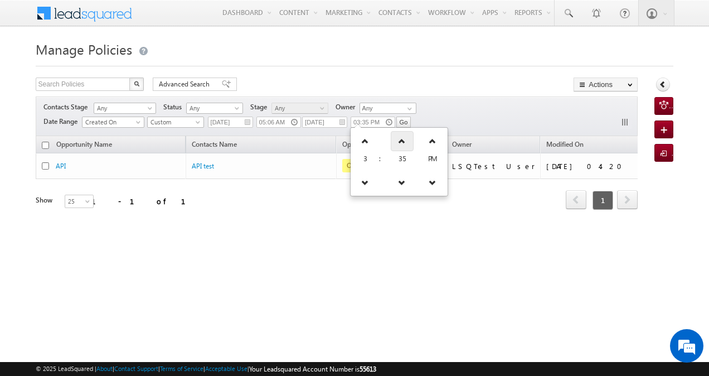
click at [398, 137] on icon at bounding box center [402, 141] width 8 height 8
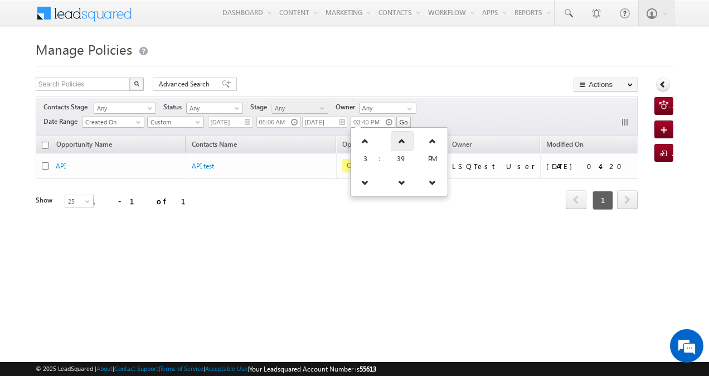
click at [398, 137] on icon at bounding box center [402, 141] width 8 height 8
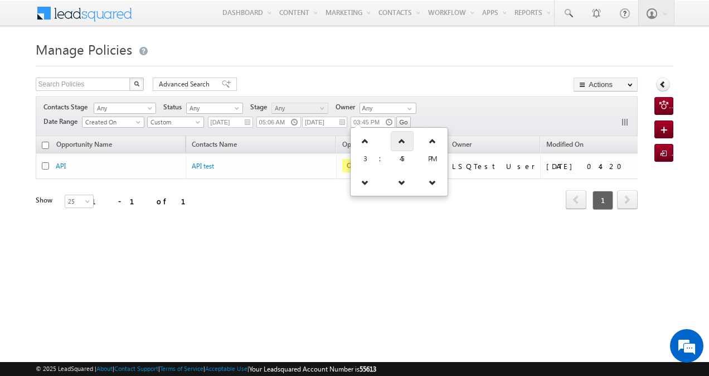
click at [398, 137] on icon at bounding box center [402, 141] width 8 height 8
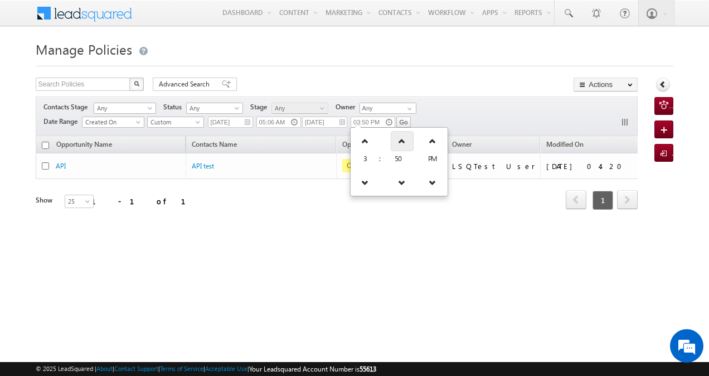
click at [398, 137] on icon at bounding box center [402, 141] width 8 height 8
type input "03:51 PM"
click at [437, 110] on div "Contacts Stage Any Any Activity Type Policy Policy Status Any Open Won Lost Any…" at bounding box center [337, 116] width 603 height 40
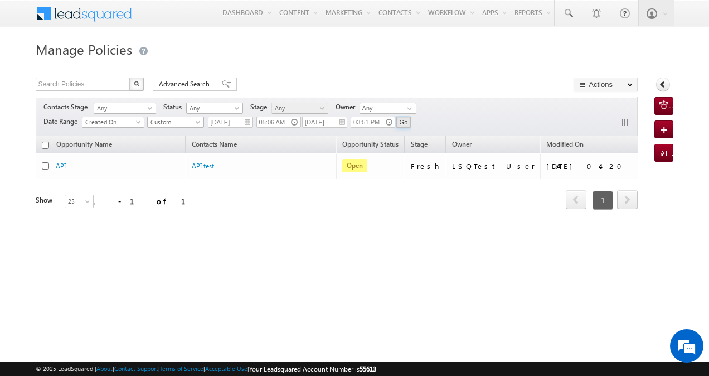
click at [404, 119] on input "Go" at bounding box center [404, 122] width 15 height 11
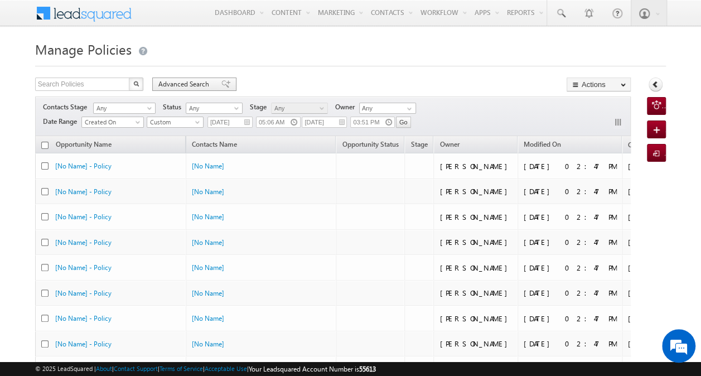
click at [184, 84] on span "Advanced Search" at bounding box center [185, 84] width 54 height 10
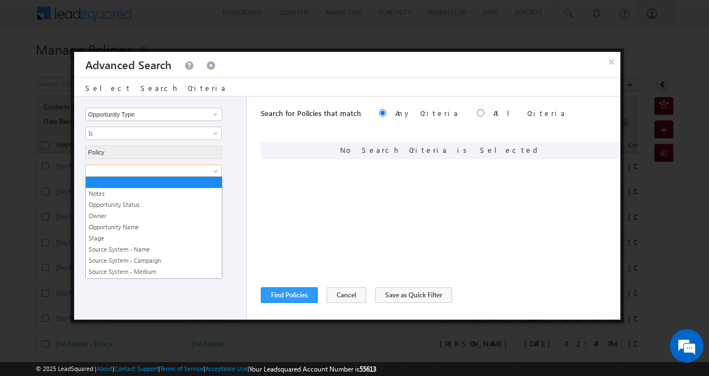
click at [205, 166] on span at bounding box center [146, 171] width 121 height 10
click at [178, 200] on link "Opportunity Status" at bounding box center [154, 205] width 136 height 10
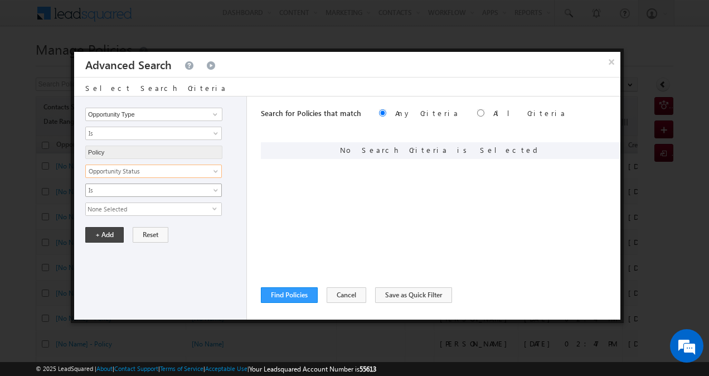
click at [211, 184] on link "Is" at bounding box center [153, 190] width 137 height 13
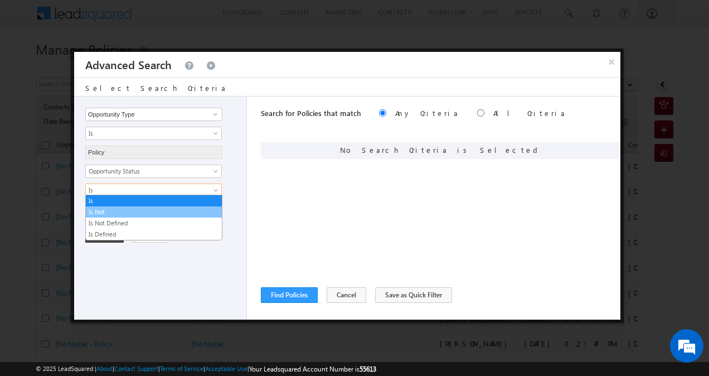
click at [191, 210] on link "Is Not" at bounding box center [154, 212] width 136 height 10
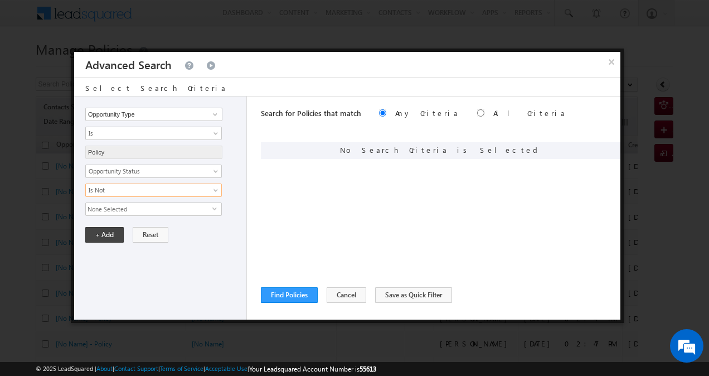
click at [201, 210] on span "None Selected" at bounding box center [149, 209] width 127 height 12
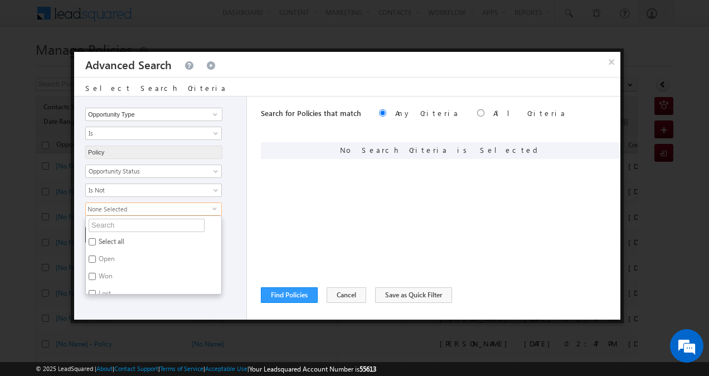
click at [114, 240] on label "Select all" at bounding box center [111, 243] width 50 height 17
click at [96, 240] on input "Select all" at bounding box center [92, 241] width 7 height 7
checkbox input "true"
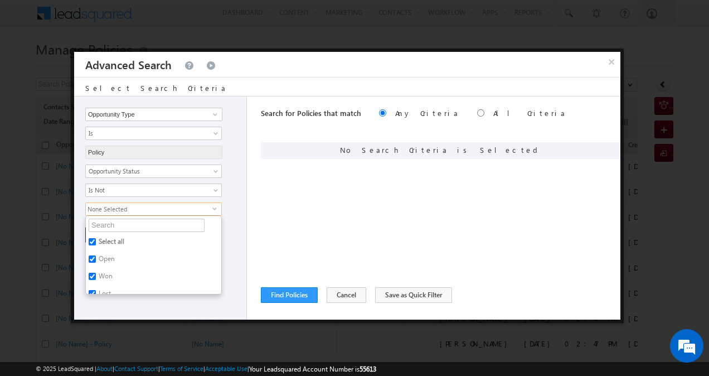
checkbox input "true"
click at [226, 216] on div "Opportunity Type Lead Owner Sales Group Prospect Id Aadhar Number ABG Employee …" at bounding box center [160, 207] width 173 height 223
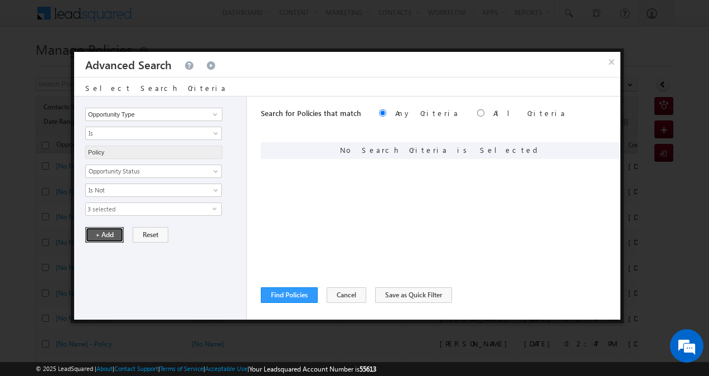
click at [111, 233] on button "+ Add" at bounding box center [104, 235] width 38 height 16
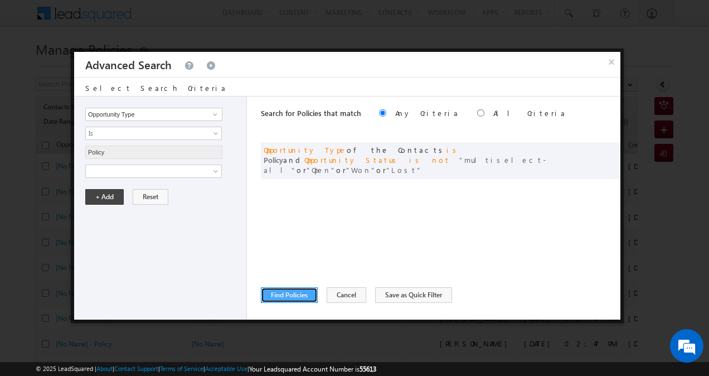
click at [281, 292] on button "Find Policies" at bounding box center [289, 295] width 57 height 16
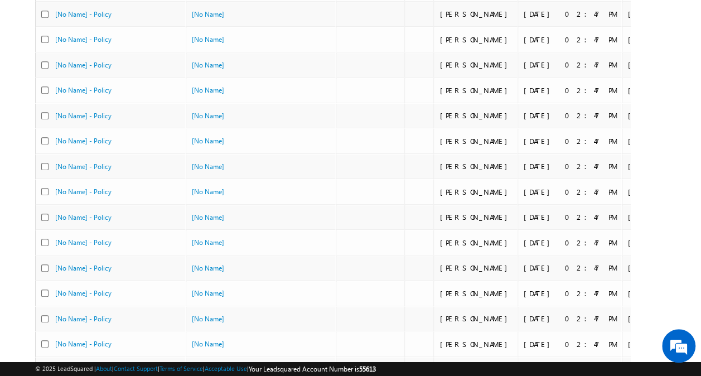
scroll to position [499, 0]
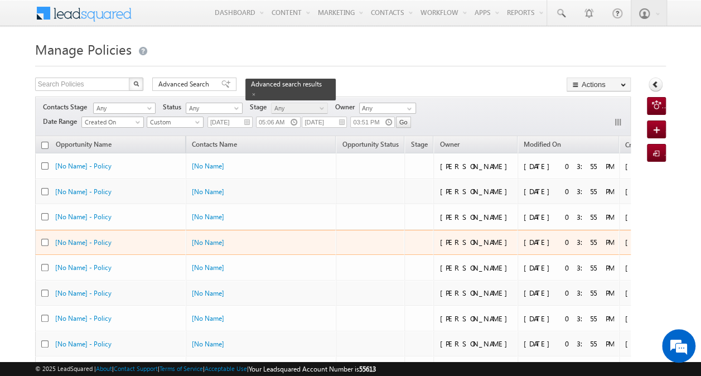
scroll to position [499, 0]
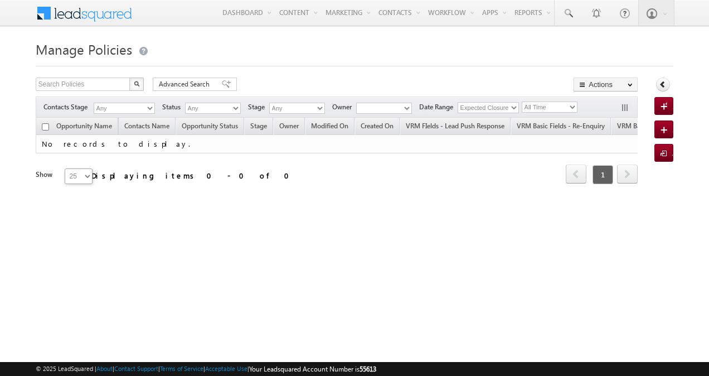
type input "03:51 PM"
type input "[DATE]"
type input "05:06 AM"
type input "[DATE]"
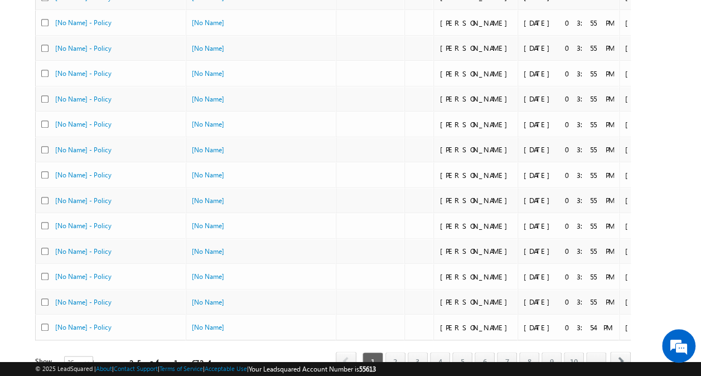
scroll to position [499, 0]
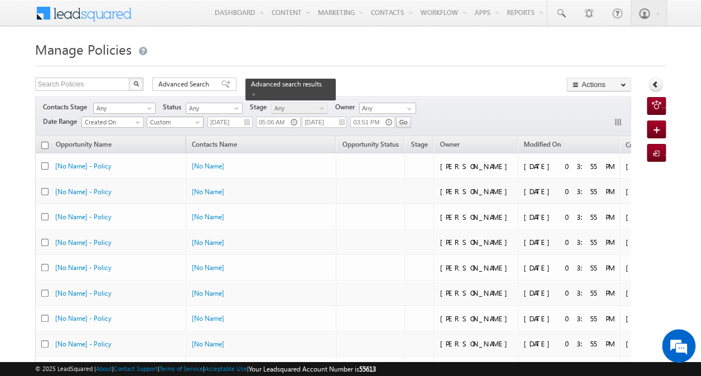
click at [179, 122] on span "Custom" at bounding box center [173, 122] width 53 height 10
click at [173, 133] on link "All Time" at bounding box center [176, 133] width 56 height 10
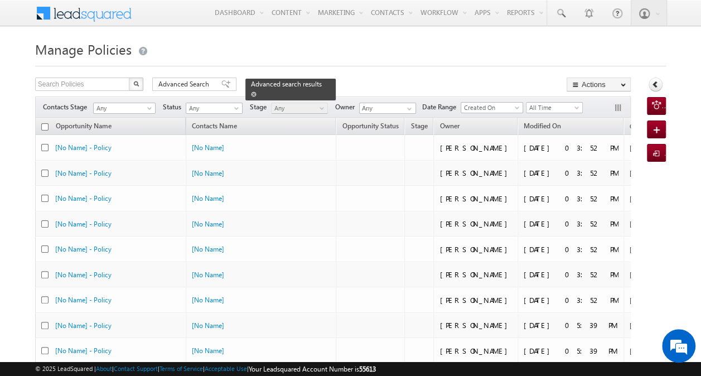
click at [257, 91] on span at bounding box center [254, 94] width 6 height 6
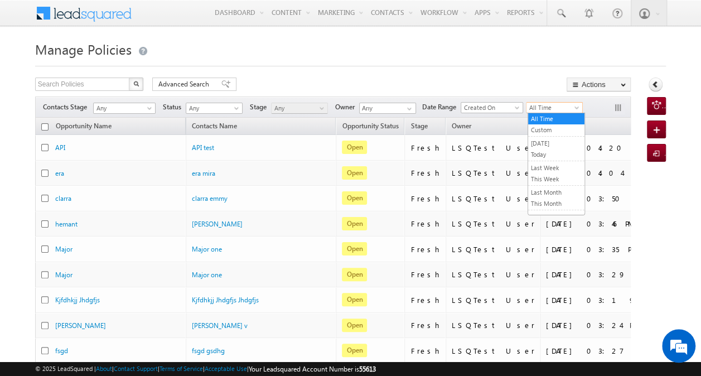
click at [542, 107] on span "All Time" at bounding box center [553, 108] width 53 height 10
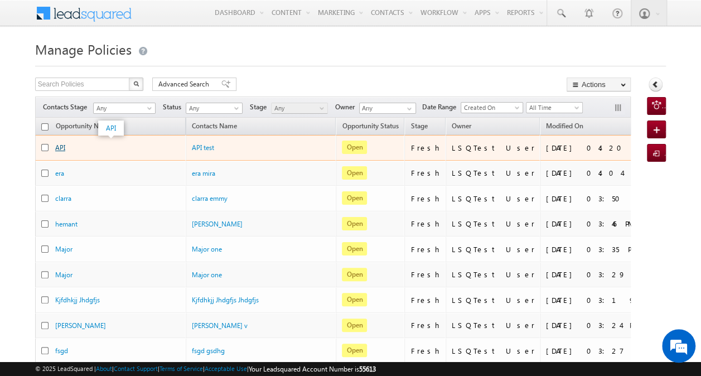
click at [64, 146] on link "API" at bounding box center [60, 147] width 10 height 8
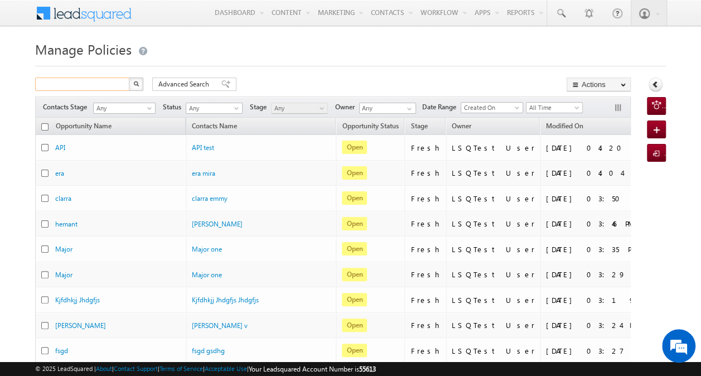
click at [95, 85] on input "text" at bounding box center [82, 84] width 95 height 13
paste input "7584903345"
click at [135, 86] on img "button" at bounding box center [136, 84] width 6 height 6
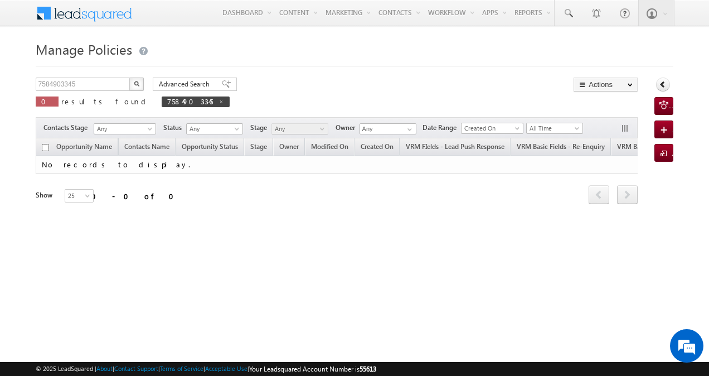
click at [135, 86] on img "button" at bounding box center [137, 84] width 6 height 6
click at [219, 102] on span at bounding box center [222, 102] width 6 height 6
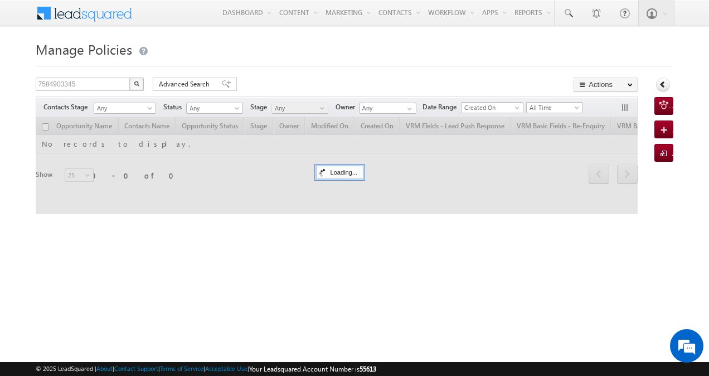
type input "Search Policies"
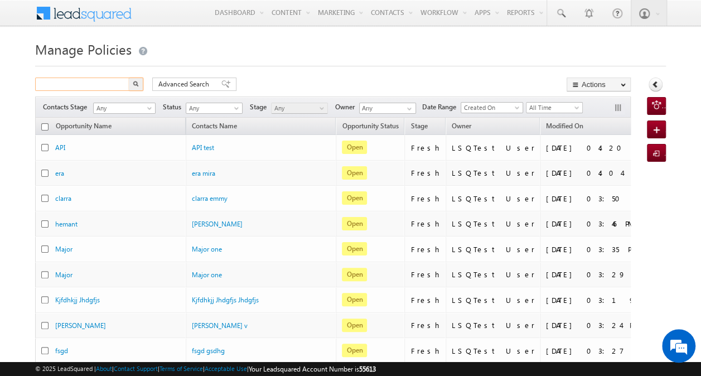
click at [110, 85] on input "text" at bounding box center [82, 84] width 95 height 13
paste input "7584903345"
type input "7584903345"
click at [136, 85] on img "button" at bounding box center [136, 84] width 6 height 6
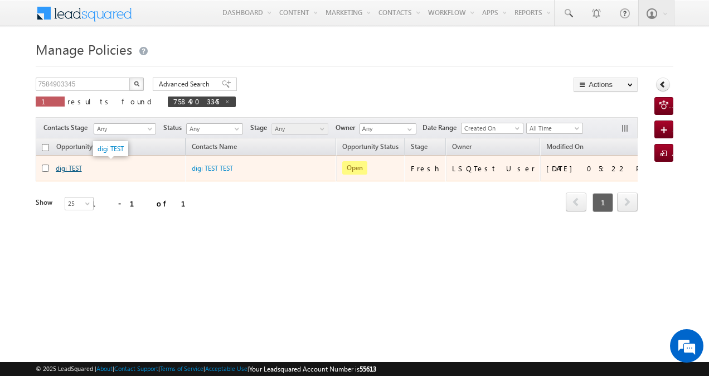
click at [75, 167] on link "digi TEST" at bounding box center [69, 168] width 26 height 8
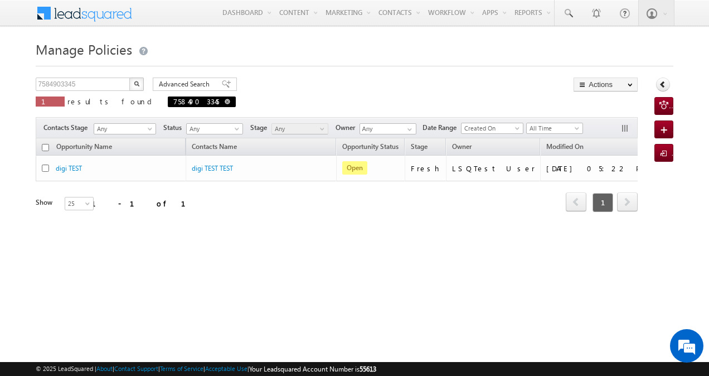
click at [168, 101] on span "7584903345" at bounding box center [202, 101] width 68 height 11
click at [225, 101] on span at bounding box center [228, 102] width 6 height 6
type input "Search Policies"
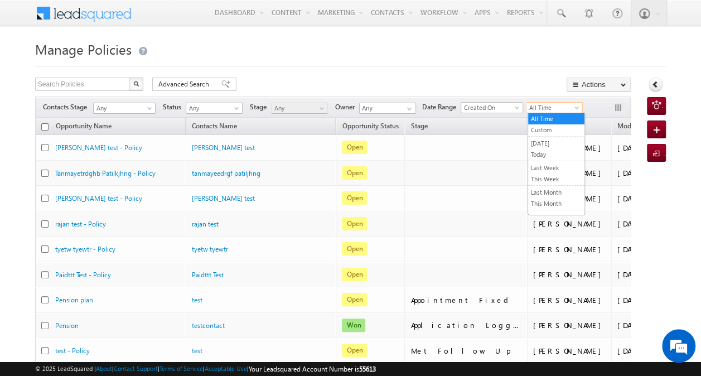
click at [540, 109] on span "All Time" at bounding box center [553, 108] width 53 height 10
click at [542, 127] on link "Custom" at bounding box center [556, 130] width 56 height 10
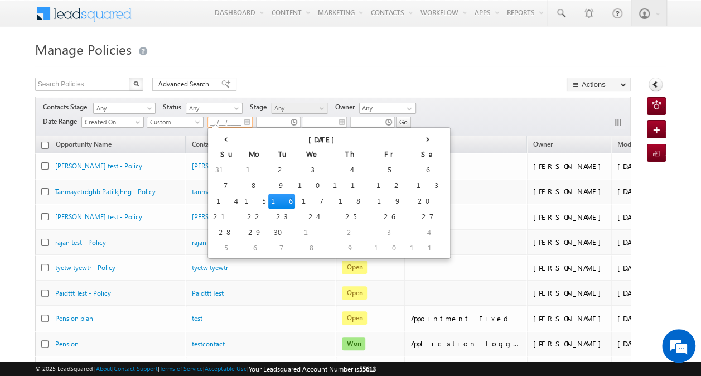
click at [236, 120] on input "__/__/____" at bounding box center [229, 122] width 45 height 11
click at [268, 171] on td "2" at bounding box center [281, 170] width 27 height 16
type input "[DATE]"
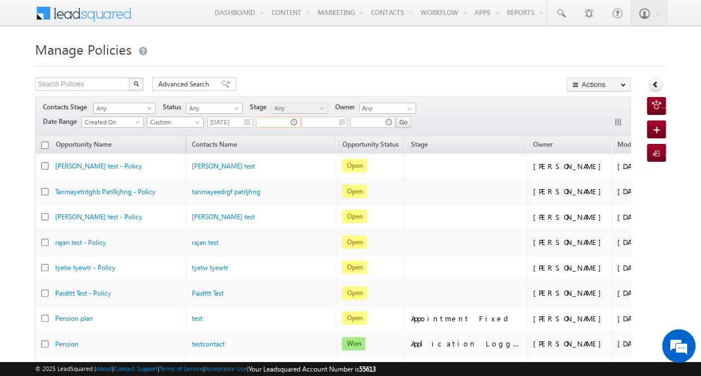
click at [279, 120] on input "text" at bounding box center [278, 122] width 45 height 11
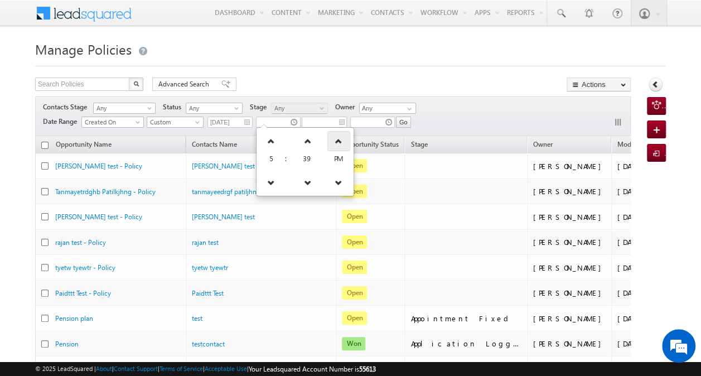
click at [335, 141] on icon at bounding box center [339, 141] width 8 height 8
type input "05:39 AM"
click at [321, 84] on div "Search Policies X 103915 results found Advanced Search Advanced search results …" at bounding box center [333, 86] width 596 height 16
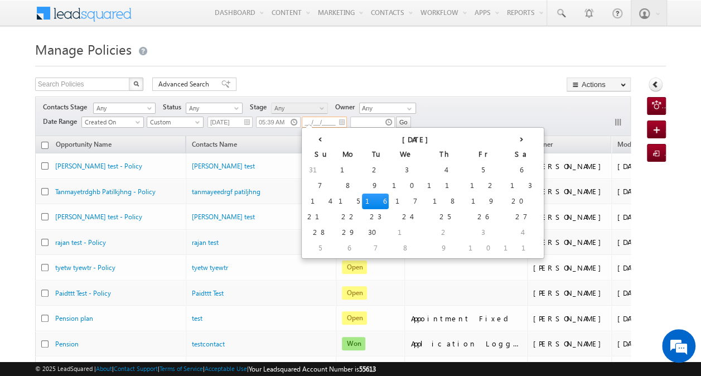
click at [325, 123] on input "__/__/____" at bounding box center [324, 122] width 45 height 11
click at [362, 167] on td "2" at bounding box center [375, 170] width 27 height 16
type input "[DATE]"
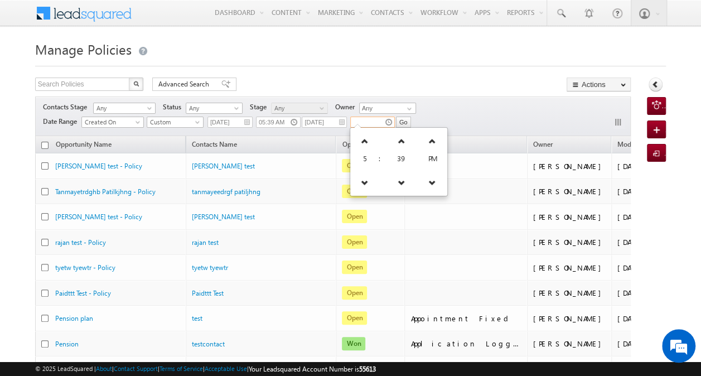
click at [371, 119] on input "text" at bounding box center [372, 122] width 45 height 11
click at [368, 142] on icon at bounding box center [365, 141] width 8 height 8
click at [367, 180] on icon at bounding box center [365, 182] width 8 height 8
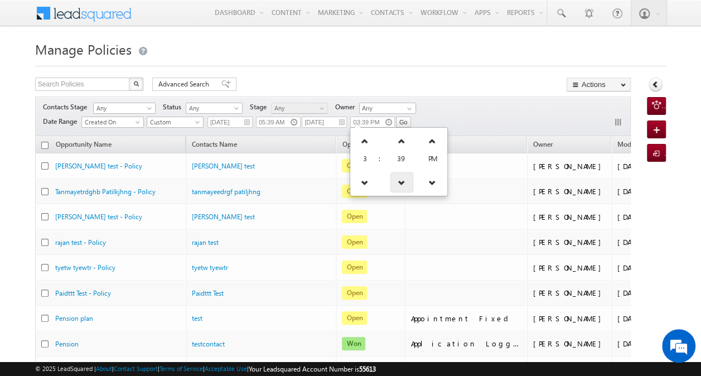
click at [398, 182] on icon at bounding box center [402, 182] width 8 height 8
click at [394, 145] on link at bounding box center [401, 141] width 23 height 20
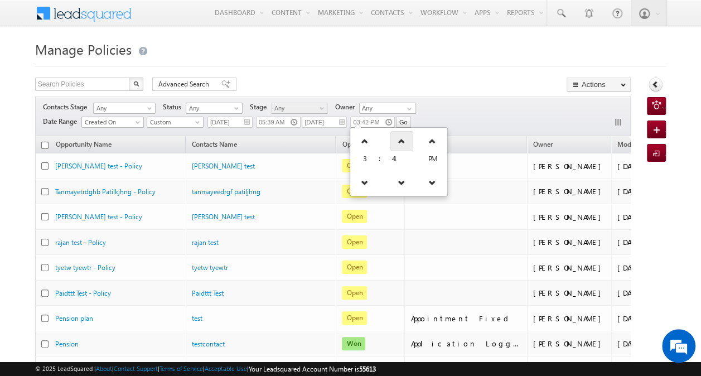
click at [394, 145] on link at bounding box center [401, 141] width 23 height 20
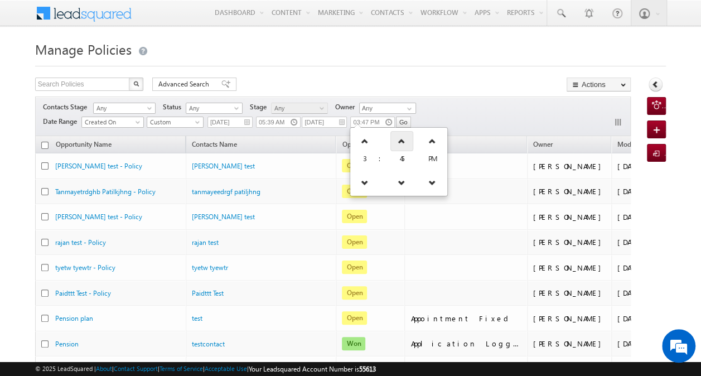
click at [394, 145] on link at bounding box center [401, 141] width 23 height 20
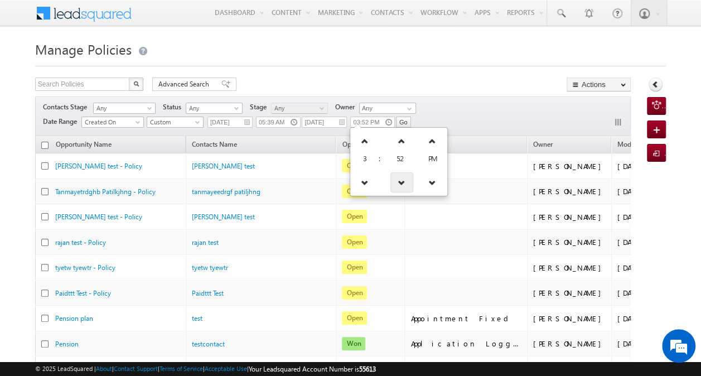
click at [398, 180] on icon at bounding box center [402, 182] width 8 height 8
type input "03:51 PM"
click at [429, 118] on div "Contacts Stage Any Any Activity Type Policy Policy Status Any Open Won Lost Any…" at bounding box center [333, 116] width 596 height 40
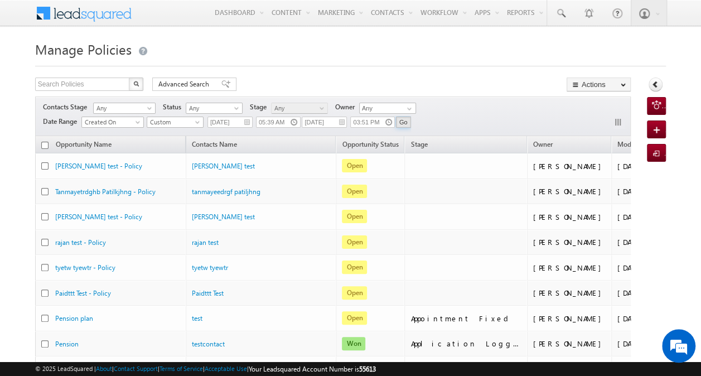
click at [404, 123] on input "Go" at bounding box center [403, 122] width 15 height 11
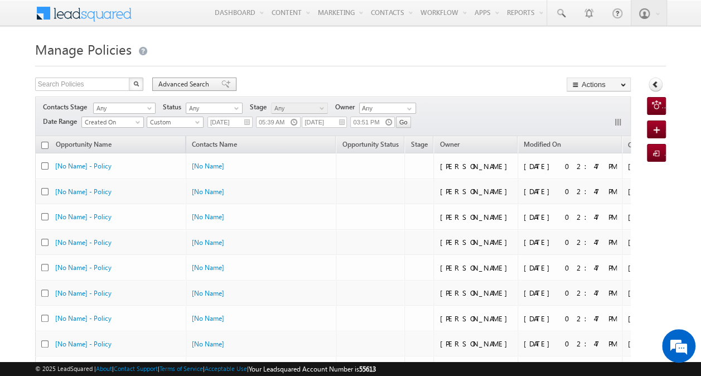
click at [190, 83] on span "Advanced Search" at bounding box center [185, 84] width 54 height 10
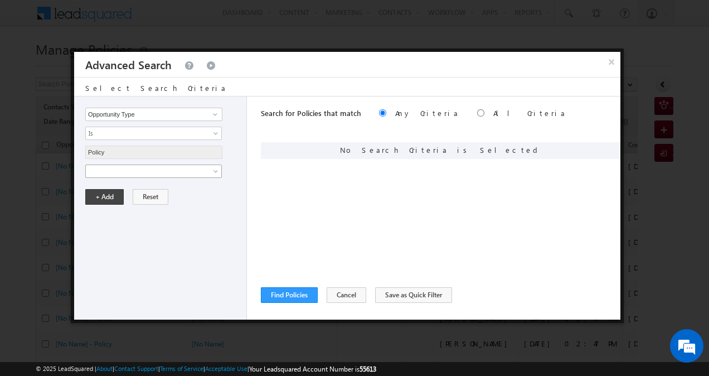
click at [209, 172] on link at bounding box center [153, 171] width 137 height 13
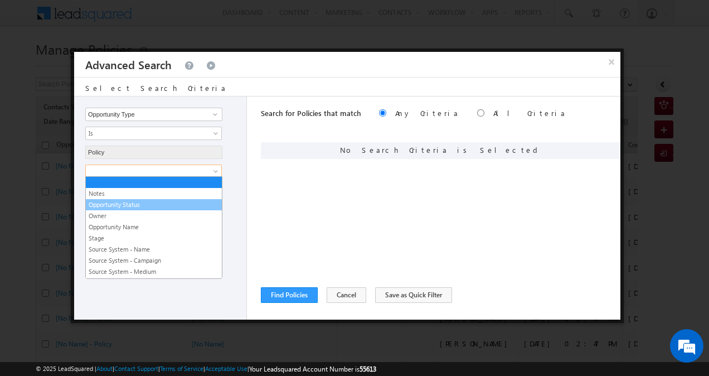
click at [183, 200] on link "Opportunity Status" at bounding box center [154, 205] width 136 height 10
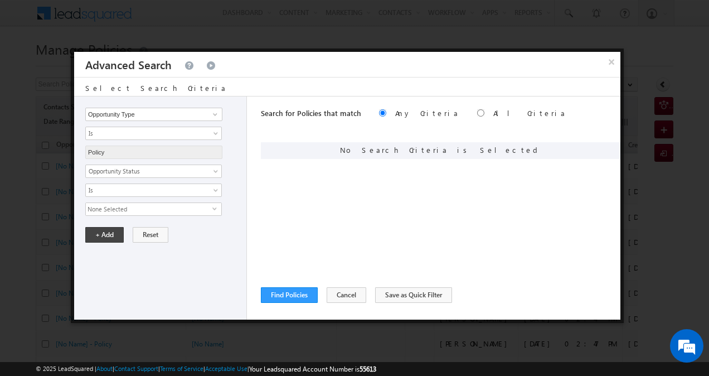
click at [191, 207] on span "None Selected" at bounding box center [149, 209] width 127 height 12
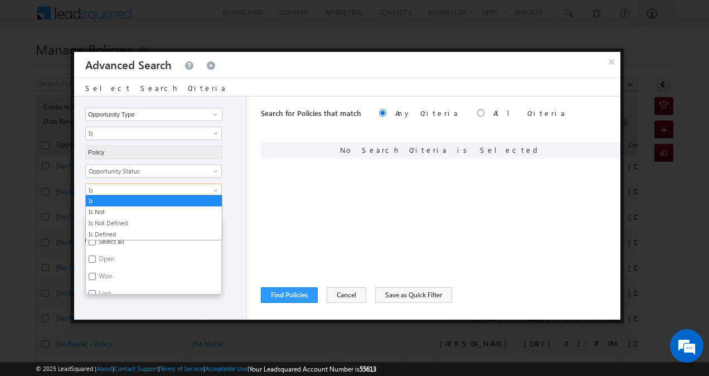
click at [189, 189] on span "Is" at bounding box center [146, 190] width 121 height 10
click at [163, 210] on link "Is Not" at bounding box center [154, 212] width 136 height 10
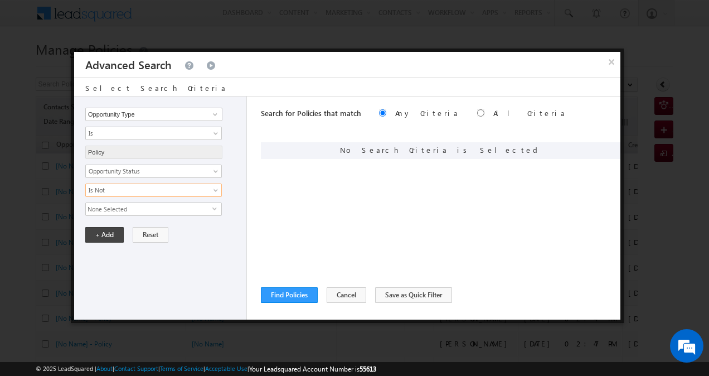
click at [163, 210] on span "None Selected" at bounding box center [149, 209] width 127 height 12
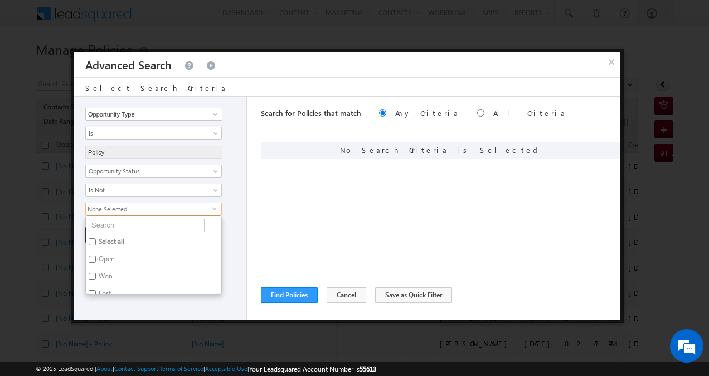
click at [92, 238] on input "Select all" at bounding box center [92, 241] width 7 height 7
checkbox input "true"
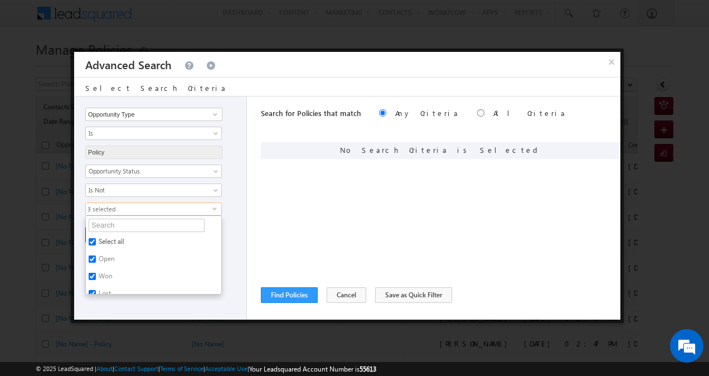
click at [232, 197] on div "Notes Opportunity Status Owner Opportunity Name Stage Source System - Name Sour…" at bounding box center [163, 190] width 156 height 51
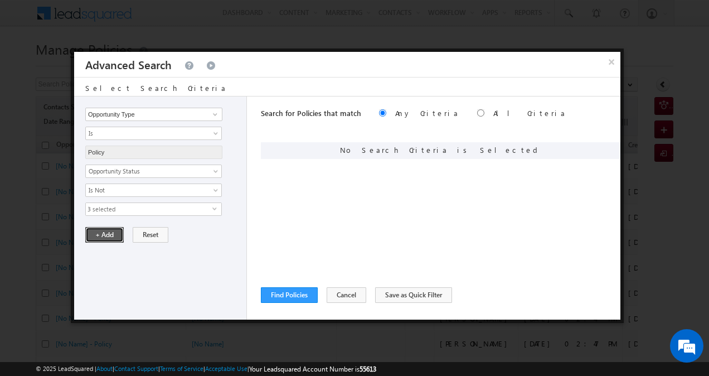
click at [109, 234] on button "+ Add" at bounding box center [104, 235] width 38 height 16
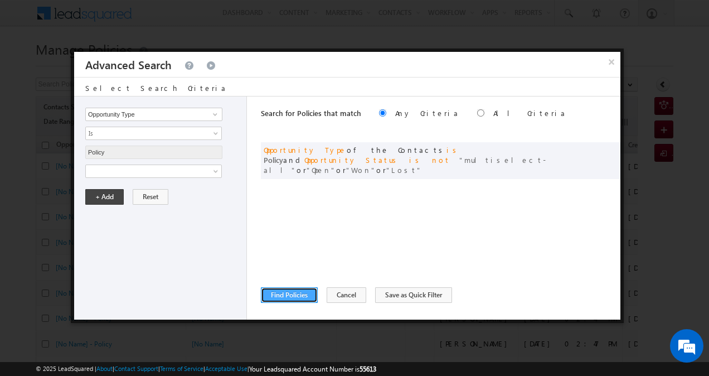
click at [308, 300] on button "Find Policies" at bounding box center [289, 295] width 57 height 16
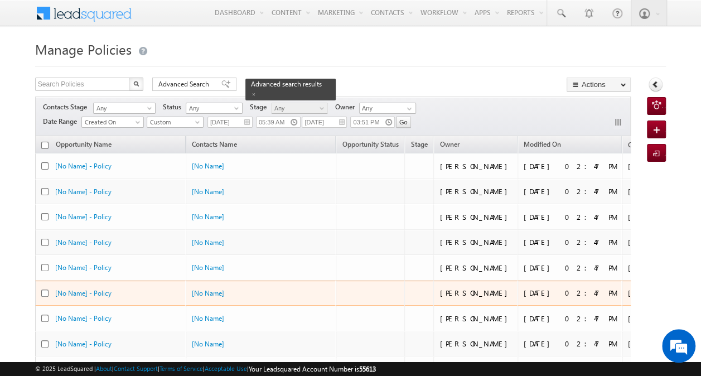
scroll to position [499, 0]
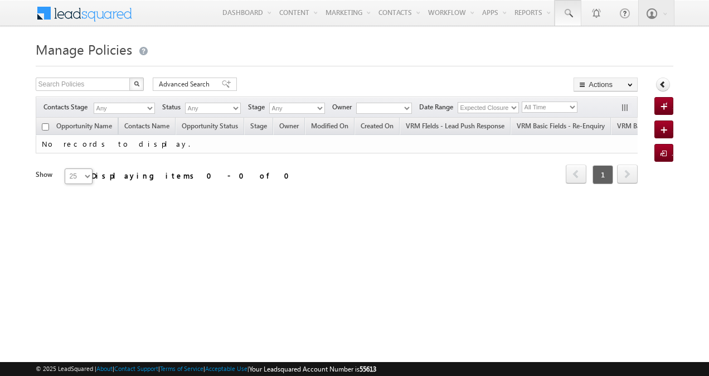
type input "03:51 PM"
type input "[DATE]"
type input "05:39 AM"
type input "[DATE]"
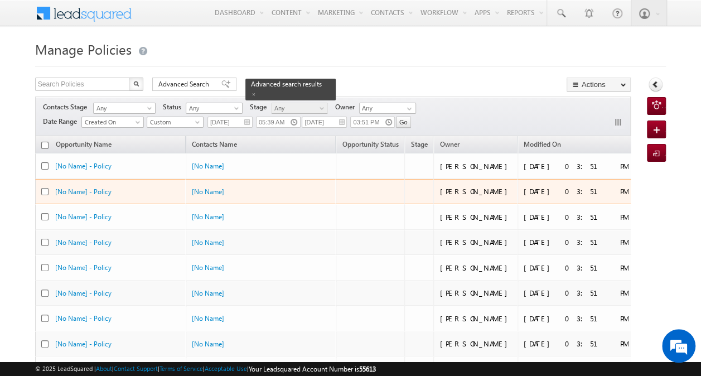
scroll to position [499, 0]
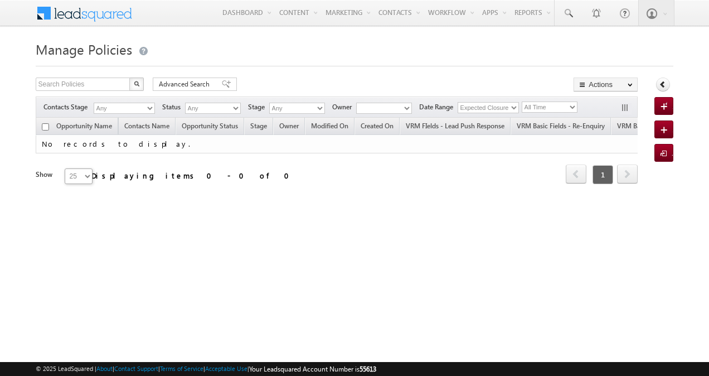
type input "03:51 PM"
type input "[DATE]"
type input "05:39 AM"
type input "[DATE]"
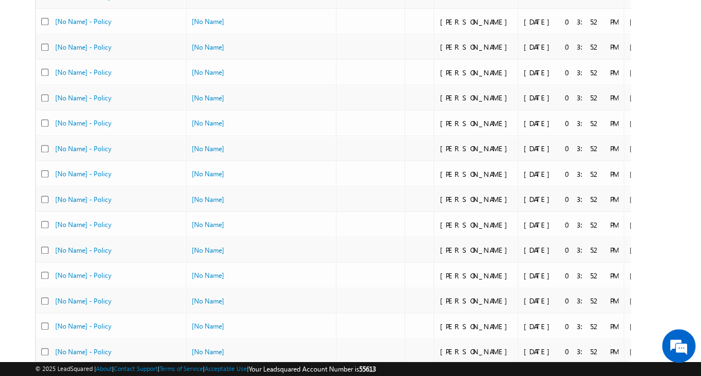
scroll to position [499, 0]
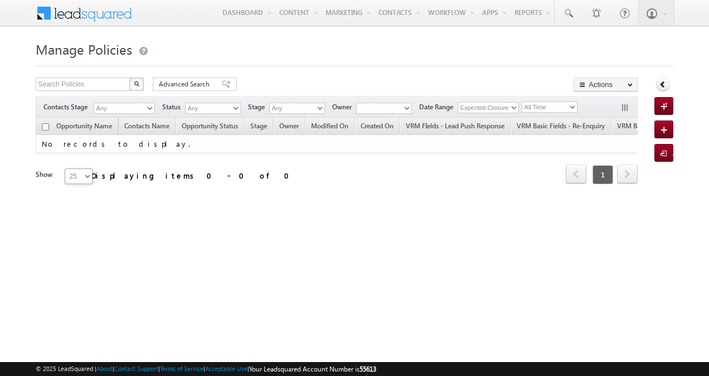
type input "03:51 PM"
type input "[DATE]"
type input "05:39 AM"
type input "[DATE]"
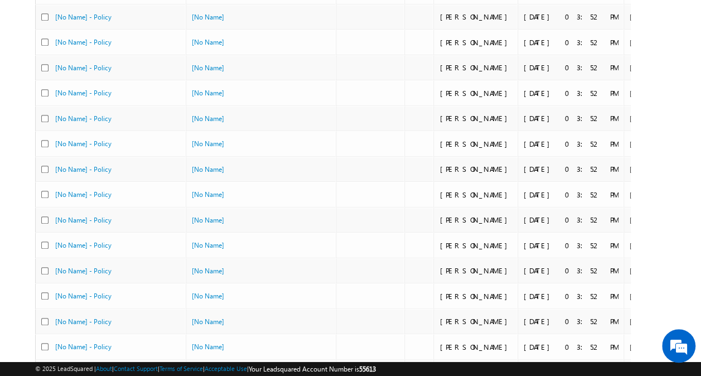
scroll to position [499, 0]
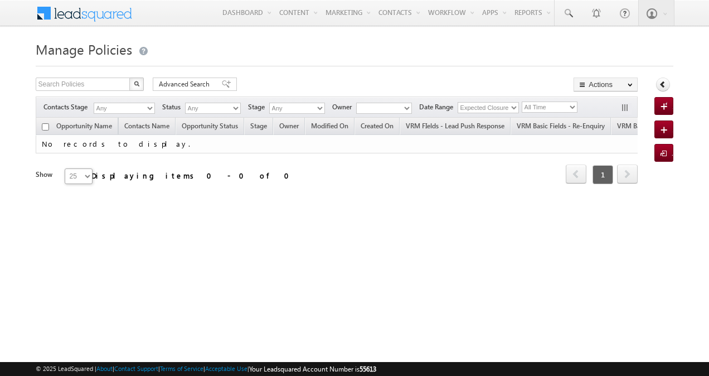
type input "03:51 PM"
type input "[DATE]"
type input "05:39 AM"
type input "[DATE]"
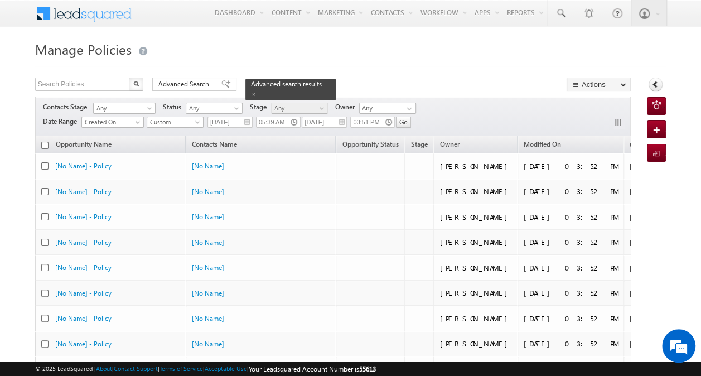
click at [464, 88] on div "Search Policies X 16300 results found Advanced Search Advanced search results A…" at bounding box center [333, 86] width 596 height 16
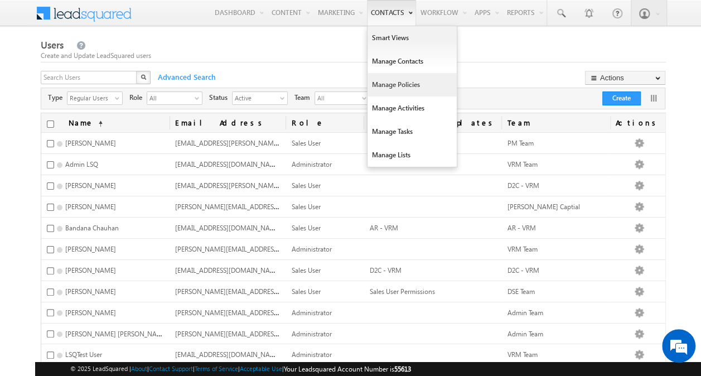
click at [385, 84] on link "Manage Policies" at bounding box center [412, 84] width 89 height 23
